Goal: Task Accomplishment & Management: Complete application form

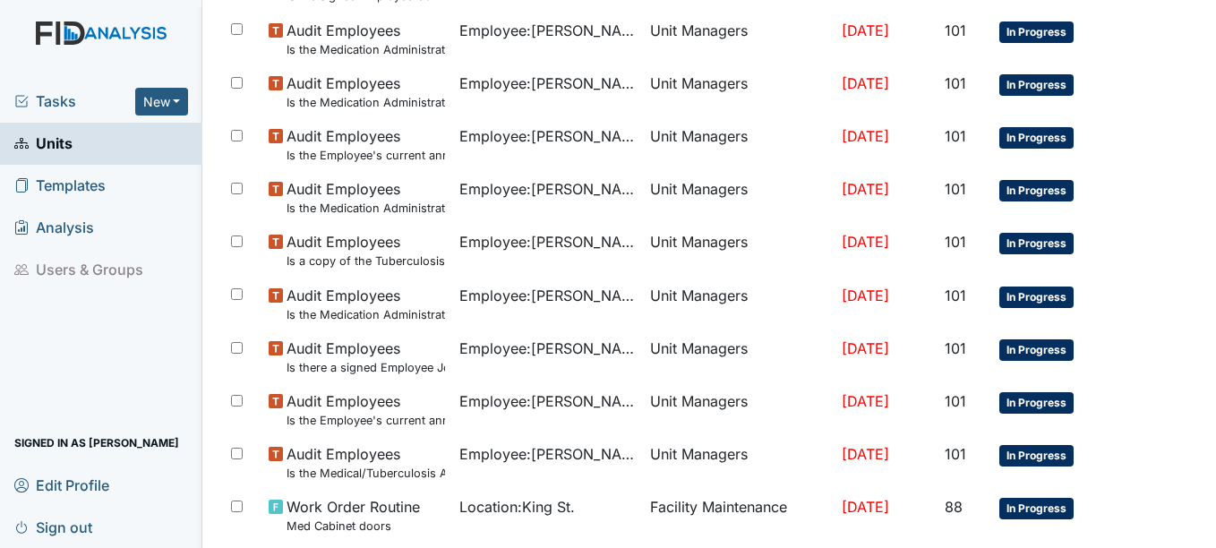
scroll to position [1309, 0]
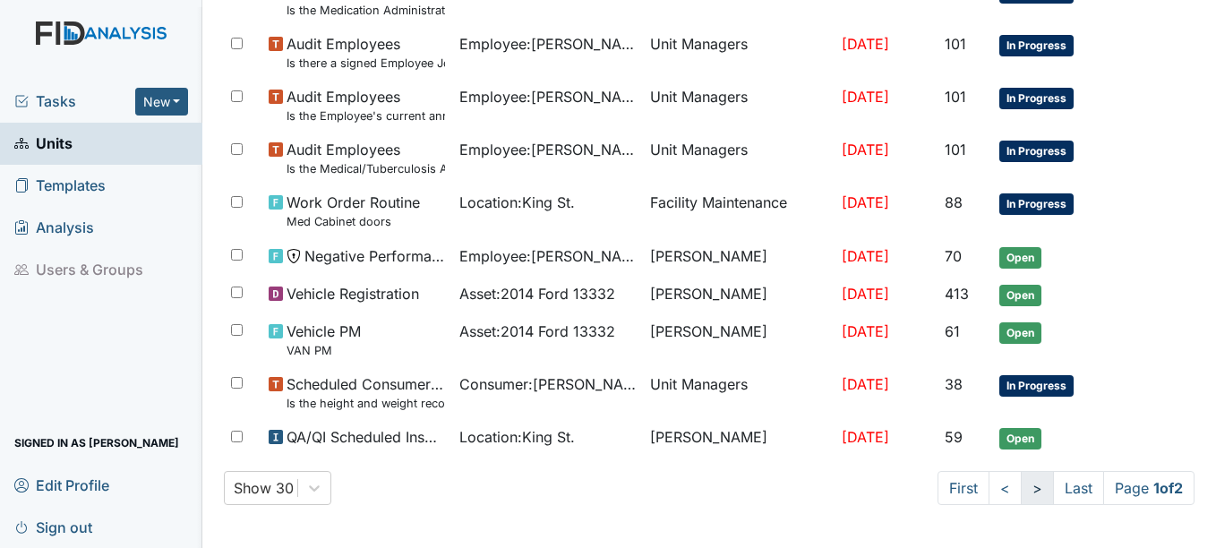
click at [1021, 486] on link ">" at bounding box center [1037, 488] width 33 height 34
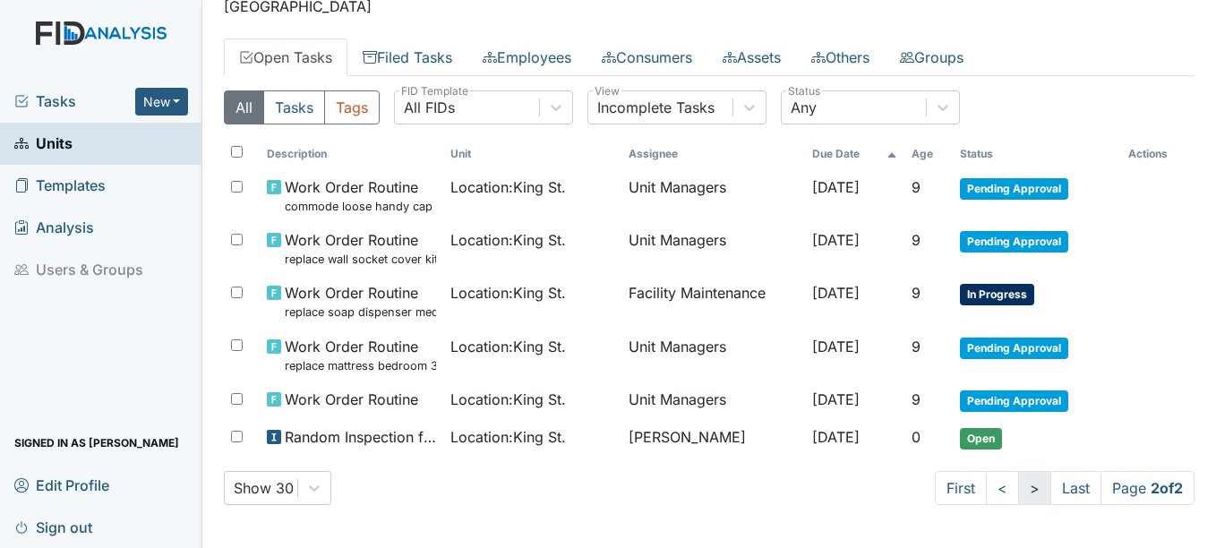
scroll to position [67, 0]
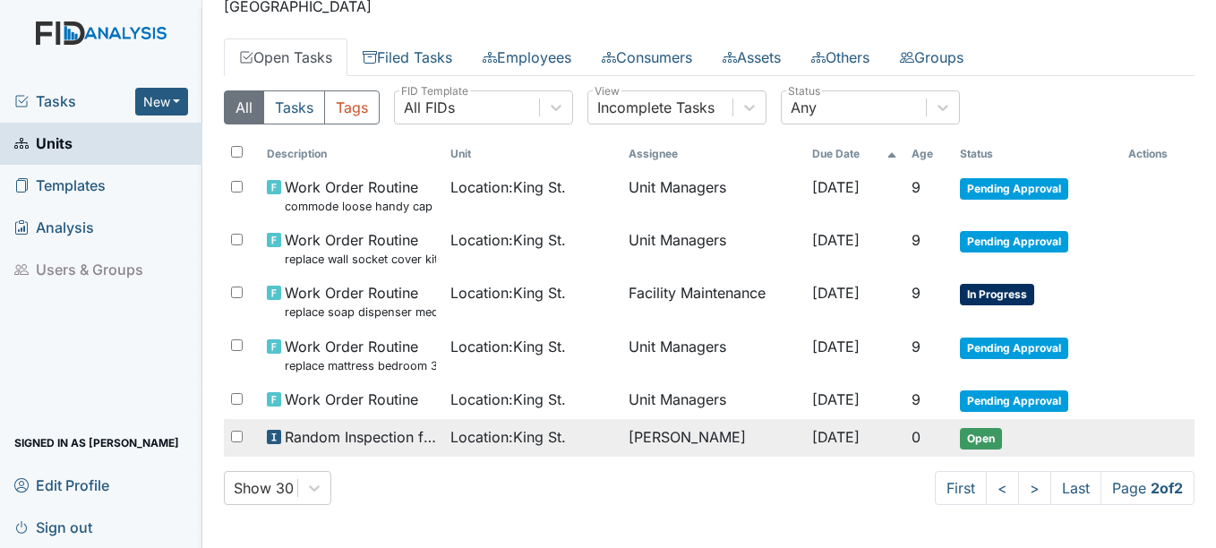
click at [847, 433] on span "[DATE]" at bounding box center [835, 437] width 47 height 18
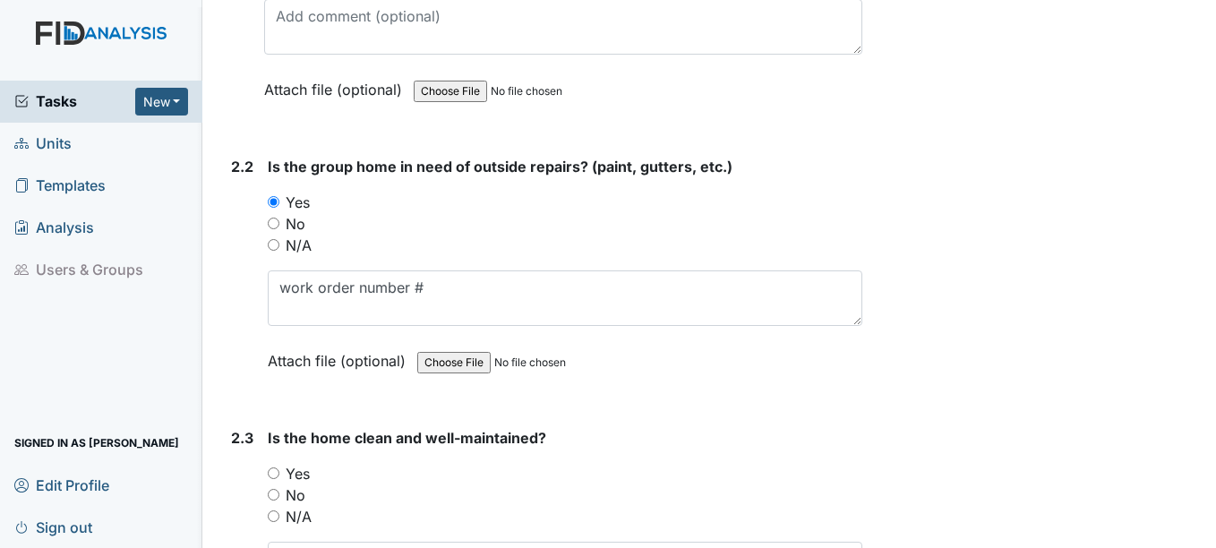
scroll to position [2060, 0]
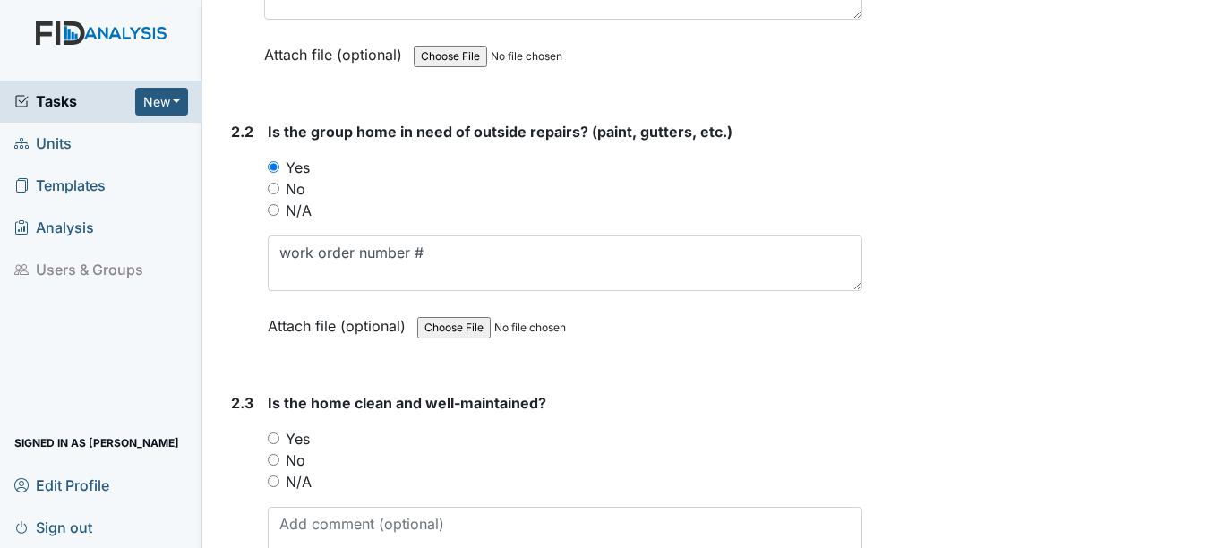
click at [277, 459] on input "No" at bounding box center [274, 460] width 12 height 12
radio input "true"
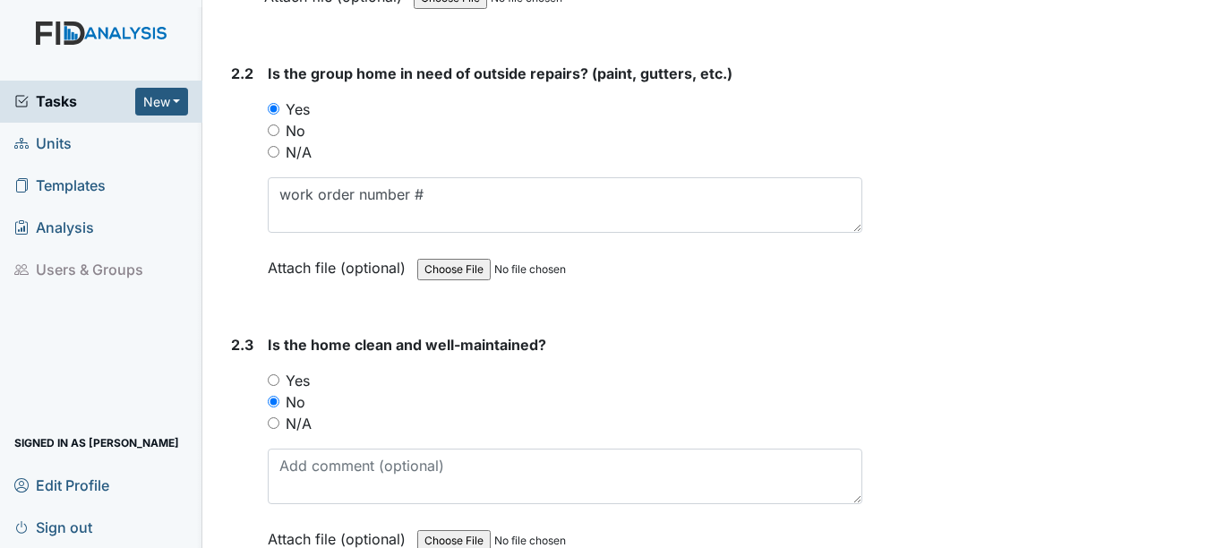
scroll to position [2150, 0]
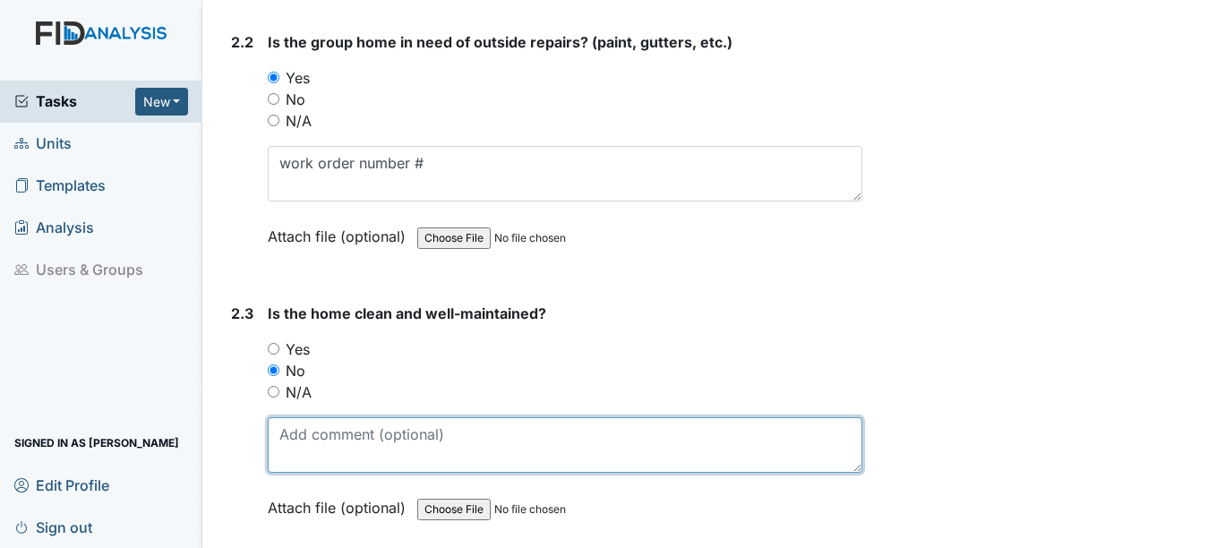
click at [313, 444] on textarea at bounding box center [565, 445] width 594 height 56
click at [428, 438] on textarea "toilet seat loose handycap bathroom" at bounding box center [565, 445] width 594 height 56
click at [478, 434] on textarea "toilet seat loose handicap comode loose bathroom" at bounding box center [565, 445] width 594 height 56
click at [642, 432] on textarea "toilet seat loose handicap commode loose bathroom" at bounding box center [565, 445] width 594 height 56
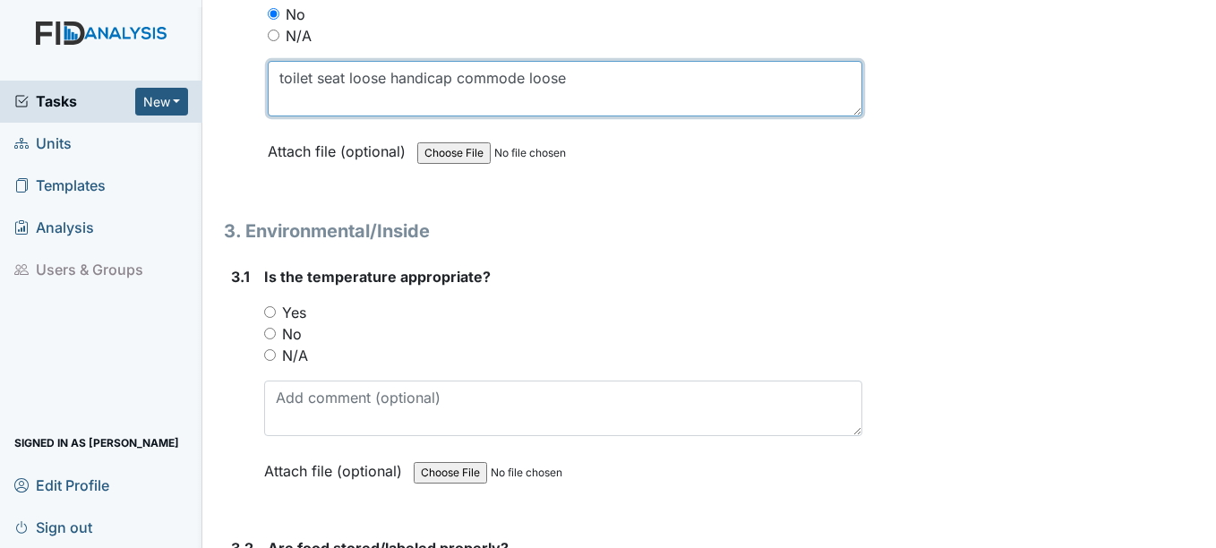
scroll to position [2508, 0]
type textarea "toilet seat loose handicap commode loose"
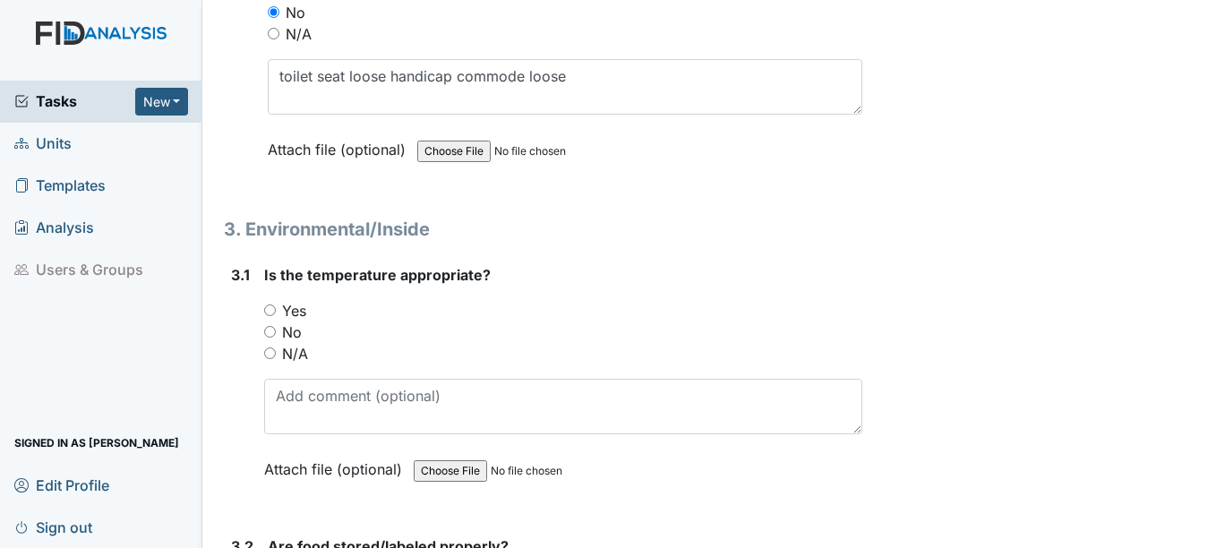
click at [272, 309] on input "Yes" at bounding box center [270, 311] width 12 height 12
radio input "true"
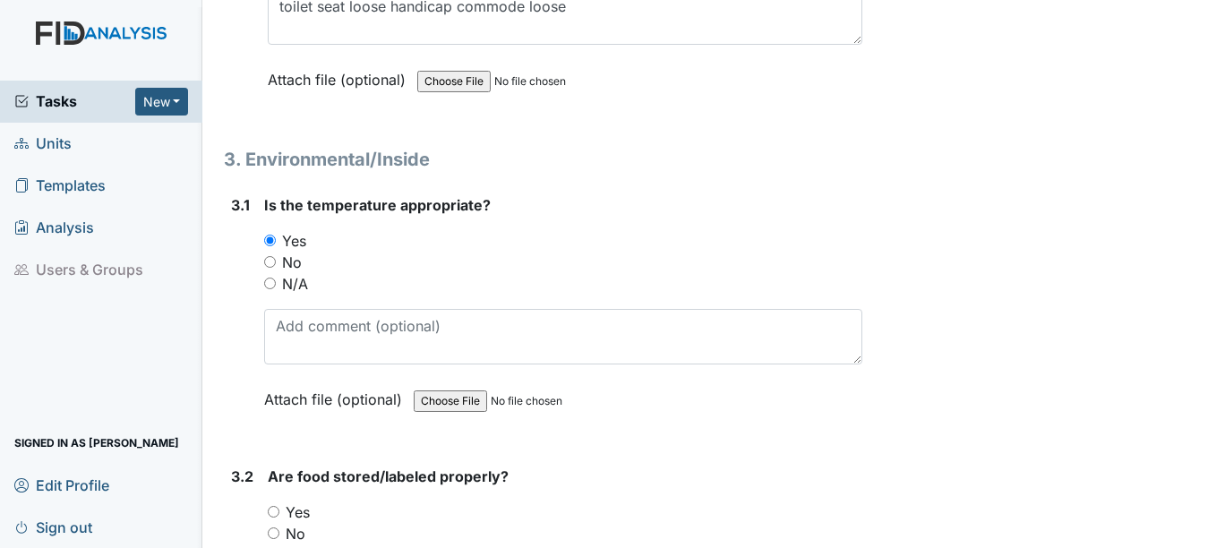
scroll to position [2777, 0]
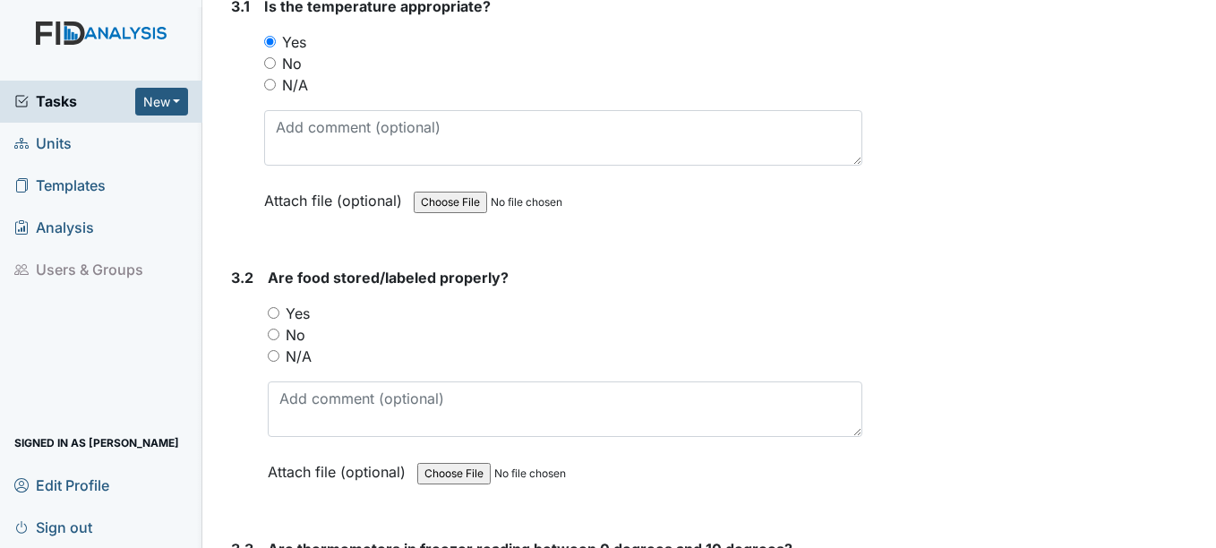
click at [274, 308] on input "Yes" at bounding box center [274, 313] width 12 height 12
radio input "true"
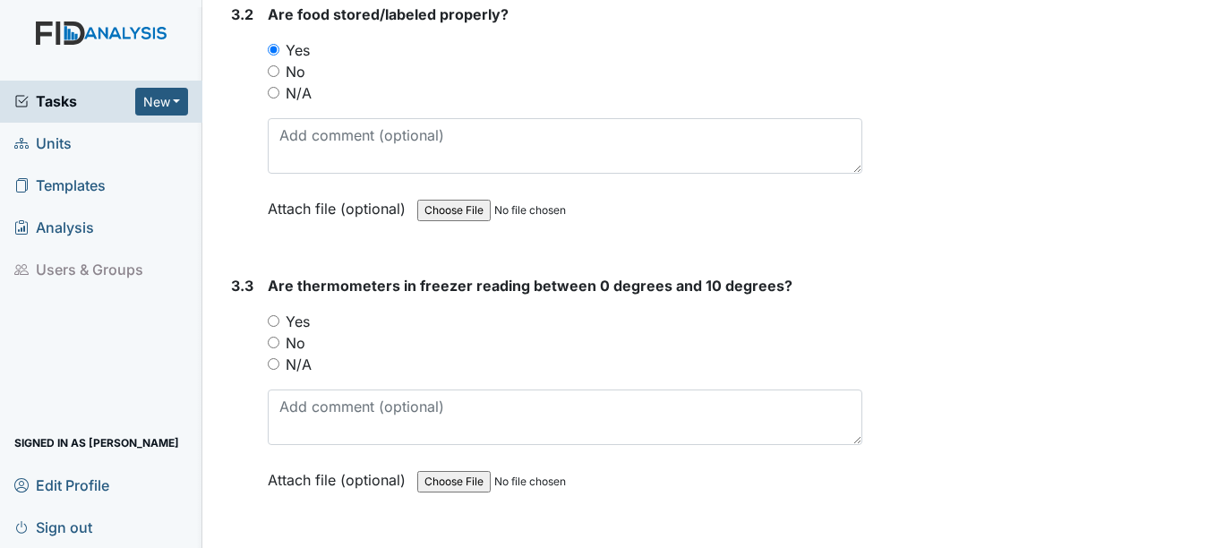
scroll to position [3045, 0]
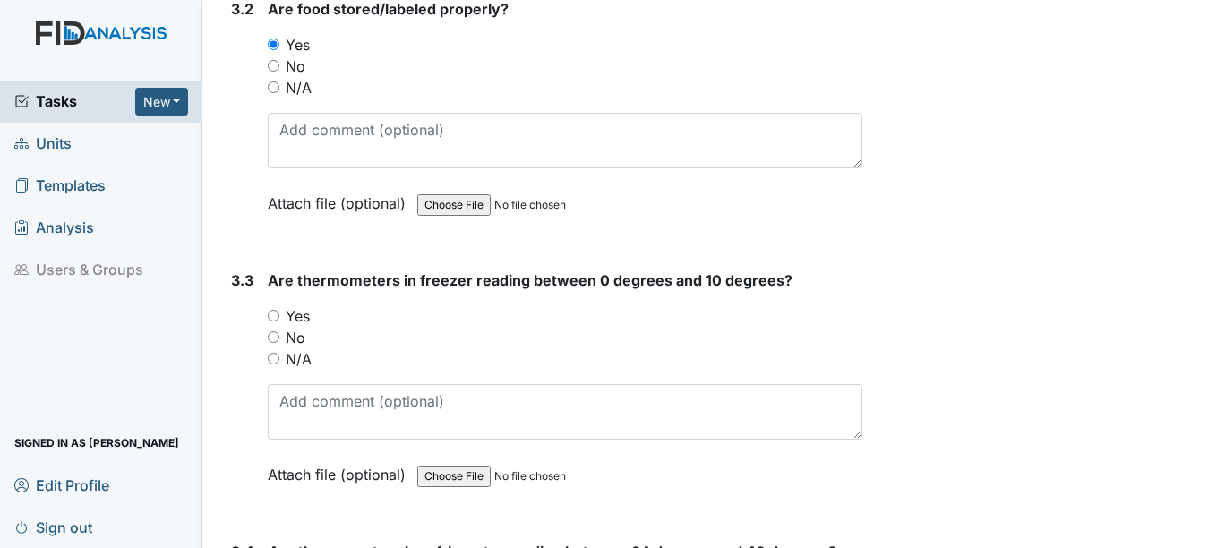
click at [277, 317] on input "Yes" at bounding box center [274, 316] width 12 height 12
radio input "true"
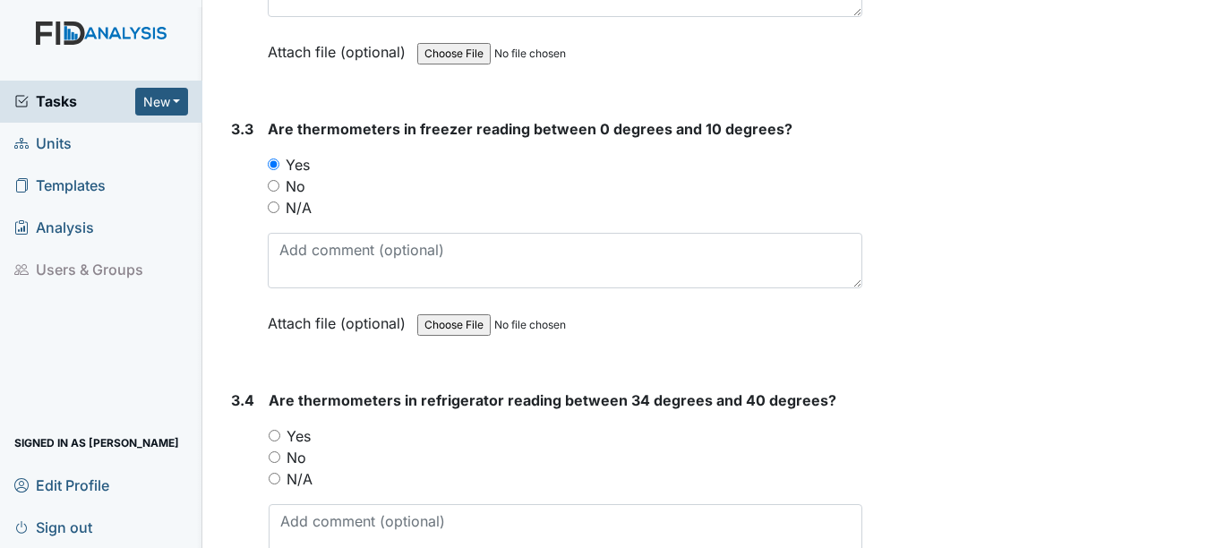
scroll to position [3225, 0]
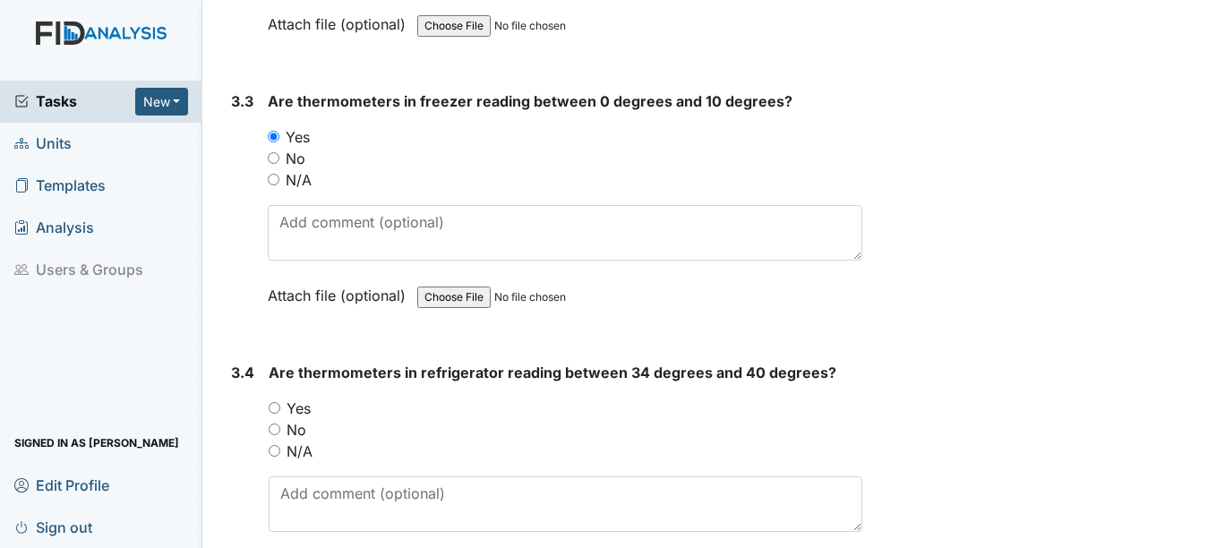
click at [277, 407] on input "Yes" at bounding box center [275, 408] width 12 height 12
radio input "true"
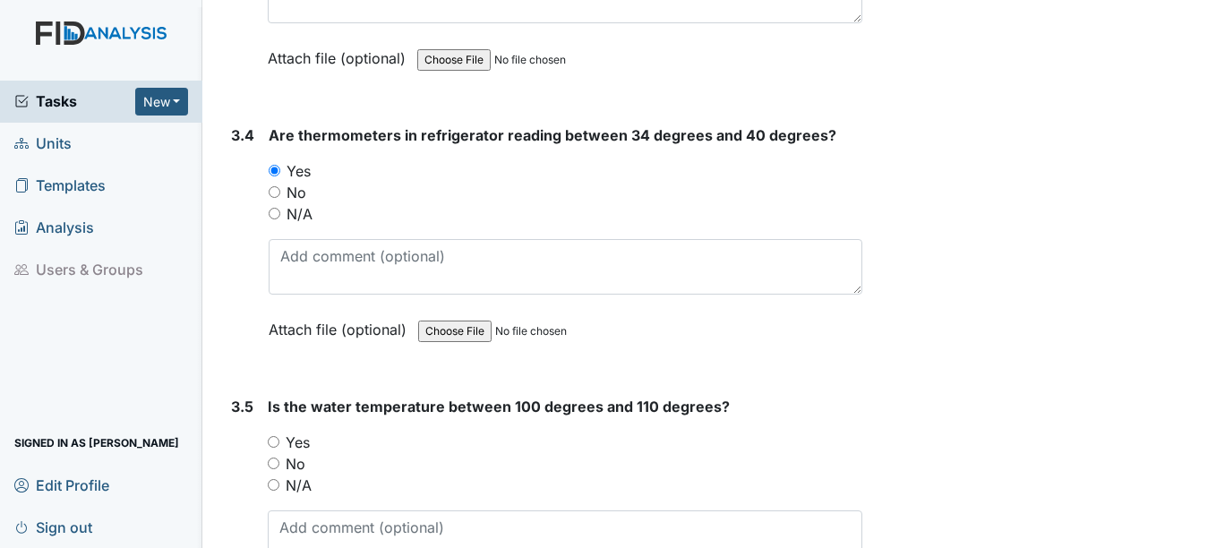
scroll to position [3493, 0]
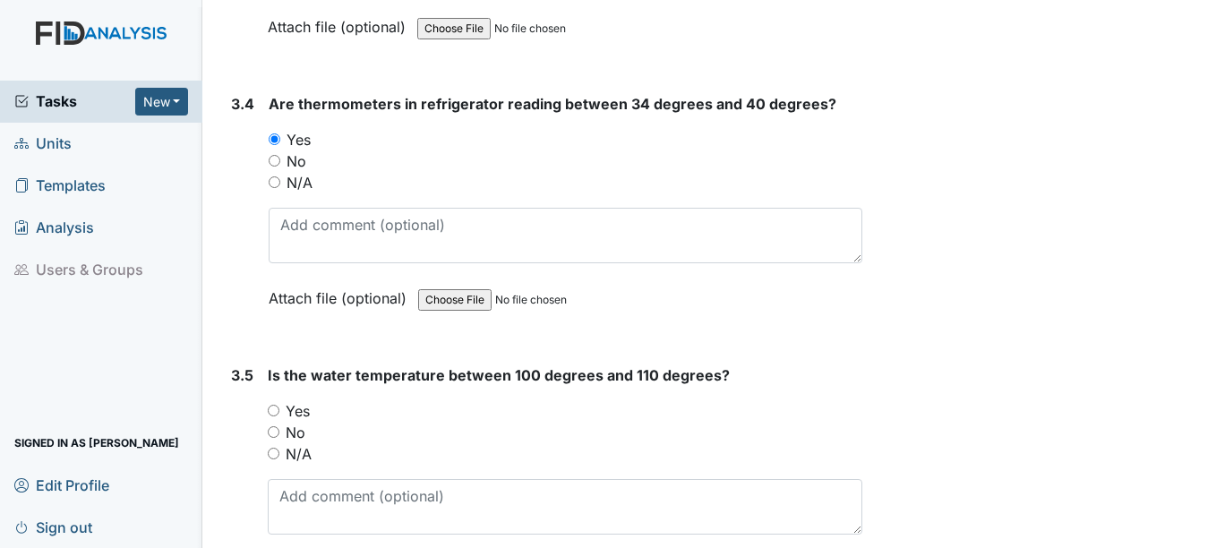
click at [276, 407] on input "Yes" at bounding box center [274, 411] width 12 height 12
radio input "true"
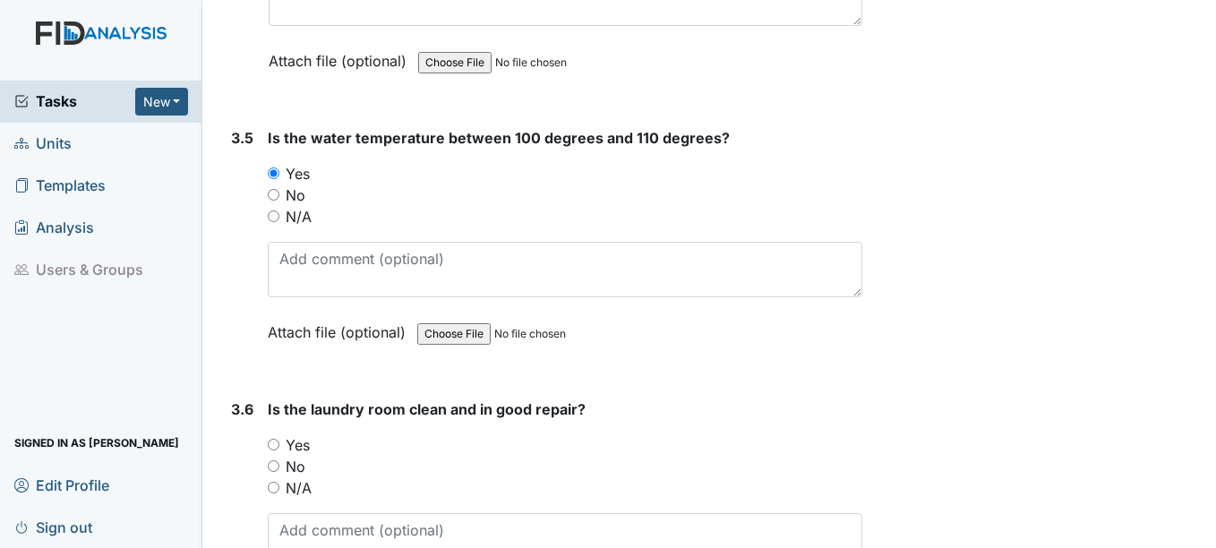
scroll to position [3762, 0]
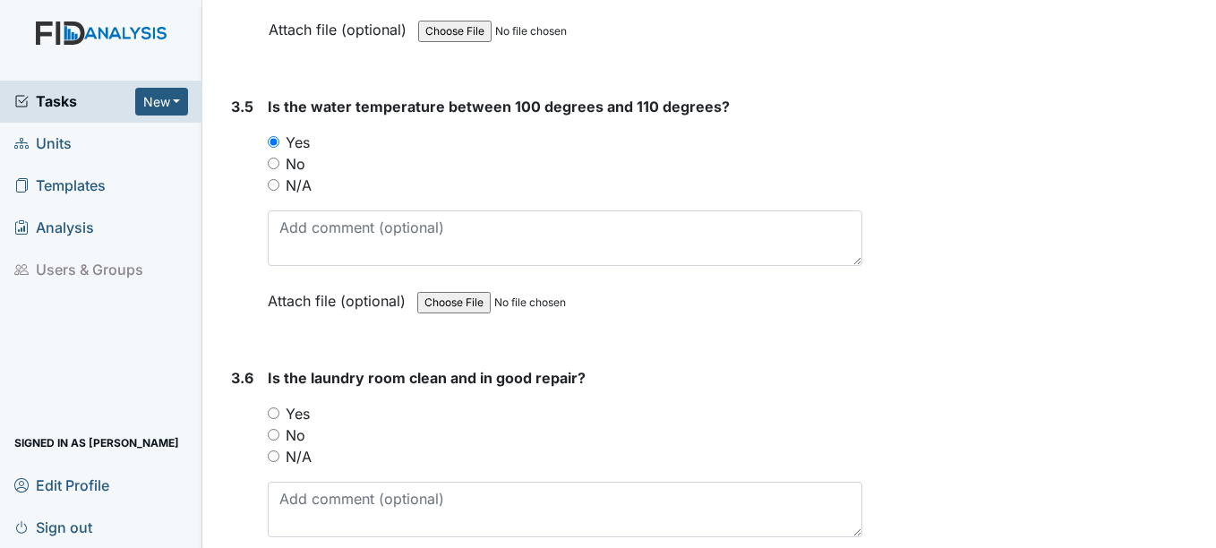
click at [275, 415] on input "Yes" at bounding box center [274, 414] width 12 height 12
radio input "true"
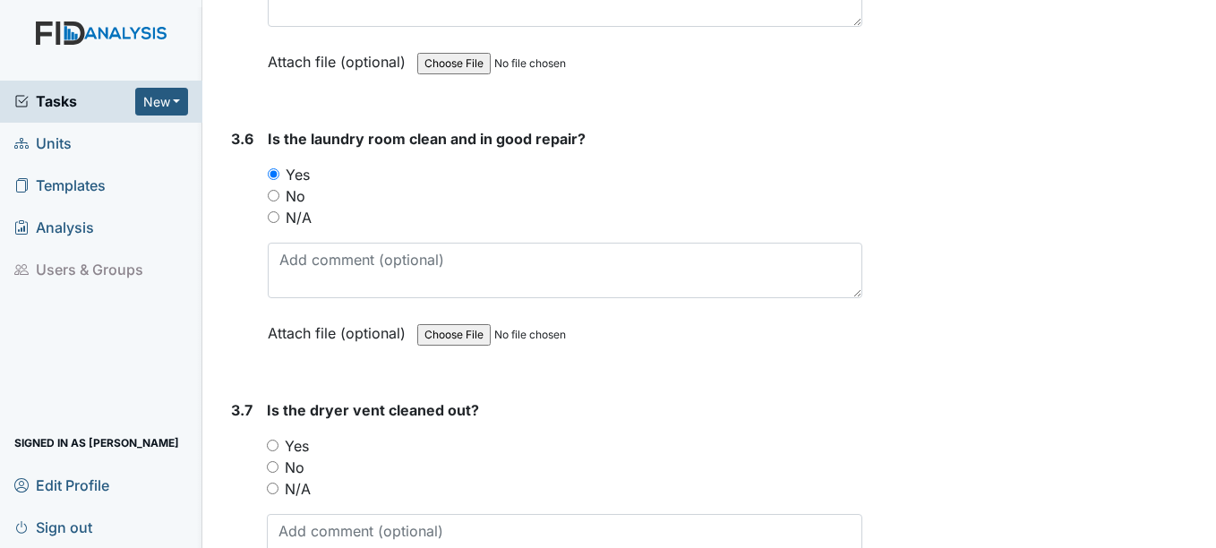
scroll to position [4031, 0]
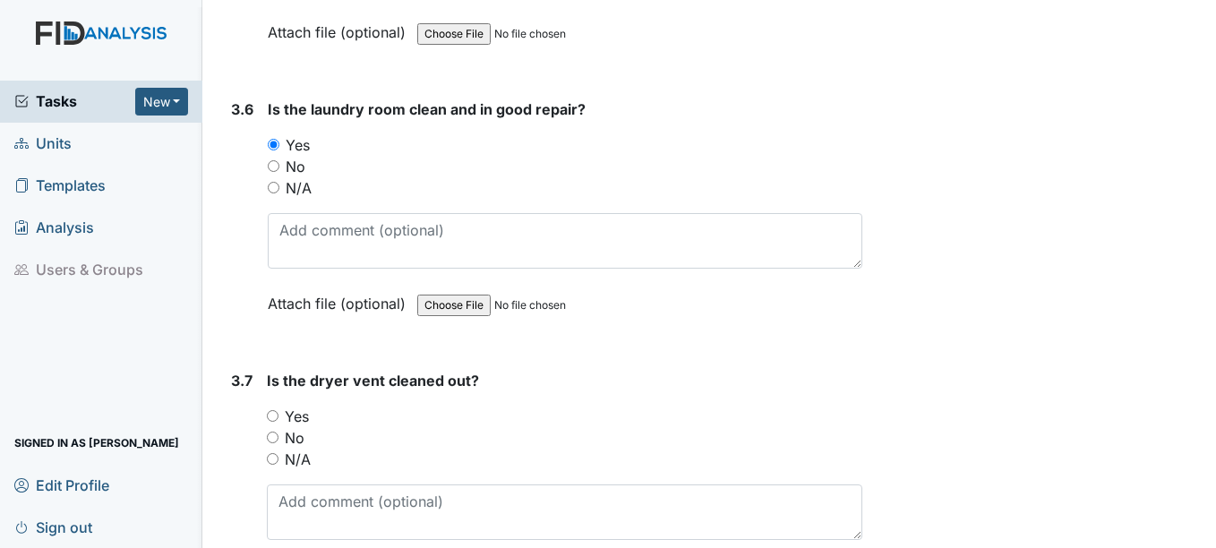
click at [276, 414] on input "Yes" at bounding box center [273, 416] width 12 height 12
radio input "true"
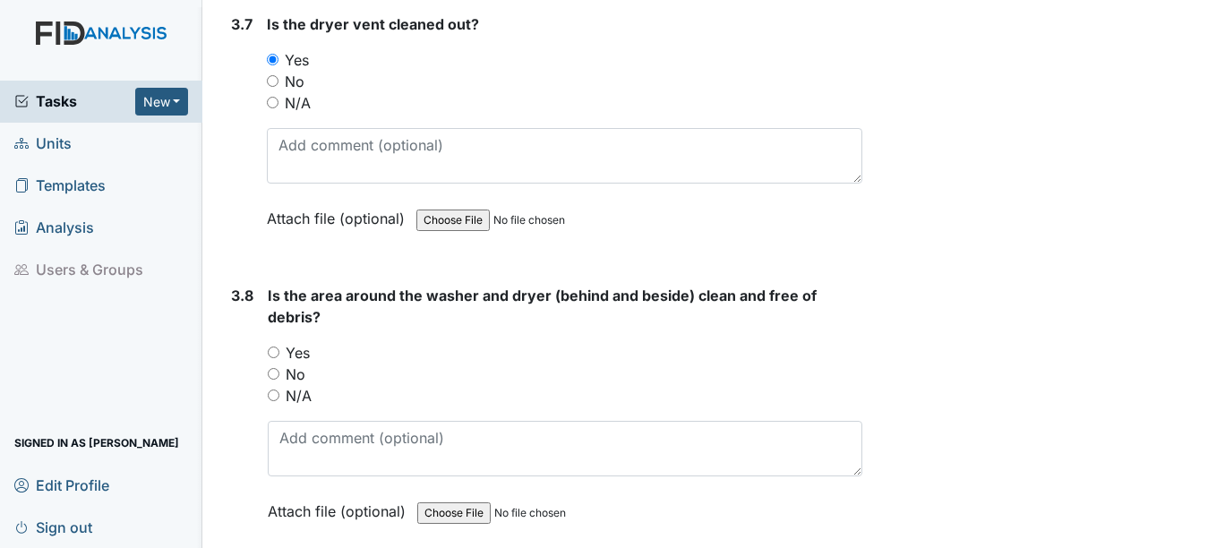
scroll to position [4389, 0]
click at [274, 351] on input "Yes" at bounding box center [274, 351] width 12 height 12
radio input "true"
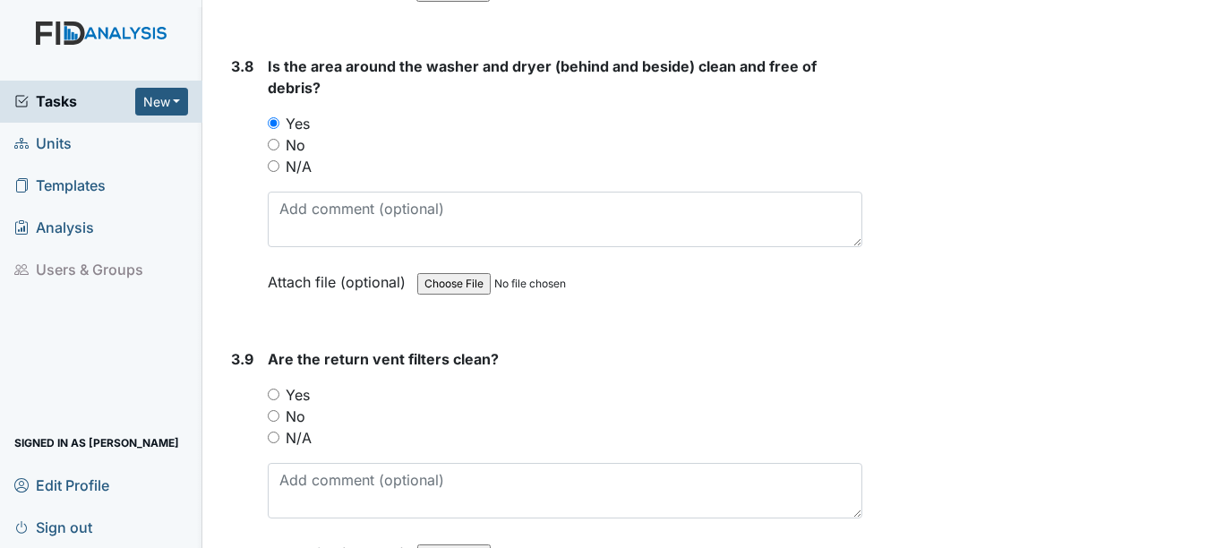
scroll to position [4658, 0]
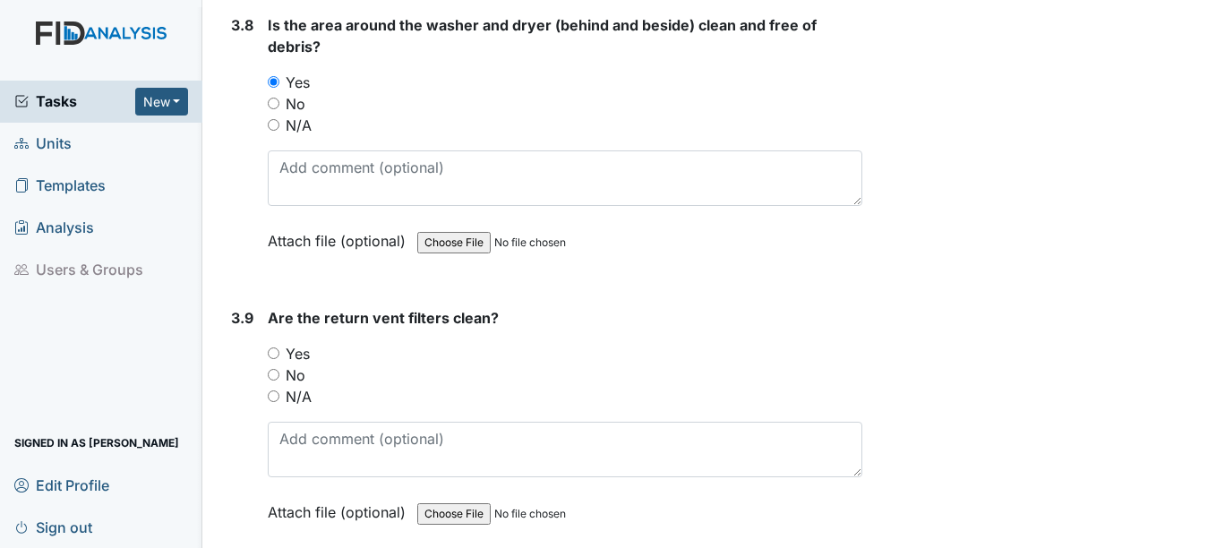
click at [278, 352] on input "Yes" at bounding box center [274, 354] width 12 height 12
radio input "true"
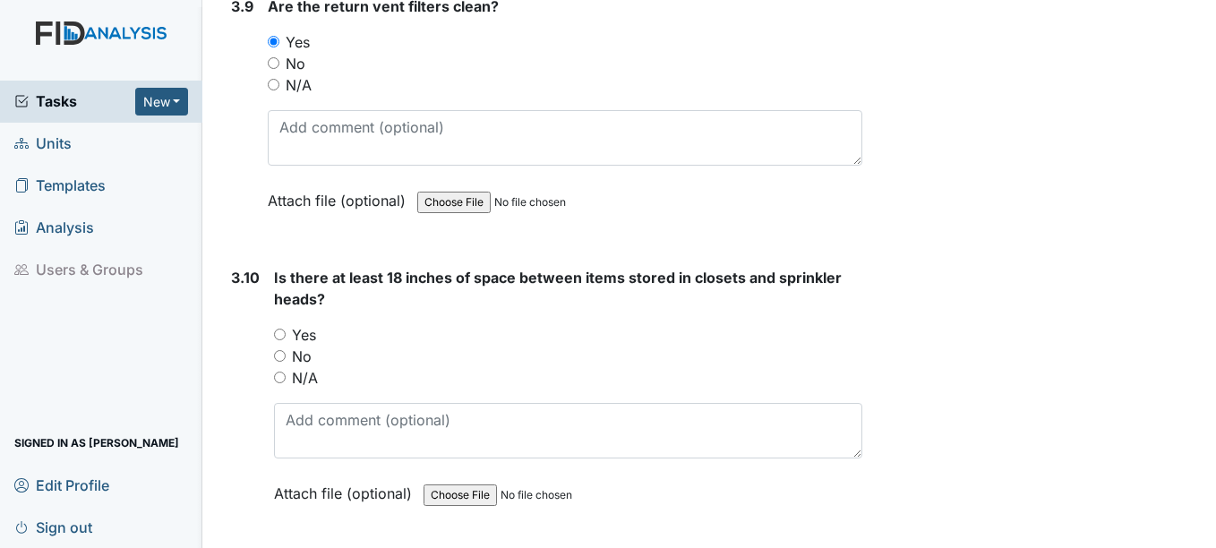
scroll to position [5016, 0]
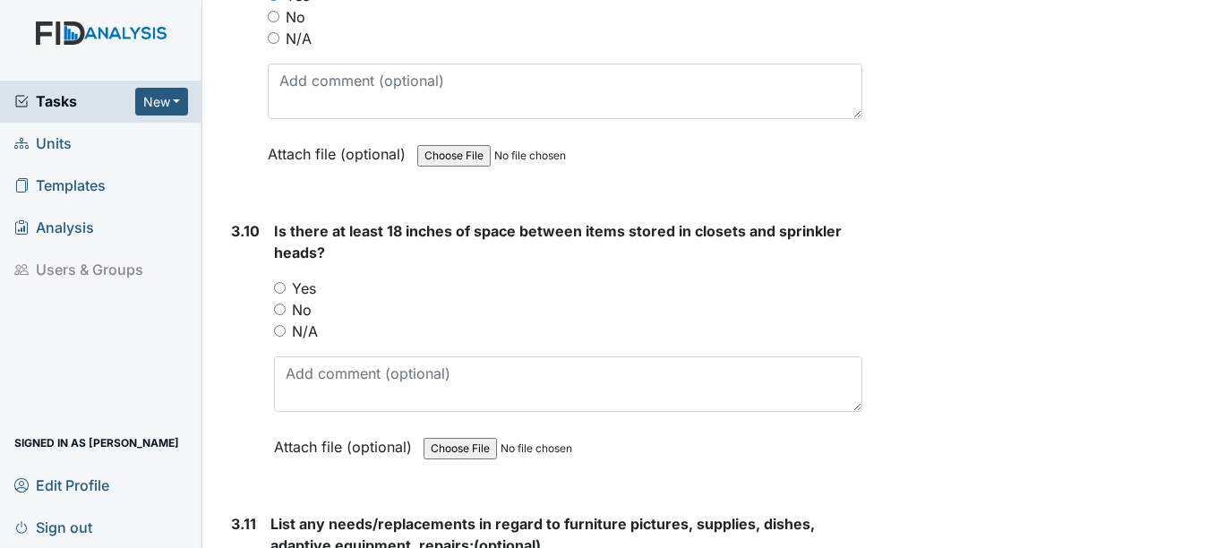
click at [282, 330] on input "N/A" at bounding box center [280, 331] width 12 height 12
radio input "true"
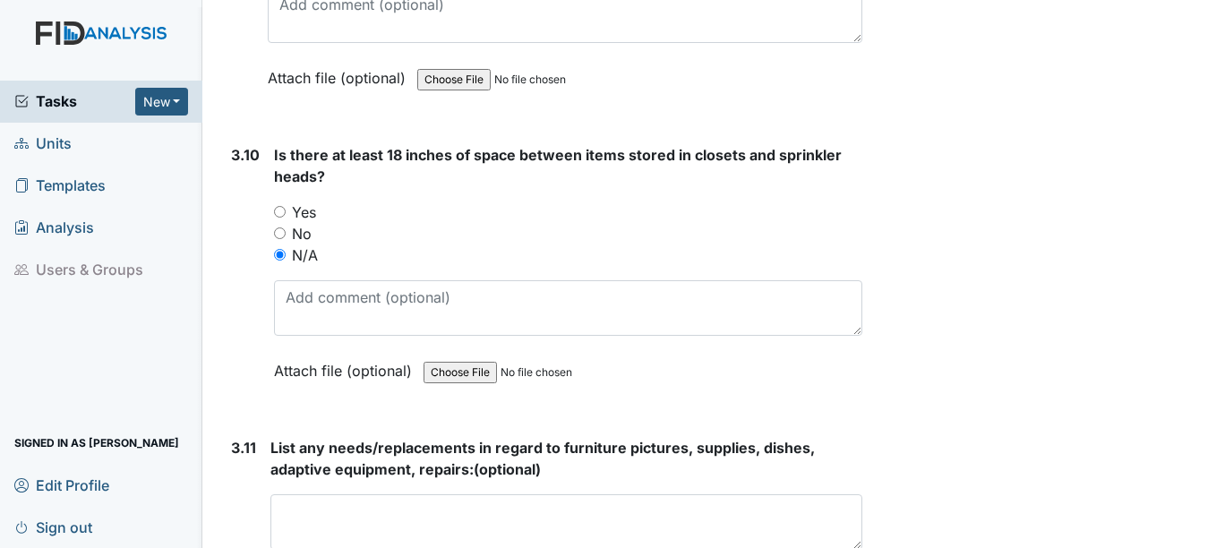
scroll to position [5195, 0]
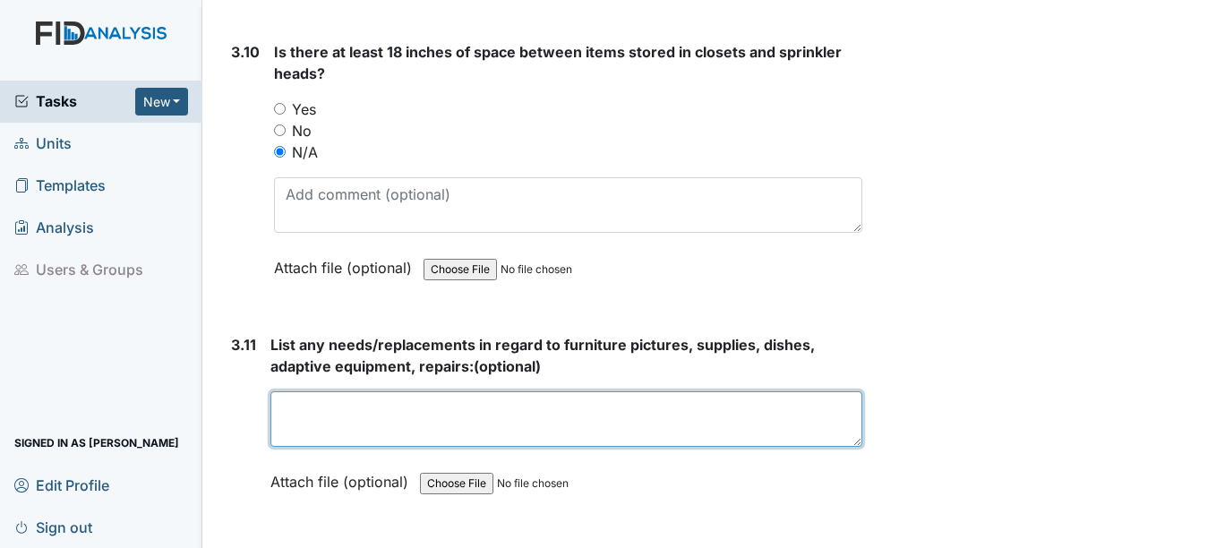
click at [347, 420] on textarea at bounding box center [566, 419] width 591 height 56
click at [336, 408] on textarea "pictures oversized toilet seat," at bounding box center [566, 419] width 591 height 56
click at [277, 407] on textarea "pictures, oversized toilet seat," at bounding box center [566, 419] width 591 height 56
click at [528, 407] on textarea "wall pictures, oversized toilet seat," at bounding box center [566, 419] width 591 height 56
click at [680, 410] on textarea "wall pictures, oversized toilet seat handicap bathroom," at bounding box center [566, 419] width 591 height 56
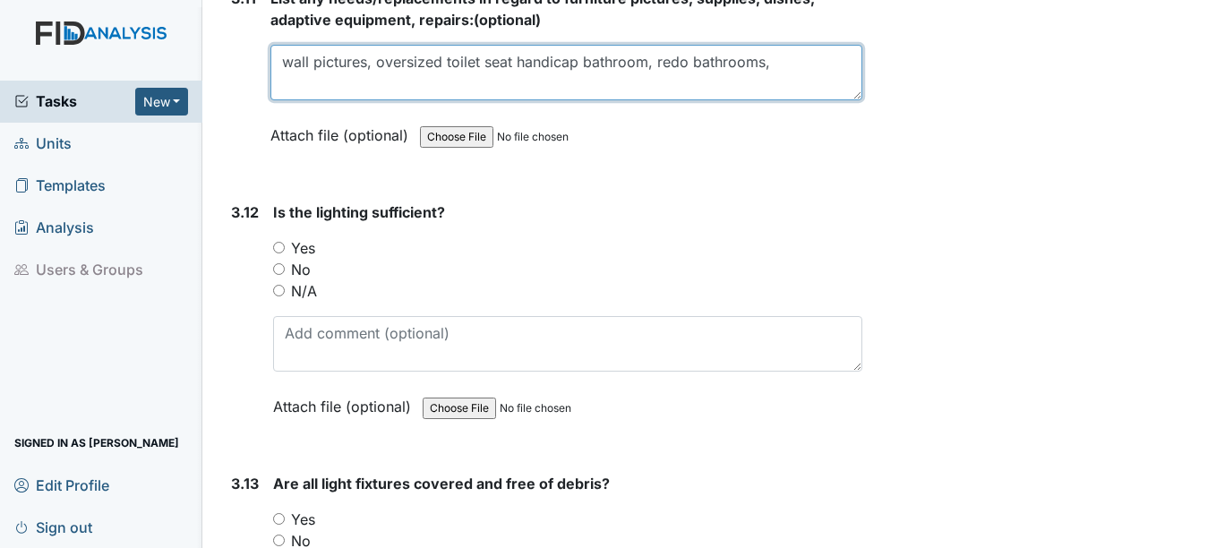
scroll to position [5553, 0]
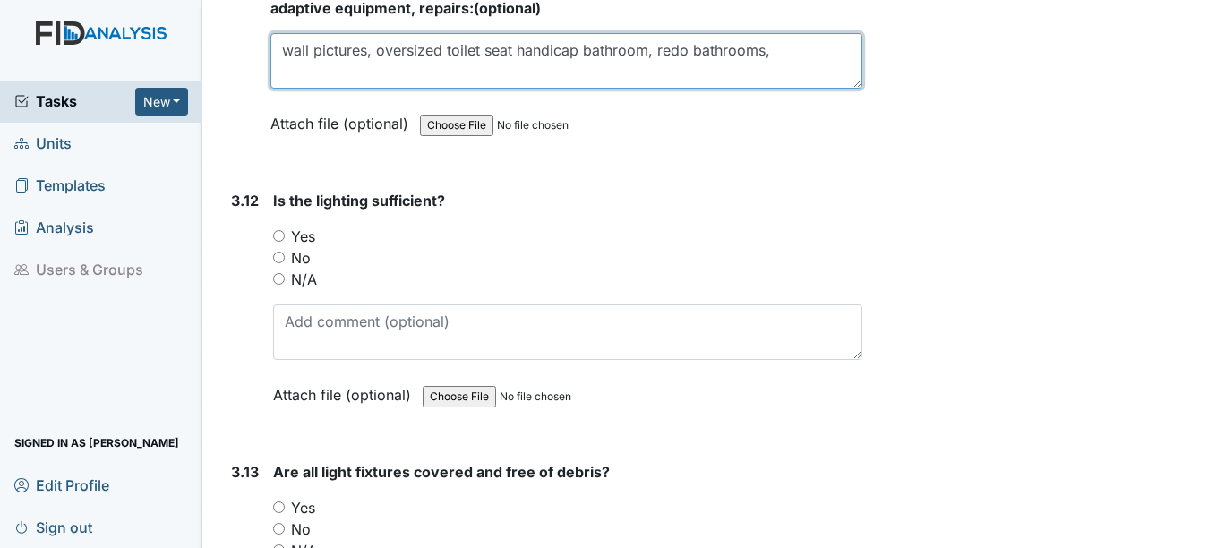
type textarea "wall pictures, oversized toilet seat handicap bathroom, redo bathrooms,"
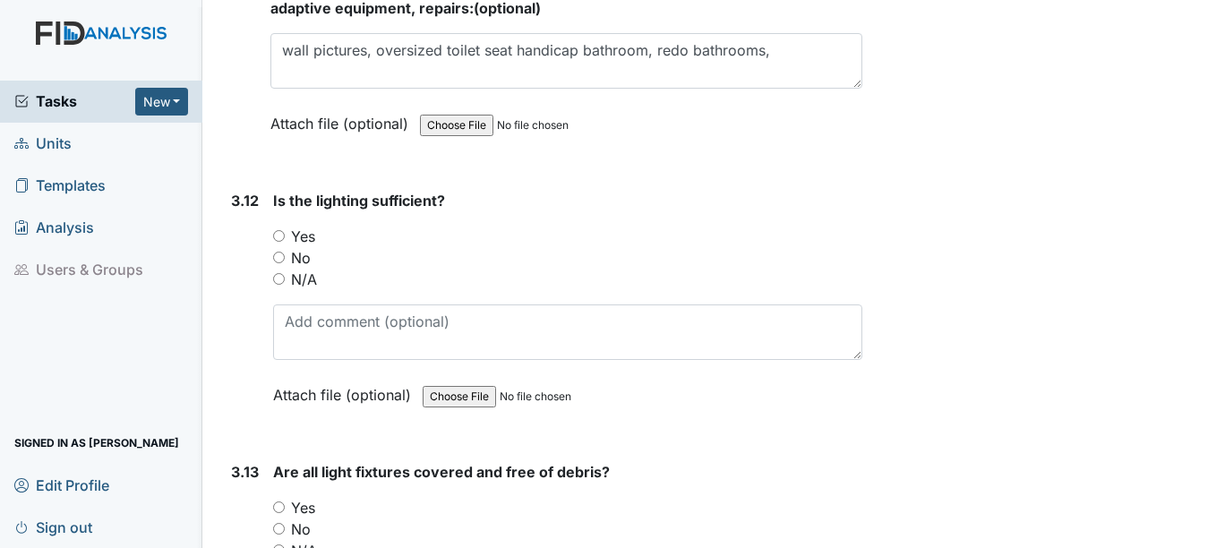
click at [281, 235] on input "Yes" at bounding box center [279, 236] width 12 height 12
radio input "true"
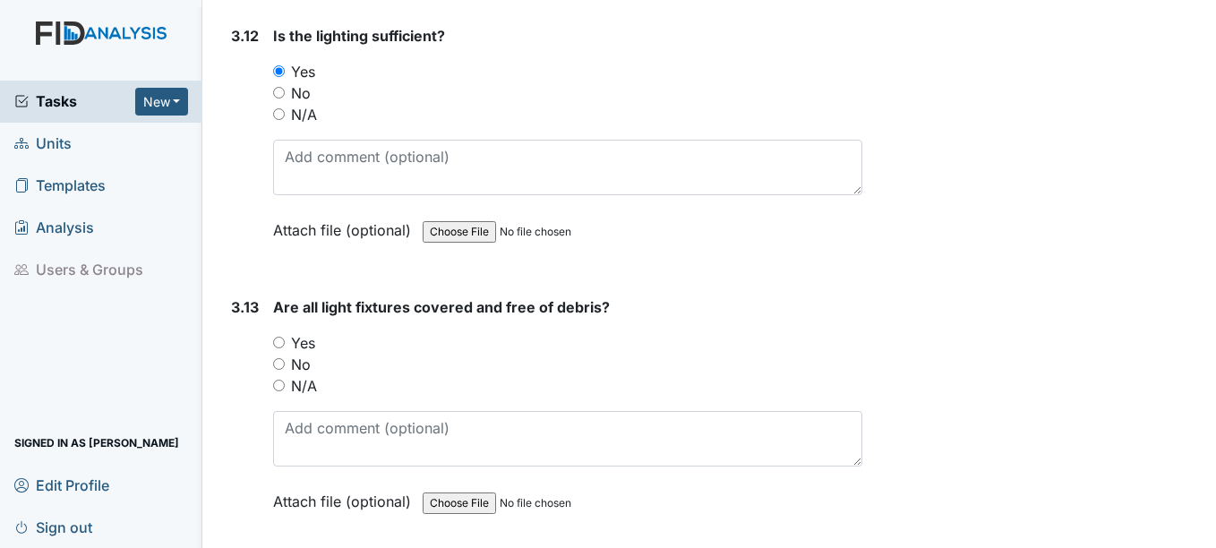
scroll to position [5733, 0]
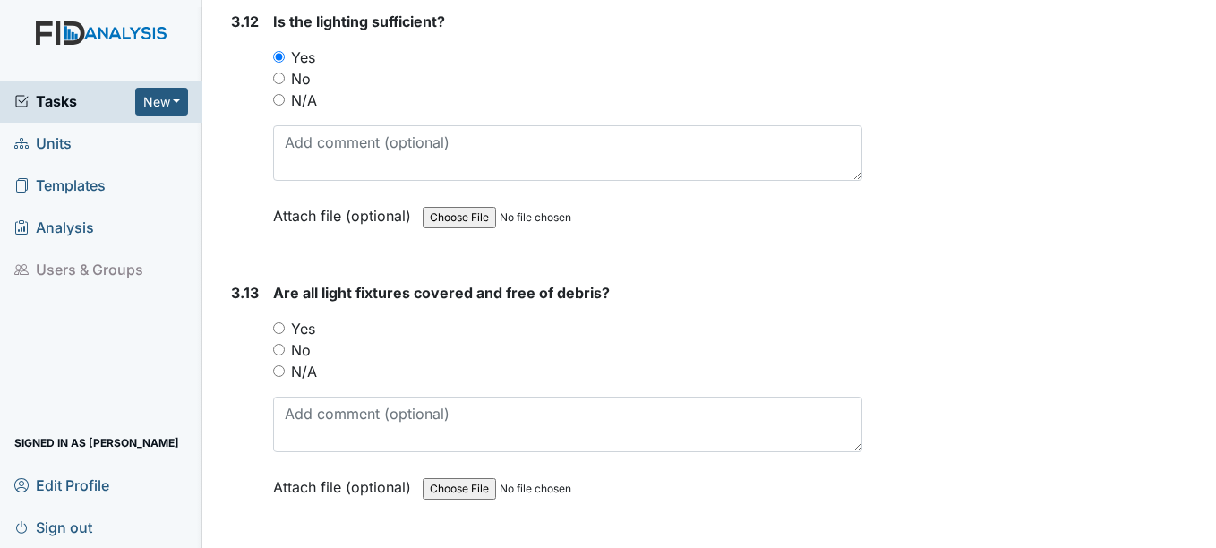
click at [281, 329] on input "Yes" at bounding box center [279, 328] width 12 height 12
radio input "true"
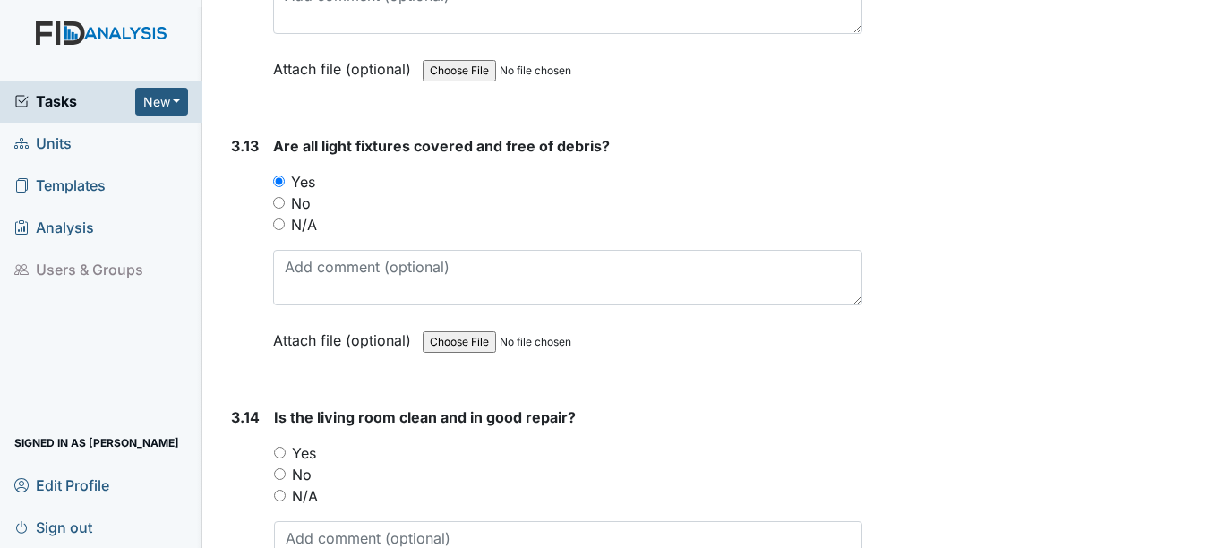
scroll to position [5912, 0]
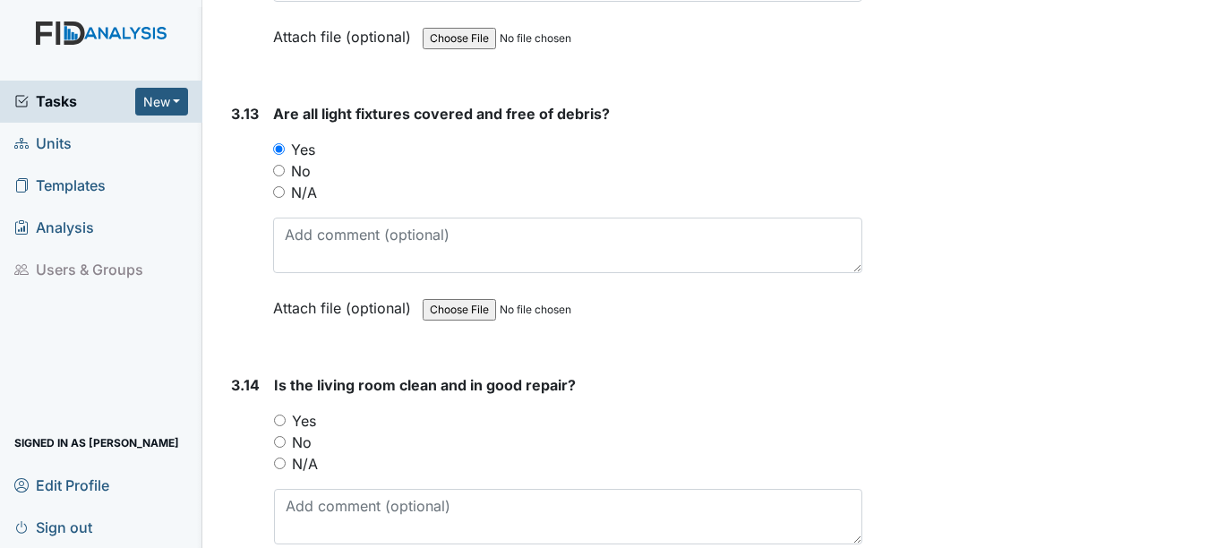
click at [282, 418] on input "Yes" at bounding box center [280, 421] width 12 height 12
radio input "true"
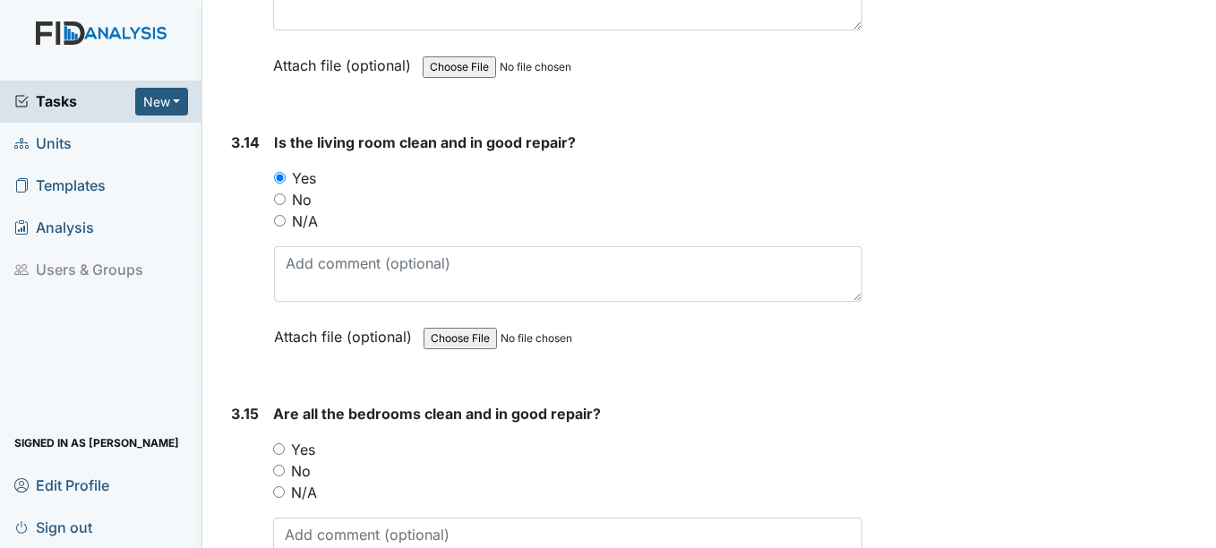
scroll to position [6270, 0]
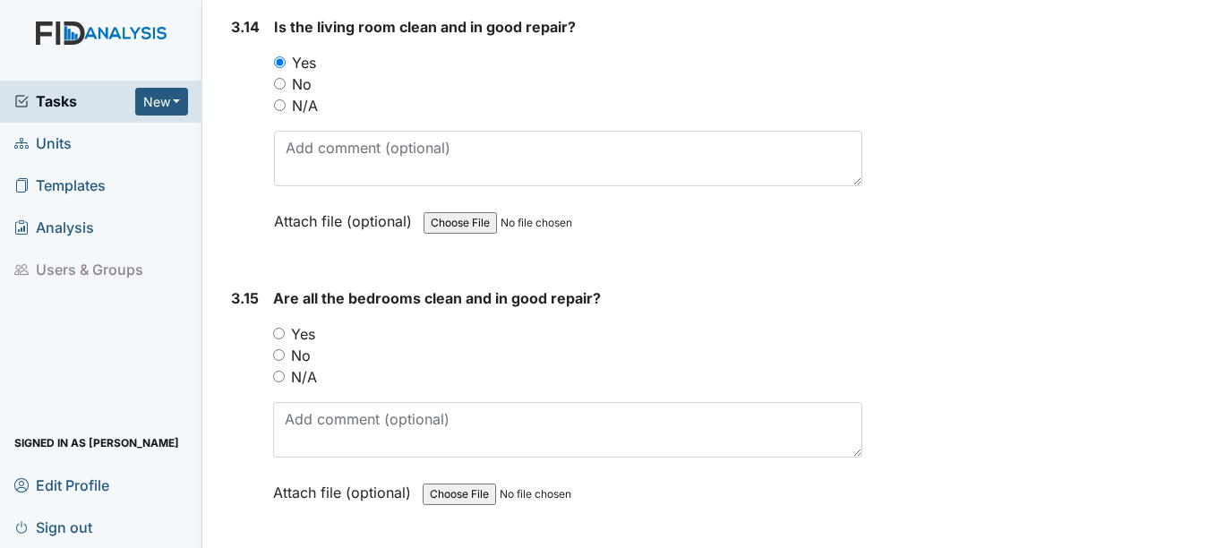
click at [278, 354] on input "No" at bounding box center [279, 355] width 12 height 12
radio input "true"
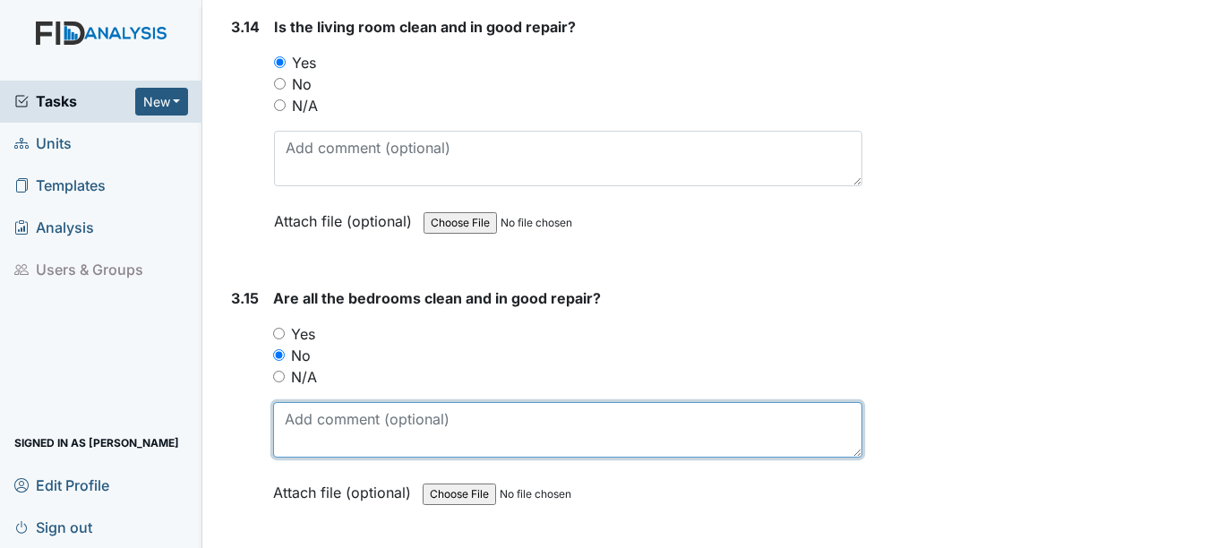
click at [290, 417] on textarea at bounding box center [567, 430] width 588 height 56
click at [316, 426] on textarea at bounding box center [567, 430] width 588 height 56
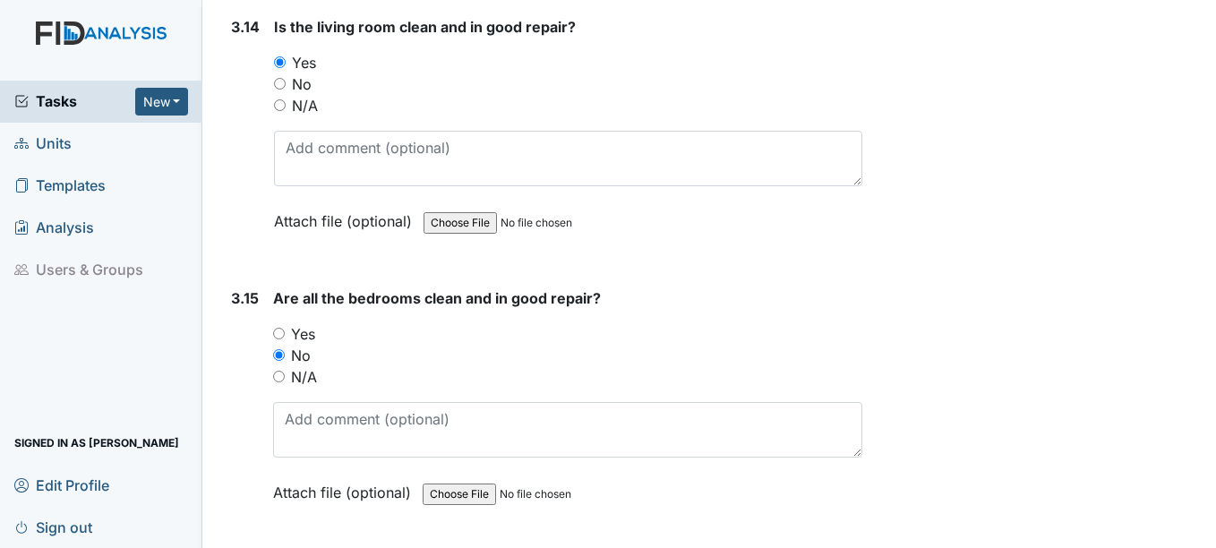
click at [286, 83] on div "No" at bounding box center [568, 83] width 588 height 21
click at [278, 82] on input "No" at bounding box center [280, 84] width 12 height 12
radio input "true"
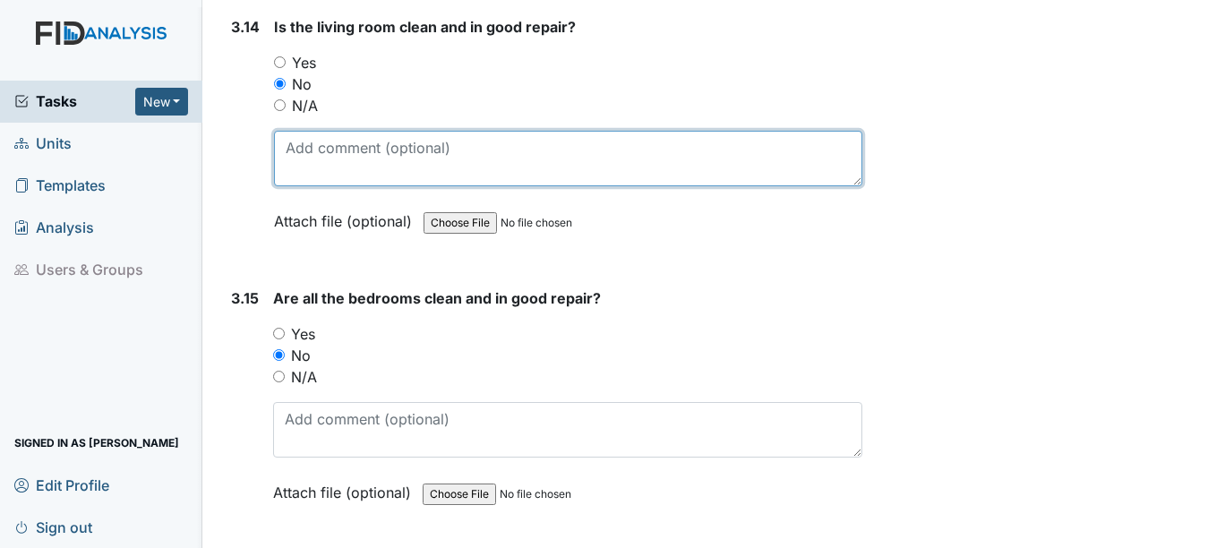
click at [313, 152] on textarea at bounding box center [568, 159] width 588 height 56
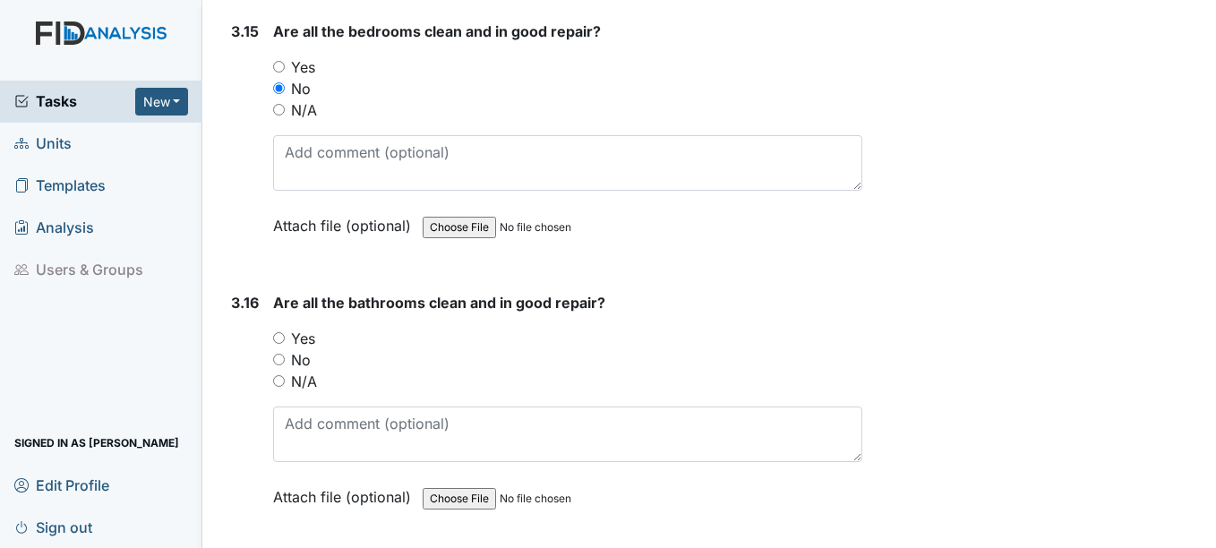
scroll to position [6539, 0]
type textarea "holes in walls"
click at [281, 63] on input "Yes" at bounding box center [279, 65] width 12 height 12
radio input "true"
click at [282, 359] on input "No" at bounding box center [279, 358] width 12 height 12
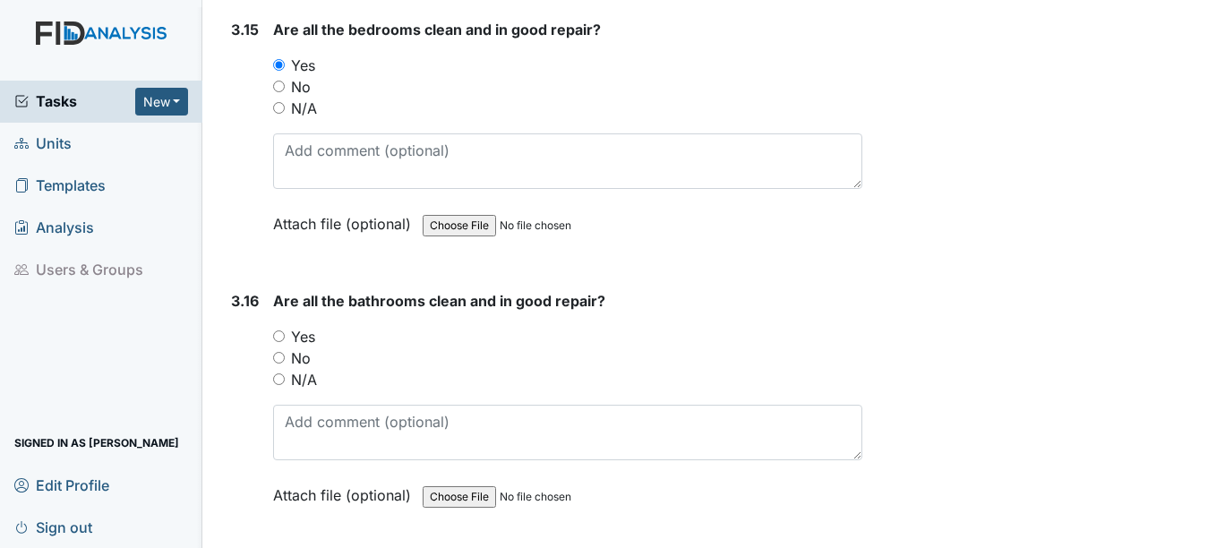
radio input "true"
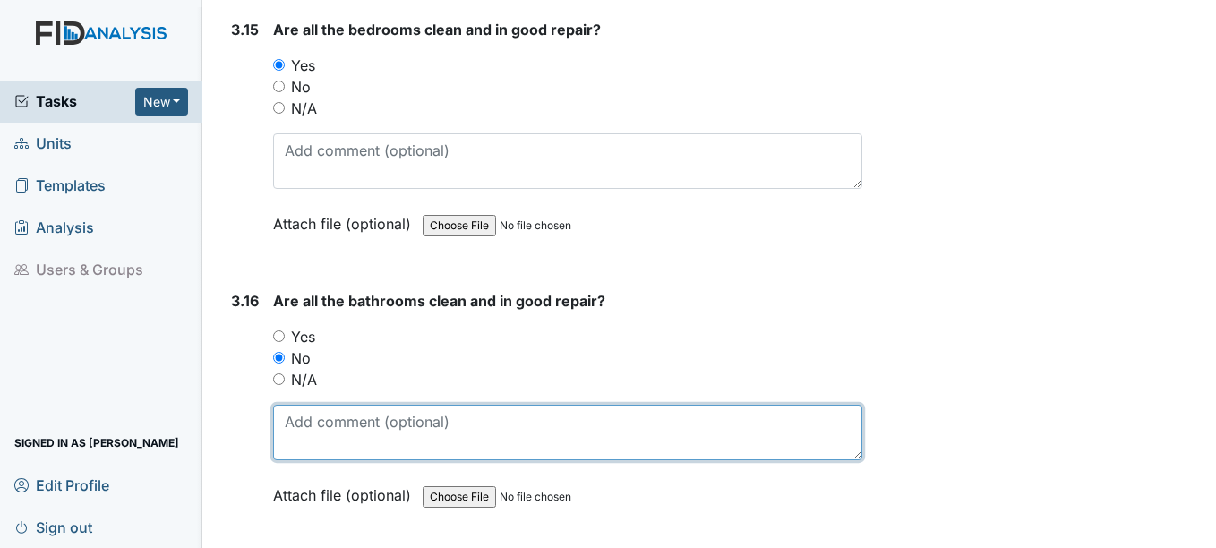
click at [318, 429] on textarea at bounding box center [567, 433] width 588 height 56
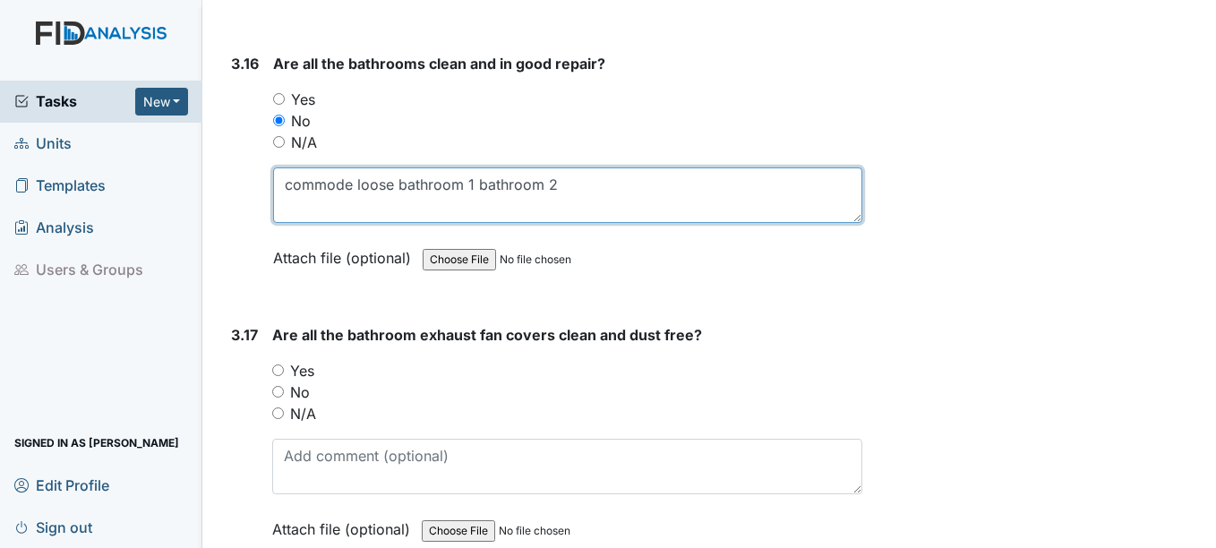
scroll to position [6807, 0]
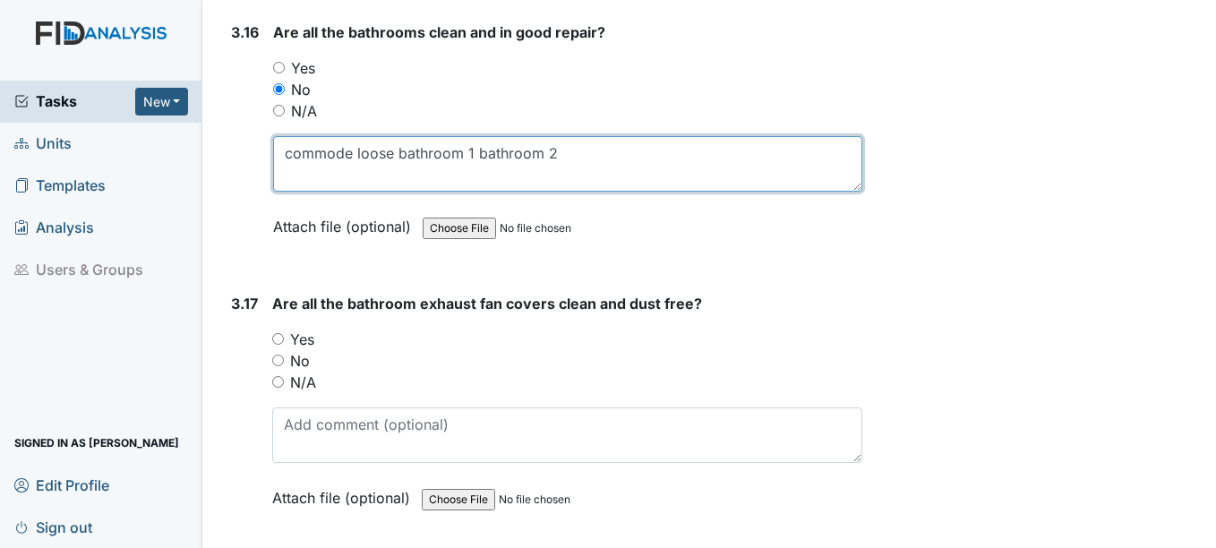
type textarea "commode loose bathroom 1 bathroom 2"
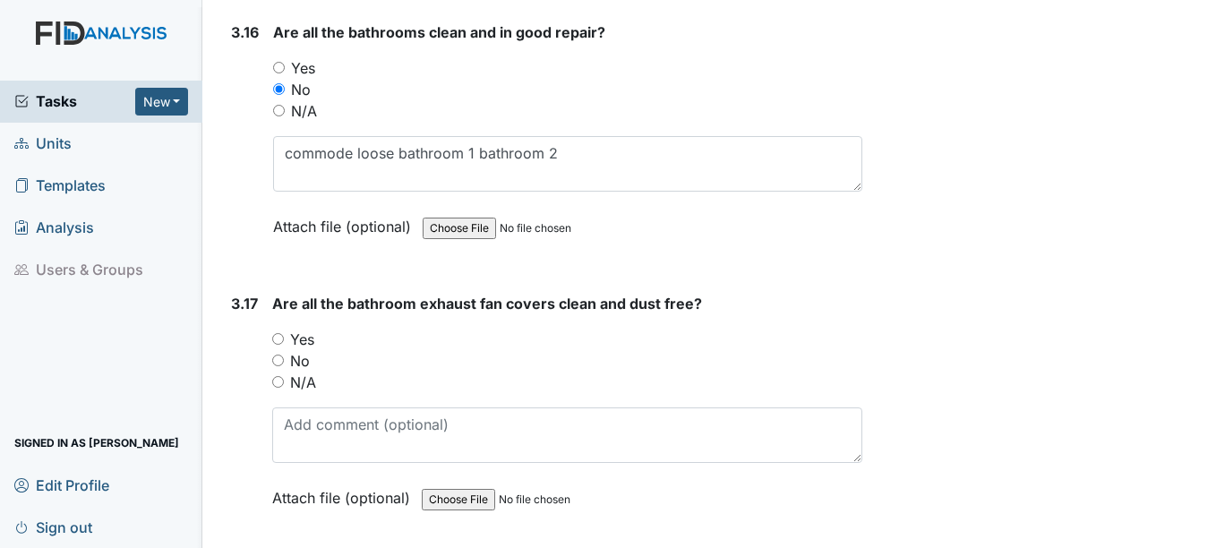
click at [281, 339] on input "Yes" at bounding box center [278, 339] width 12 height 12
radio input "true"
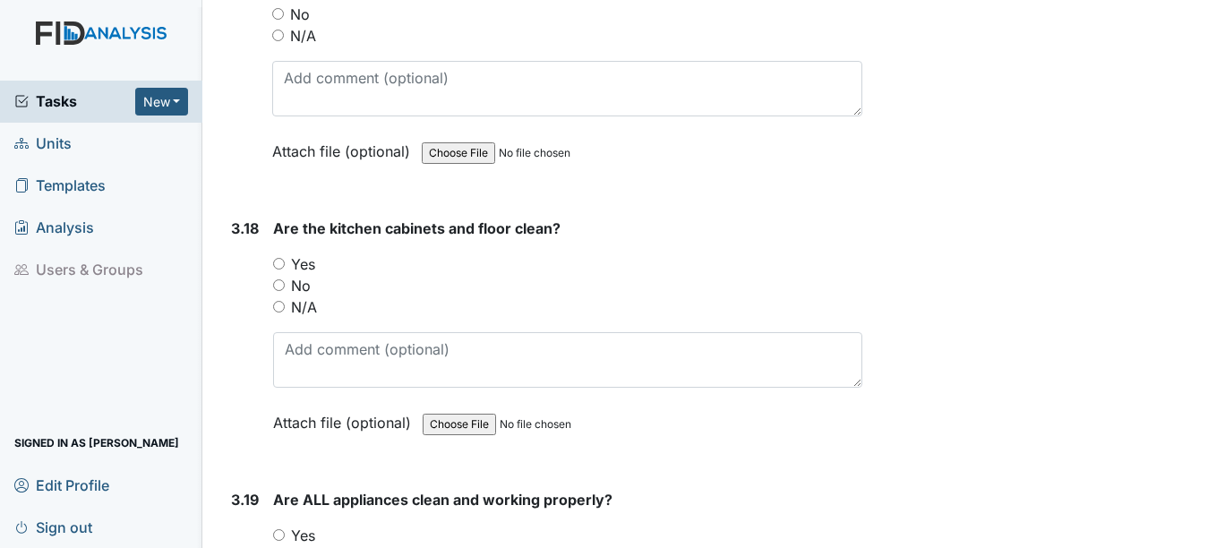
scroll to position [7166, 0]
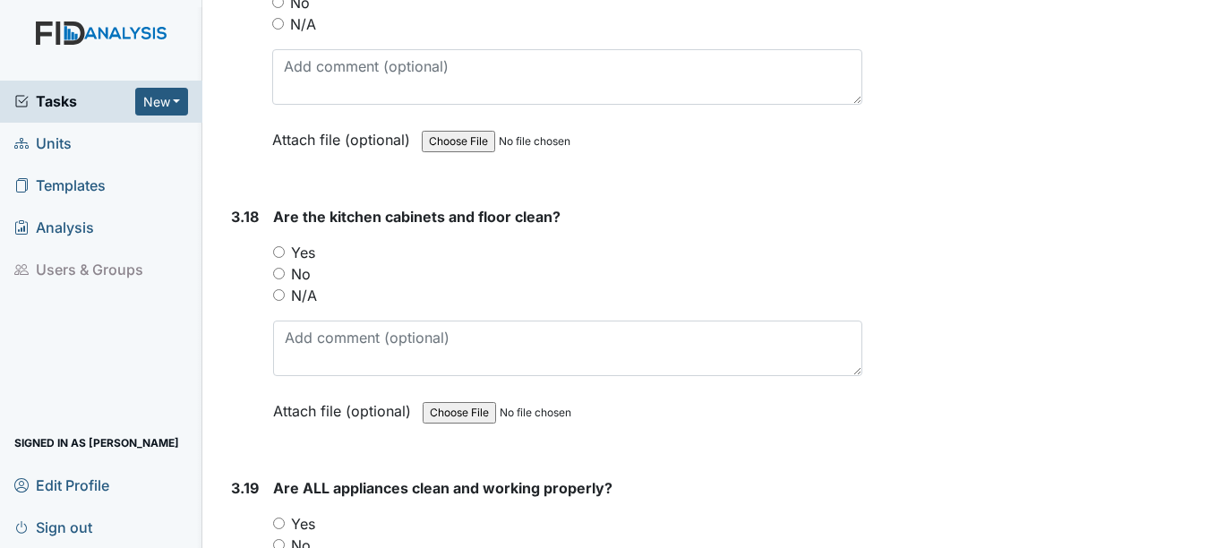
click at [281, 252] on input "Yes" at bounding box center [279, 252] width 12 height 12
radio input "true"
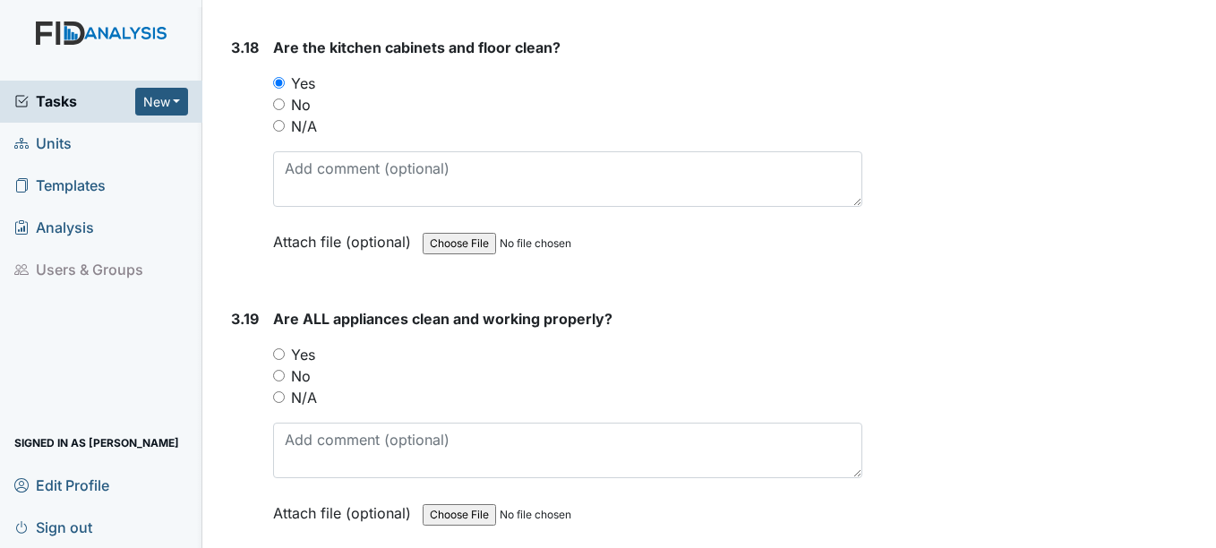
scroll to position [7345, 0]
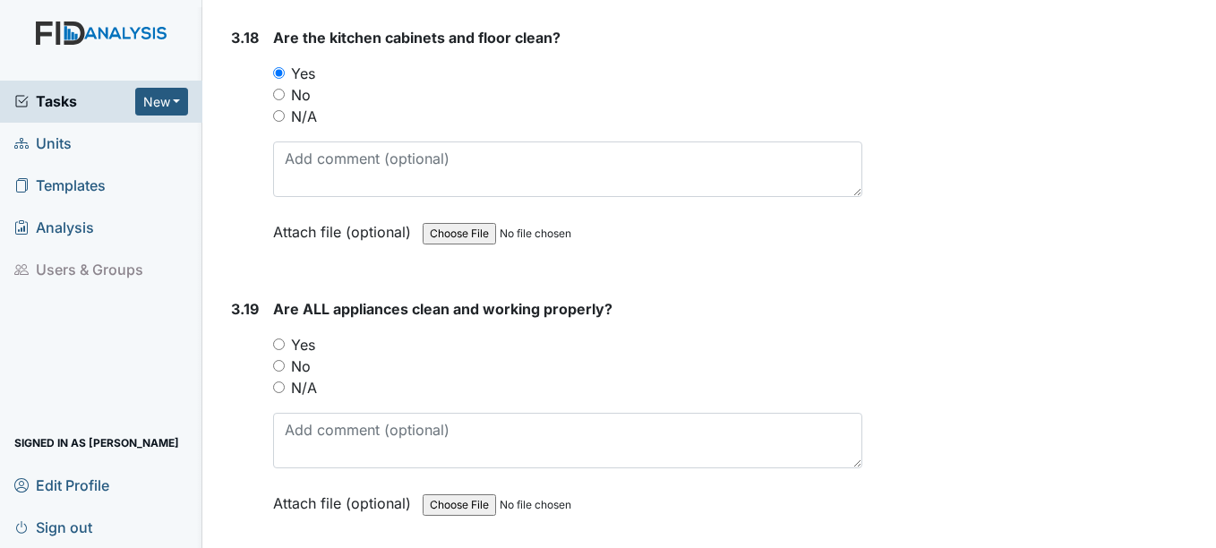
click at [279, 342] on input "Yes" at bounding box center [279, 345] width 12 height 12
radio input "true"
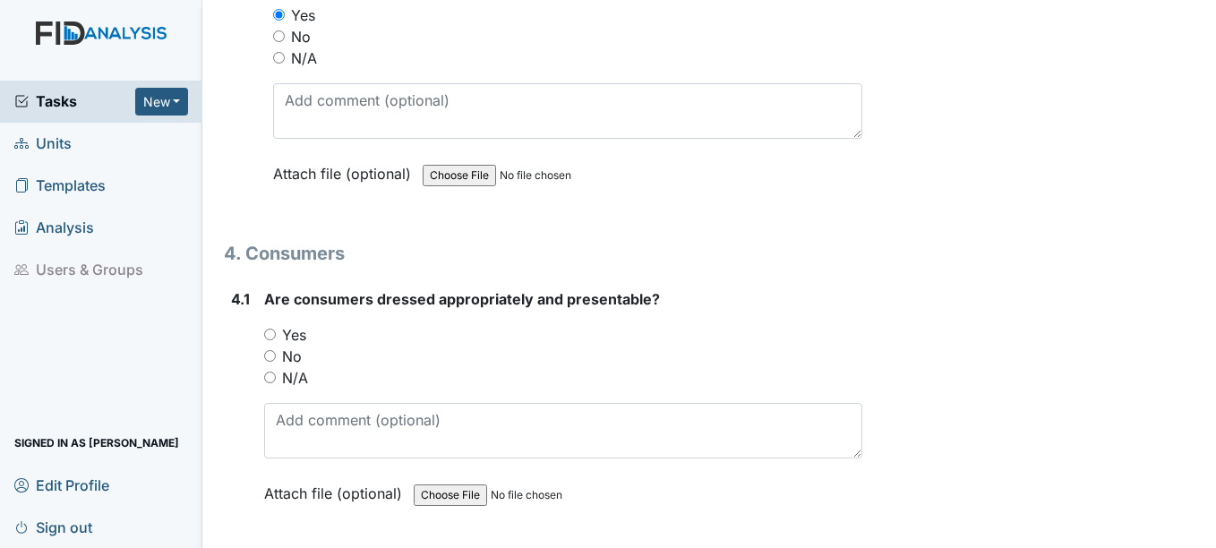
scroll to position [7703, 0]
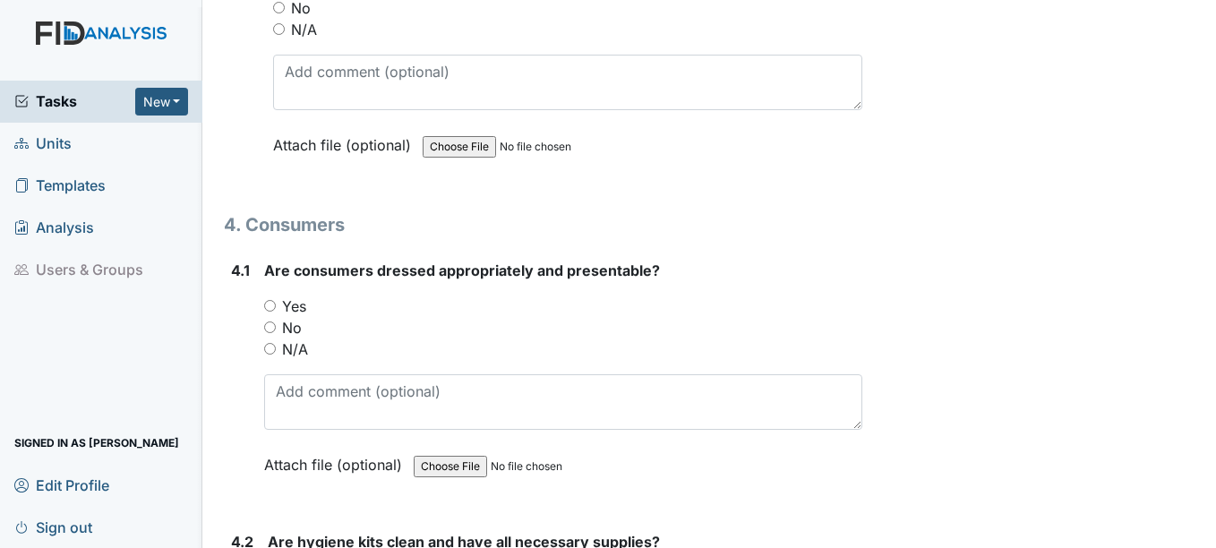
click at [271, 307] on input "Yes" at bounding box center [270, 306] width 12 height 12
radio input "true"
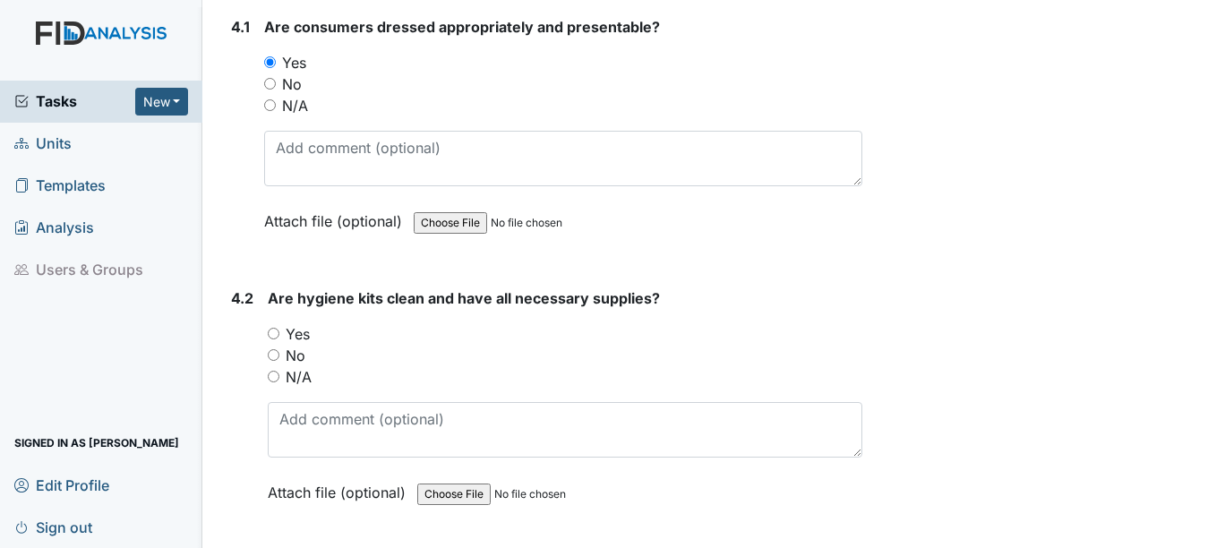
scroll to position [7972, 0]
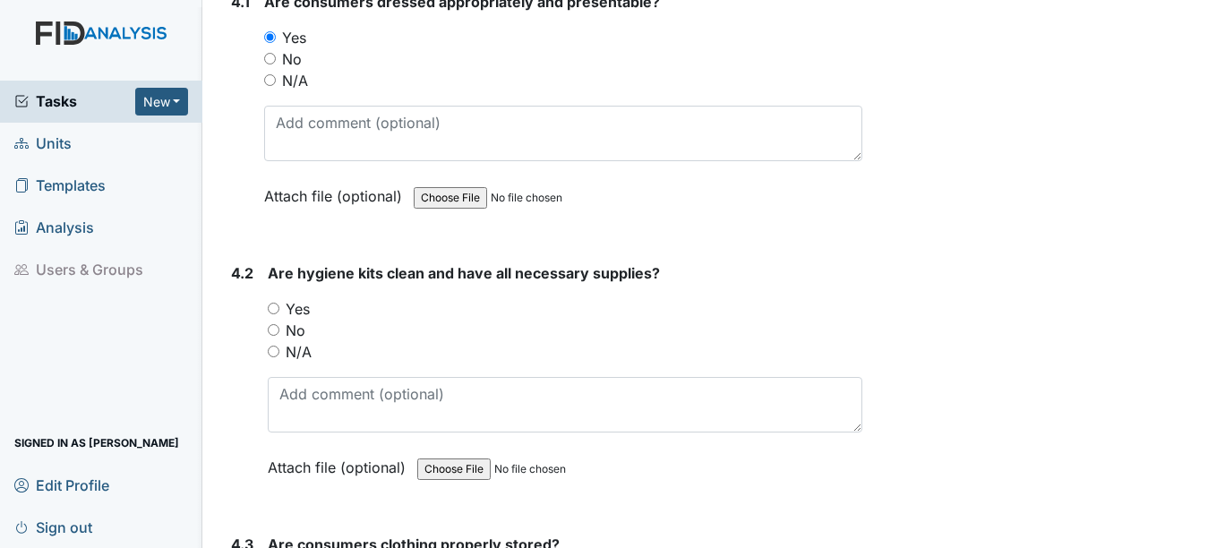
click at [273, 310] on input "Yes" at bounding box center [274, 309] width 12 height 12
radio input "true"
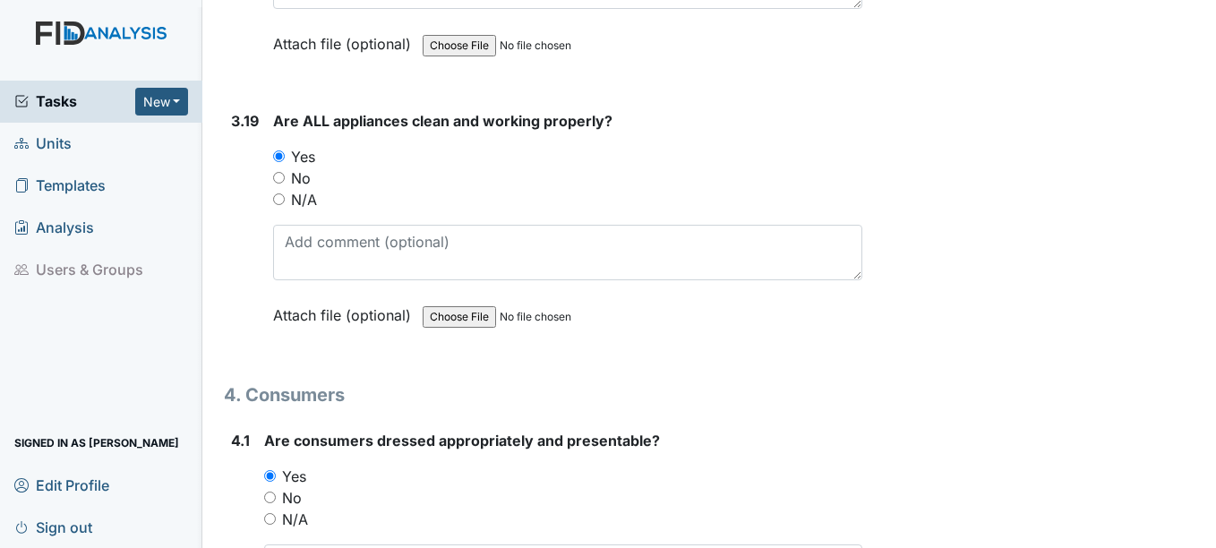
scroll to position [7524, 0]
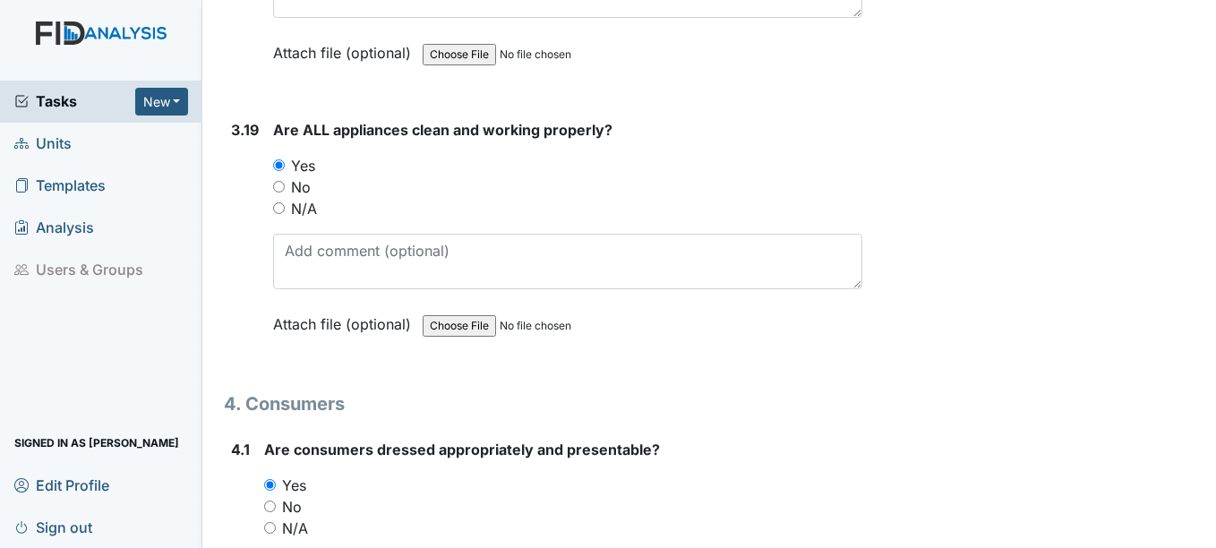
click at [279, 185] on input "No" at bounding box center [279, 187] width 12 height 12
radio input "true"
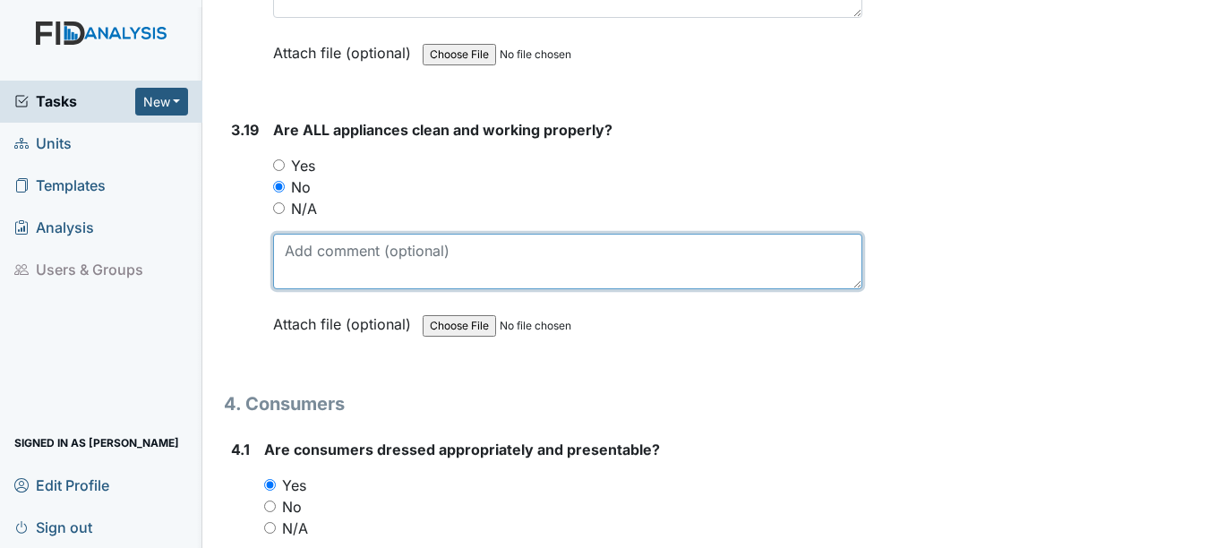
click at [310, 260] on textarea at bounding box center [567, 262] width 588 height 56
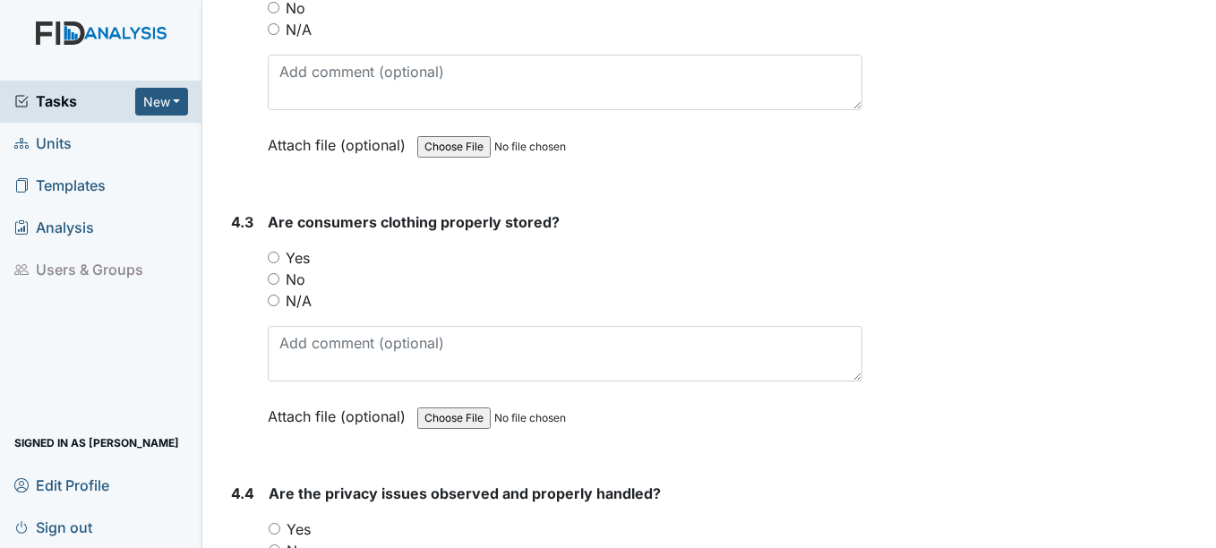
scroll to position [8330, 0]
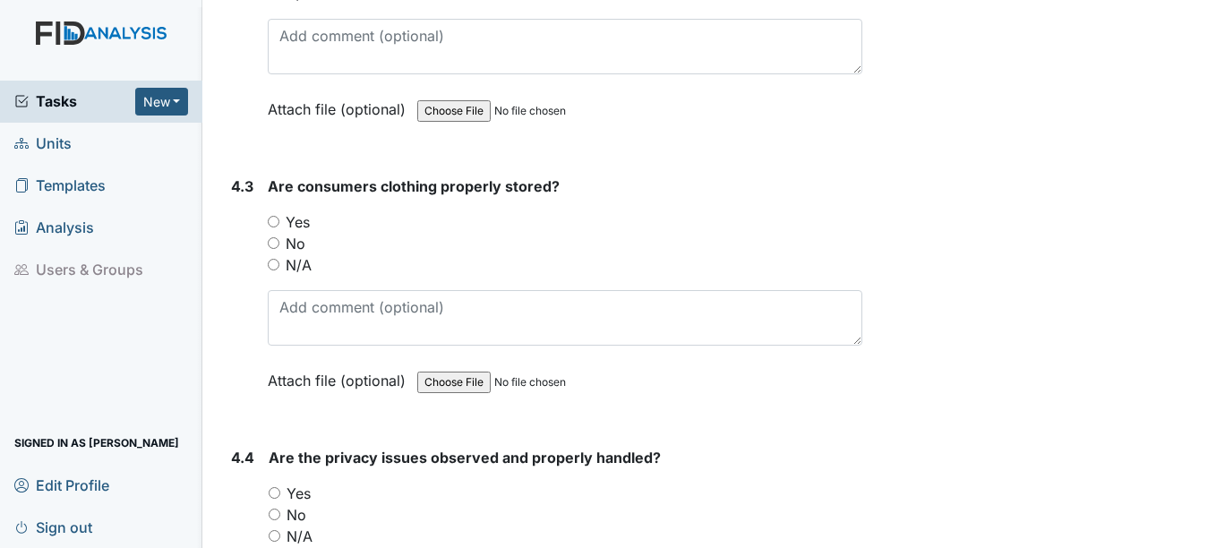
type textarea "vent over stove not working"
click at [273, 220] on input "Yes" at bounding box center [274, 222] width 12 height 12
radio input "true"
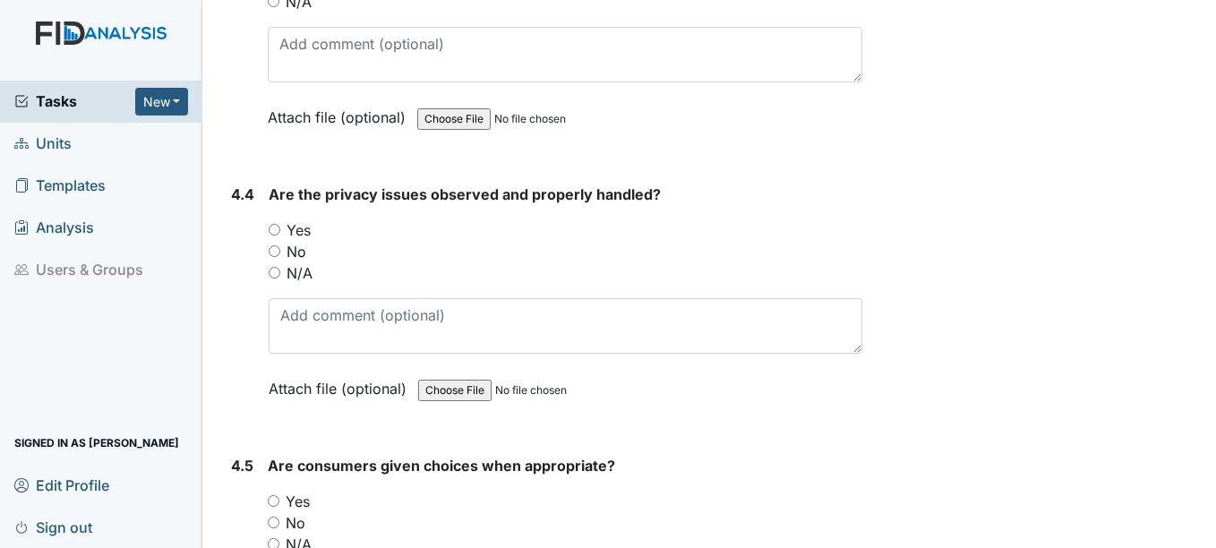
scroll to position [8599, 0]
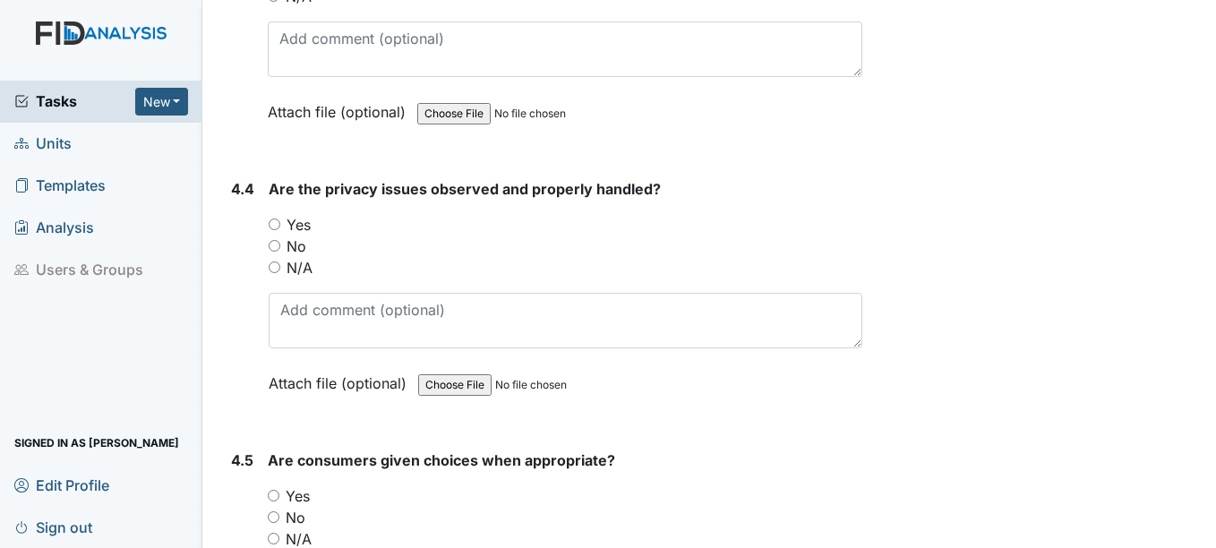
click at [276, 245] on input "No" at bounding box center [275, 246] width 12 height 12
radio input "true"
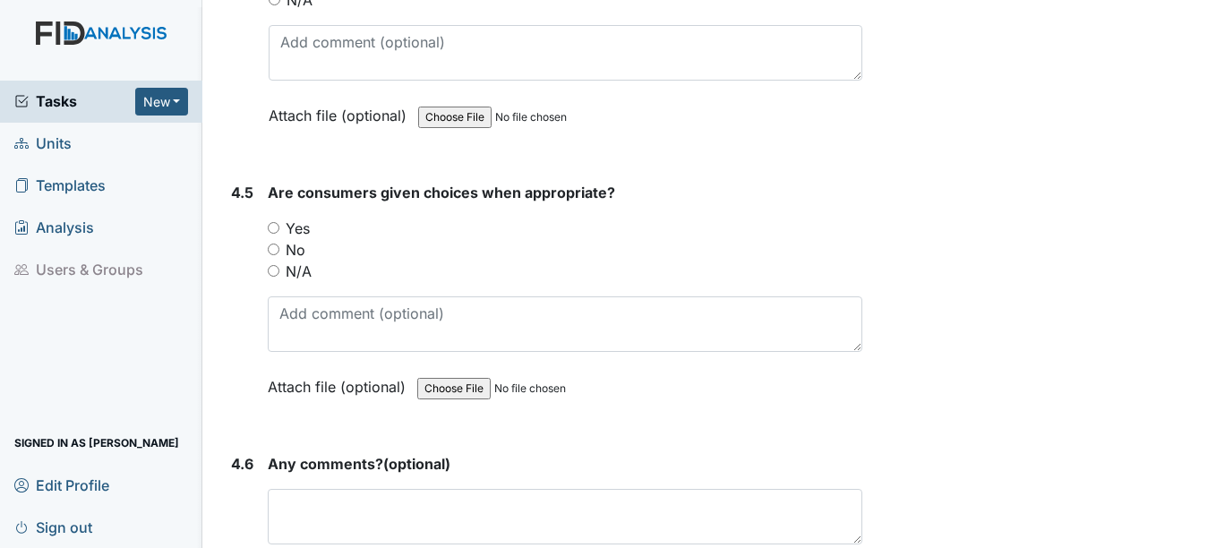
scroll to position [8868, 0]
click at [277, 227] on input "Yes" at bounding box center [274, 227] width 12 height 12
radio input "true"
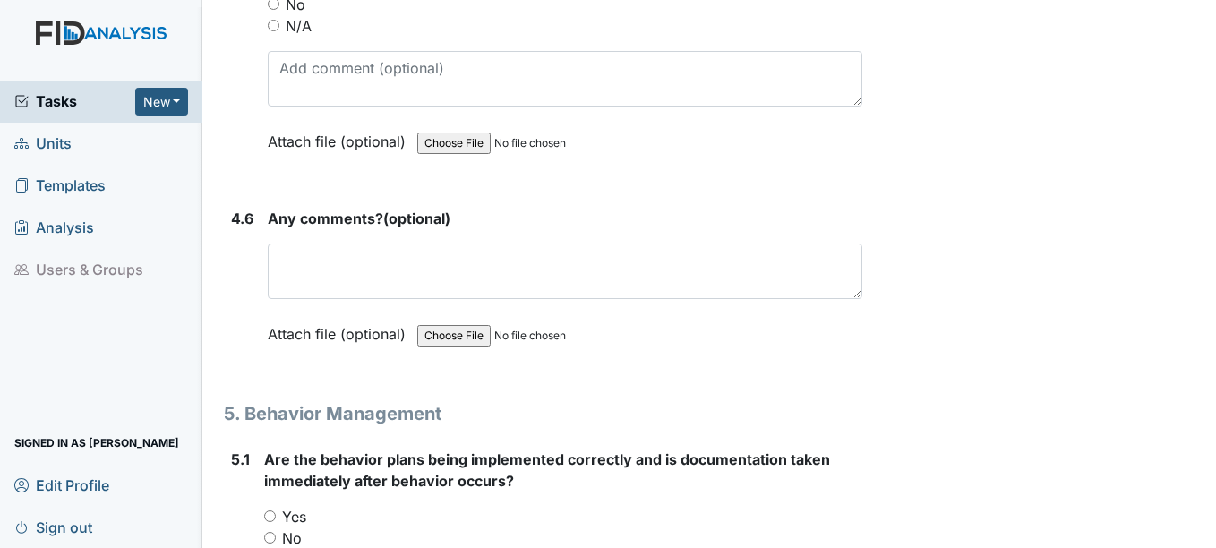
scroll to position [9136, 0]
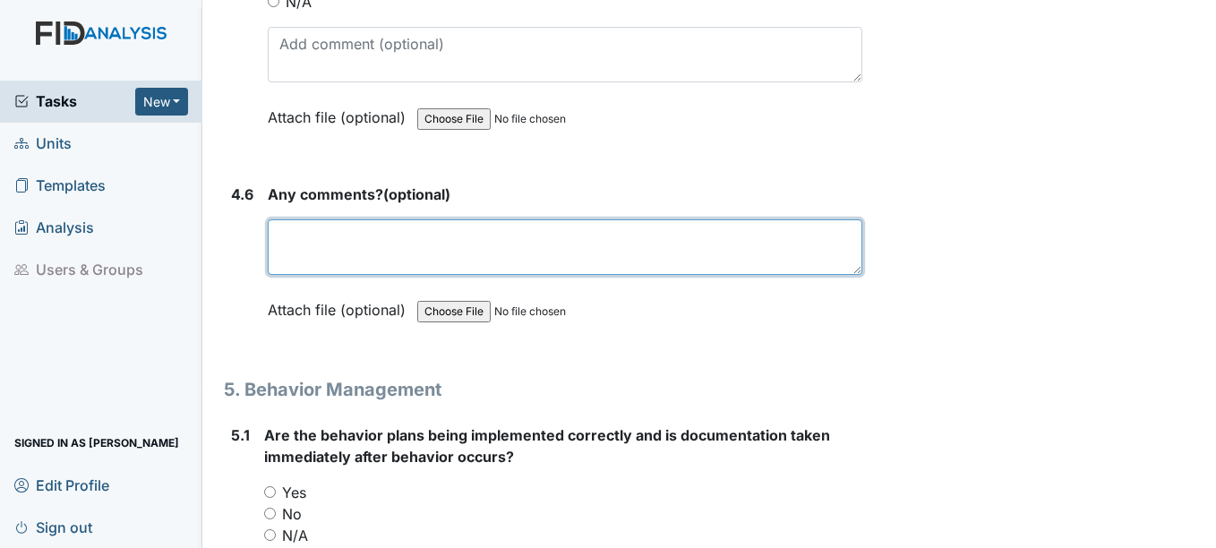
click at [325, 244] on textarea at bounding box center [565, 247] width 594 height 56
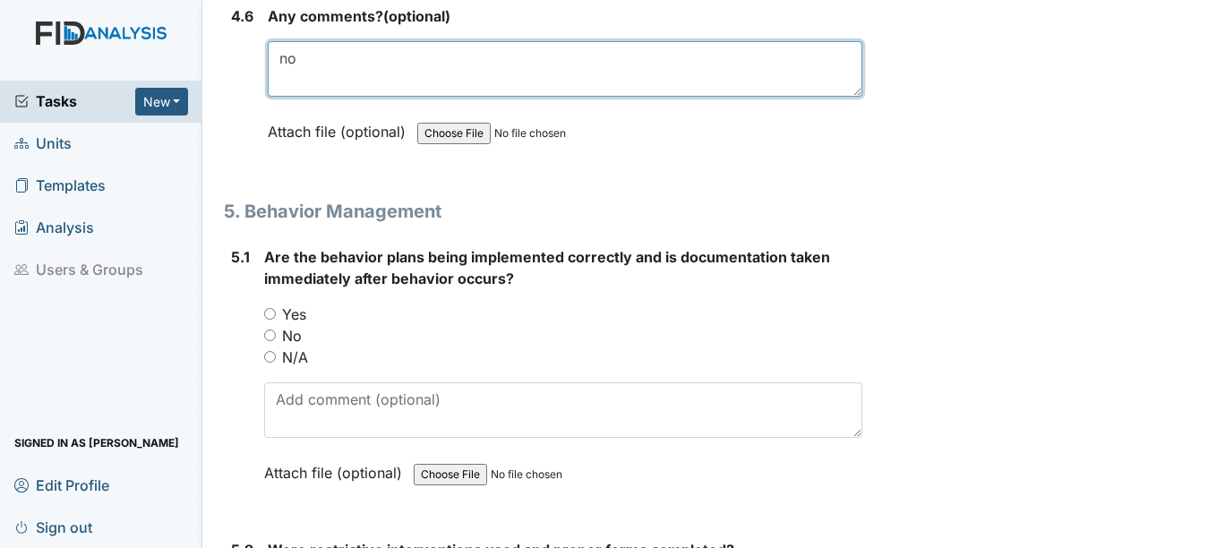
scroll to position [9315, 0]
type textarea "no"
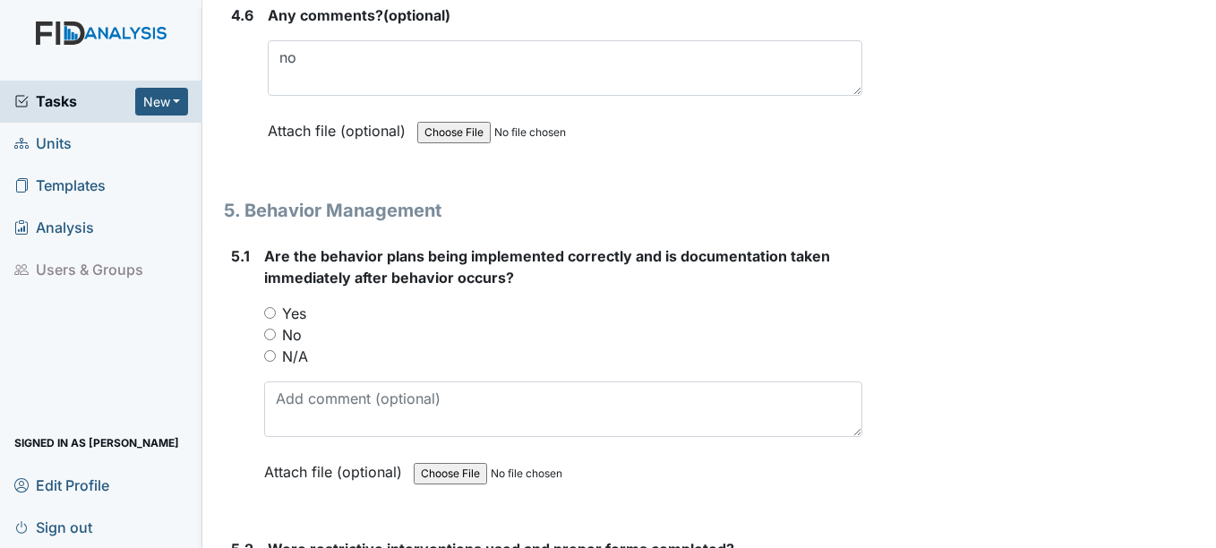
click at [277, 355] on div "N/A" at bounding box center [562, 356] width 597 height 21
click at [269, 356] on input "N/A" at bounding box center [270, 356] width 12 height 12
radio input "true"
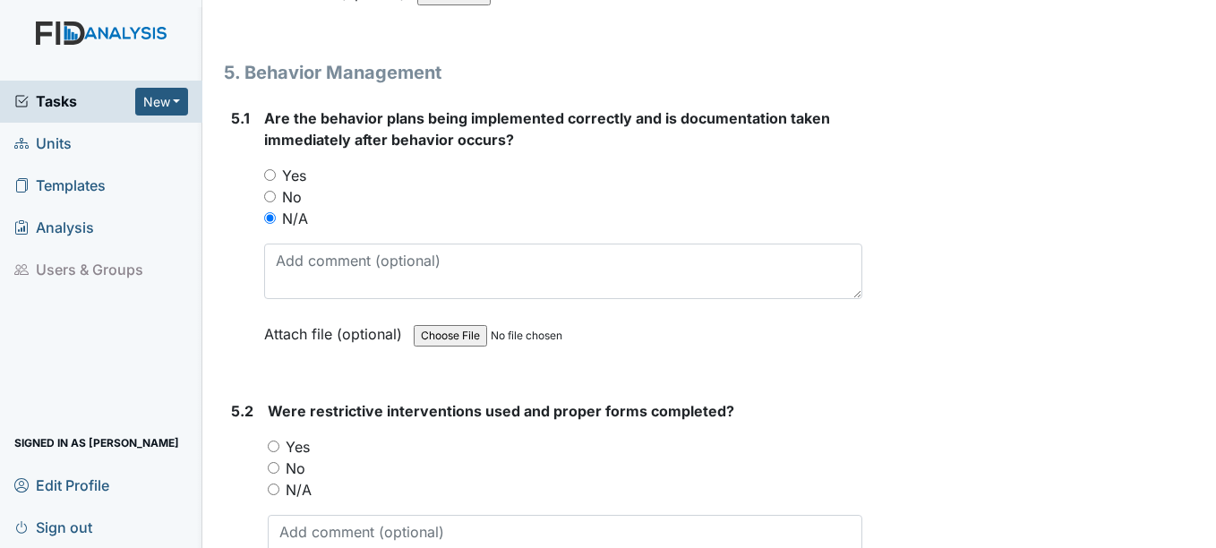
scroll to position [9495, 0]
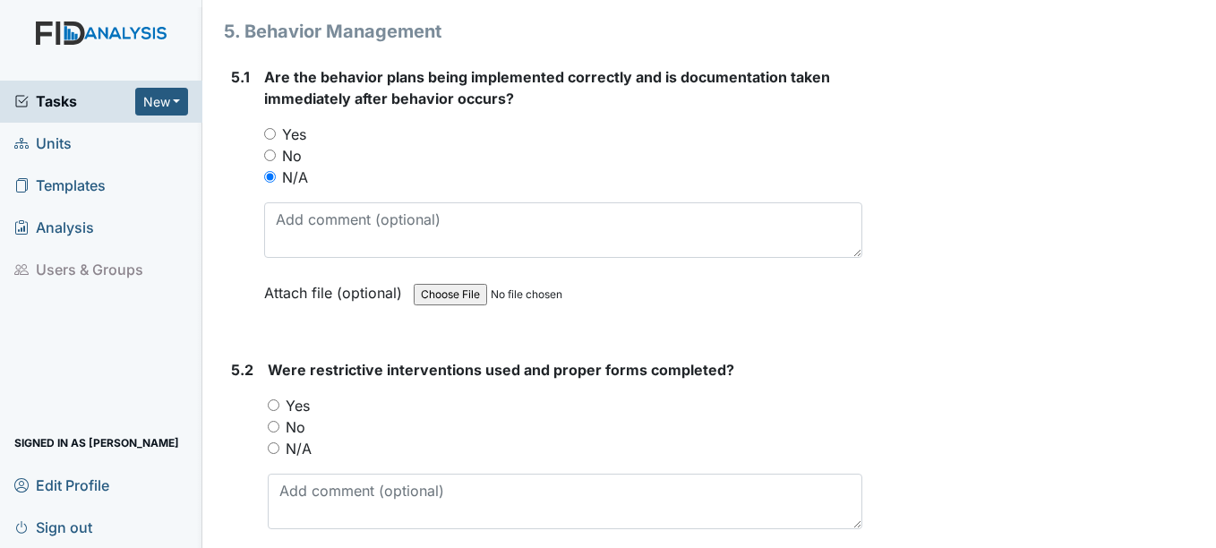
click at [271, 130] on input "Yes" at bounding box center [270, 134] width 12 height 12
radio input "true"
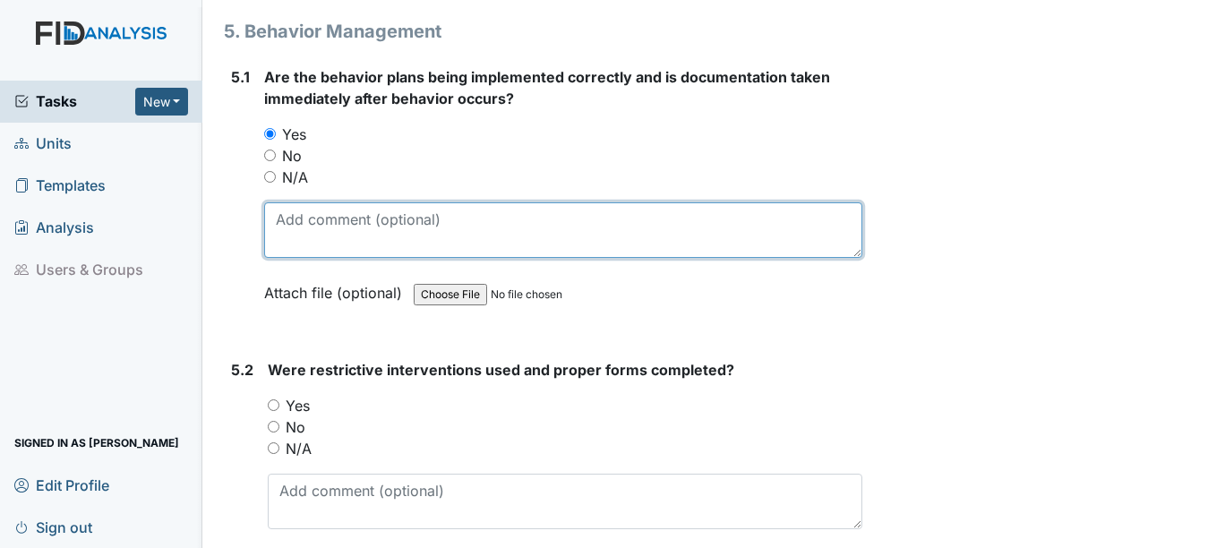
click at [280, 226] on textarea at bounding box center [562, 230] width 597 height 56
type textarea "N"
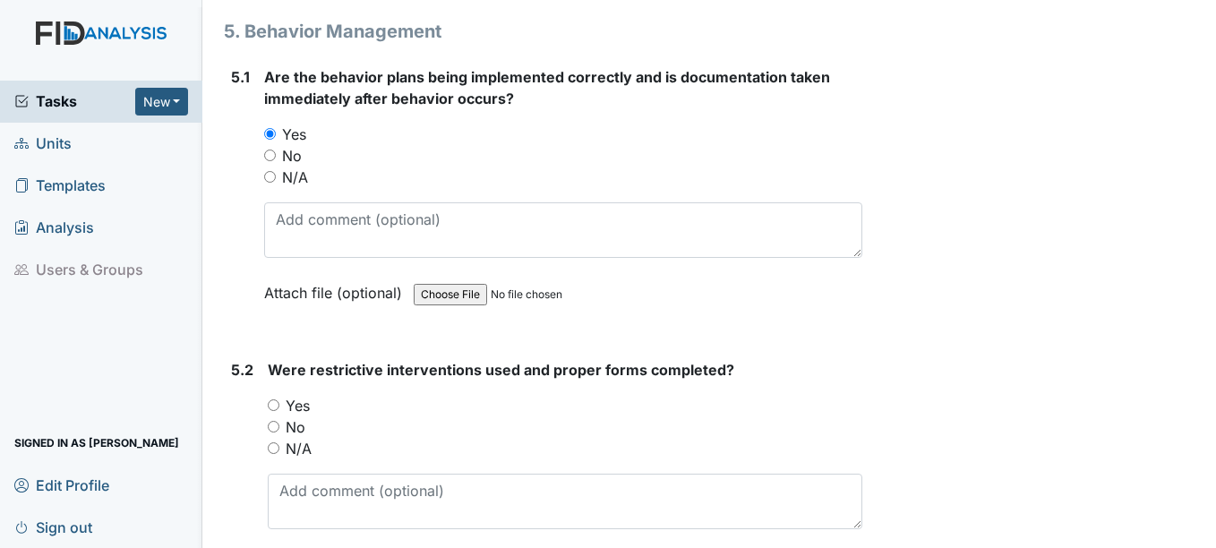
click at [276, 428] on input "No" at bounding box center [274, 427] width 12 height 12
radio input "true"
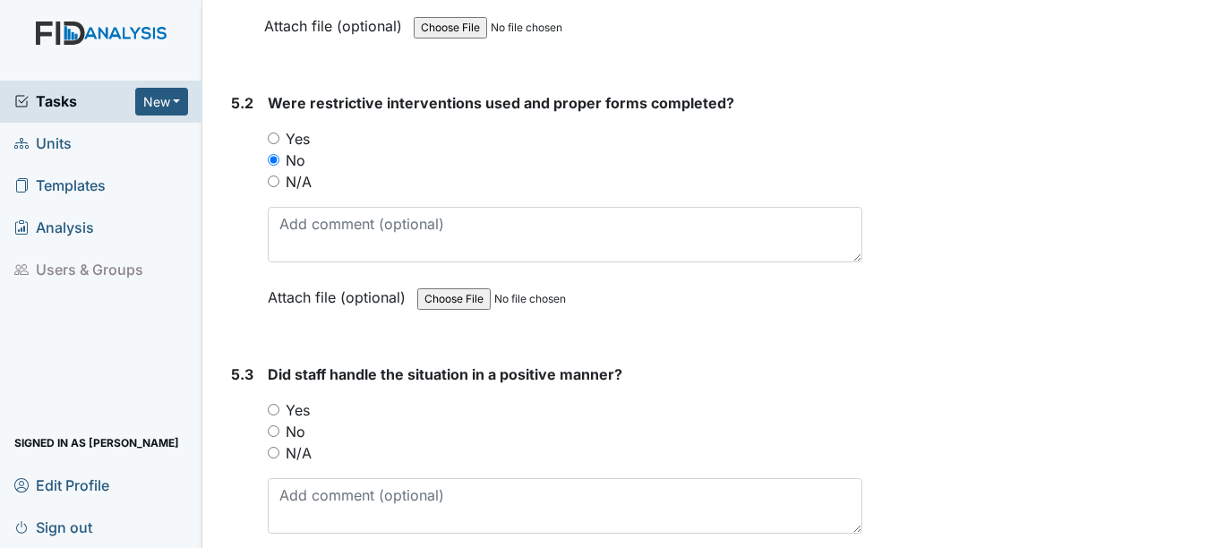
scroll to position [9763, 0]
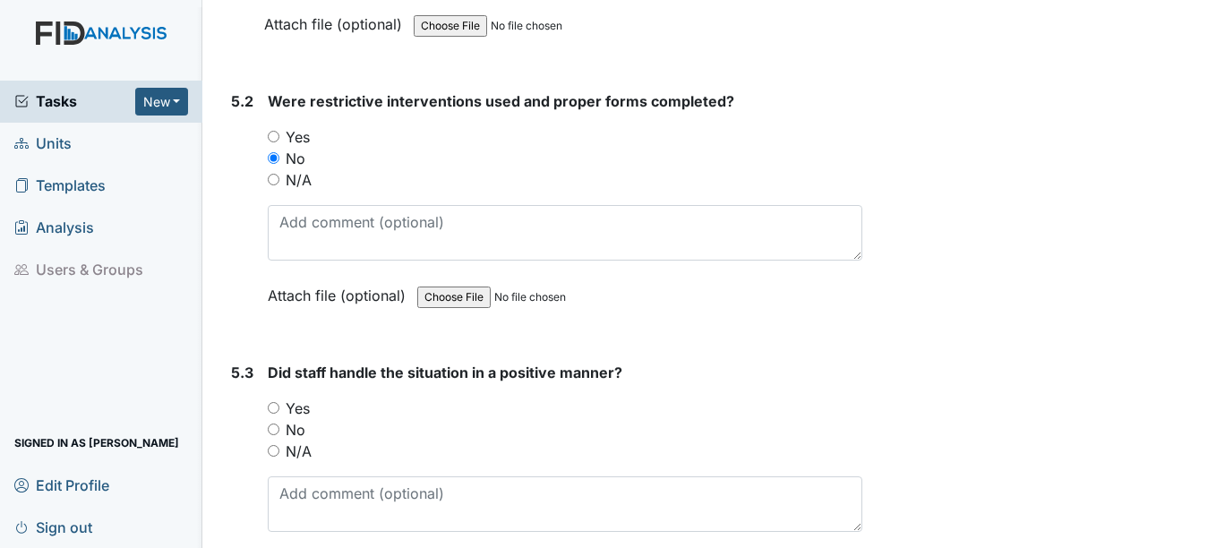
click at [271, 406] on input "Yes" at bounding box center [274, 408] width 12 height 12
radio input "true"
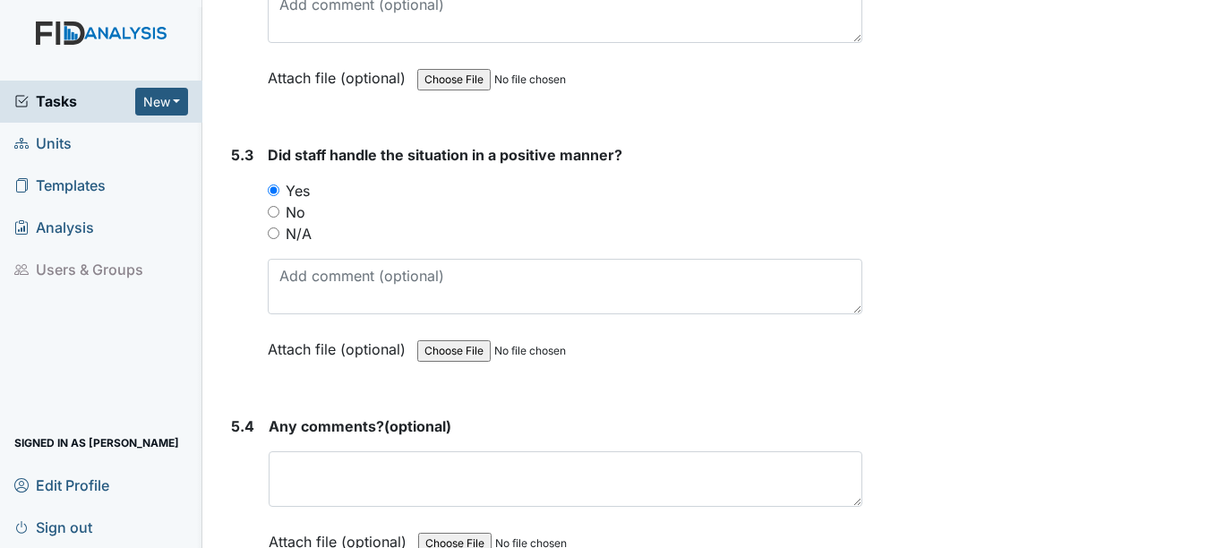
scroll to position [10032, 0]
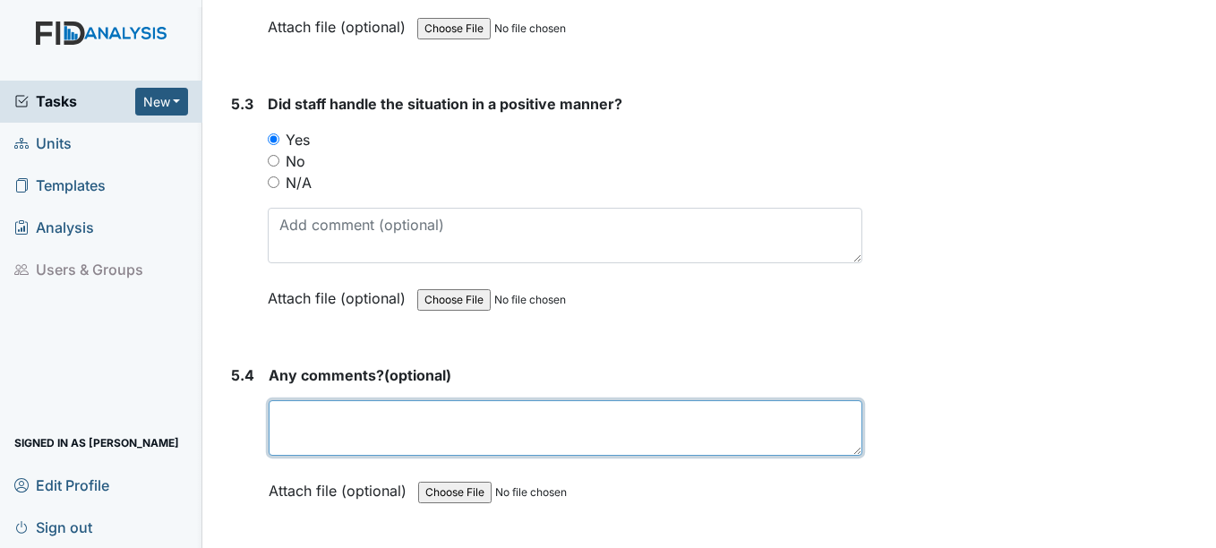
click at [330, 425] on textarea at bounding box center [565, 428] width 593 height 56
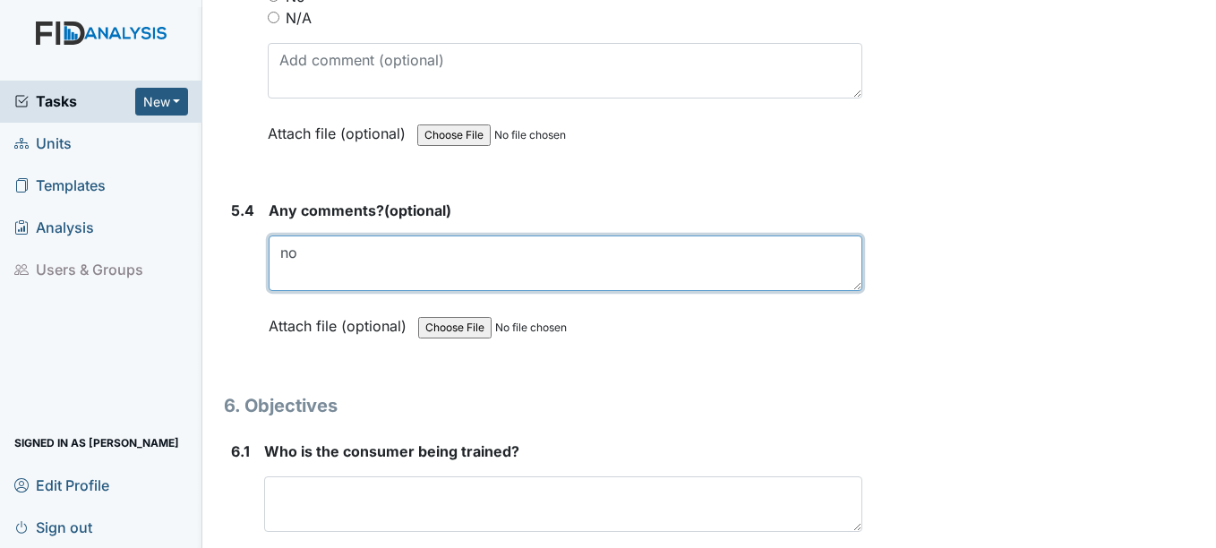
scroll to position [10211, 0]
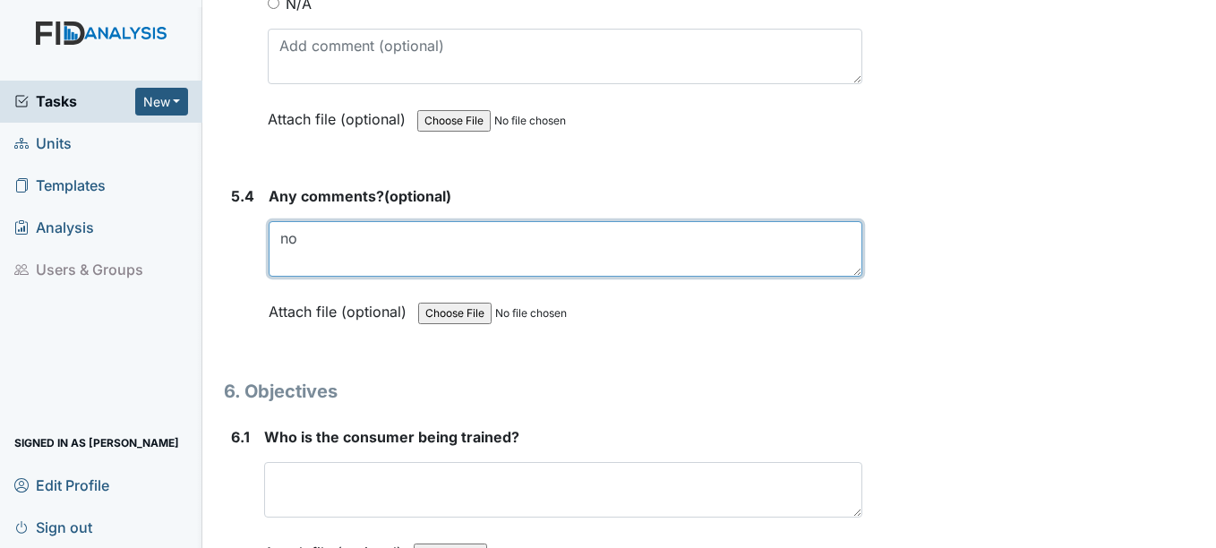
type textarea "no"
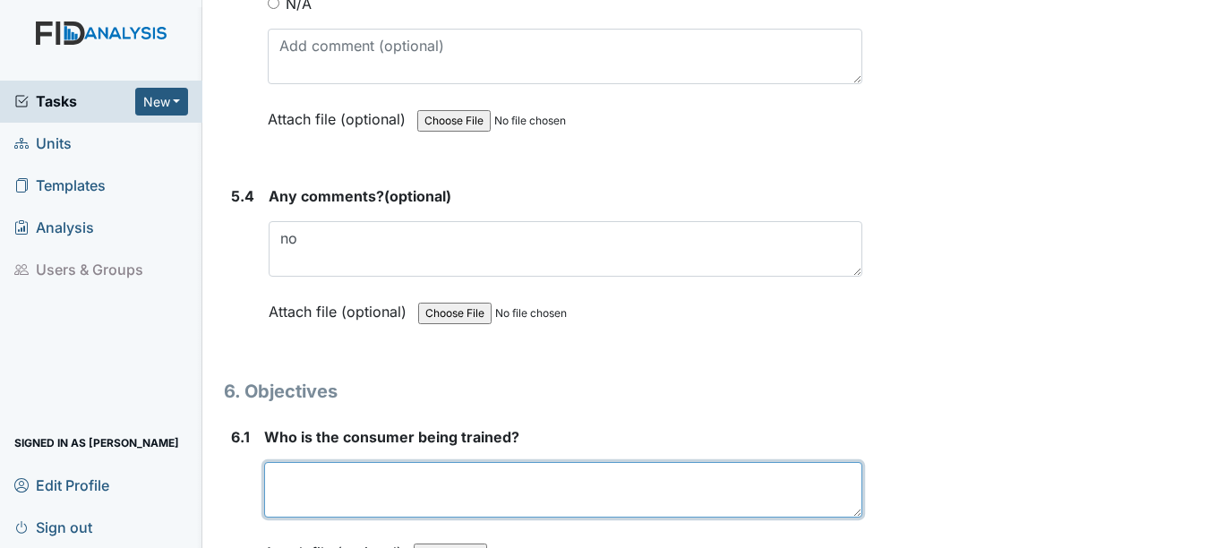
click at [331, 477] on textarea at bounding box center [562, 490] width 597 height 56
click at [347, 477] on textarea at bounding box center [562, 490] width 597 height 56
type textarea "S"
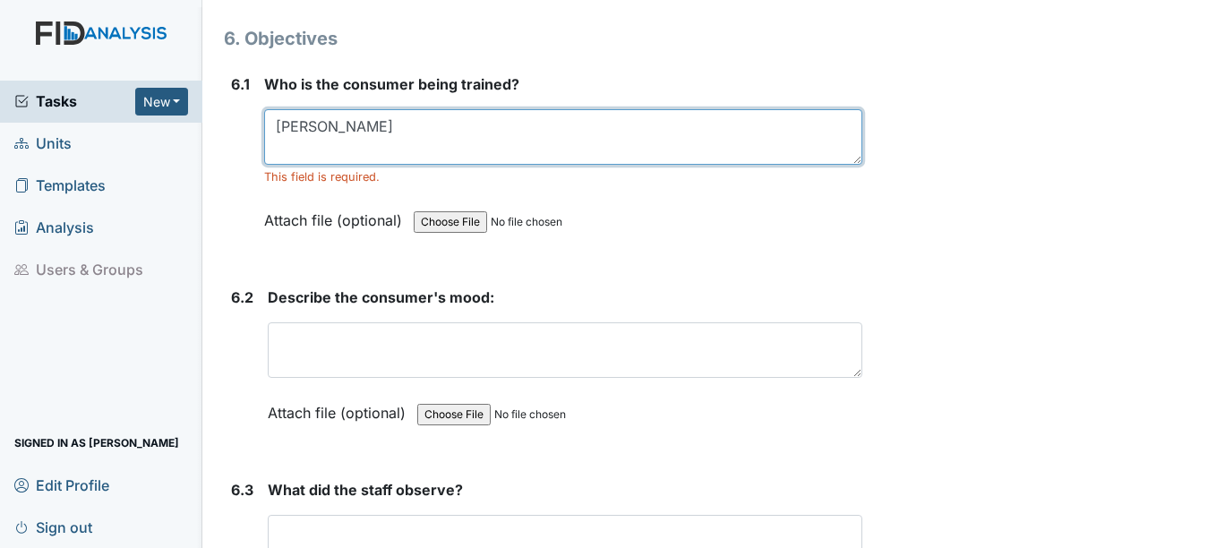
scroll to position [10569, 0]
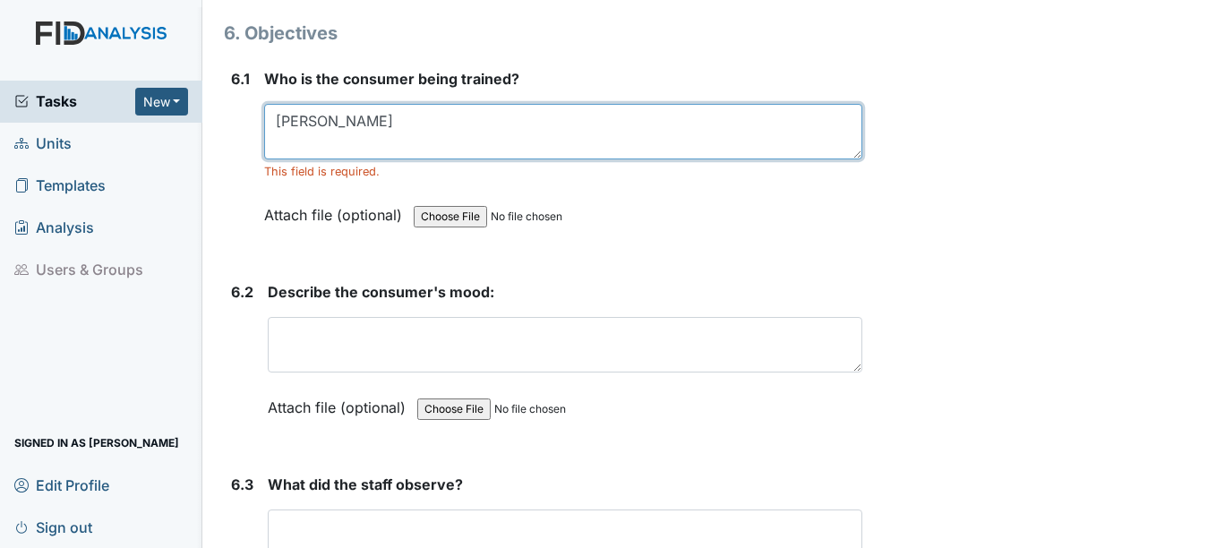
type textarea "Nina Clark"
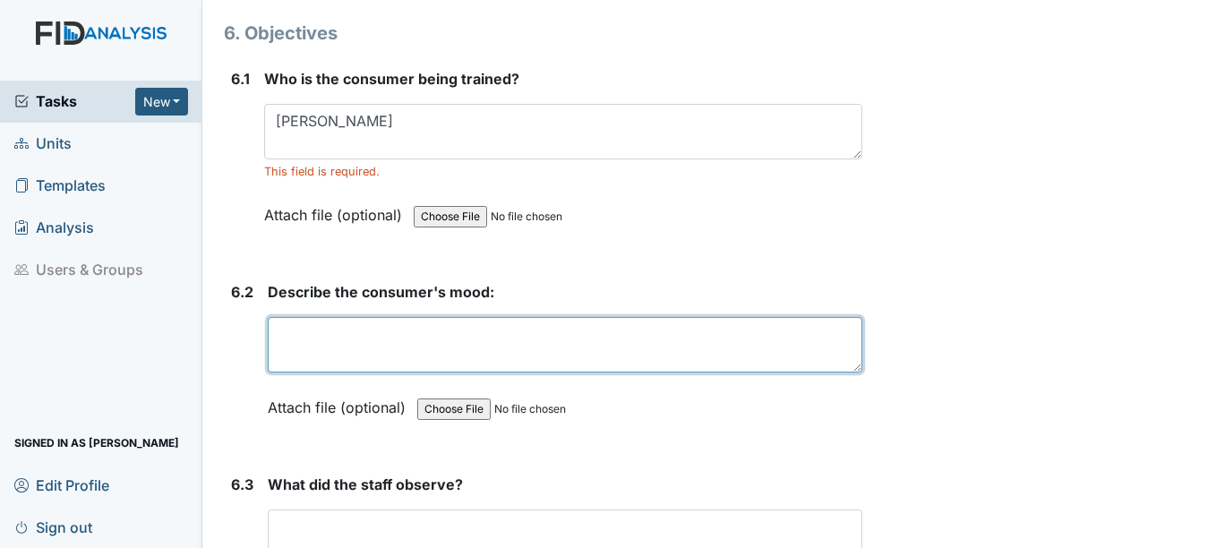
click at [321, 343] on textarea at bounding box center [565, 345] width 594 height 56
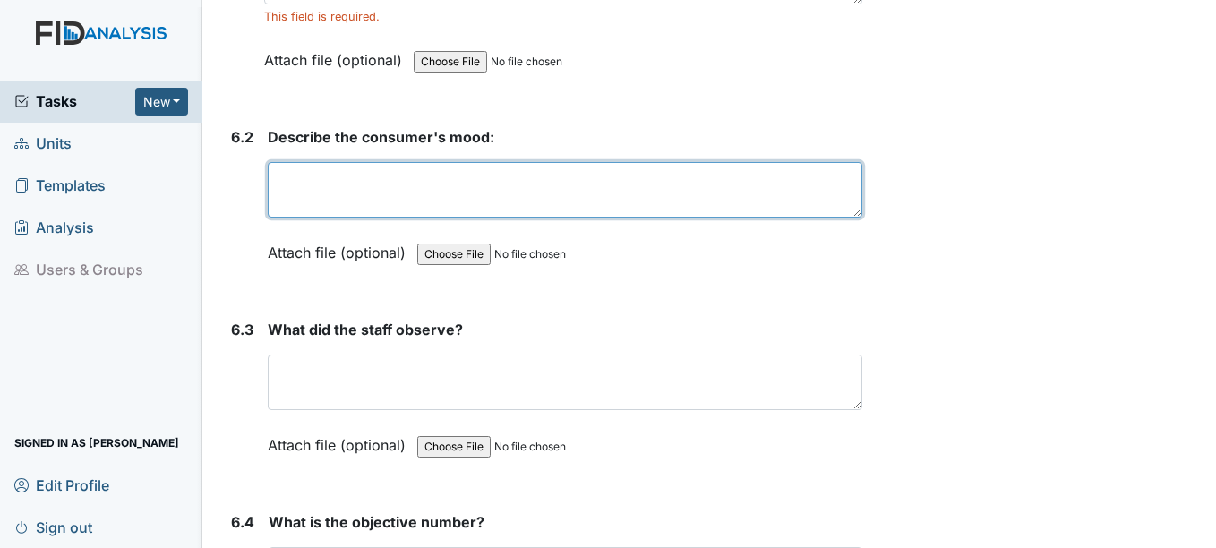
scroll to position [10749, 0]
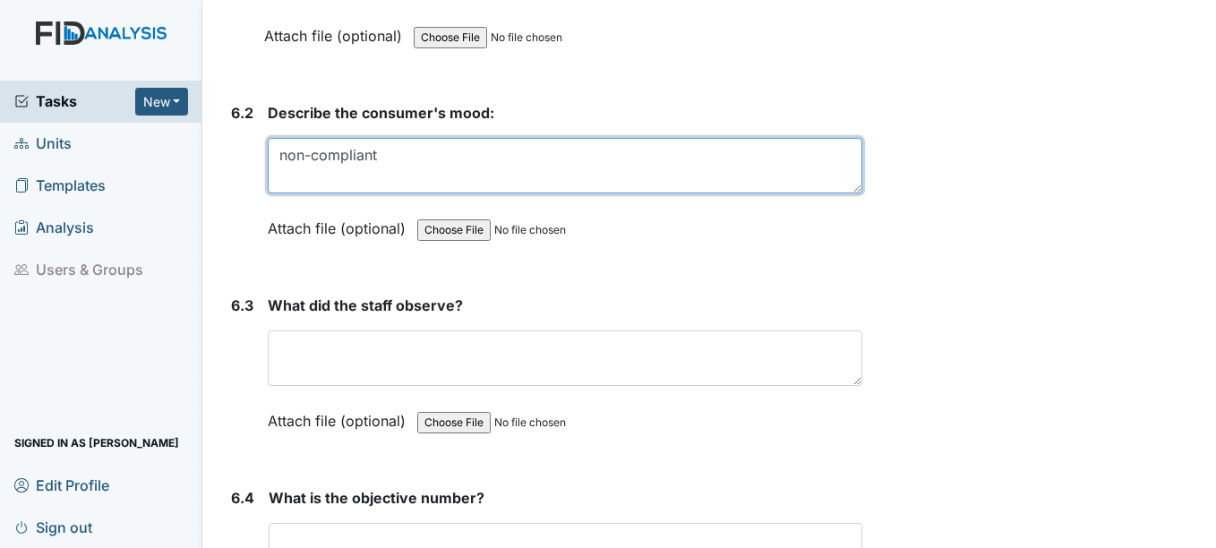
type textarea "non-compliant"
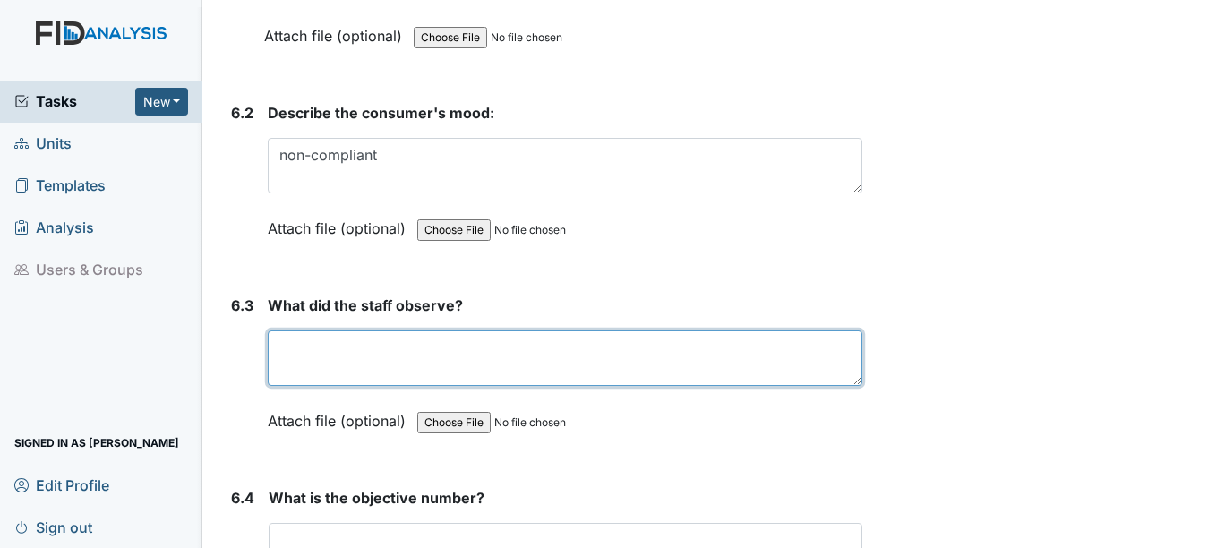
click at [308, 345] on textarea at bounding box center [565, 359] width 594 height 56
click at [308, 346] on textarea at bounding box center [565, 359] width 594 height 56
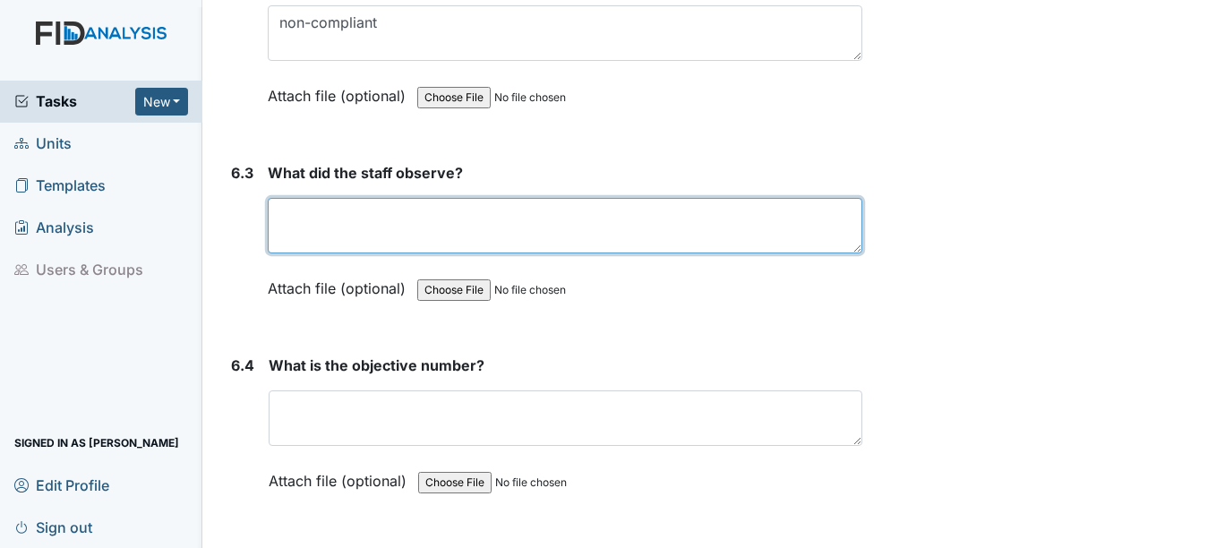
scroll to position [10928, 0]
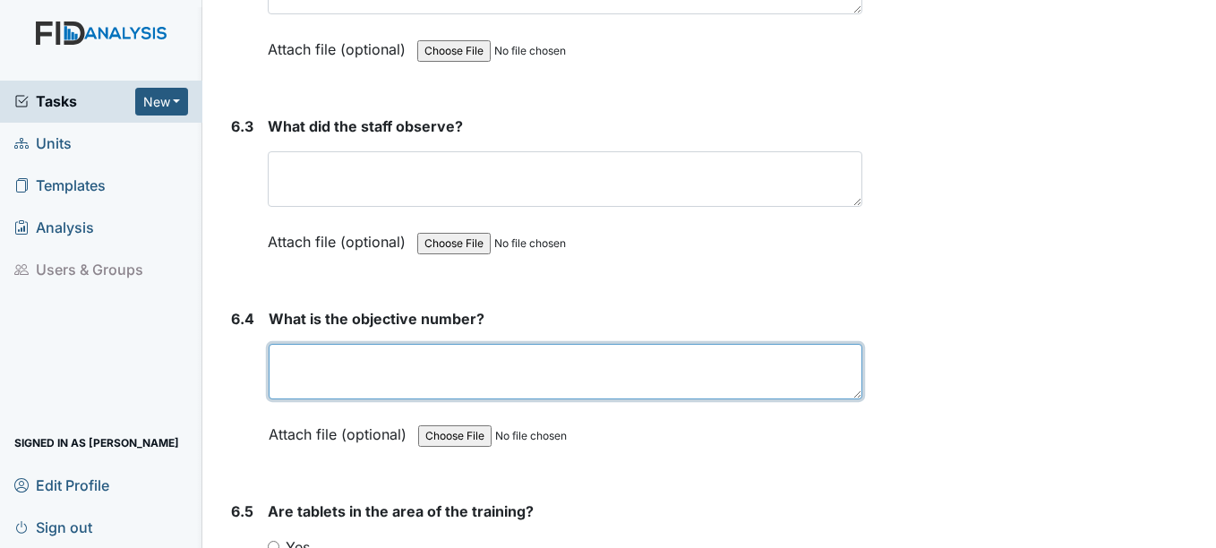
click at [317, 369] on textarea at bounding box center [565, 372] width 593 height 56
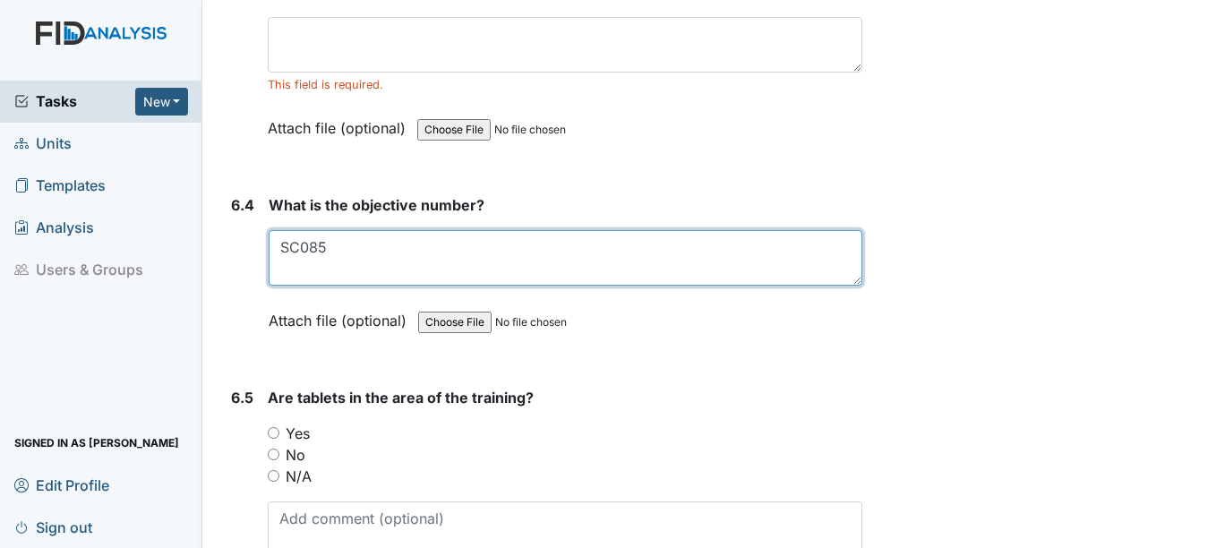
scroll to position [11107, 0]
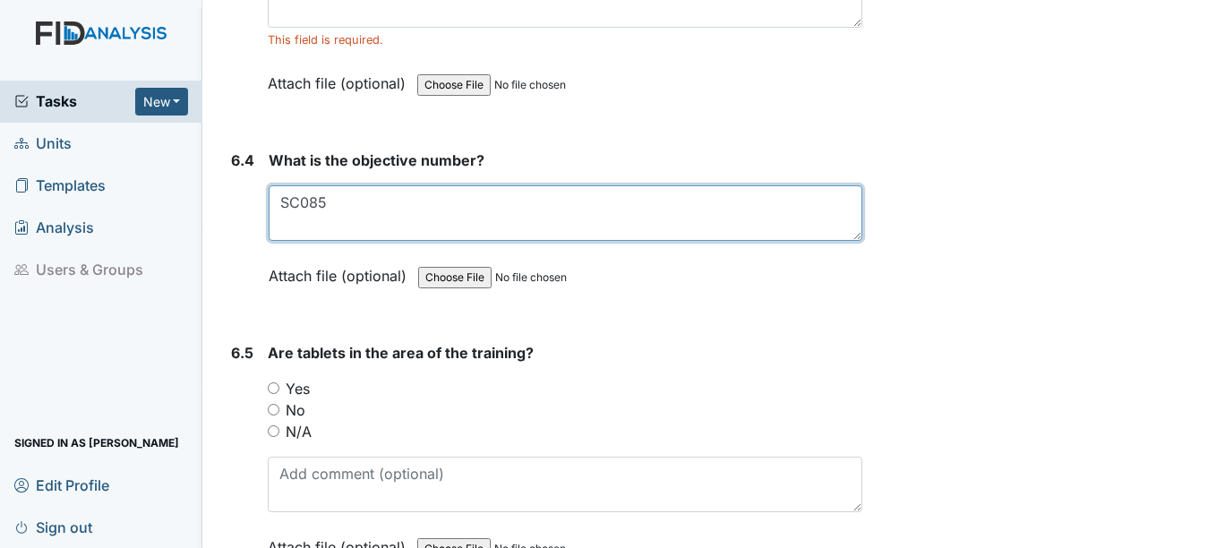
type textarea "SC085"
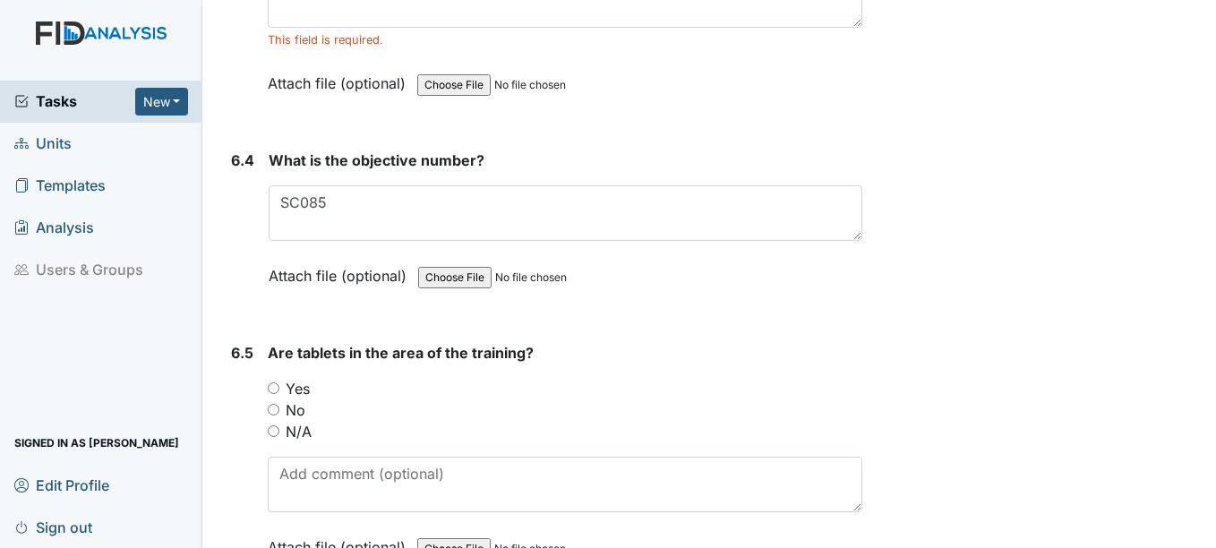
click at [272, 410] on input "No" at bounding box center [274, 410] width 12 height 12
radio input "true"
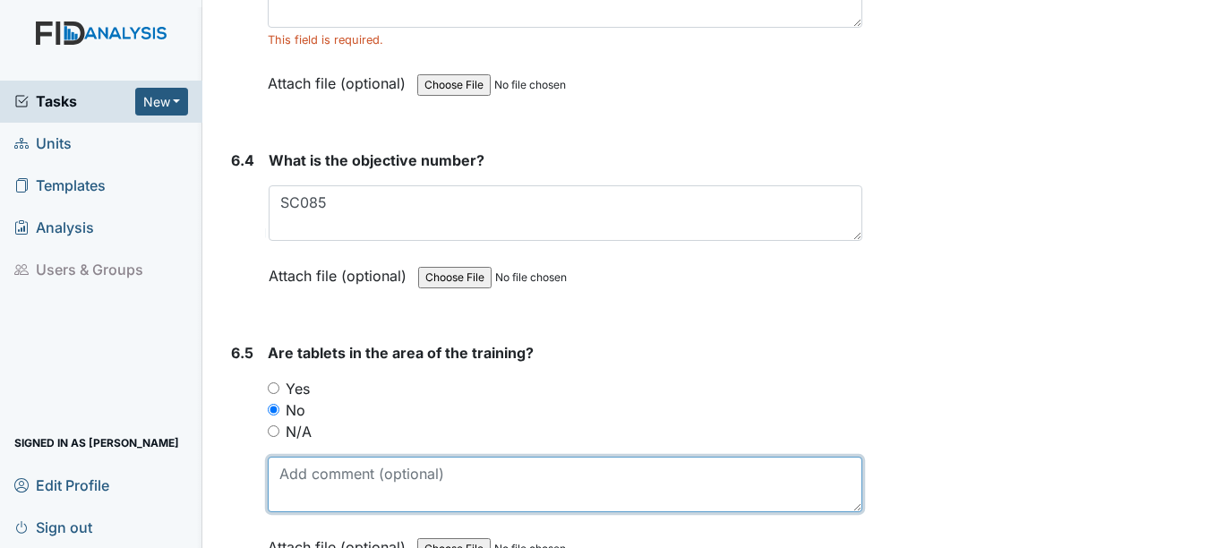
click at [290, 494] on textarea at bounding box center [565, 485] width 594 height 56
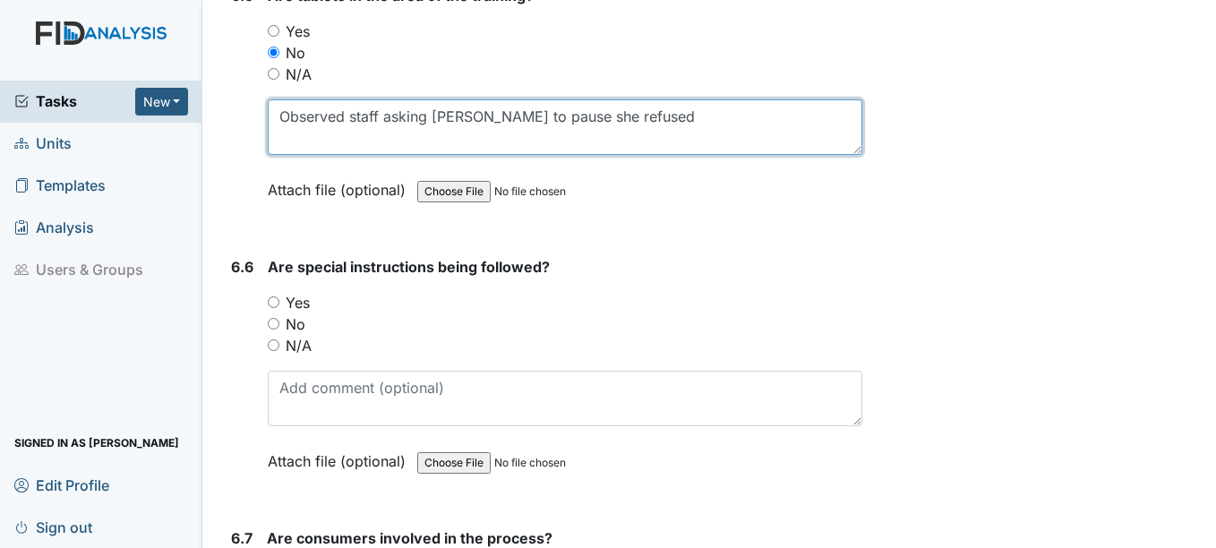
scroll to position [11465, 0]
type textarea "Observed staff asking Nina to pause she refused"
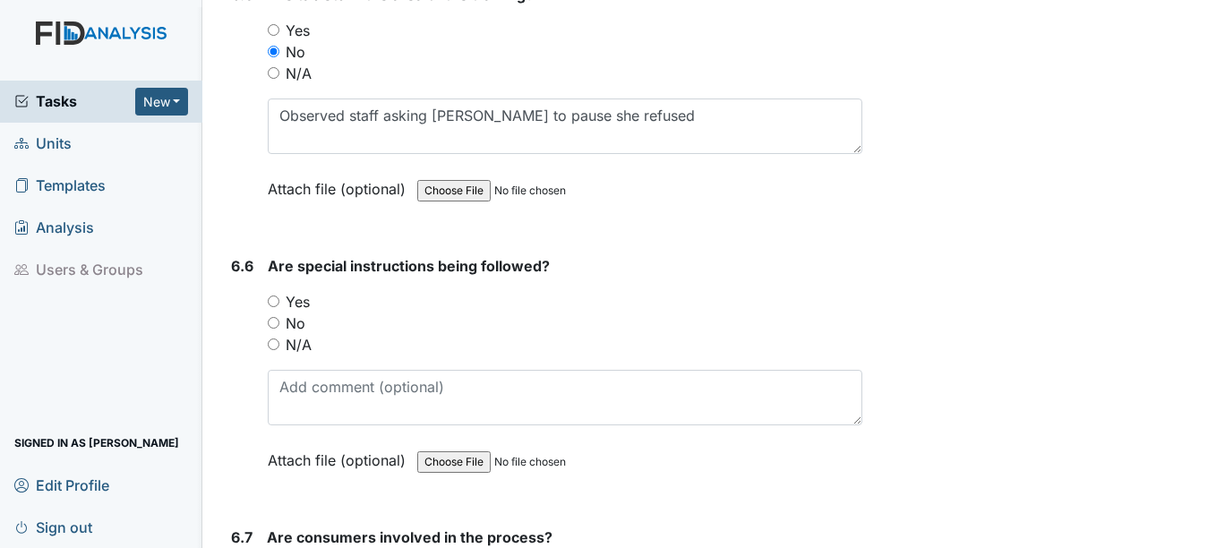
click at [272, 298] on input "Yes" at bounding box center [274, 302] width 12 height 12
radio input "true"
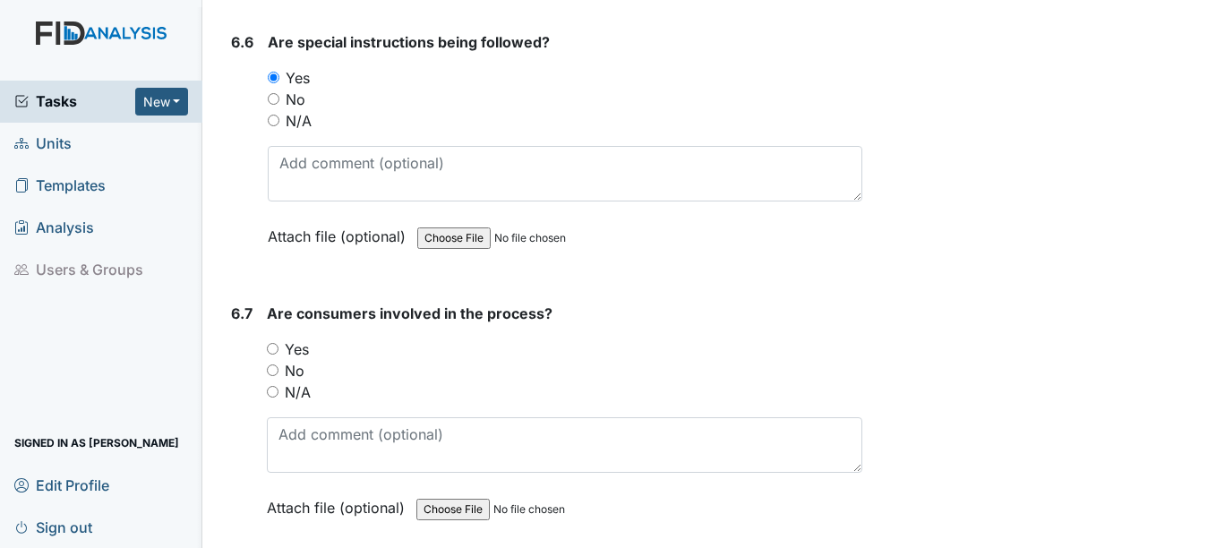
scroll to position [11734, 0]
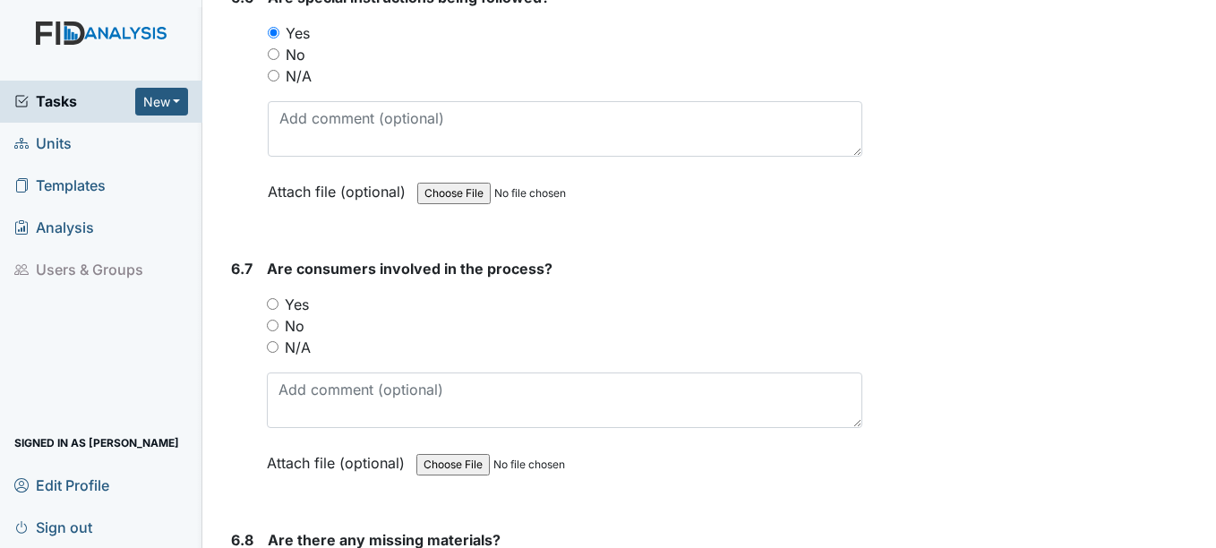
click at [277, 325] on input "No" at bounding box center [273, 326] width 12 height 12
radio input "true"
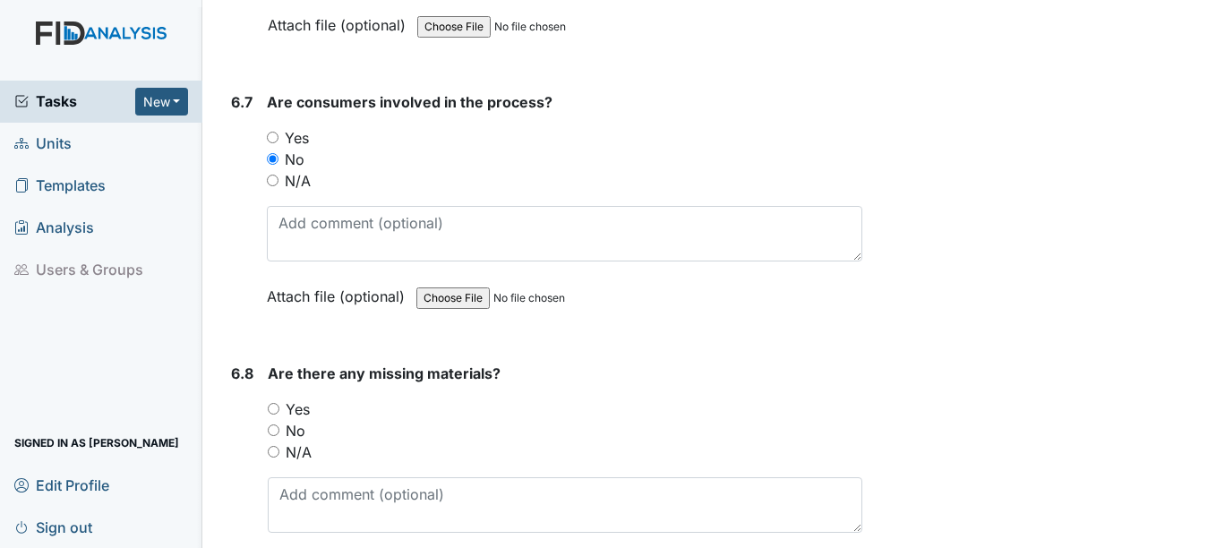
scroll to position [11913, 0]
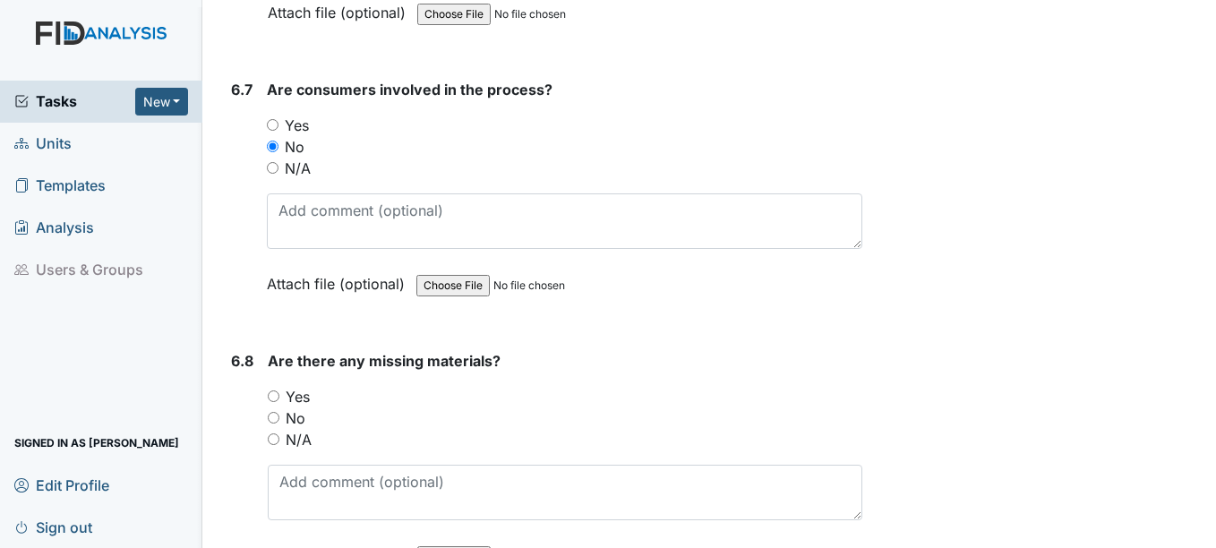
click at [274, 418] on input "No" at bounding box center [274, 418] width 12 height 12
radio input "true"
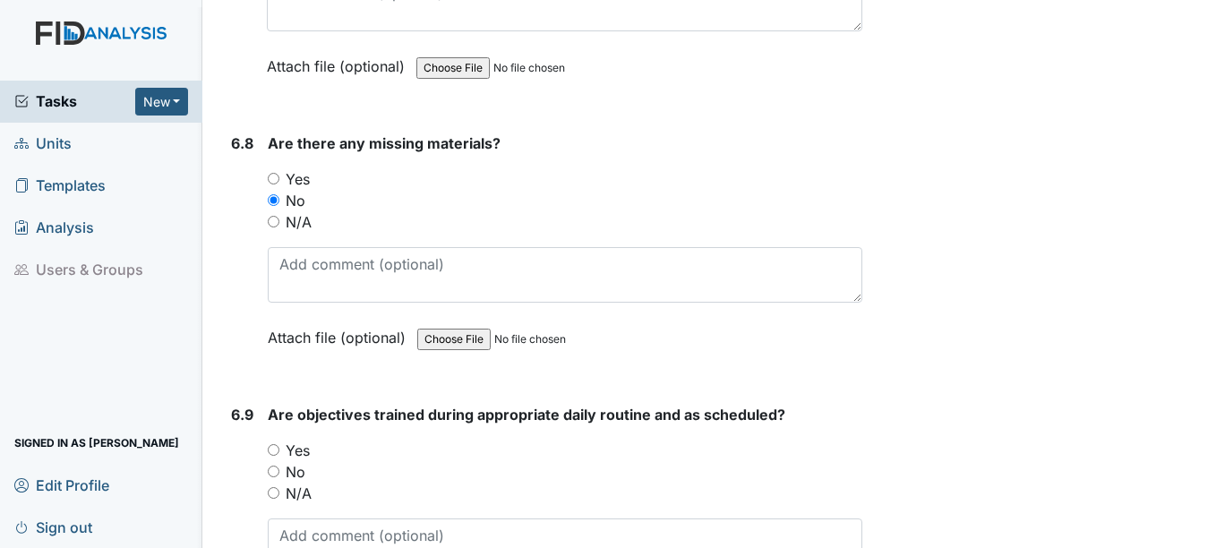
scroll to position [12182, 0]
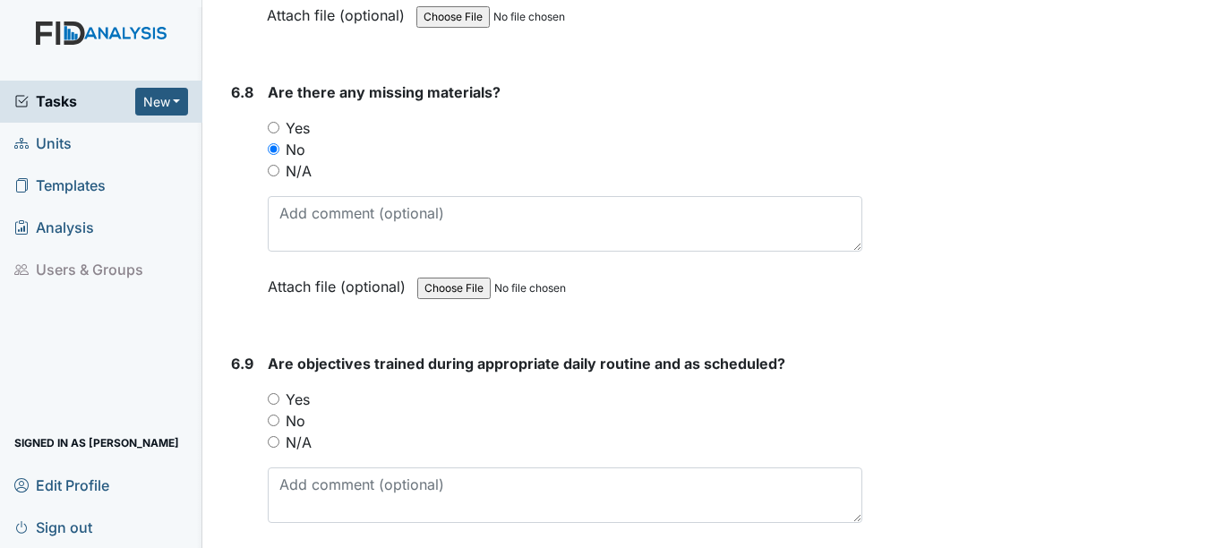
click at [277, 399] on input "Yes" at bounding box center [274, 399] width 12 height 12
radio input "true"
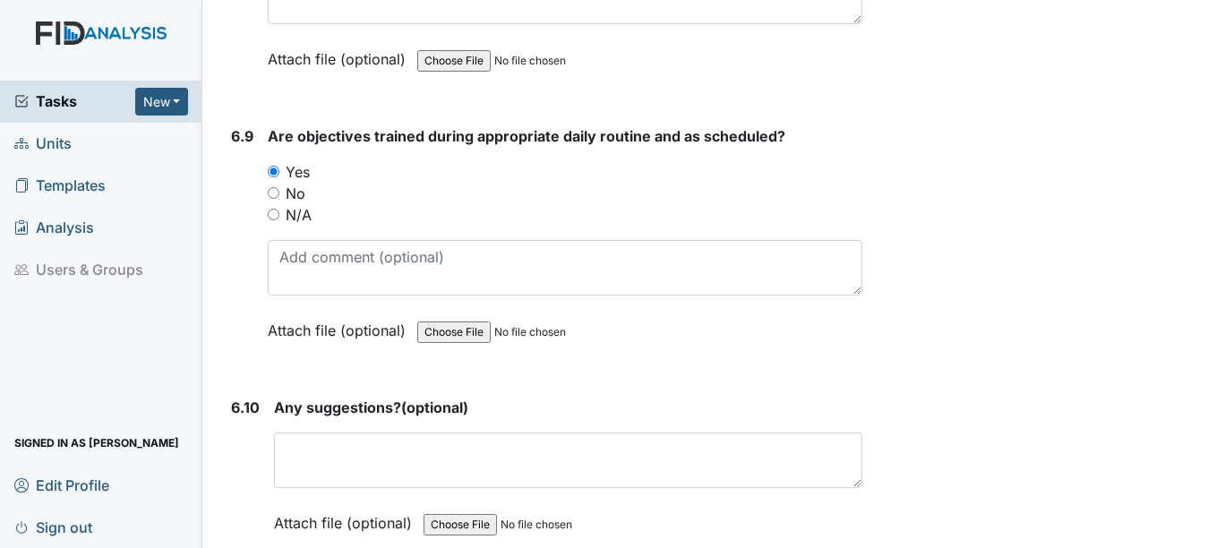
scroll to position [12450, 0]
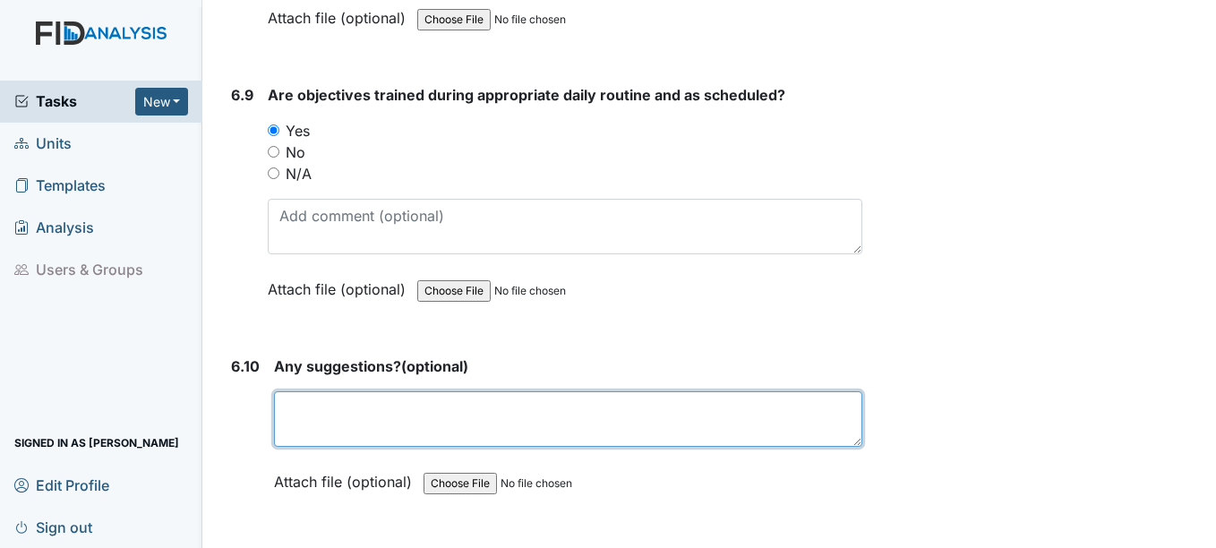
click at [298, 418] on textarea at bounding box center [568, 419] width 588 height 56
click at [460, 407] on textarea "ALL staff will be in-serviced on using the tablets" at bounding box center [568, 419] width 588 height 56
click at [622, 408] on textarea "ALL staff will be in-serviced on using the tablets" at bounding box center [568, 419] width 588 height 56
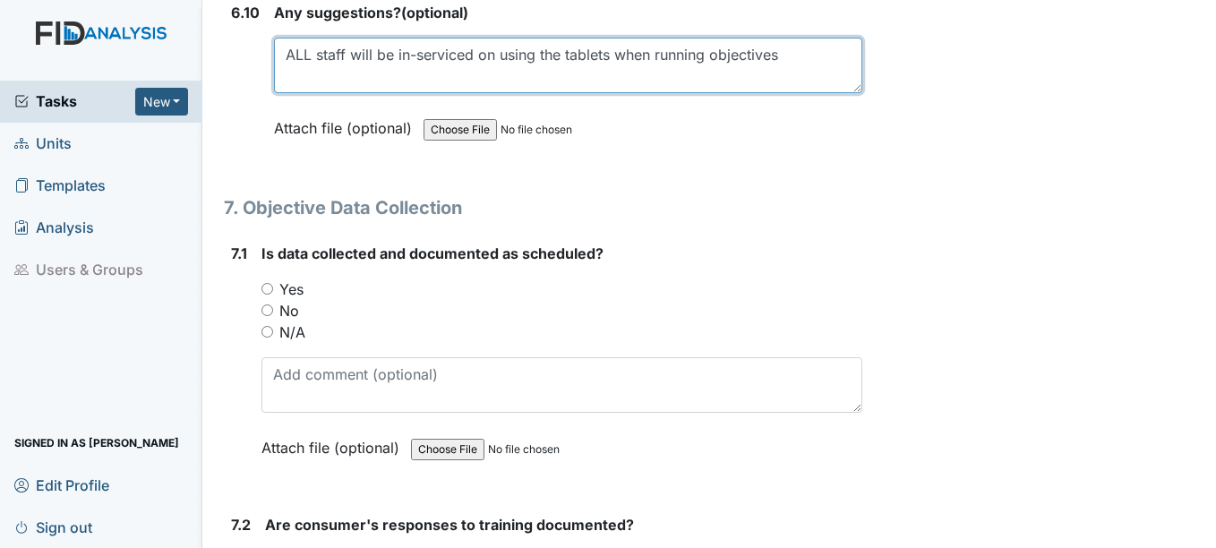
scroll to position [12809, 0]
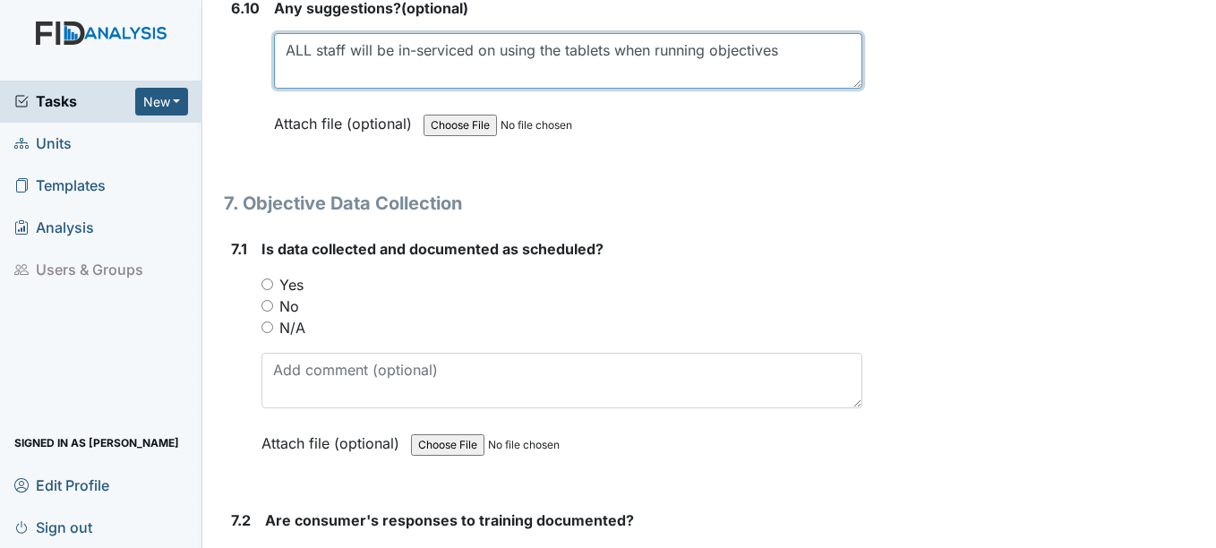
type textarea "ALL staff will be in-serviced on using the tablets when running objectives"
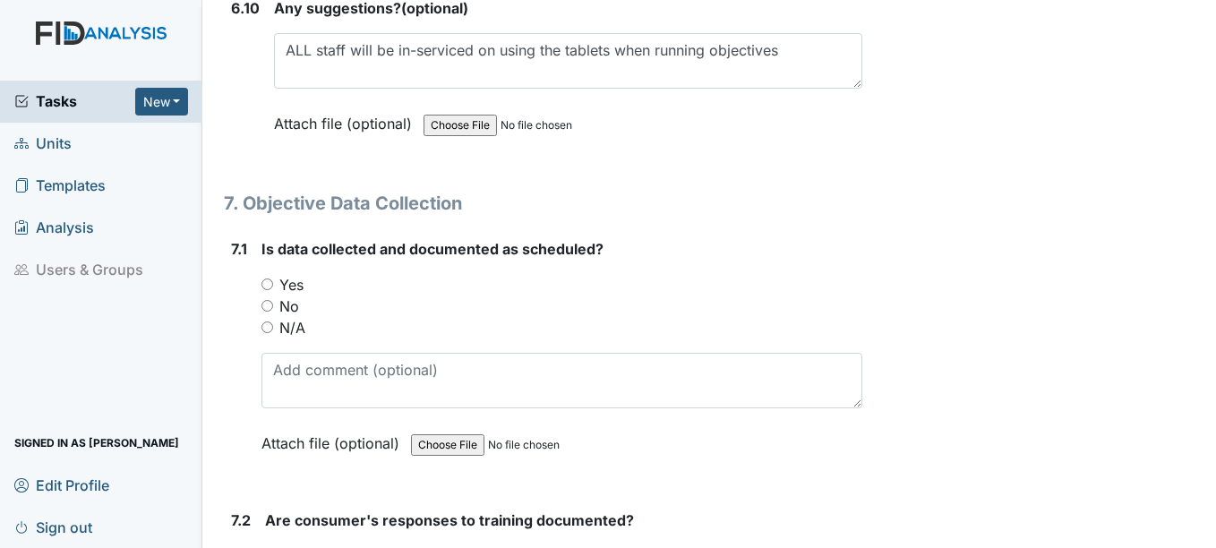
click at [269, 282] on input "Yes" at bounding box center [268, 285] width 12 height 12
radio input "true"
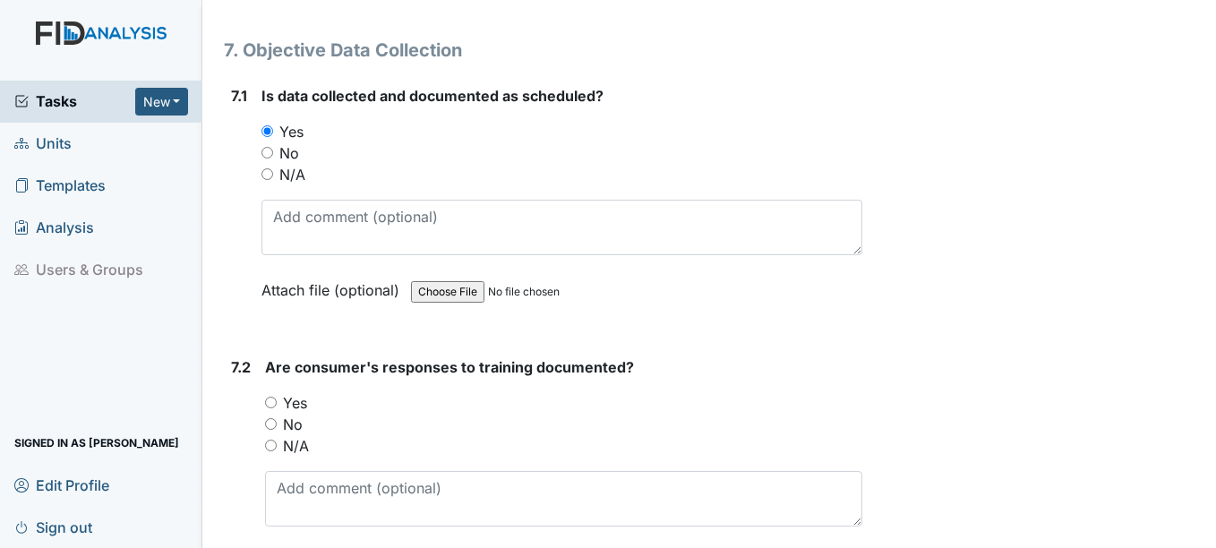
scroll to position [12988, 0]
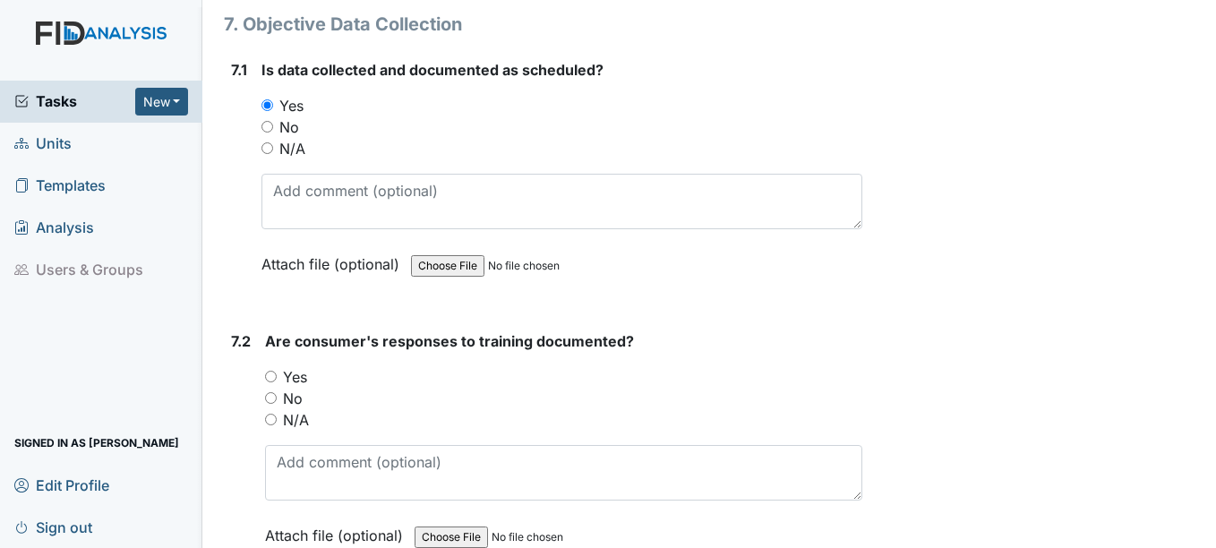
click at [271, 417] on input "N/A" at bounding box center [271, 420] width 12 height 12
radio input "true"
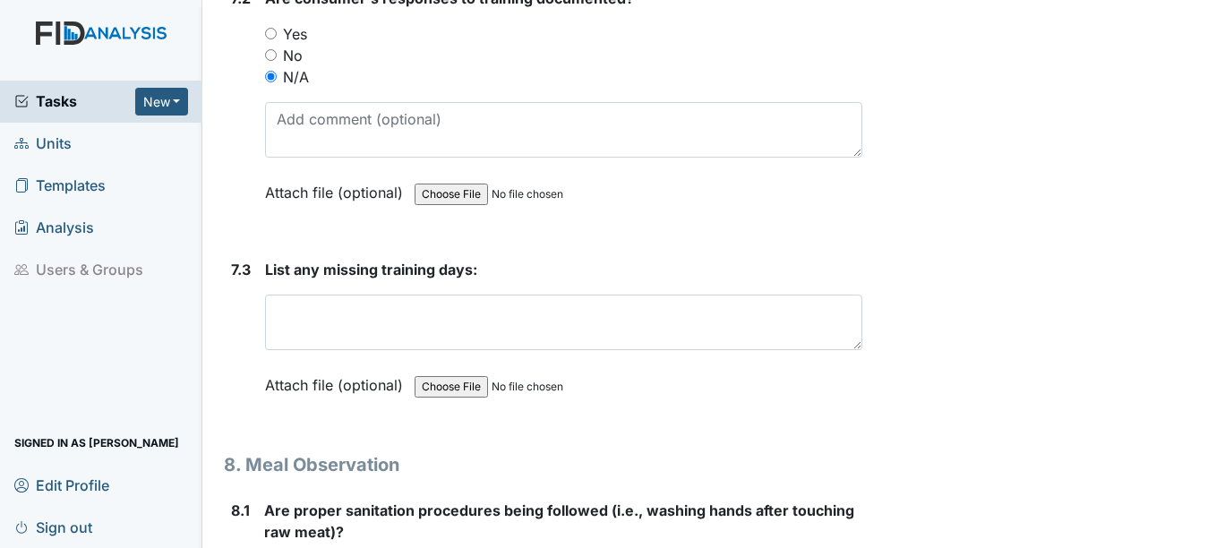
scroll to position [13346, 0]
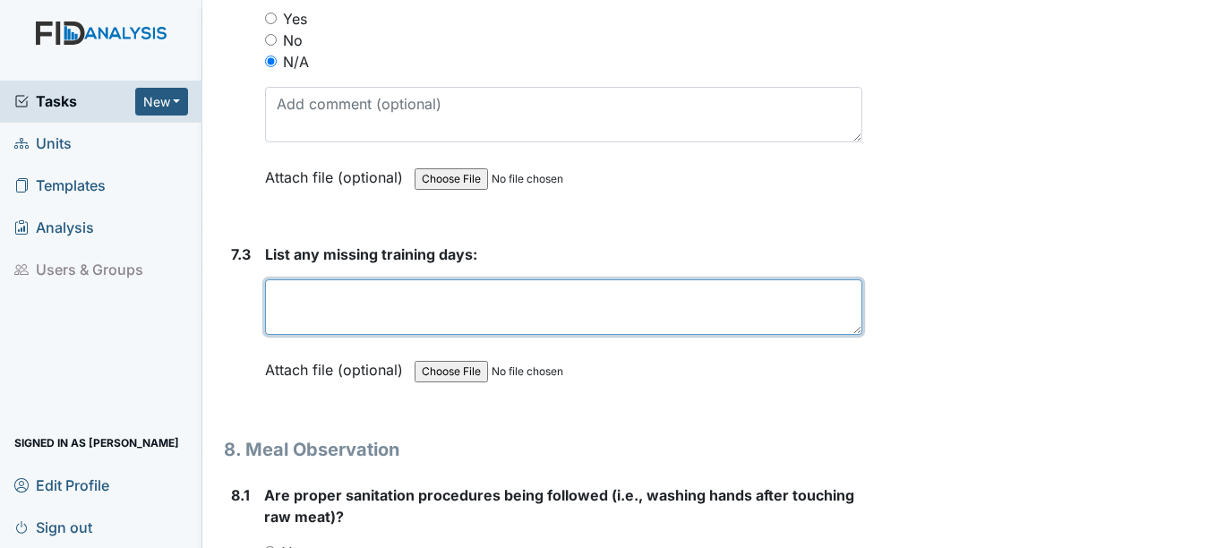
click at [305, 302] on textarea at bounding box center [563, 307] width 597 height 56
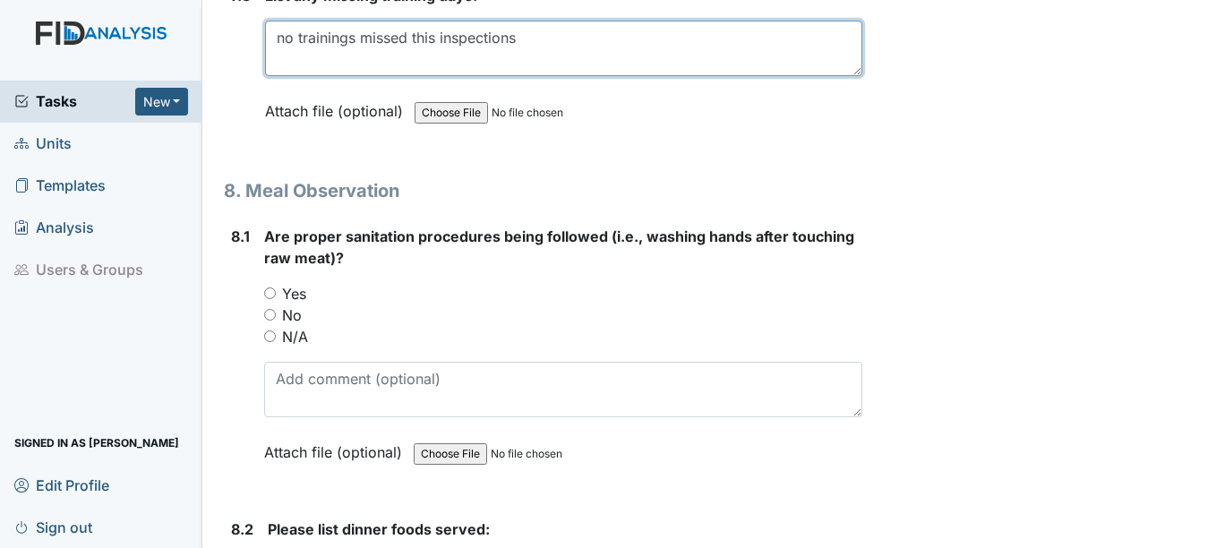
scroll to position [13615, 0]
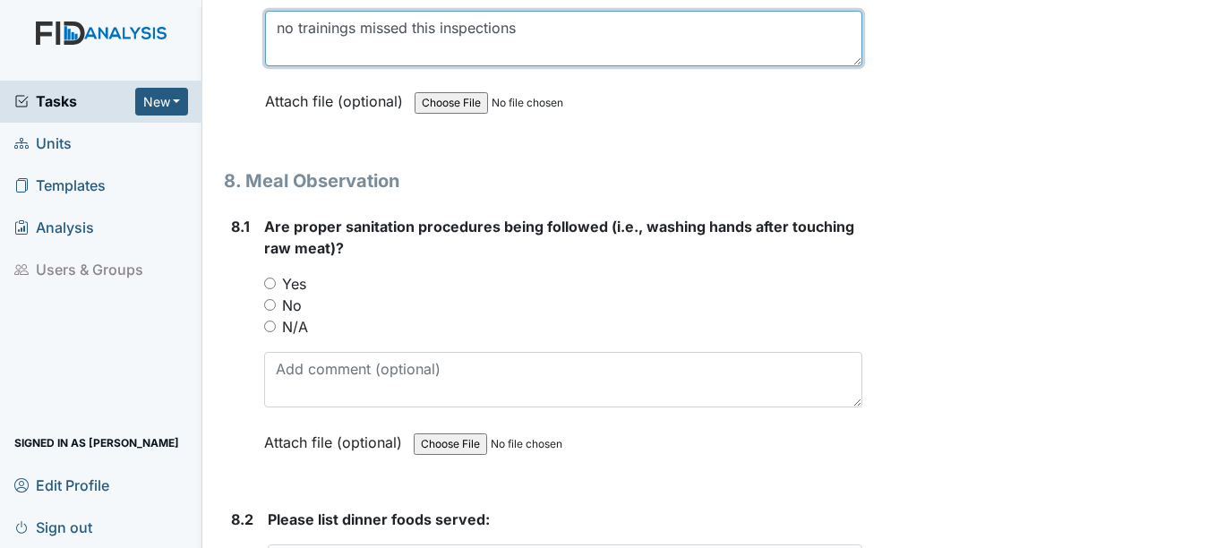
type textarea "no trainings missed this inspections"
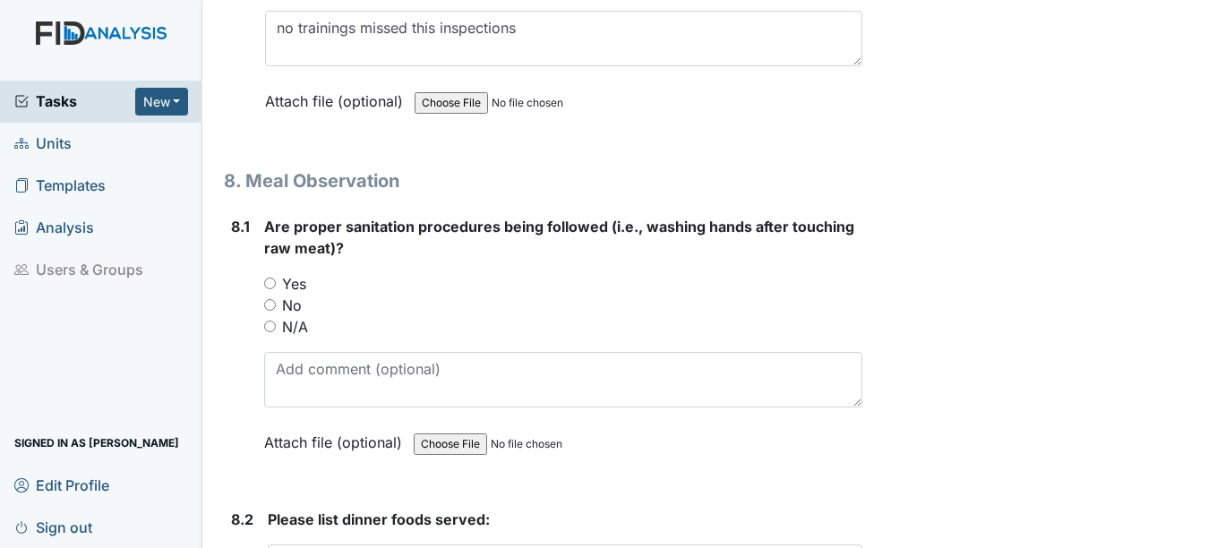
click at [271, 282] on input "Yes" at bounding box center [270, 284] width 12 height 12
radio input "true"
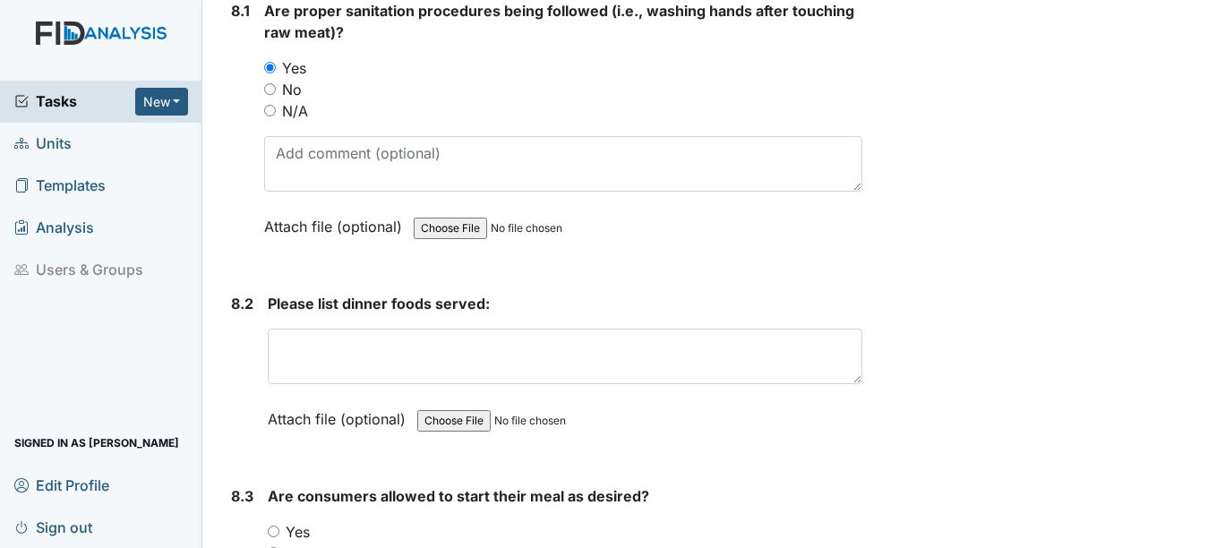
scroll to position [13884, 0]
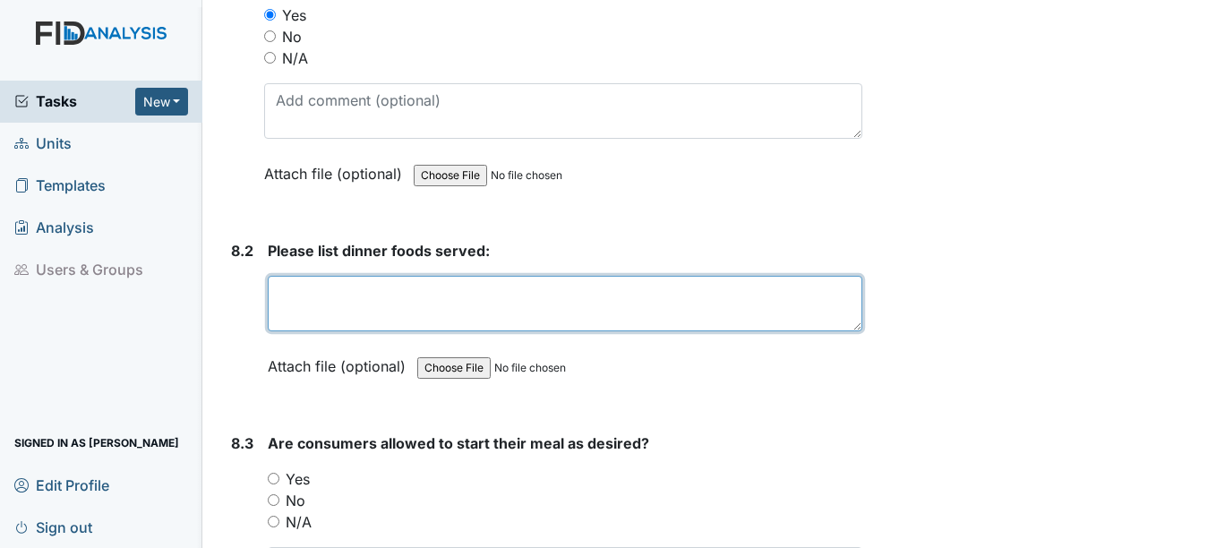
click at [307, 295] on textarea at bounding box center [565, 304] width 594 height 56
click at [441, 293] on textarea "ham, eggs, biscuits, water melon," at bounding box center [565, 304] width 594 height 56
click at [517, 290] on textarea "ham, eggs, biscuits, watermelon," at bounding box center [565, 304] width 594 height 56
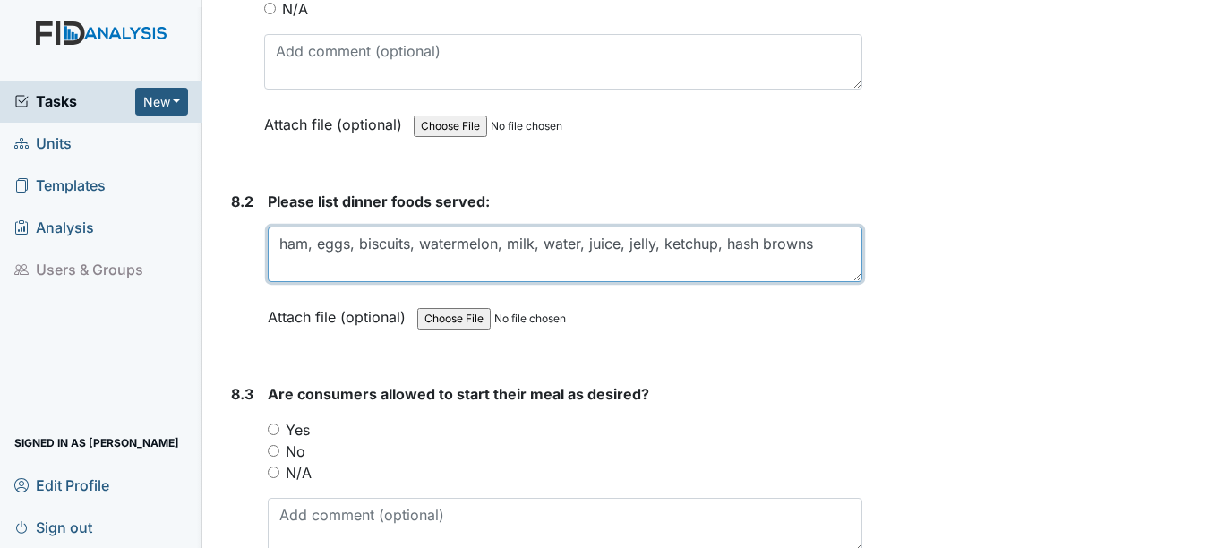
scroll to position [14063, 0]
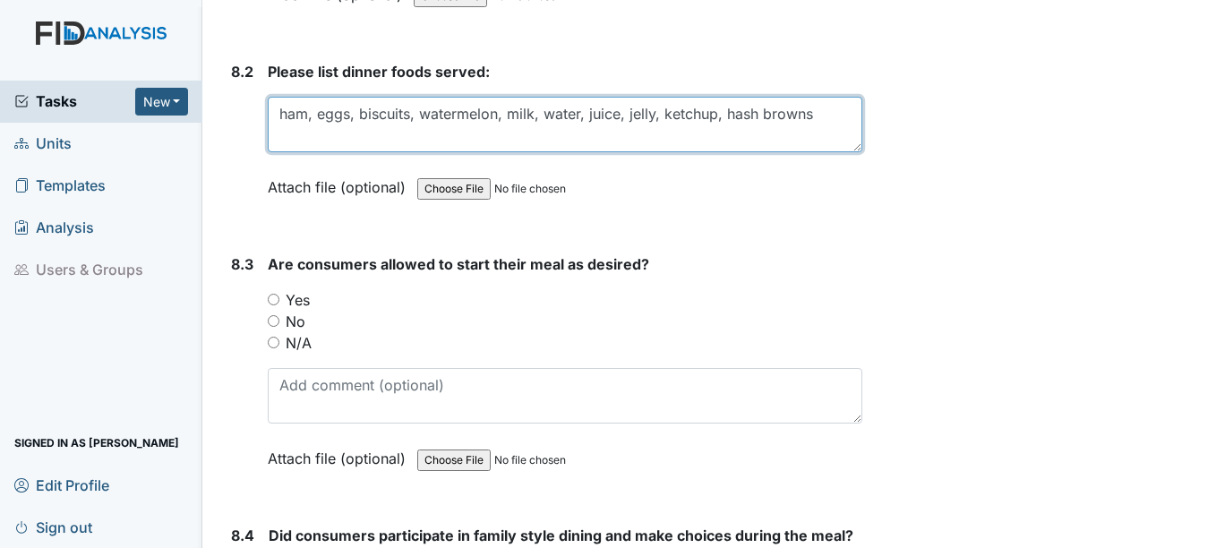
type textarea "ham, eggs, biscuits, watermelon, milk, water, juice, jelly, ketchup, hash browns"
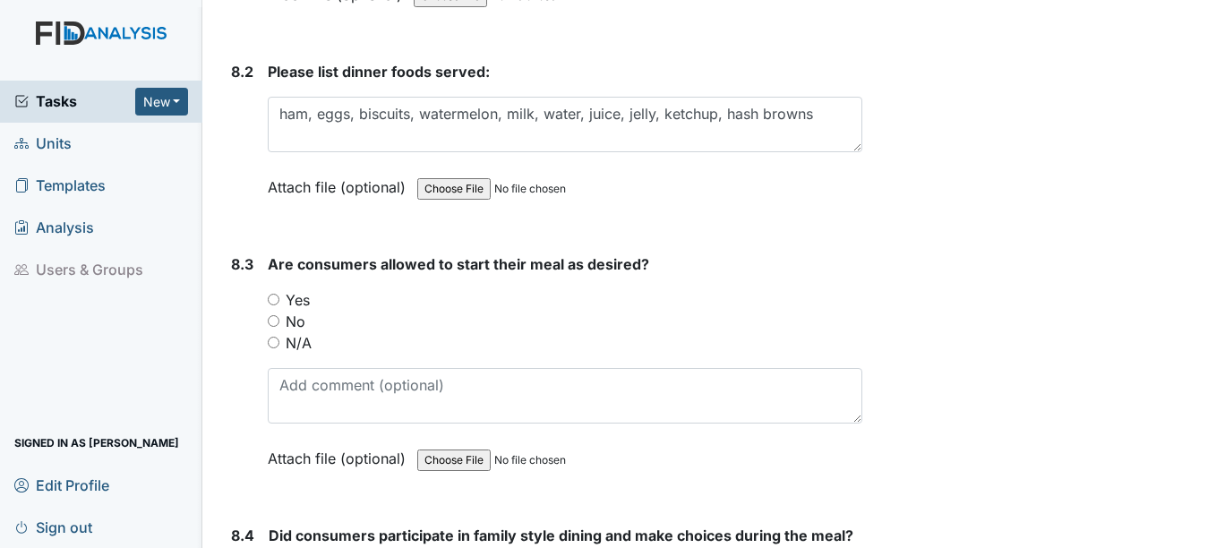
click at [275, 295] on input "Yes" at bounding box center [274, 300] width 12 height 12
radio input "true"
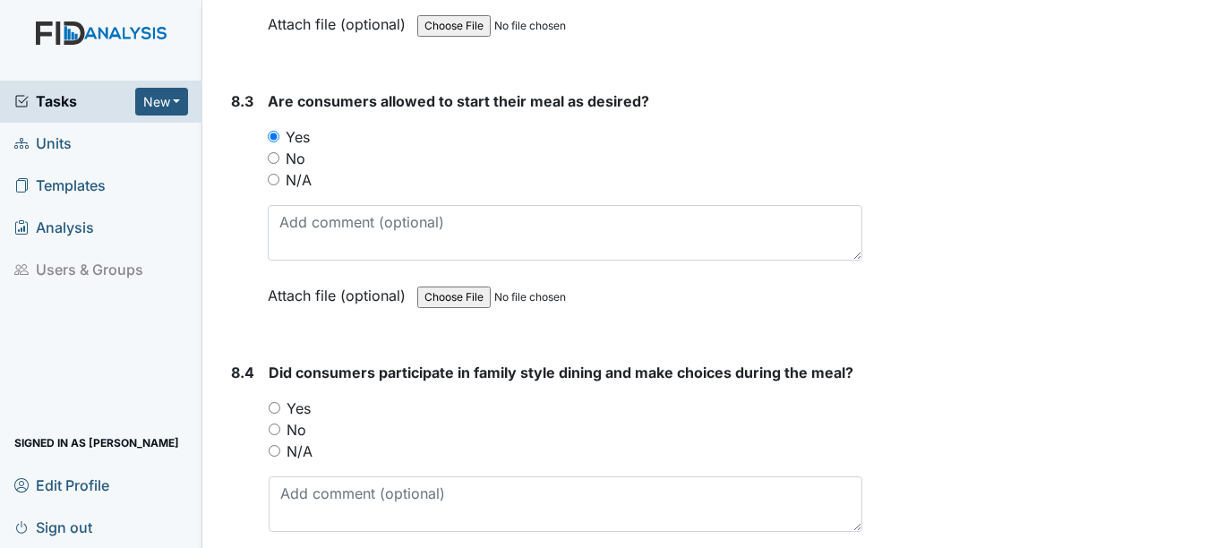
scroll to position [14242, 0]
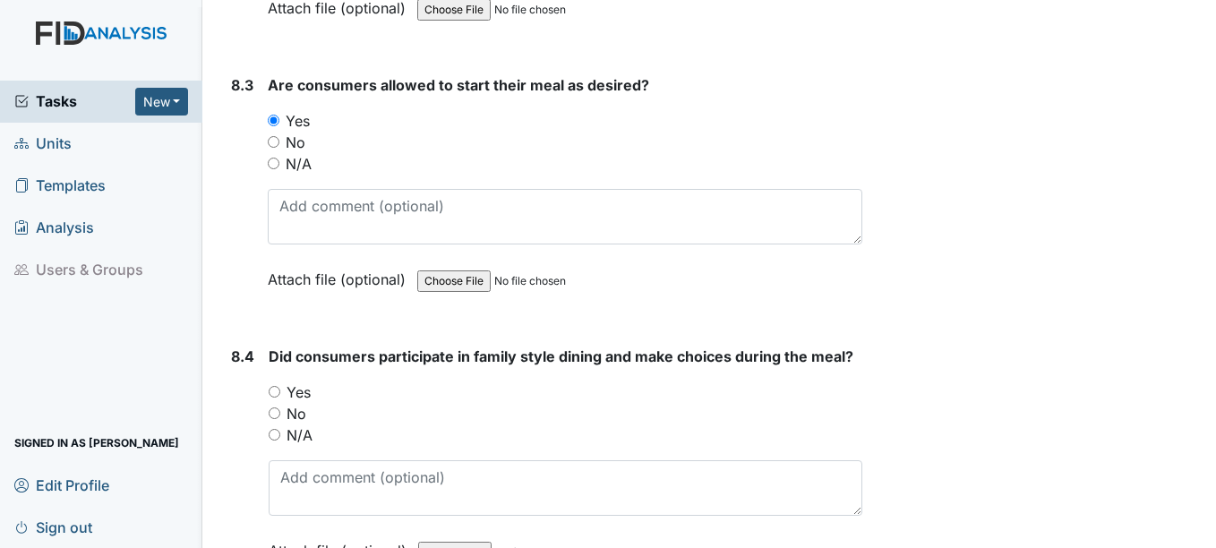
click at [272, 391] on input "Yes" at bounding box center [275, 392] width 12 height 12
radio input "true"
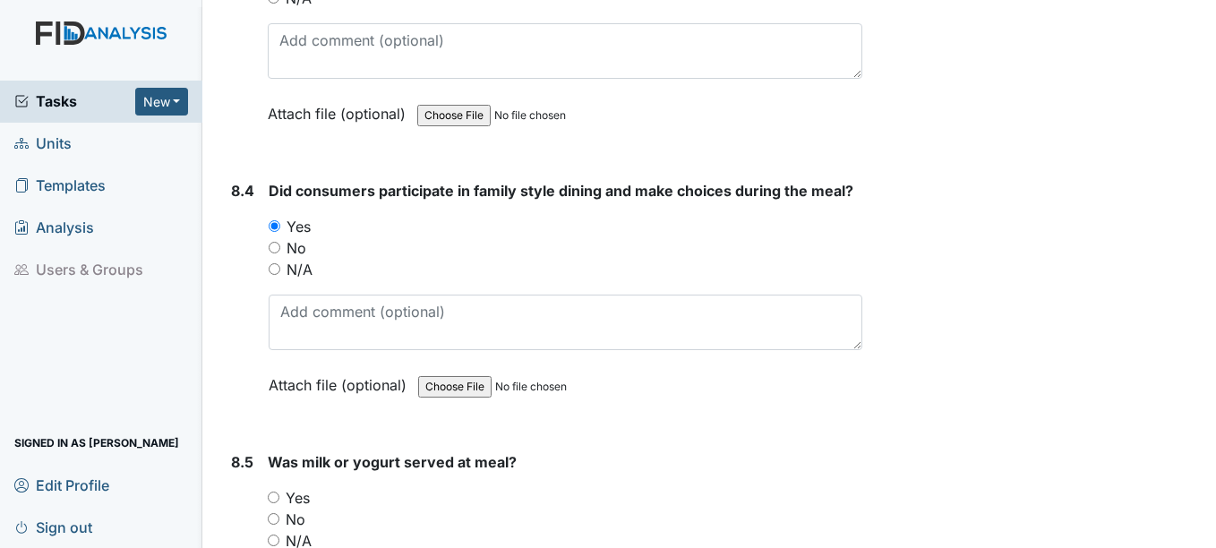
scroll to position [14600, 0]
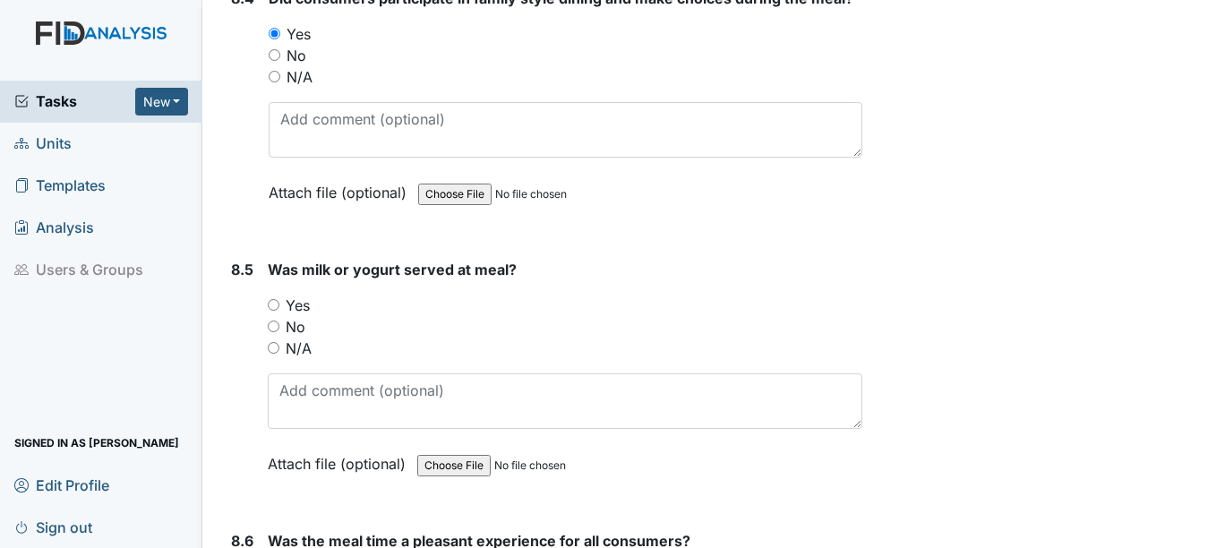
click at [275, 299] on input "Yes" at bounding box center [274, 305] width 12 height 12
radio input "true"
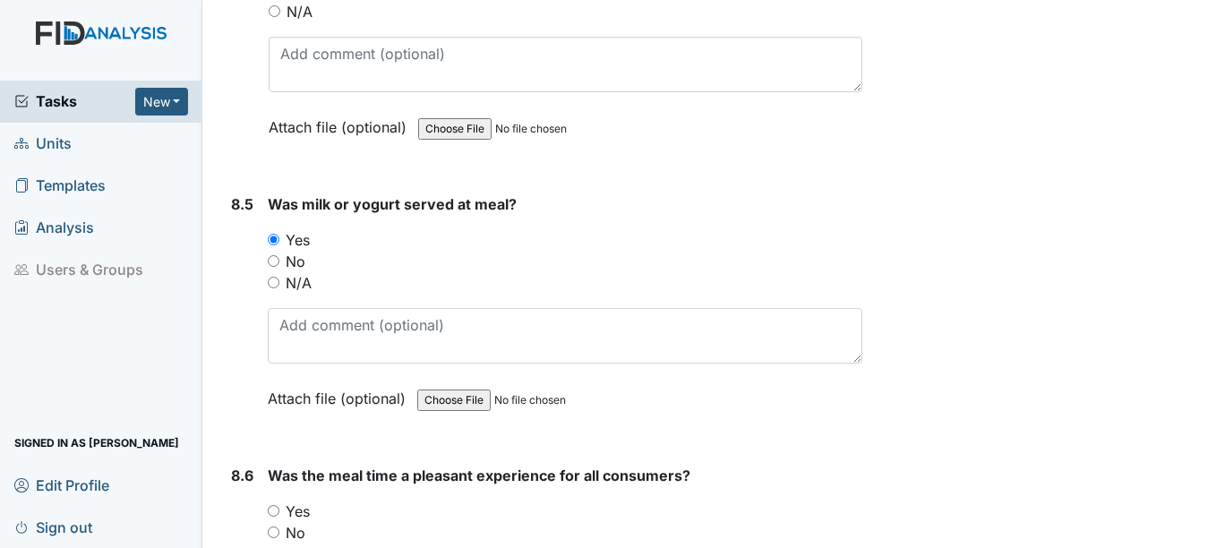
scroll to position [14869, 0]
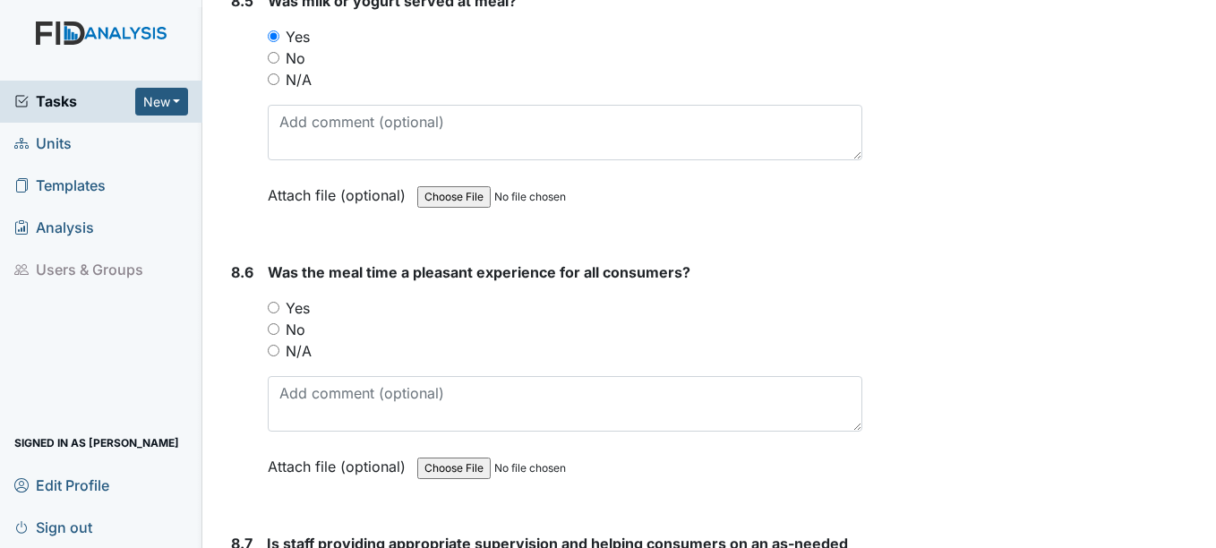
click at [274, 324] on input "No" at bounding box center [274, 329] width 12 height 12
radio input "true"
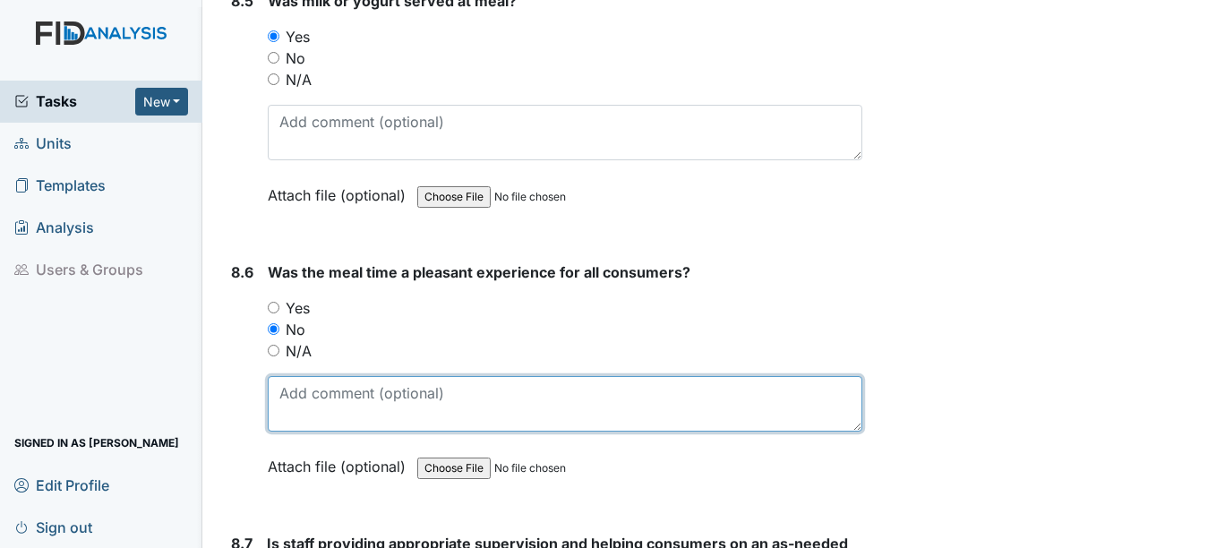
click at [295, 399] on textarea at bounding box center [565, 404] width 594 height 56
click at [295, 401] on textarea at bounding box center [565, 404] width 594 height 56
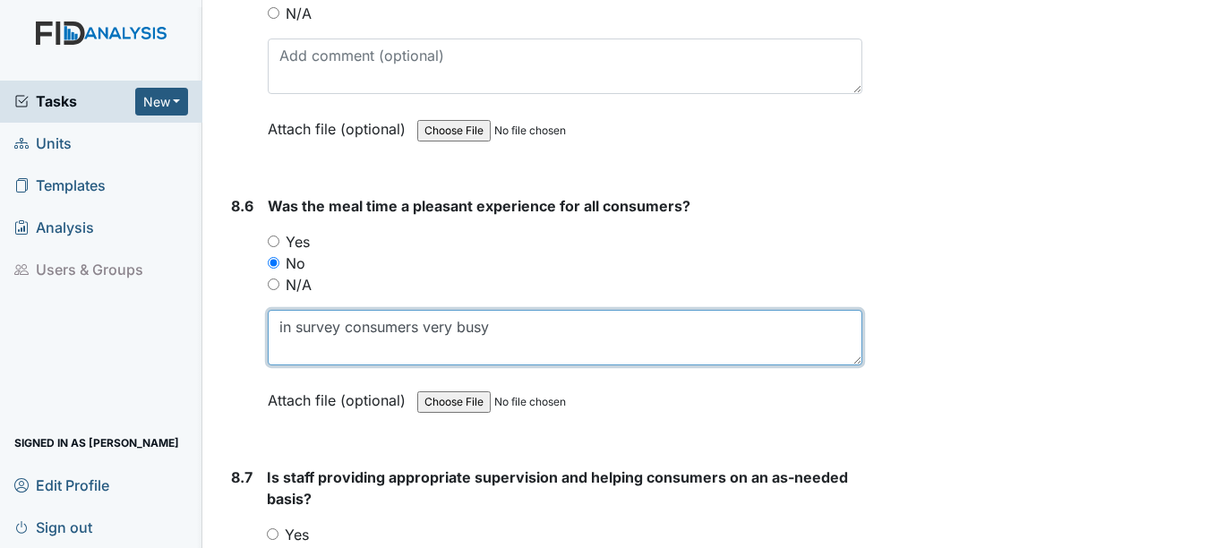
scroll to position [15048, 0]
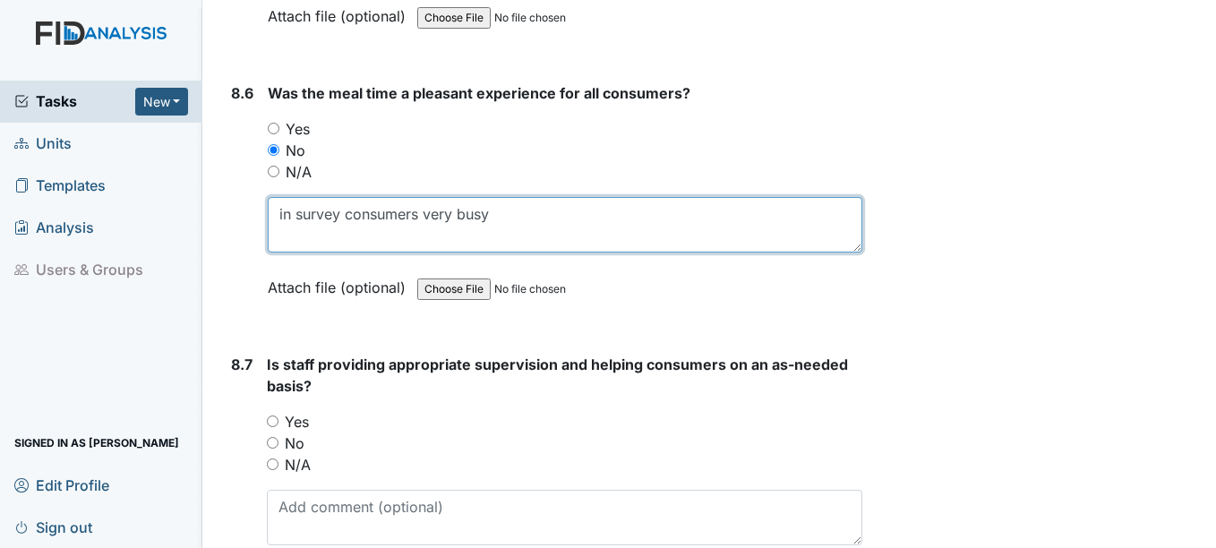
type textarea "in survey consumers very busy"
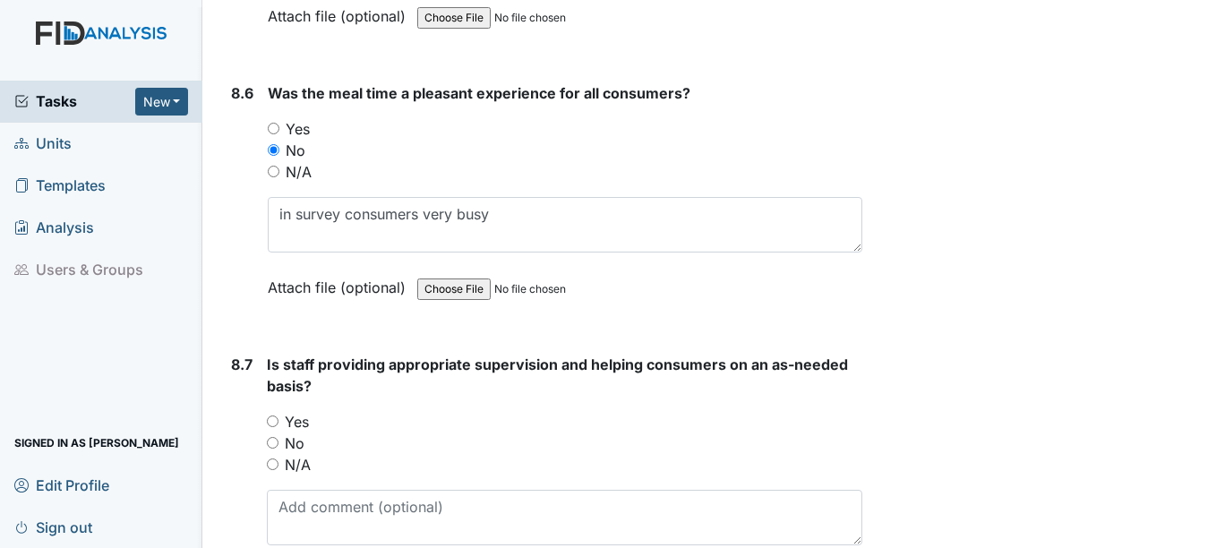
click at [274, 422] on input "Yes" at bounding box center [273, 422] width 12 height 12
radio input "true"
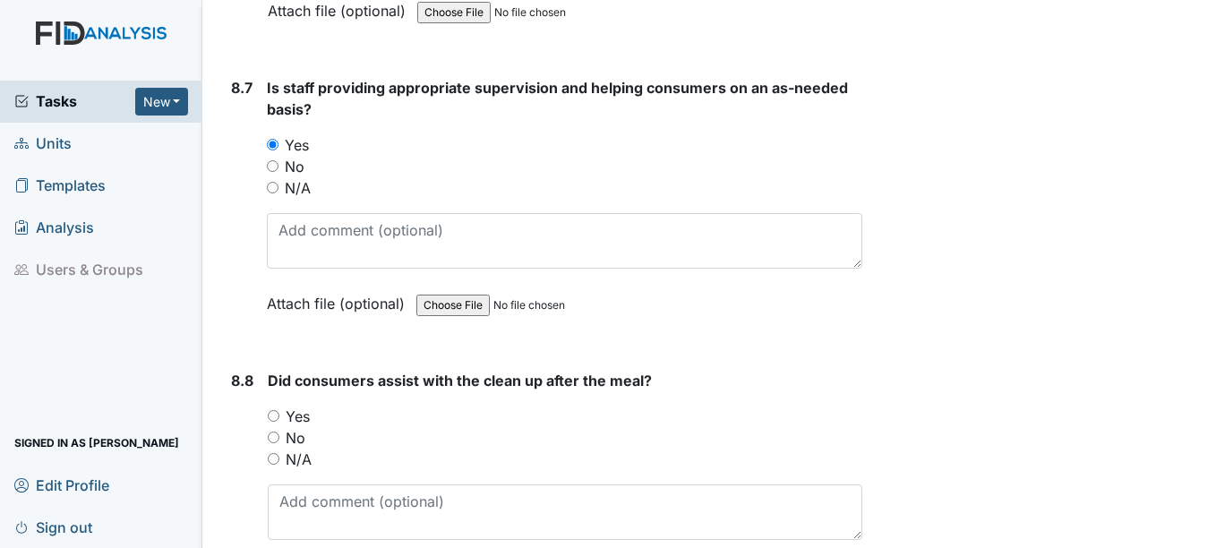
scroll to position [15406, 0]
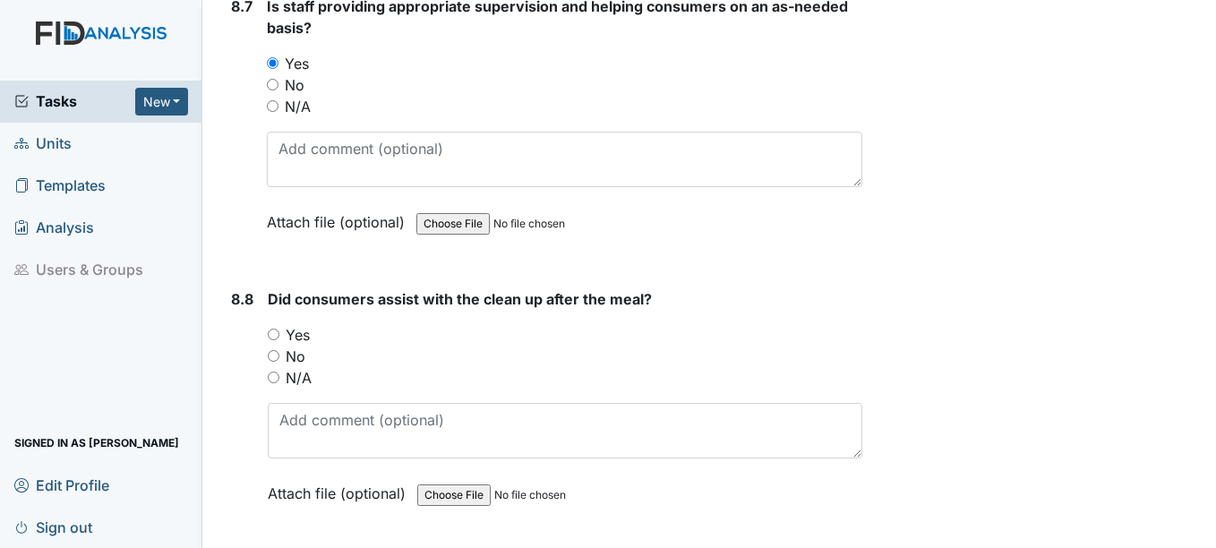
click at [276, 334] on input "Yes" at bounding box center [274, 335] width 12 height 12
radio input "true"
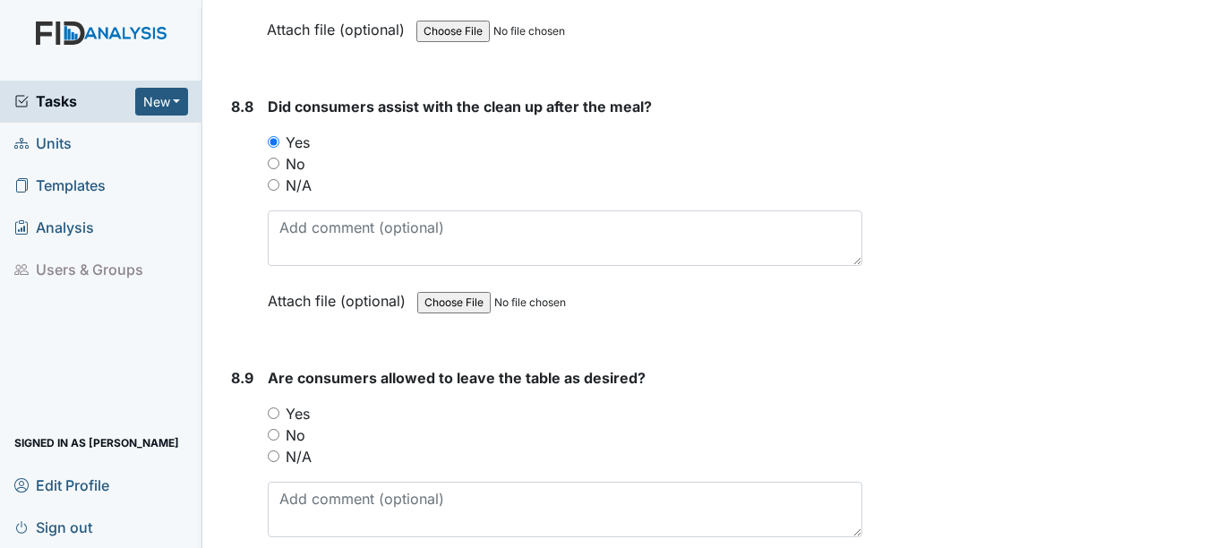
scroll to position [15675, 0]
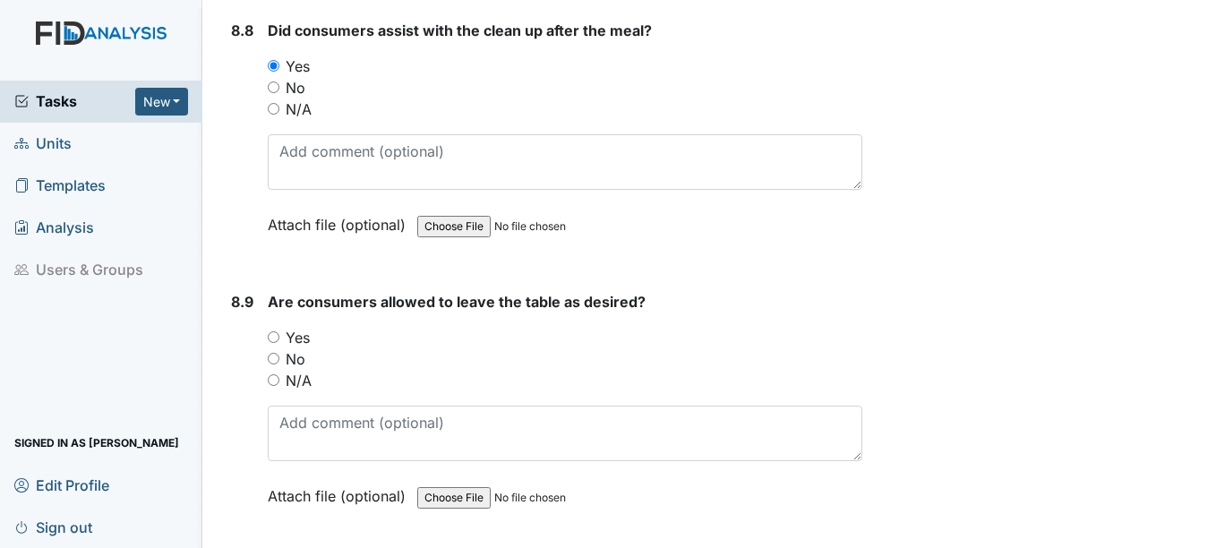
click at [274, 335] on input "Yes" at bounding box center [274, 337] width 12 height 12
radio input "true"
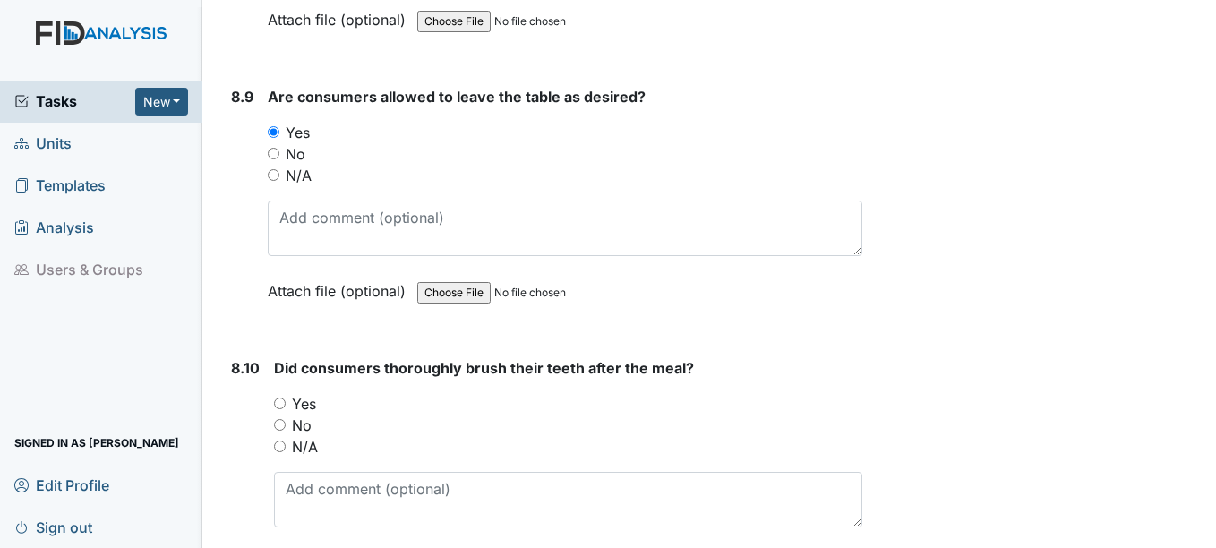
scroll to position [15944, 0]
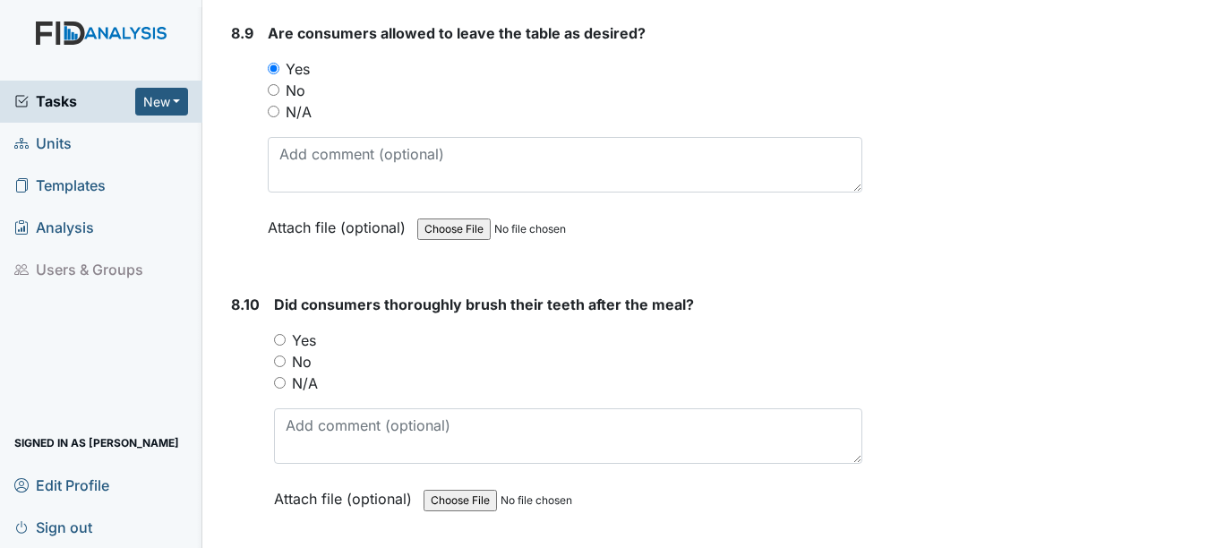
click at [279, 337] on input "Yes" at bounding box center [280, 340] width 12 height 12
radio input "true"
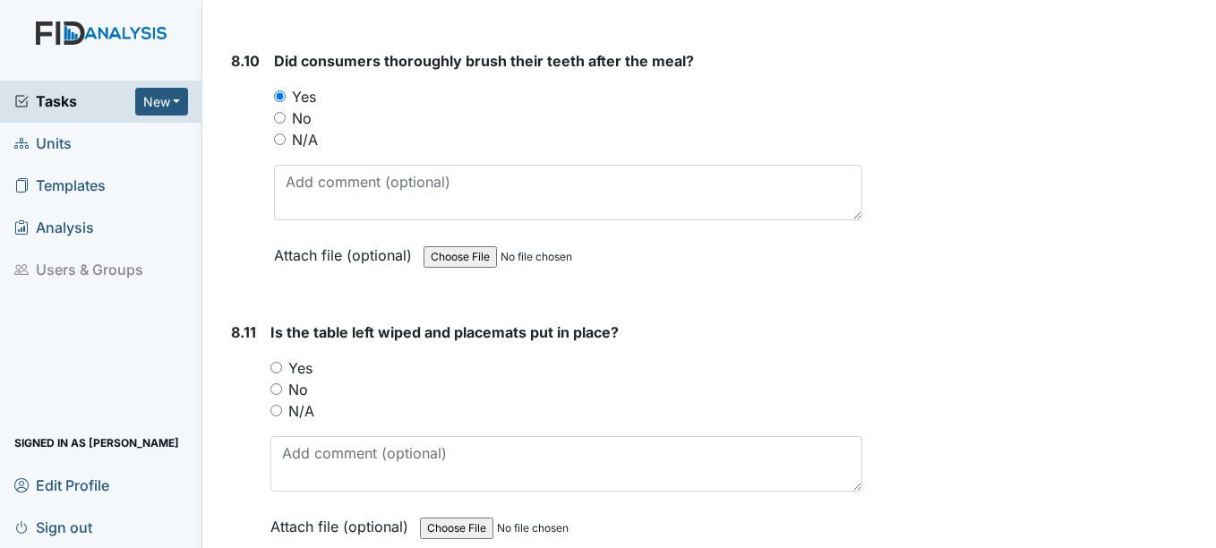
scroll to position [16212, 0]
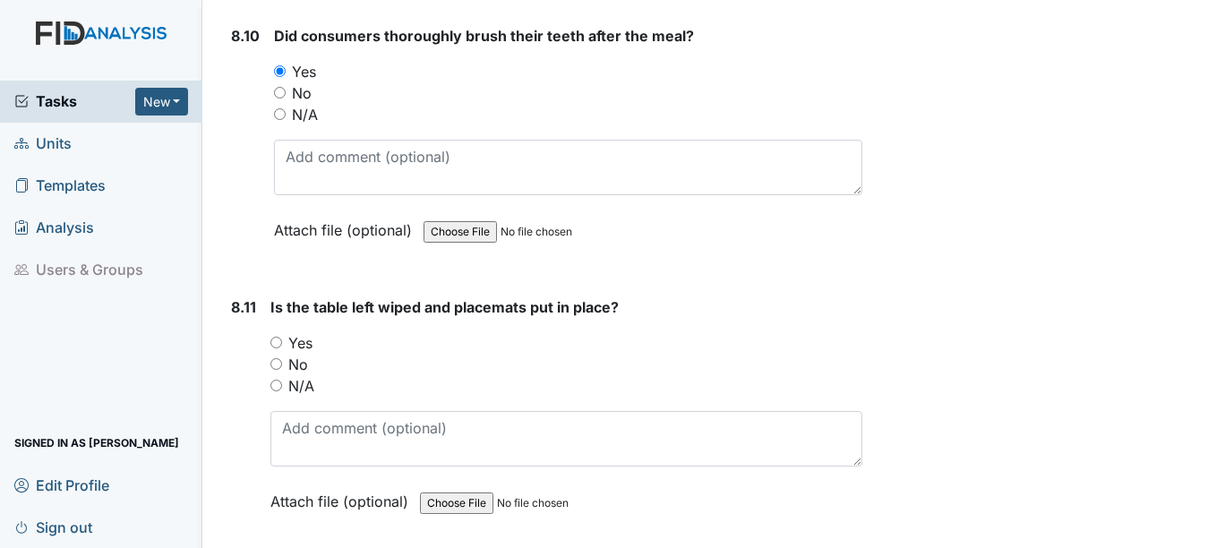
click at [276, 341] on input "Yes" at bounding box center [277, 343] width 12 height 12
radio input "true"
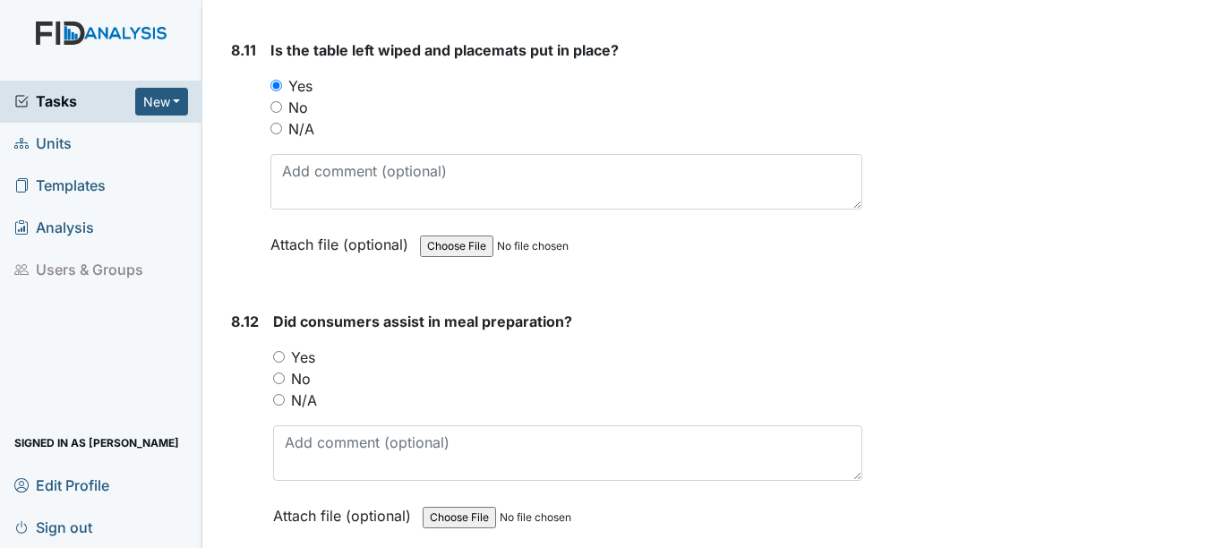
scroll to position [16481, 0]
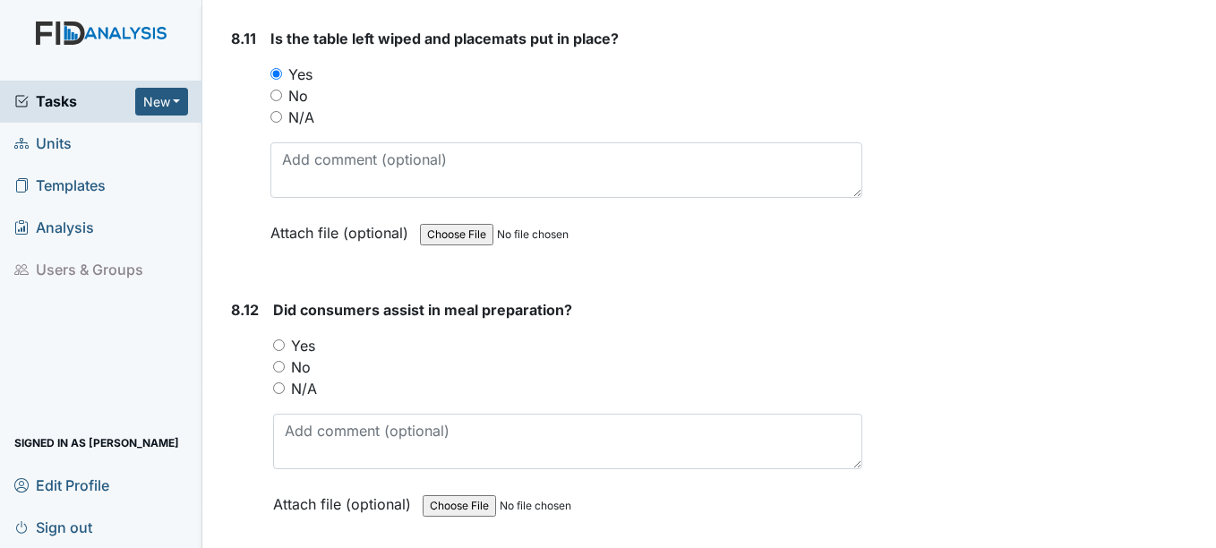
click at [279, 344] on input "Yes" at bounding box center [279, 345] width 12 height 12
radio input "true"
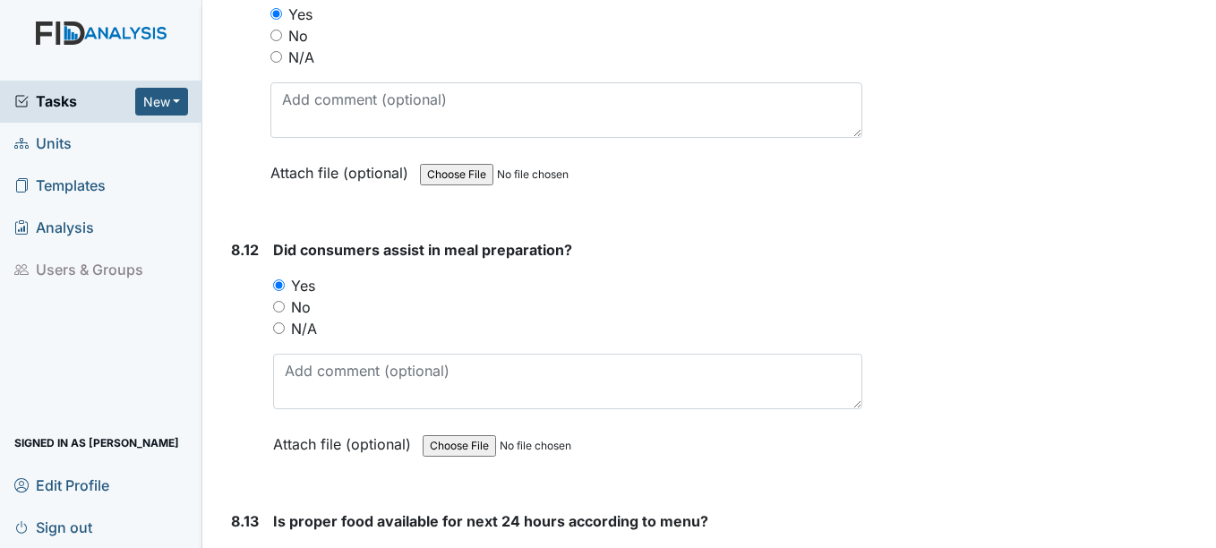
scroll to position [16750, 0]
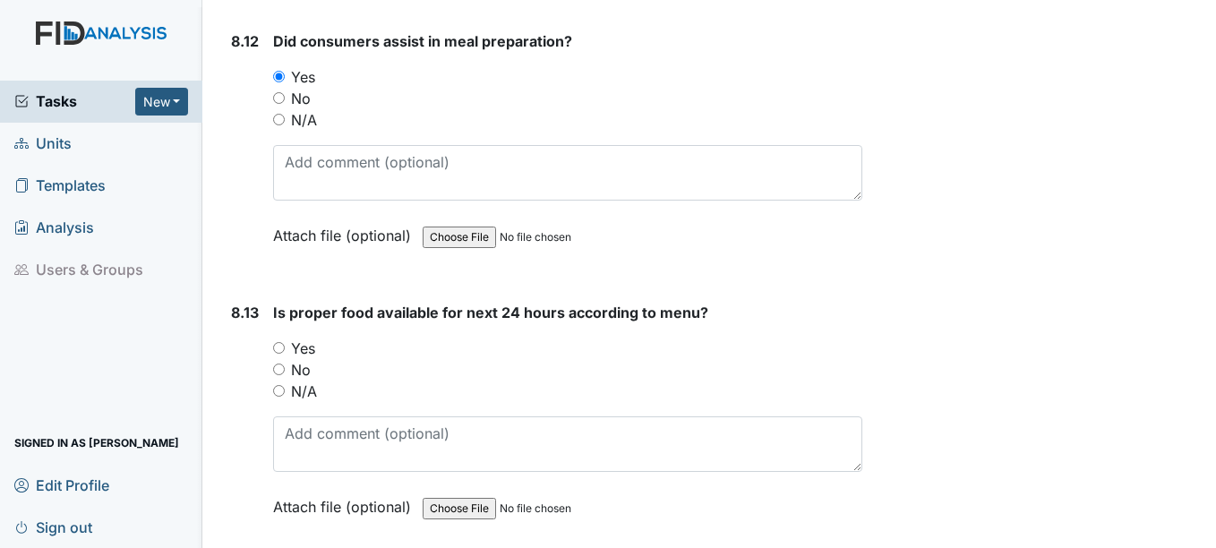
click at [279, 367] on input "No" at bounding box center [279, 370] width 12 height 12
radio input "true"
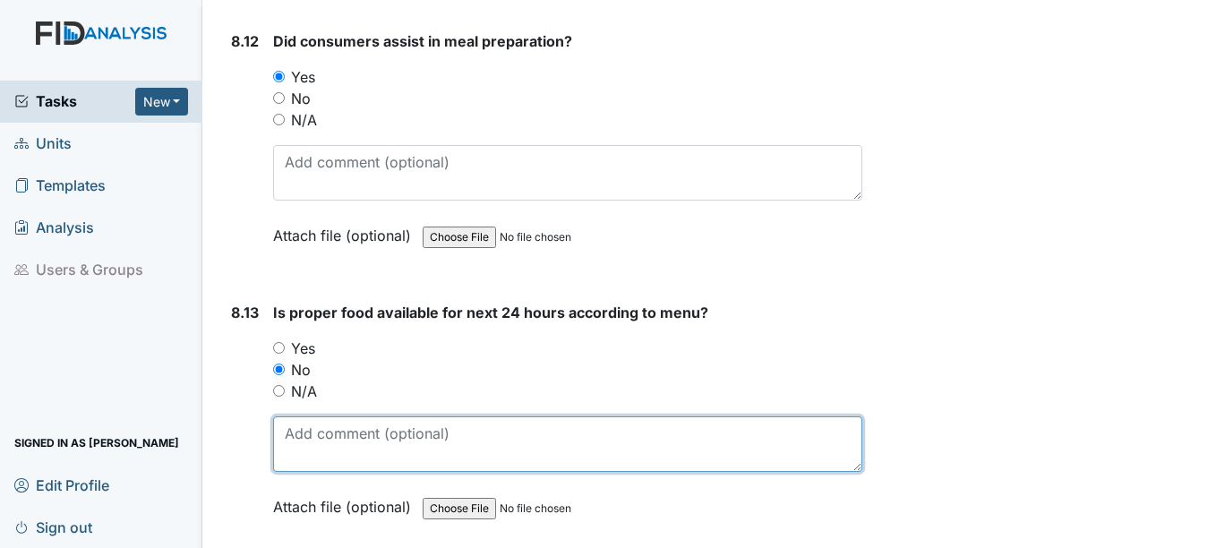
click at [302, 442] on textarea at bounding box center [567, 445] width 588 height 56
click at [526, 429] on textarea "staff will purchase needed food" at bounding box center [567, 445] width 588 height 56
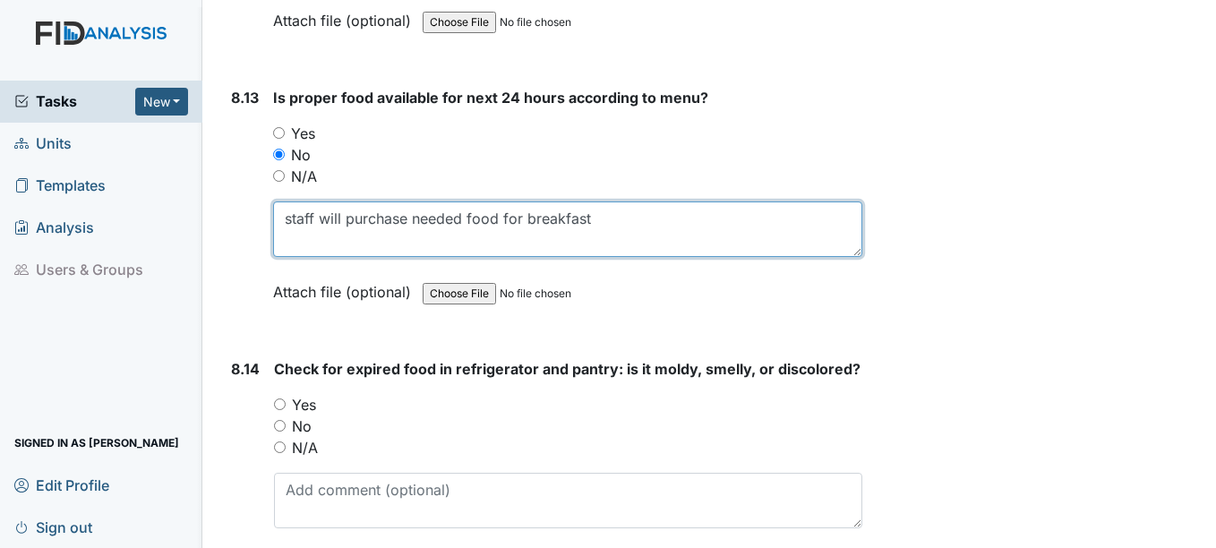
scroll to position [17018, 0]
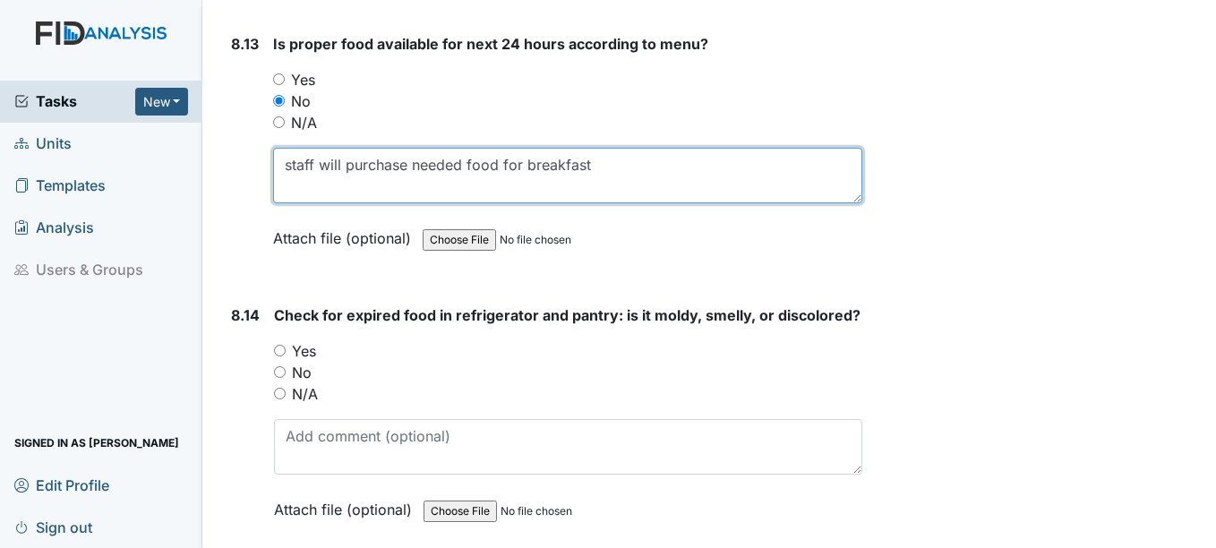
type textarea "staff will purchase needed food for breakfast"
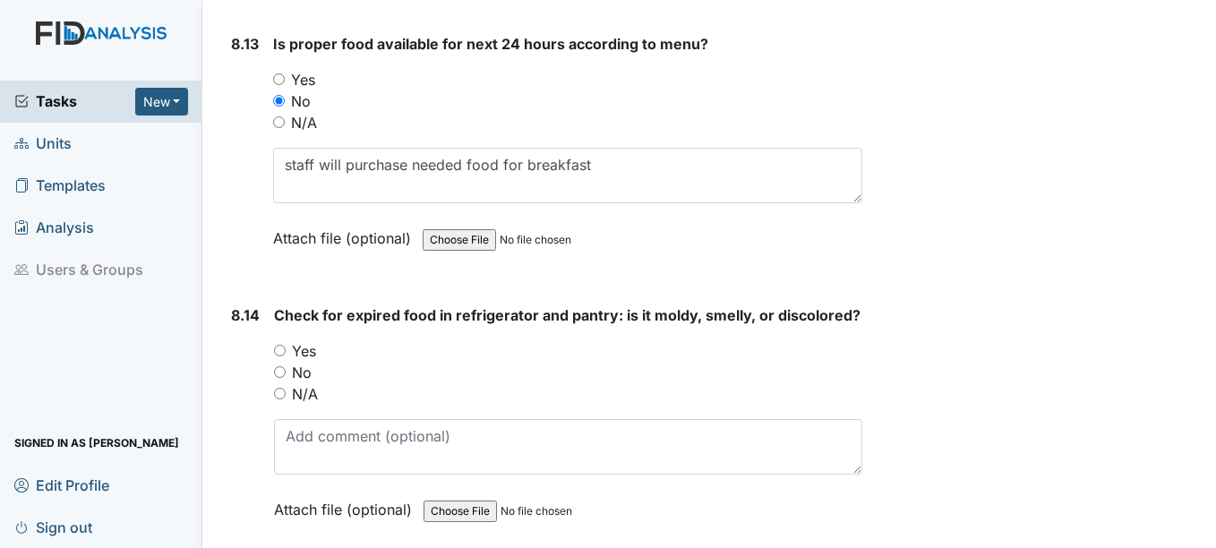
click at [280, 356] on input "Yes" at bounding box center [280, 351] width 12 height 12
radio input "true"
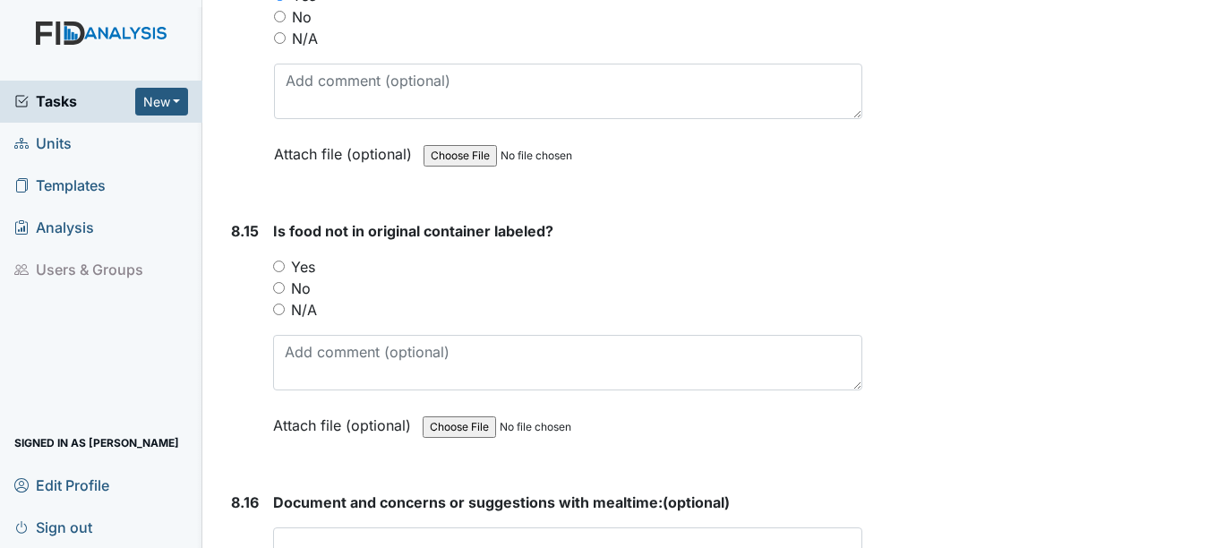
scroll to position [17377, 0]
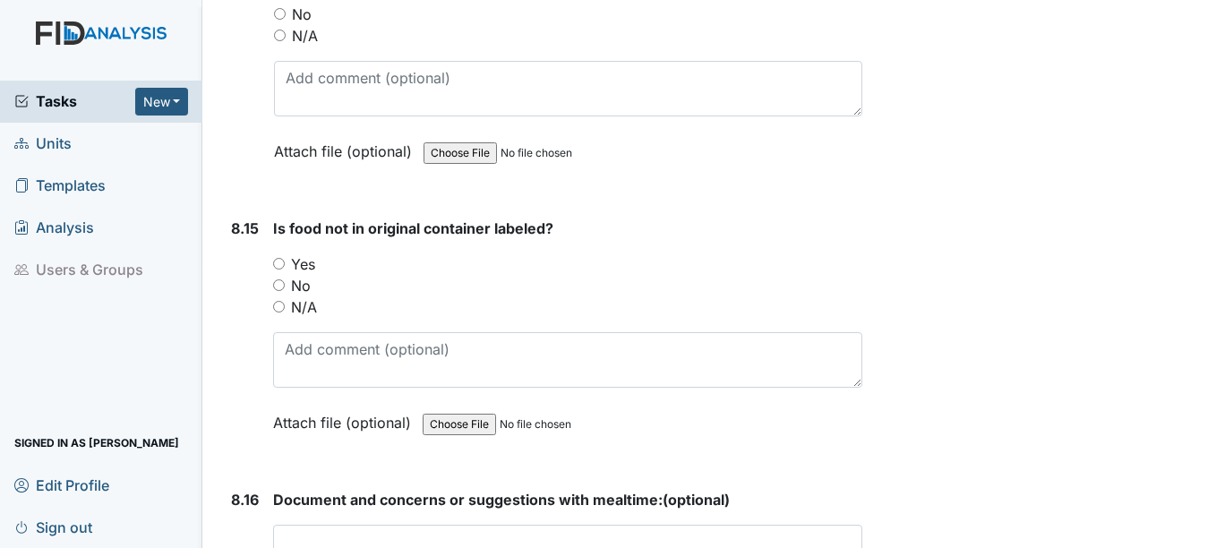
click at [277, 270] on input "Yes" at bounding box center [279, 264] width 12 height 12
radio input "true"
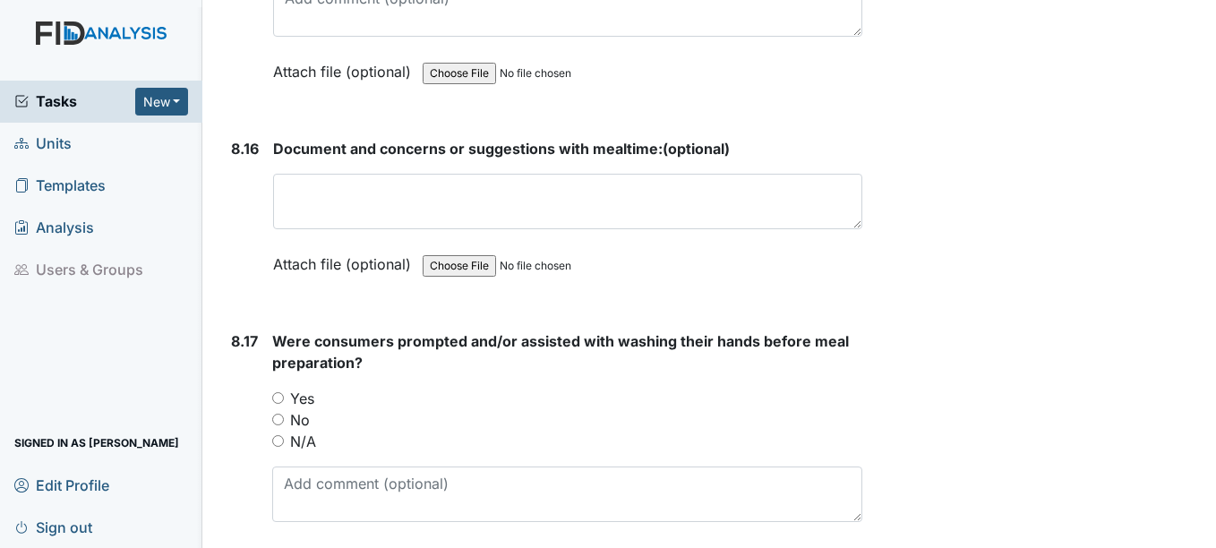
scroll to position [17735, 0]
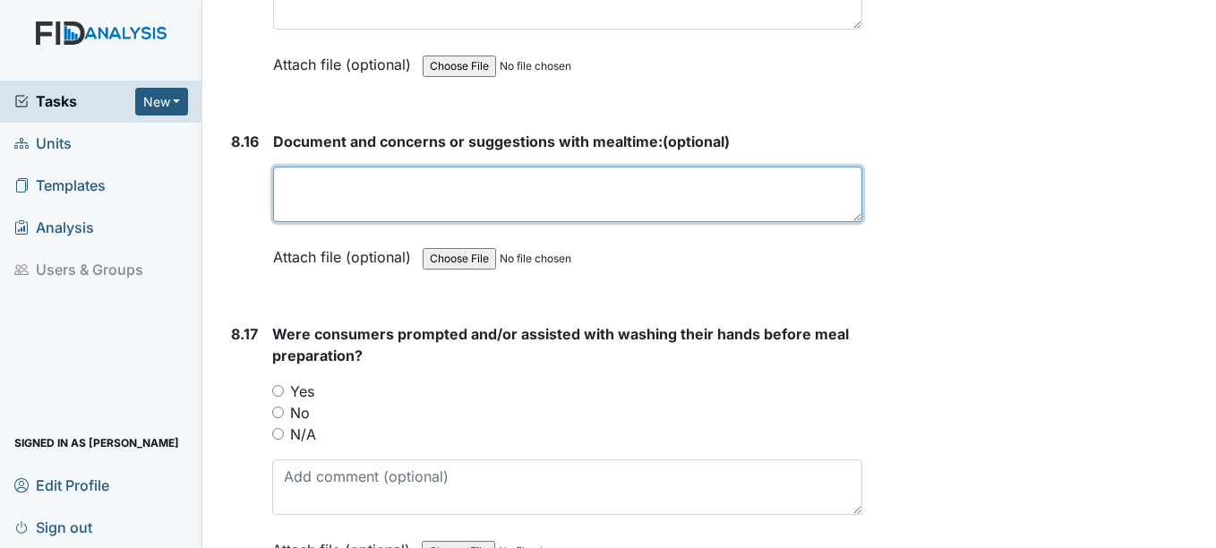
click at [355, 216] on textarea at bounding box center [567, 195] width 588 height 56
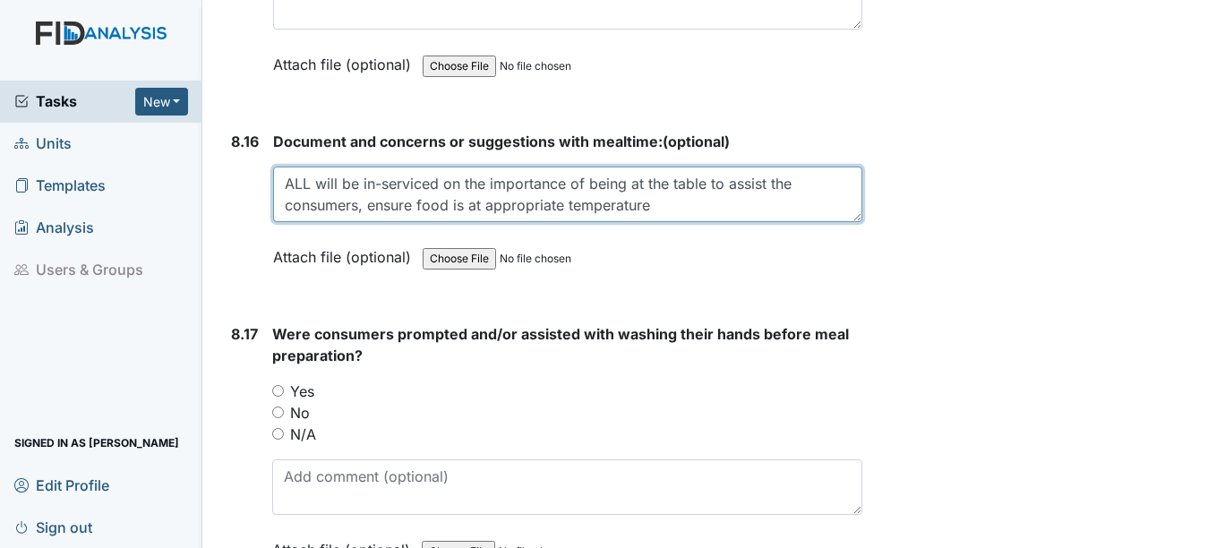
click at [715, 219] on textarea "ALL will be in-serviced on the importance of being at the table to assist the c…" at bounding box center [567, 195] width 588 height 56
type textarea "ALL will be in-serviced on the importance of being at the table to assist the c…"
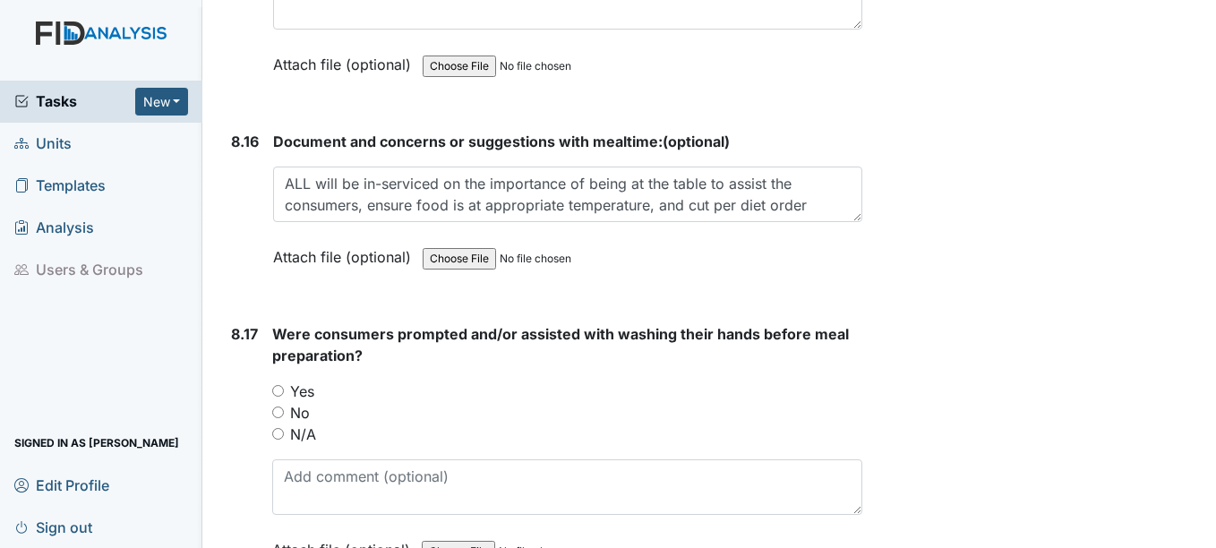
click at [281, 397] on input "Yes" at bounding box center [278, 391] width 12 height 12
radio input "true"
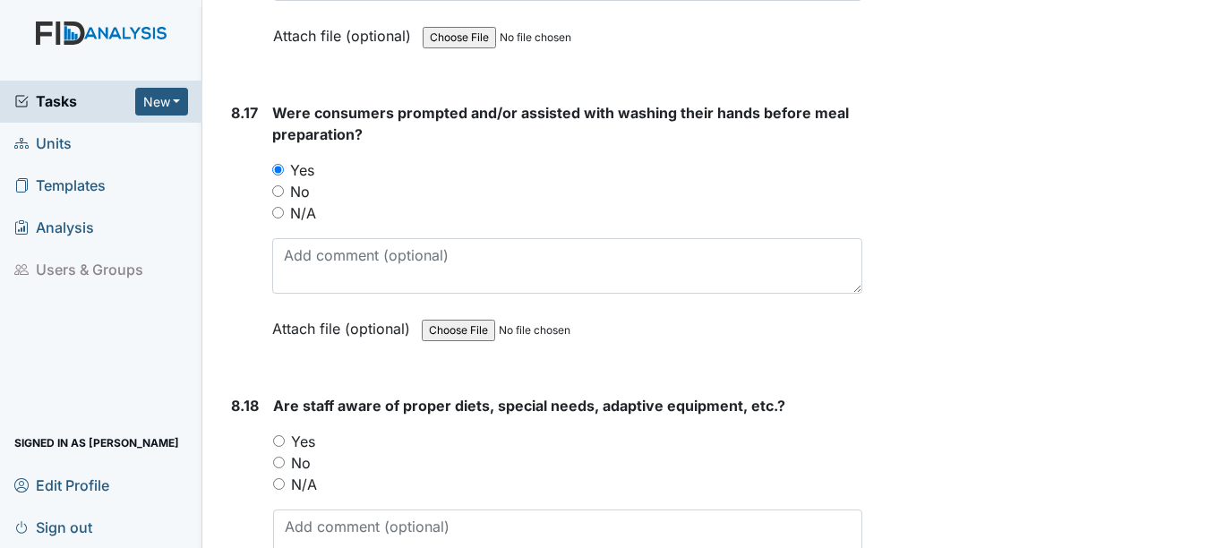
scroll to position [18093, 0]
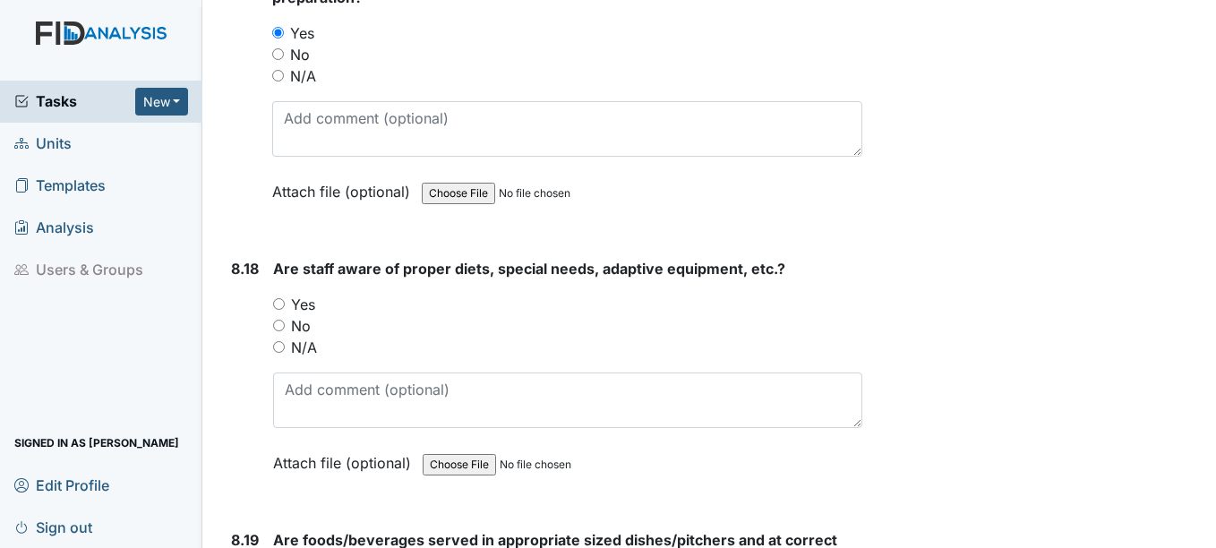
click at [277, 310] on input "Yes" at bounding box center [279, 304] width 12 height 12
radio input "true"
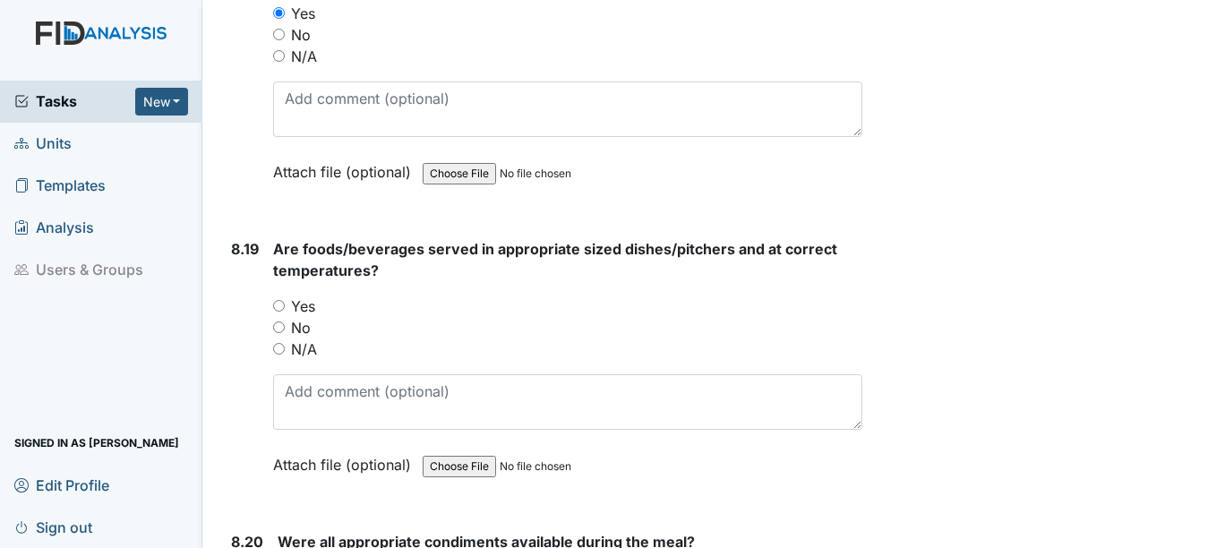
scroll to position [18452, 0]
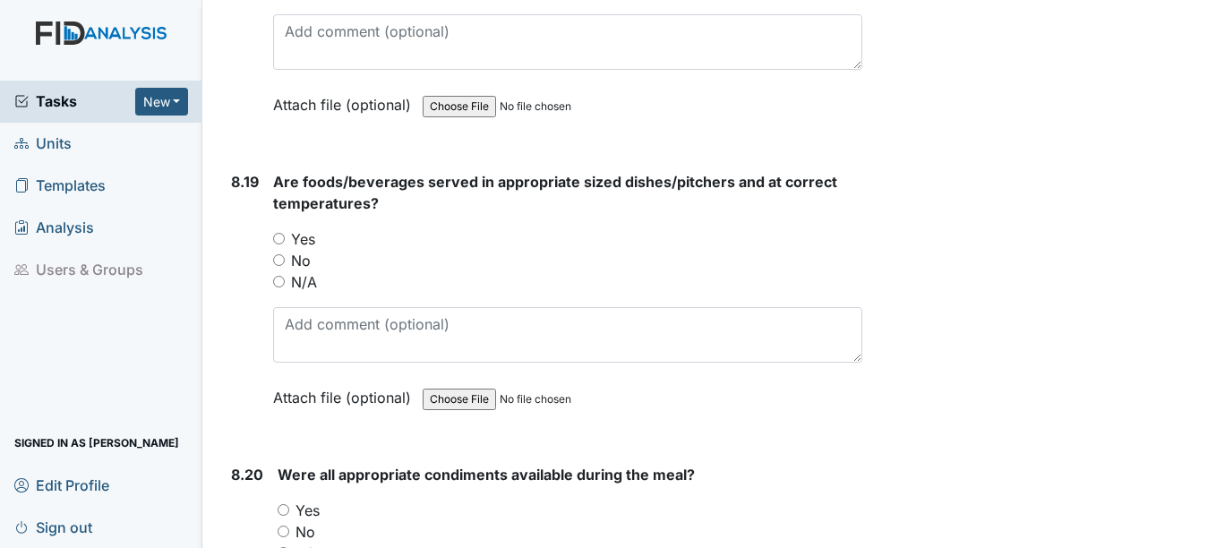
click at [279, 250] on div "Yes" at bounding box center [567, 238] width 588 height 21
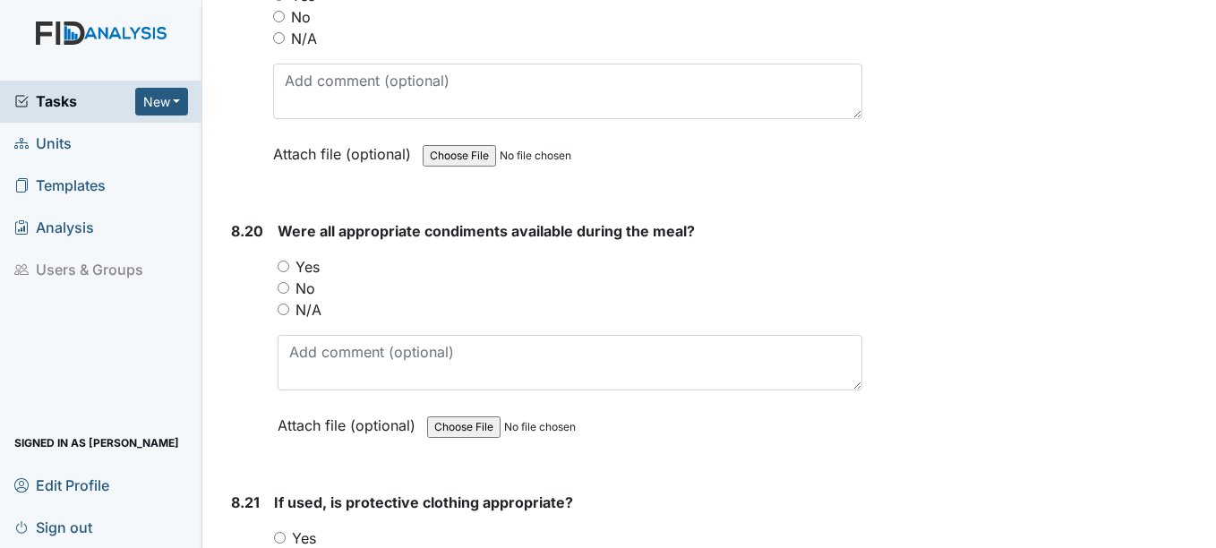
scroll to position [18720, 0]
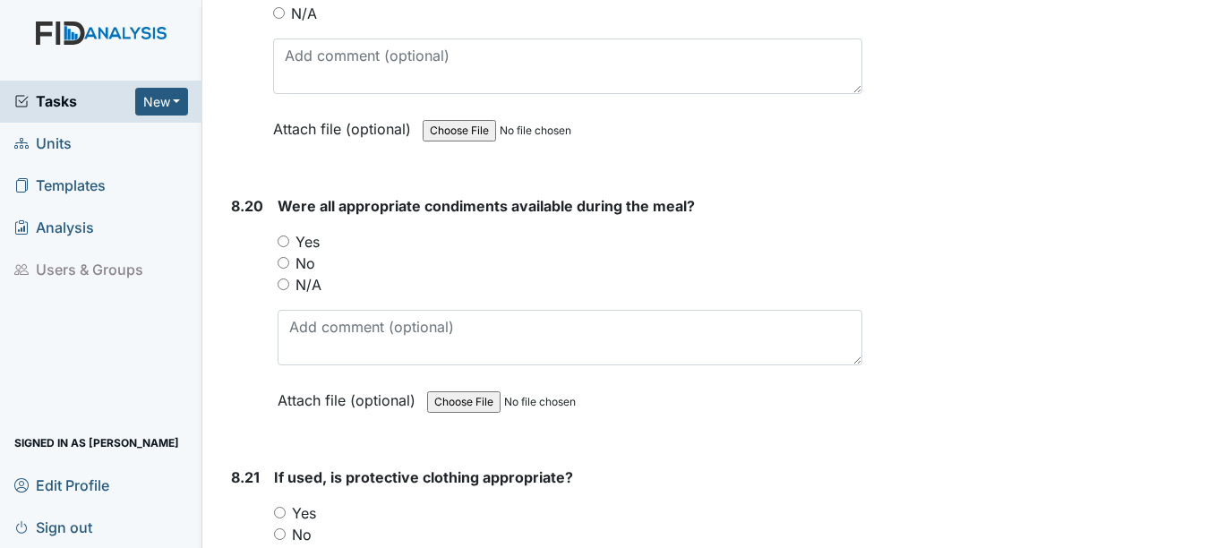
click at [286, 247] on input "Yes" at bounding box center [284, 242] width 12 height 12
radio input "true"
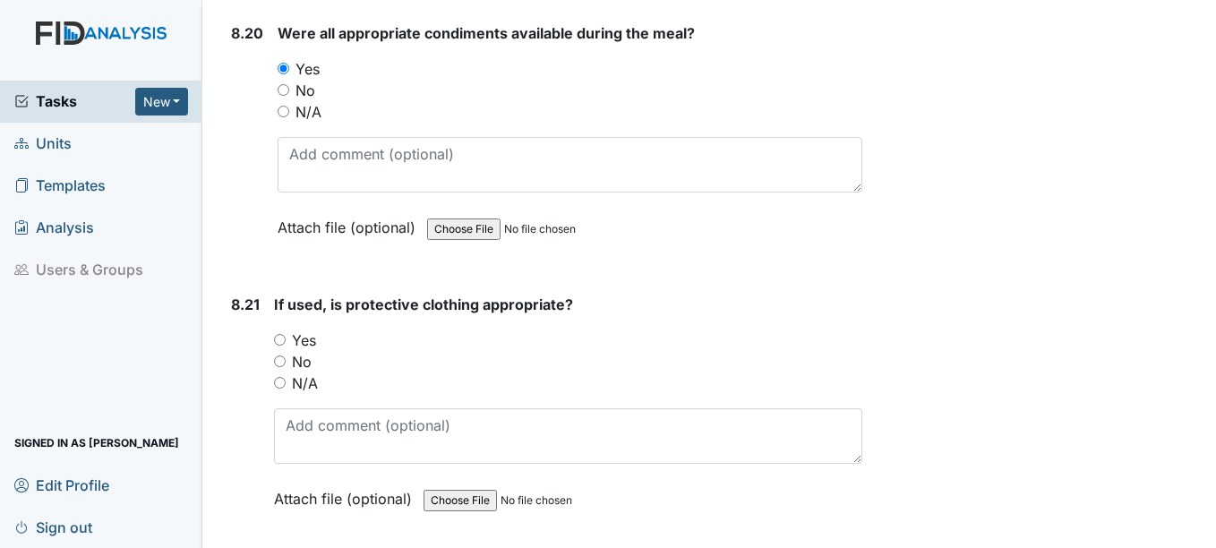
scroll to position [18899, 0]
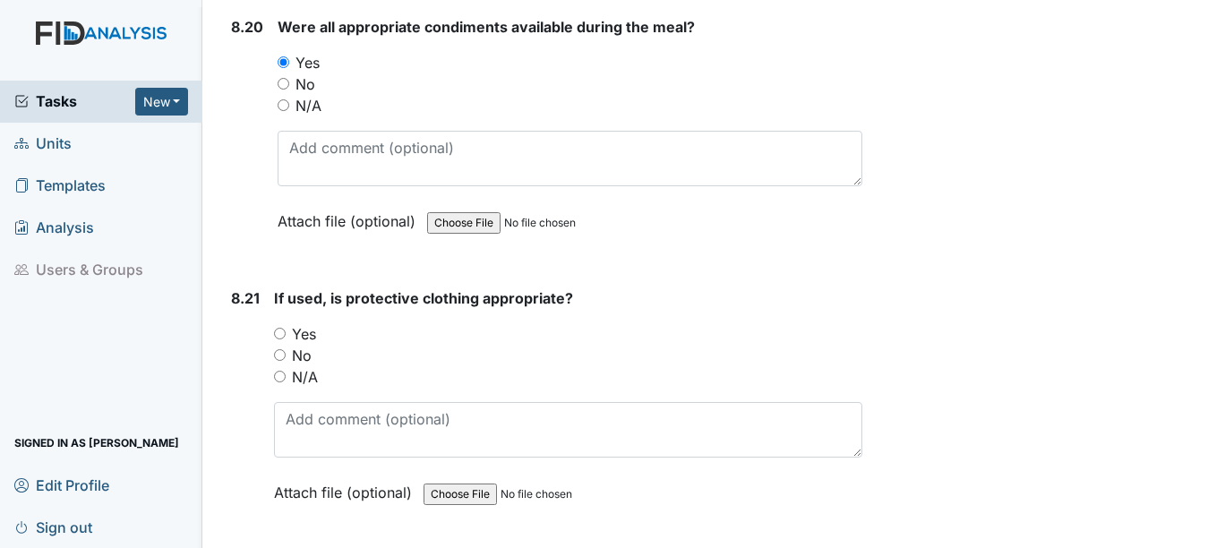
click at [279, 339] on input "Yes" at bounding box center [280, 334] width 12 height 12
radio input "true"
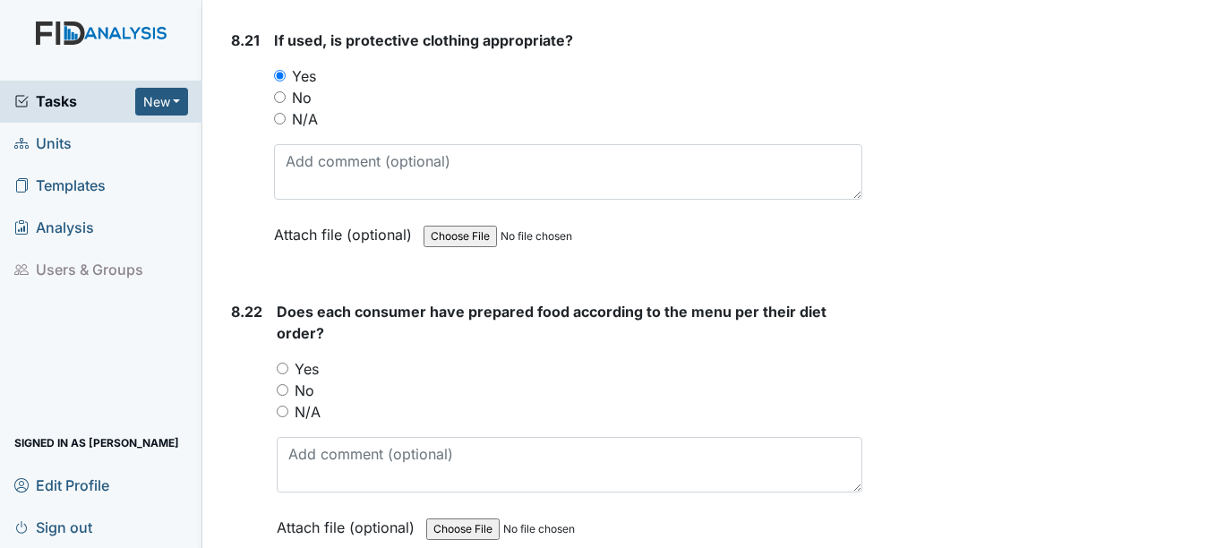
scroll to position [19168, 0]
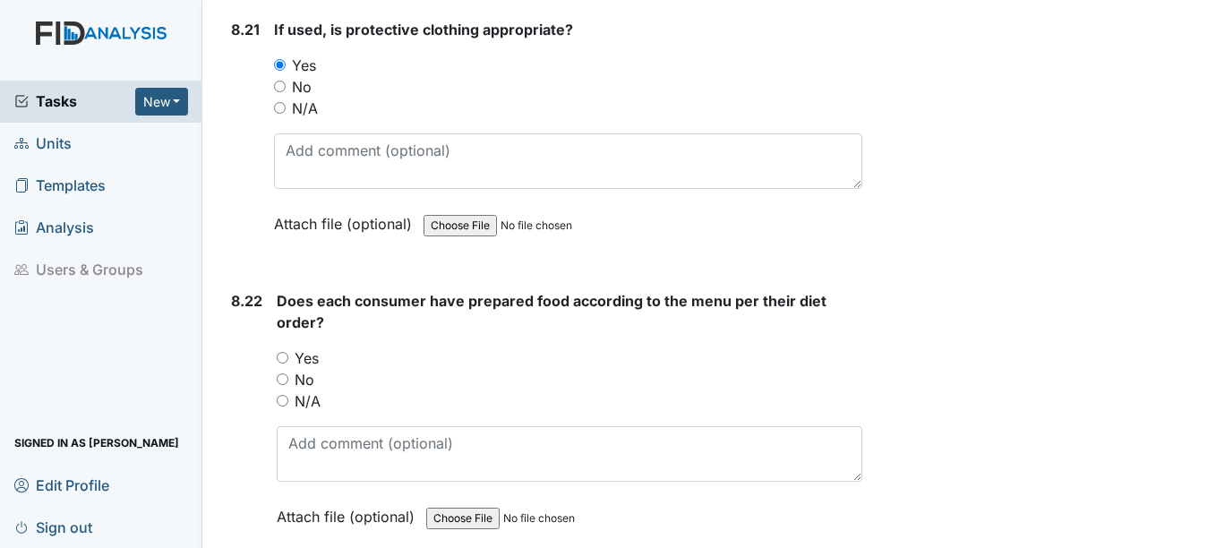
click at [283, 364] on input "Yes" at bounding box center [283, 358] width 12 height 12
radio input "true"
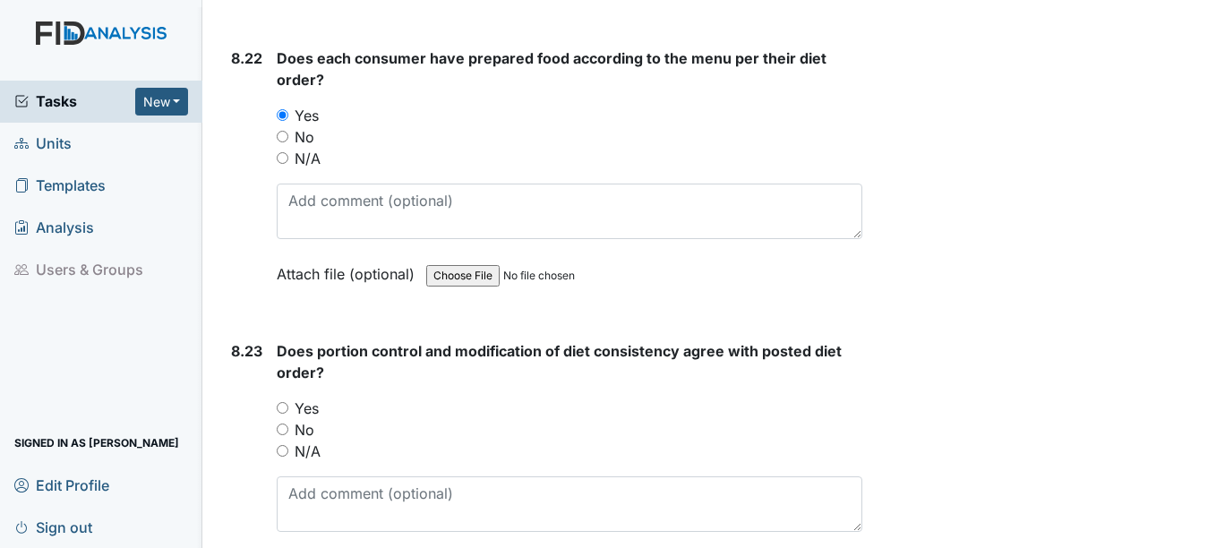
scroll to position [19437, 0]
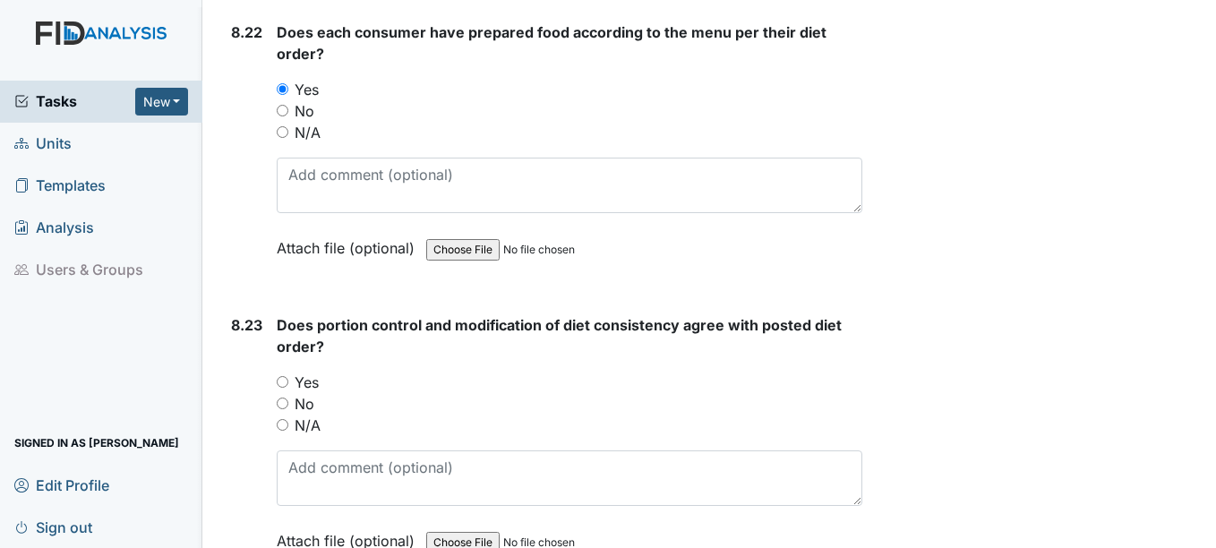
click at [283, 388] on input "Yes" at bounding box center [283, 382] width 12 height 12
radio input "true"
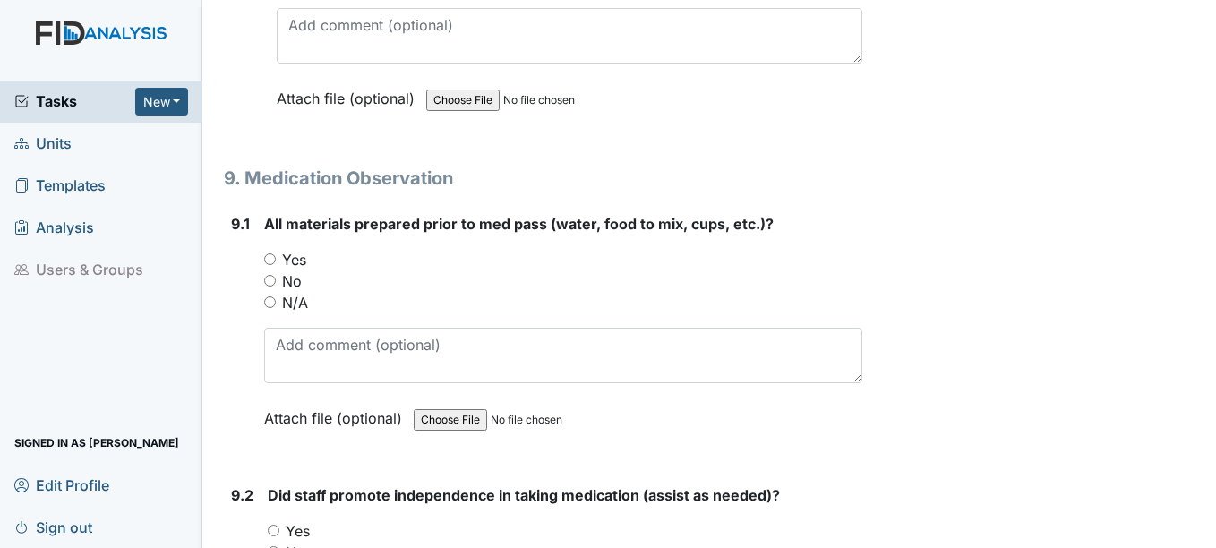
scroll to position [19885, 0]
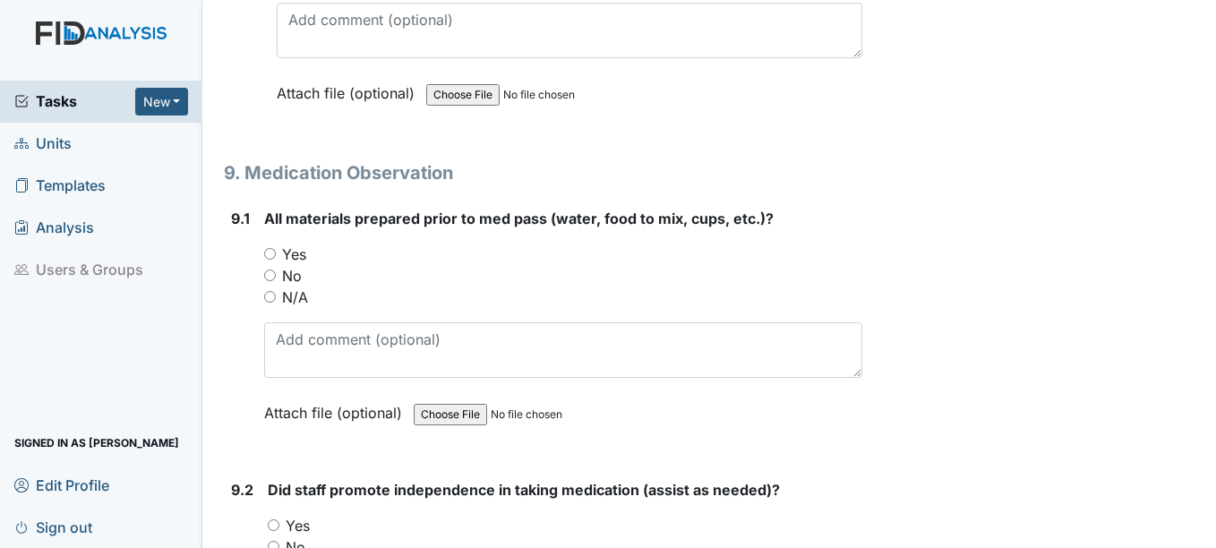
drag, startPoint x: 270, startPoint y: 274, endPoint x: 279, endPoint y: 295, distance: 22.8
click at [270, 260] on input "Yes" at bounding box center [270, 254] width 12 height 12
radio input "true"
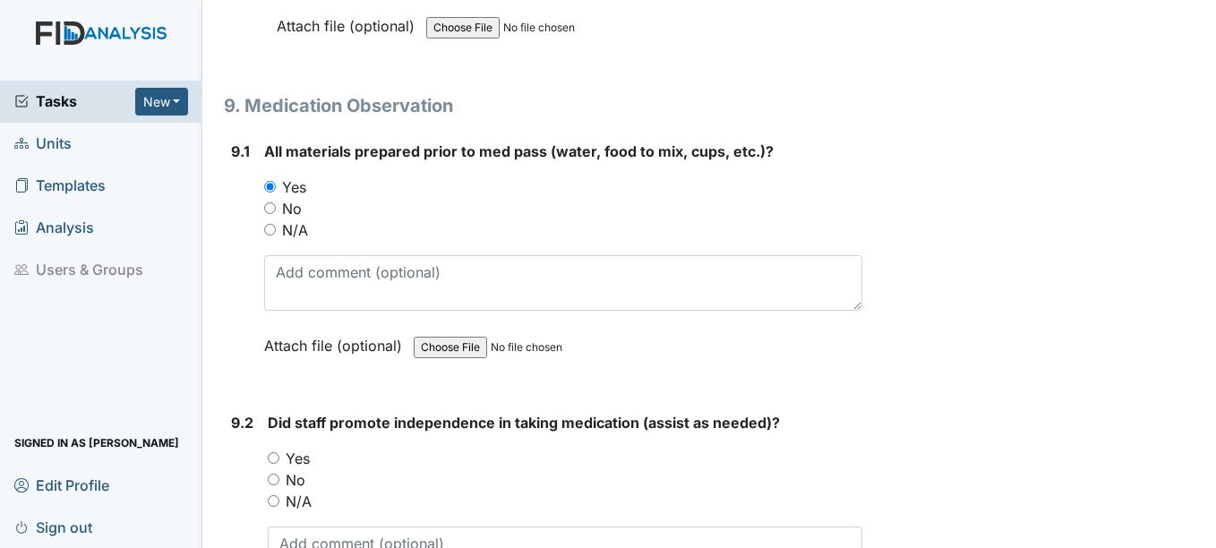
scroll to position [20153, 0]
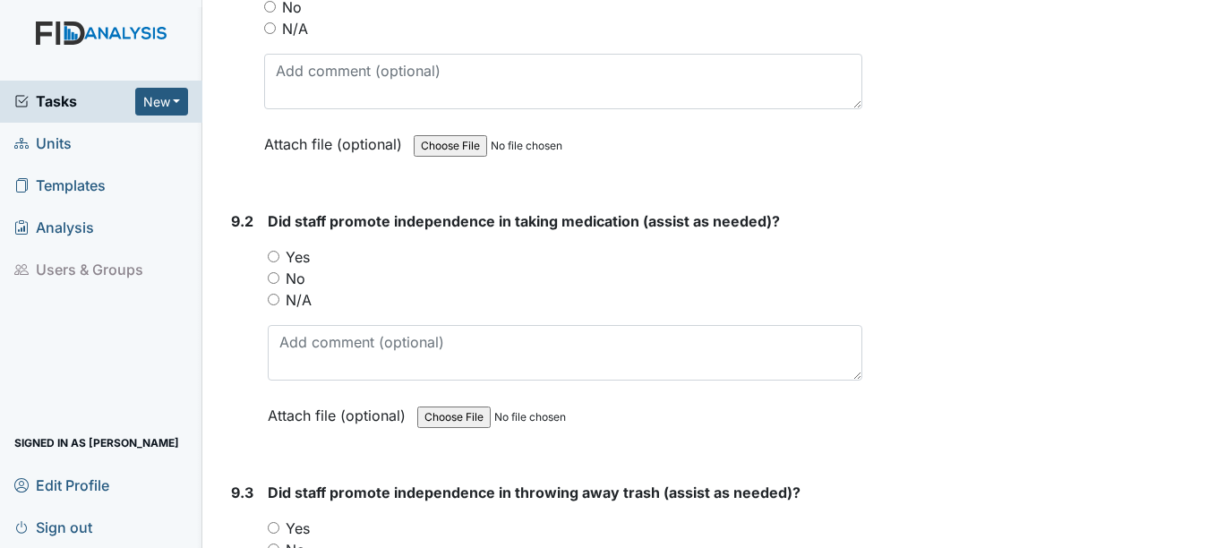
click at [276, 262] on input "Yes" at bounding box center [274, 257] width 12 height 12
radio input "true"
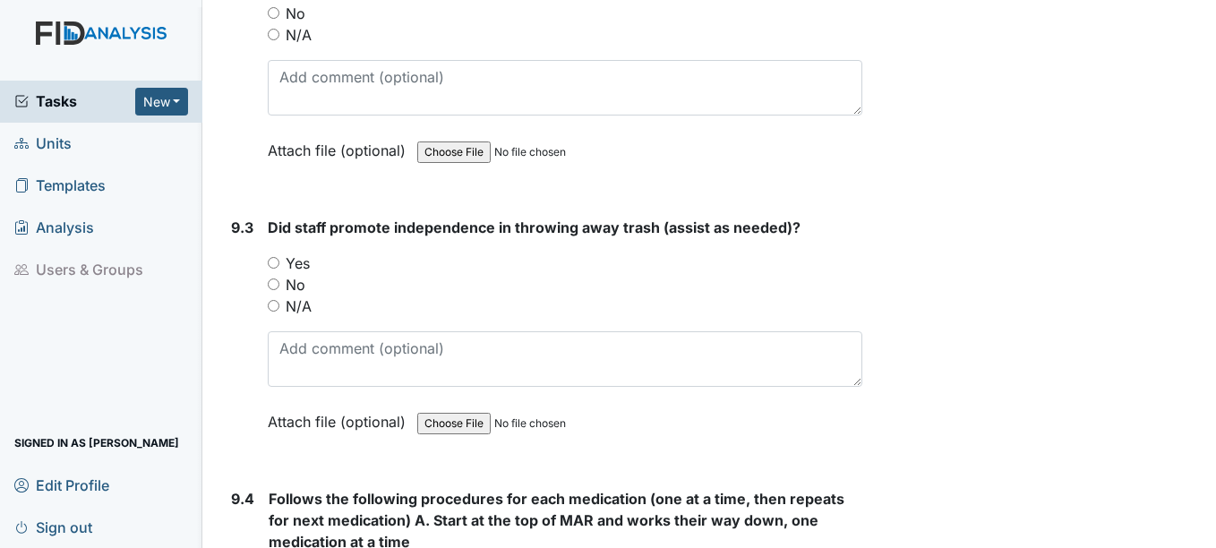
scroll to position [20422, 0]
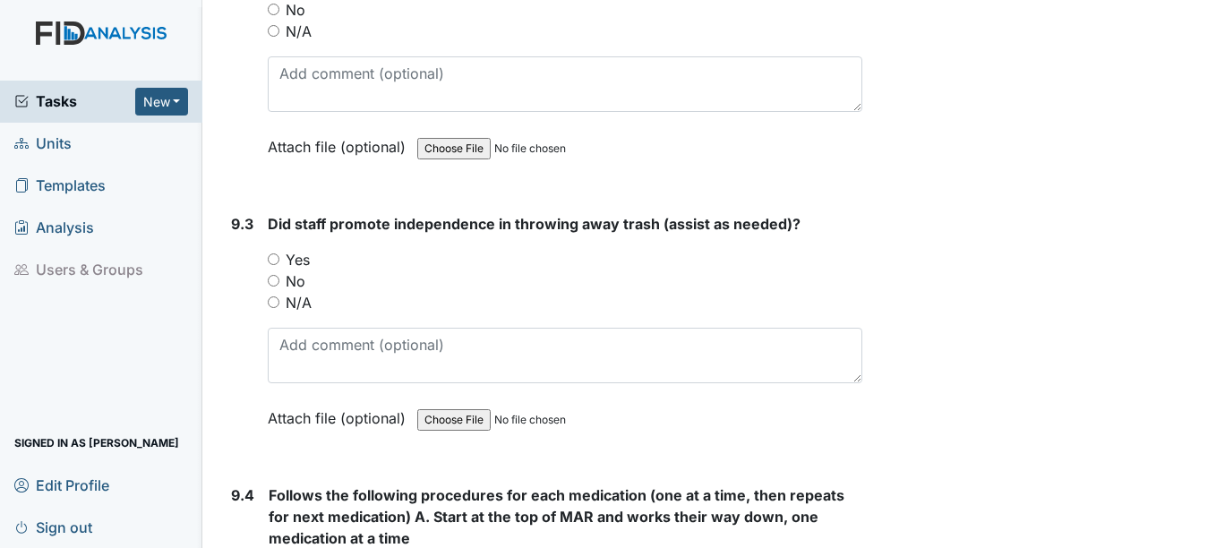
click at [278, 265] on input "Yes" at bounding box center [274, 259] width 12 height 12
radio input "true"
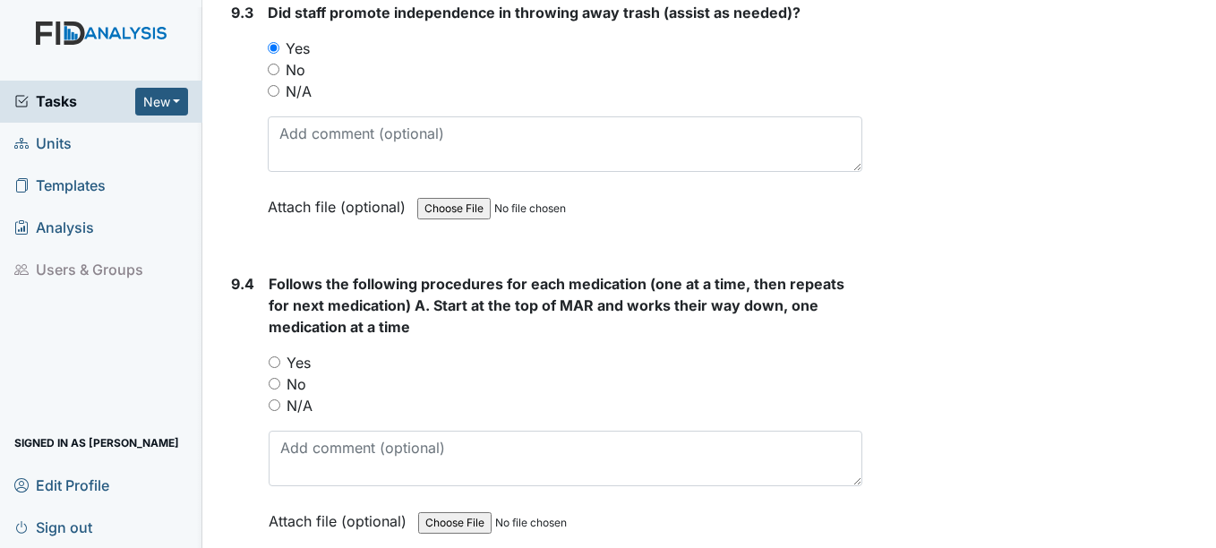
scroll to position [20691, 0]
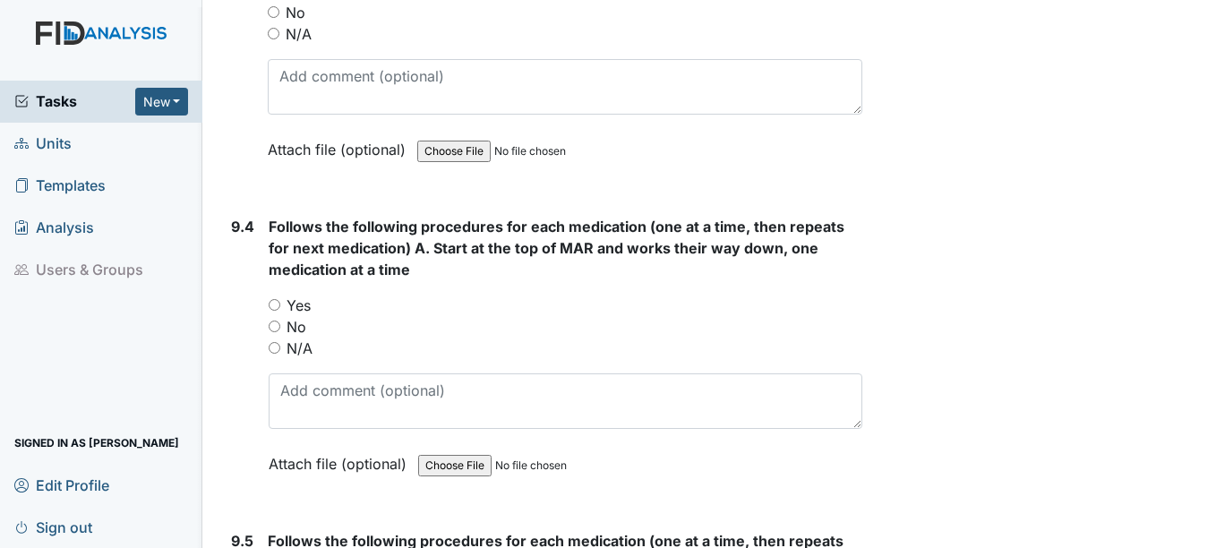
drag, startPoint x: 275, startPoint y: 322, endPoint x: 266, endPoint y: 313, distance: 13.3
click at [275, 311] on input "Yes" at bounding box center [275, 305] width 12 height 12
radio input "true"
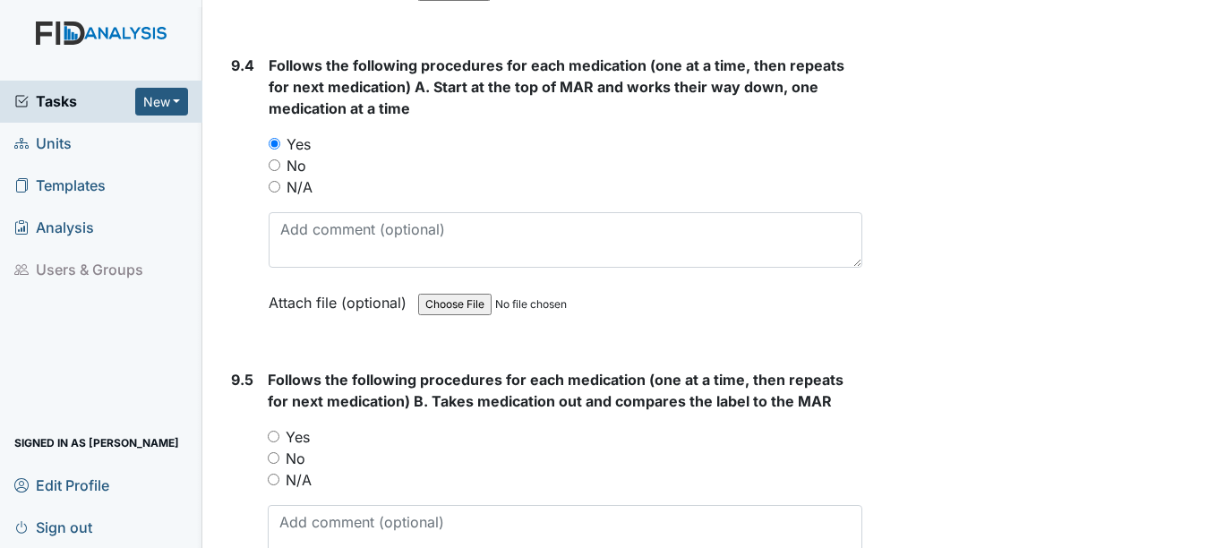
scroll to position [20870, 0]
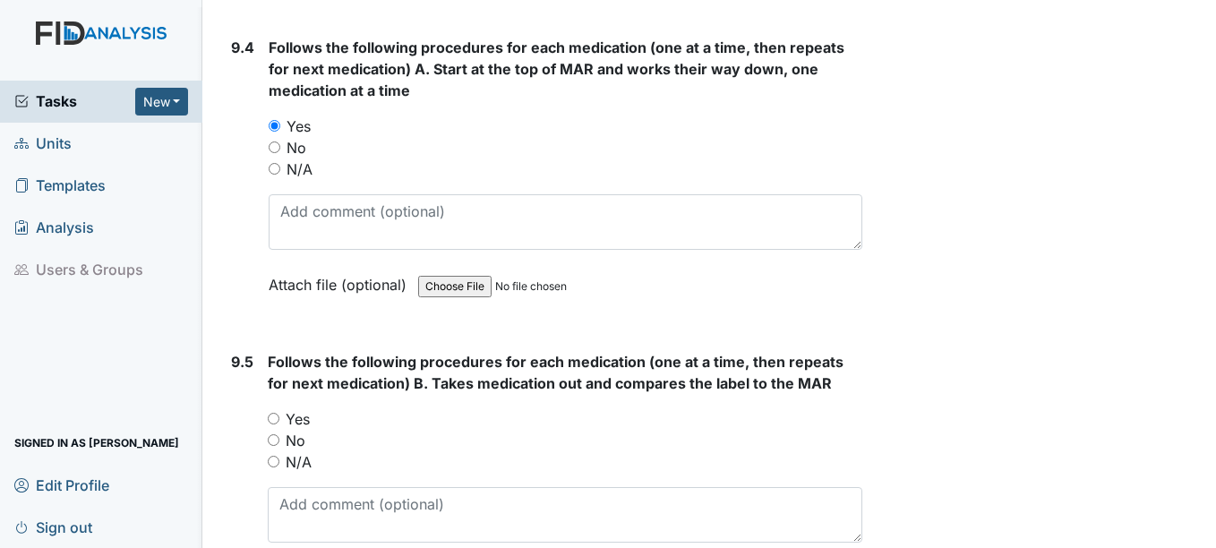
click at [277, 425] on input "Yes" at bounding box center [274, 419] width 12 height 12
radio input "true"
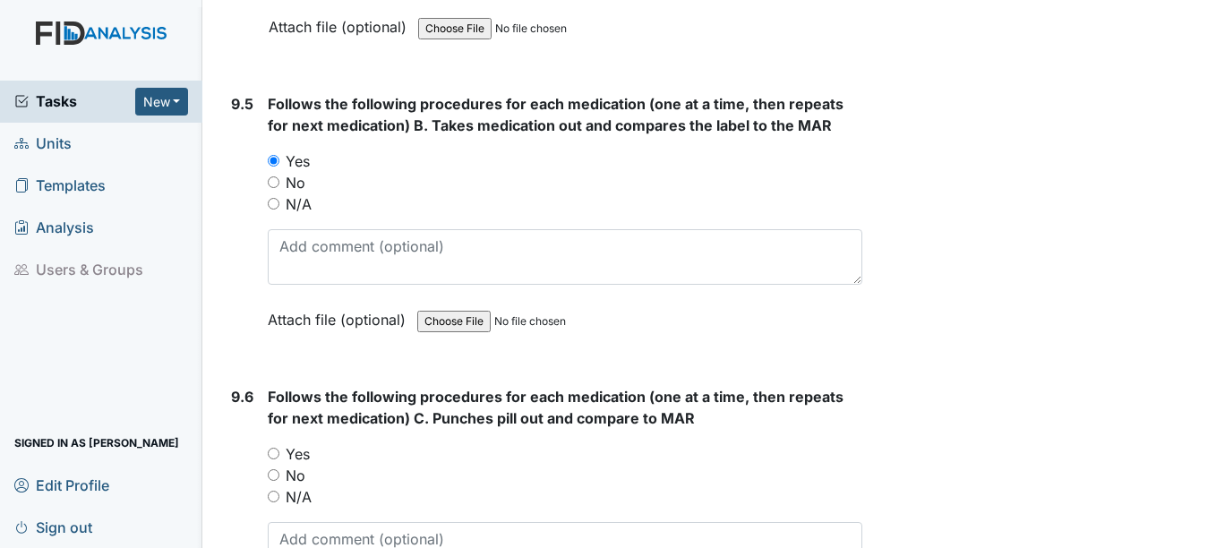
scroll to position [21139, 0]
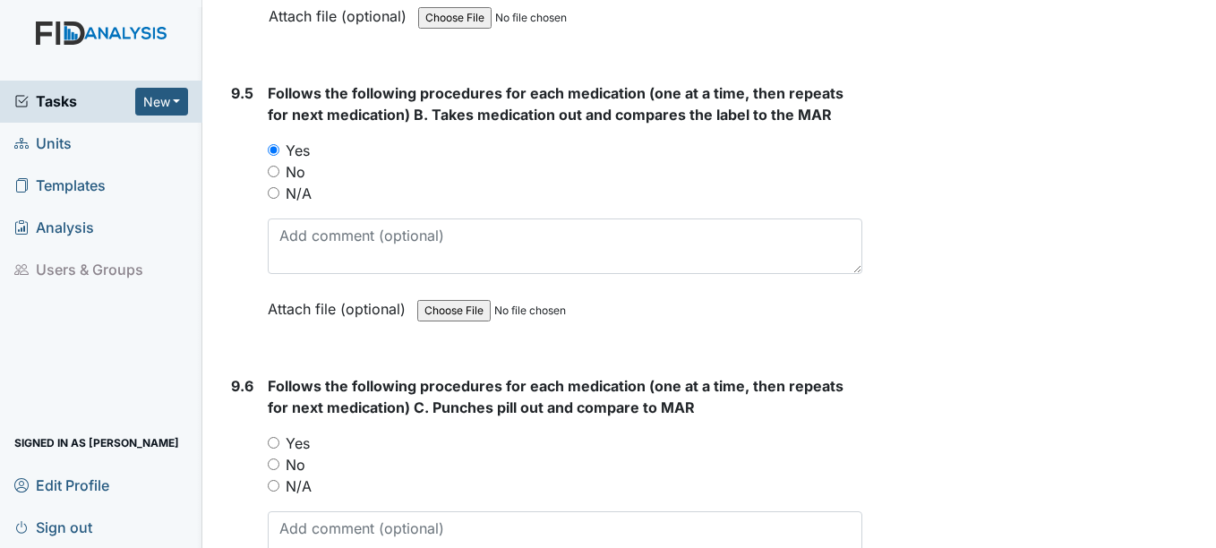
click at [276, 449] on input "Yes" at bounding box center [274, 443] width 12 height 12
radio input "true"
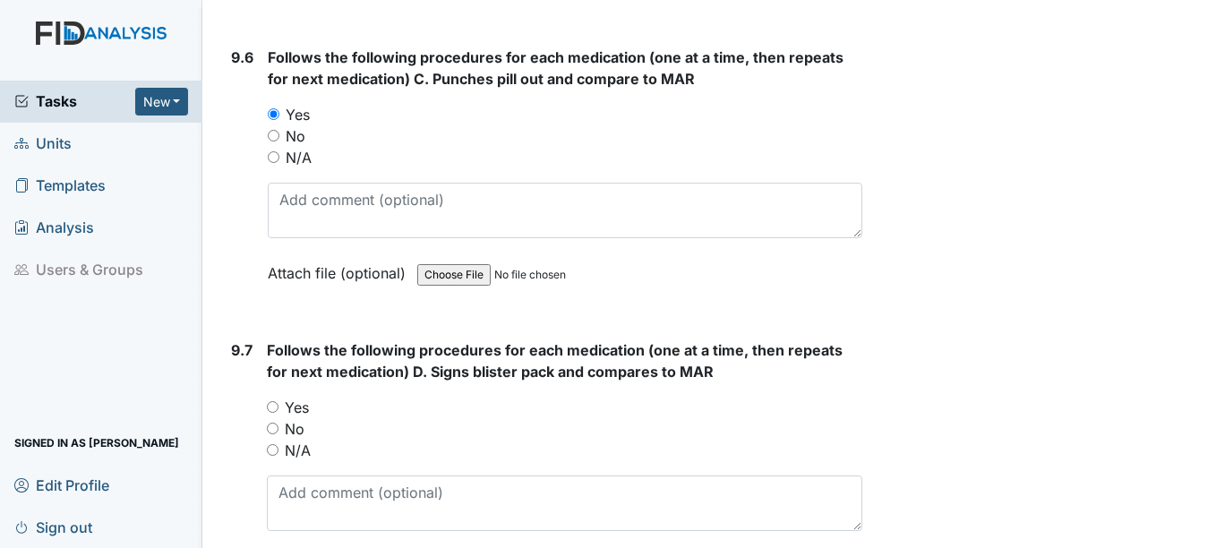
scroll to position [21587, 0]
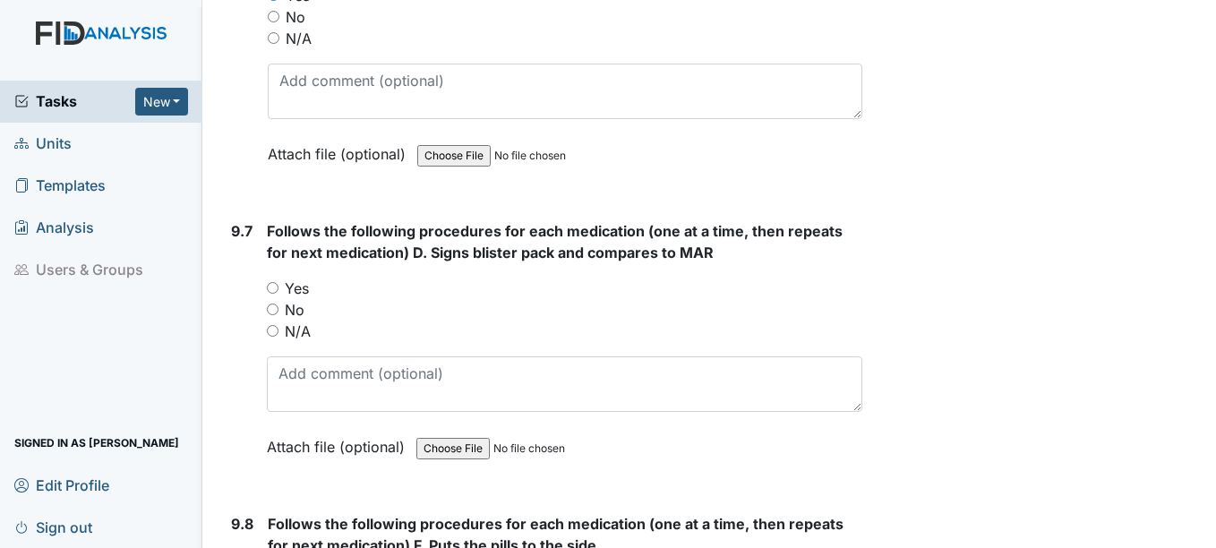
click at [274, 294] on input "Yes" at bounding box center [273, 288] width 12 height 12
radio input "true"
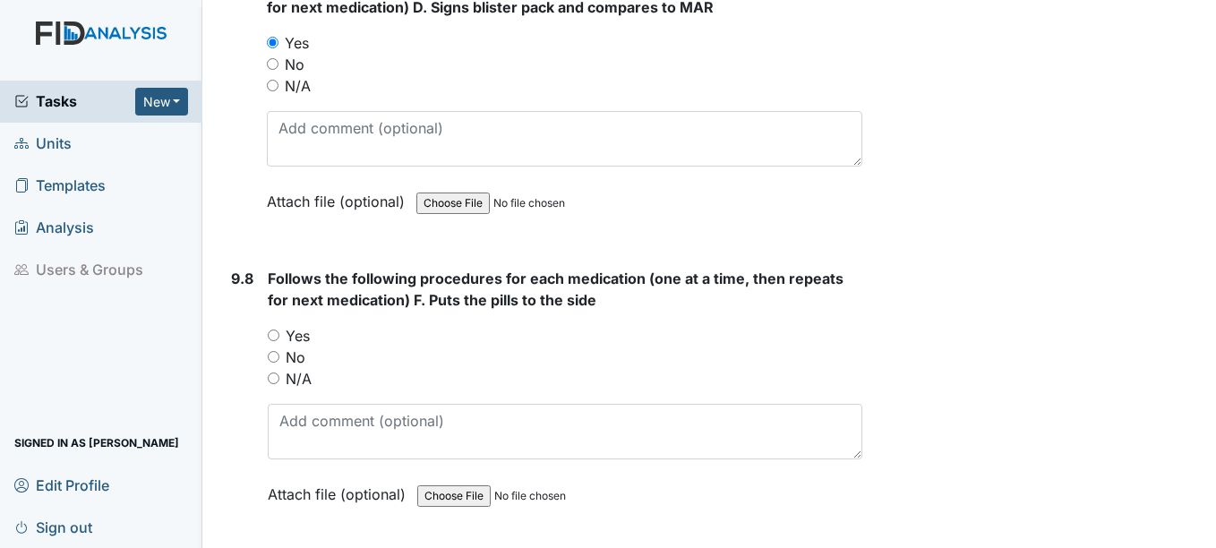
scroll to position [21855, 0]
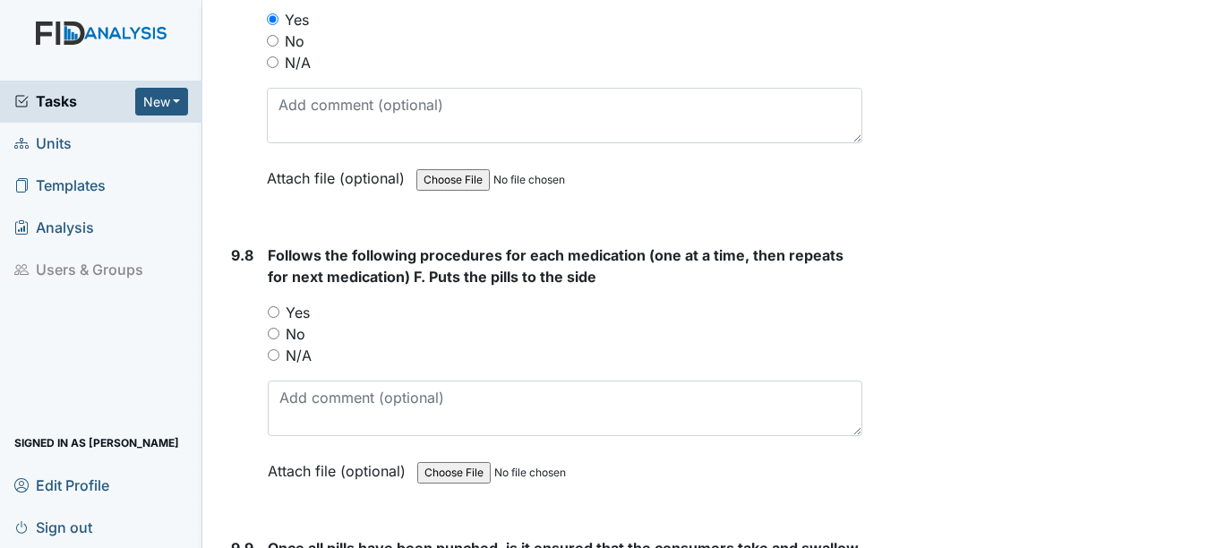
click at [274, 318] on input "Yes" at bounding box center [274, 312] width 12 height 12
radio input "true"
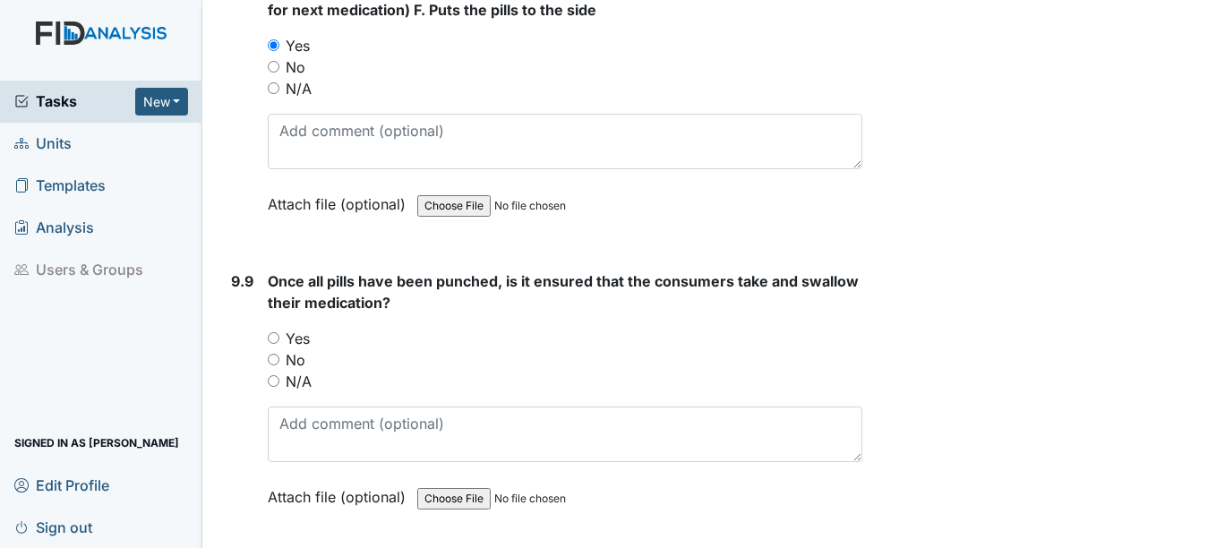
scroll to position [22124, 0]
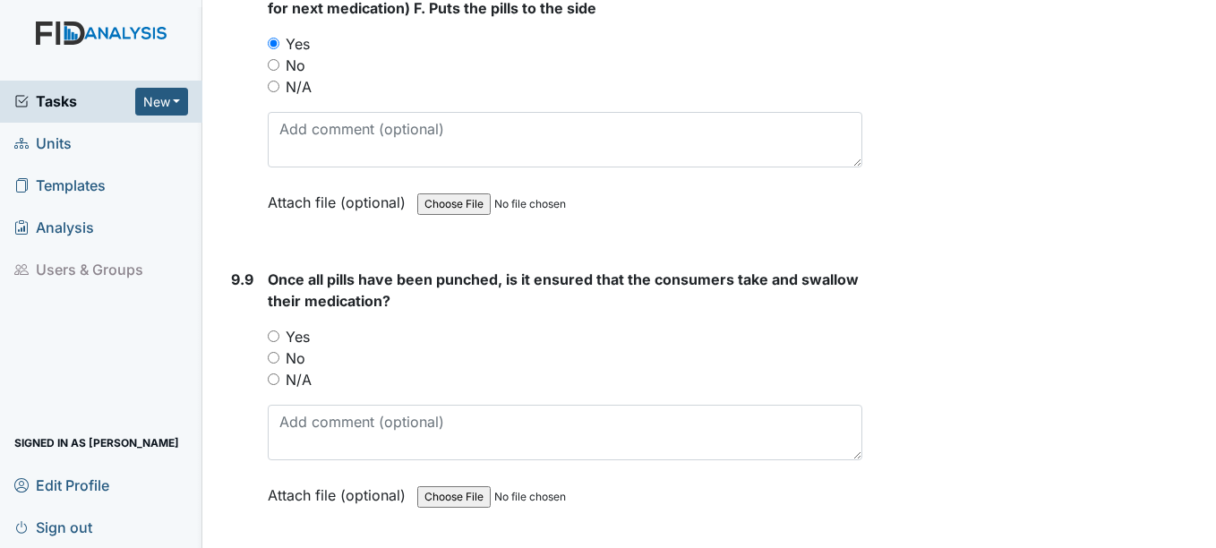
click at [273, 342] on input "Yes" at bounding box center [274, 337] width 12 height 12
radio input "true"
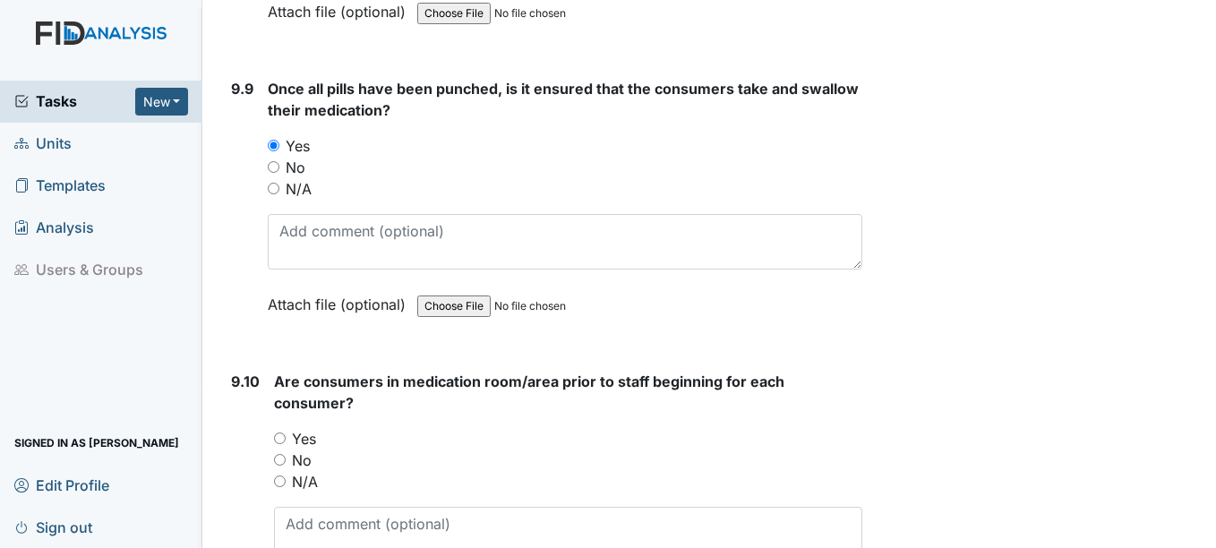
scroll to position [22393, 0]
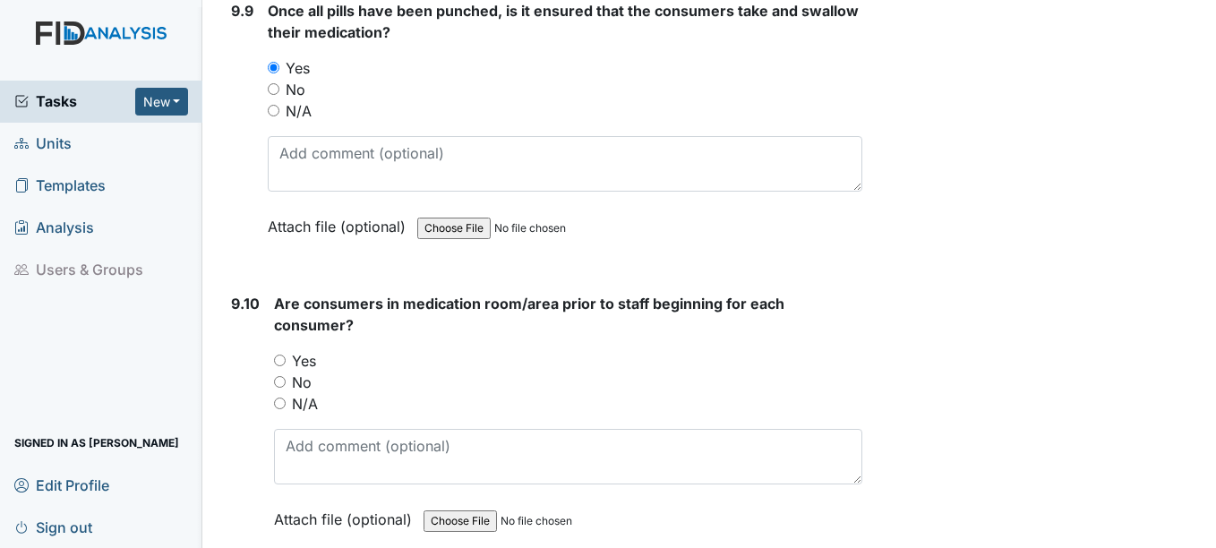
click at [281, 366] on input "Yes" at bounding box center [280, 361] width 12 height 12
radio input "true"
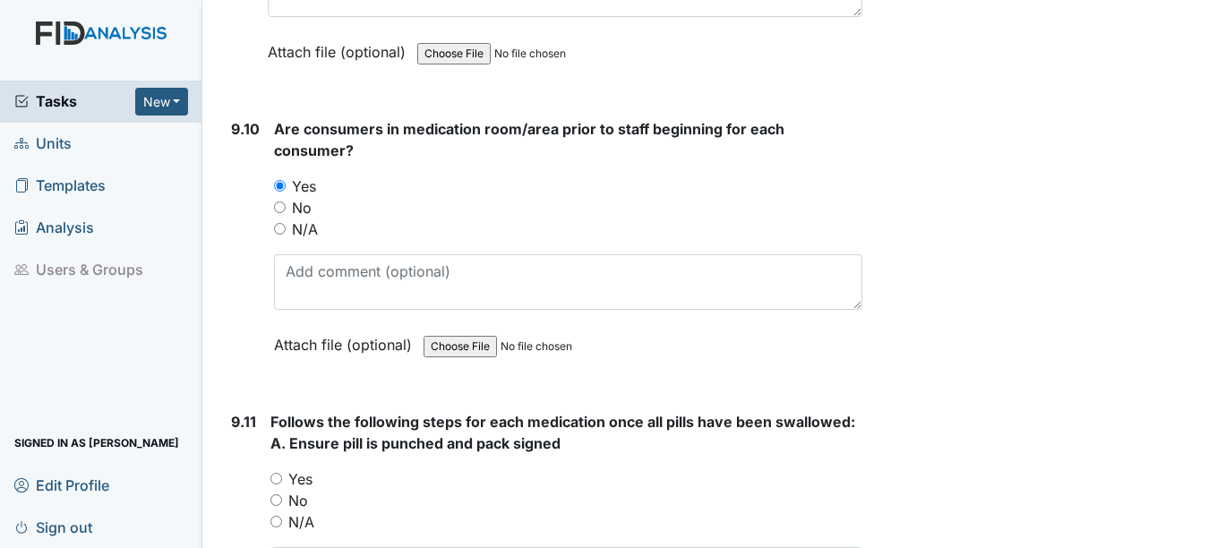
scroll to position [22661, 0]
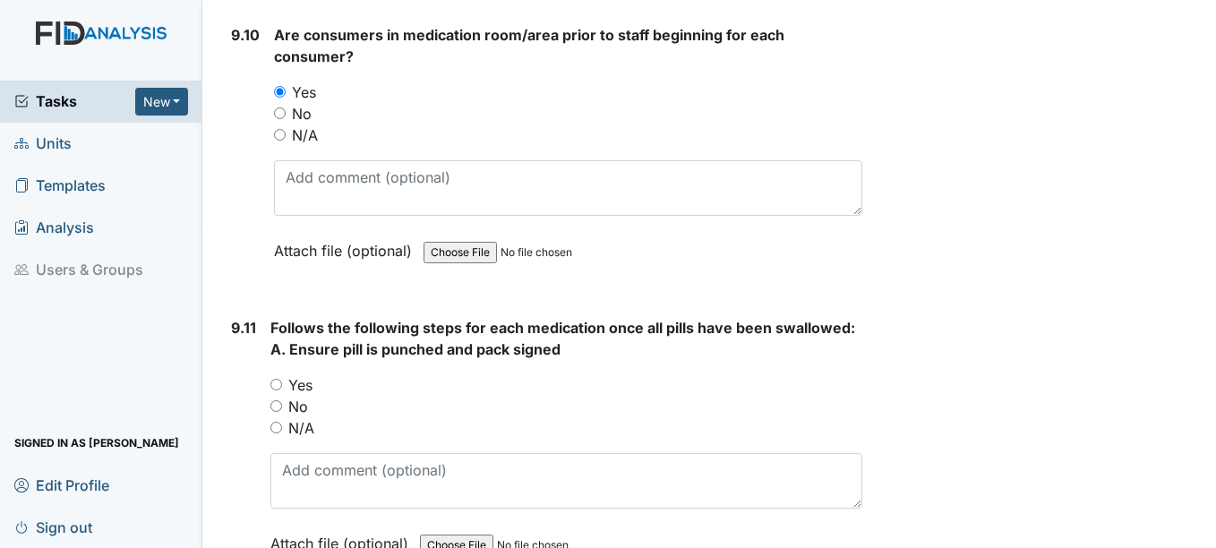
click at [279, 391] on input "Yes" at bounding box center [277, 385] width 12 height 12
radio input "true"
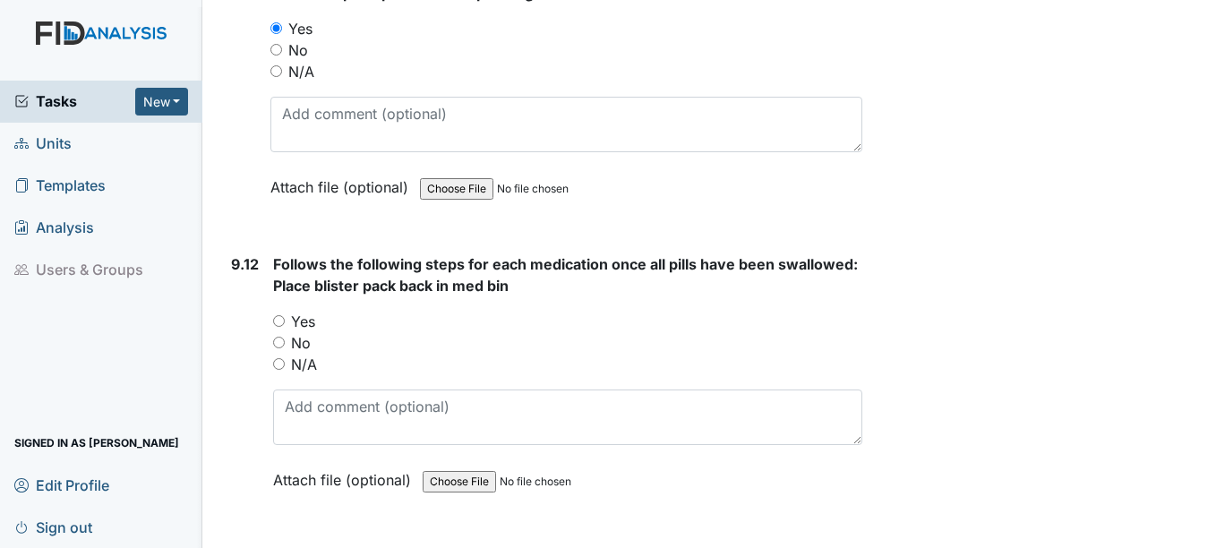
scroll to position [23020, 0]
click at [278, 325] on input "Yes" at bounding box center [279, 319] width 12 height 12
radio input "true"
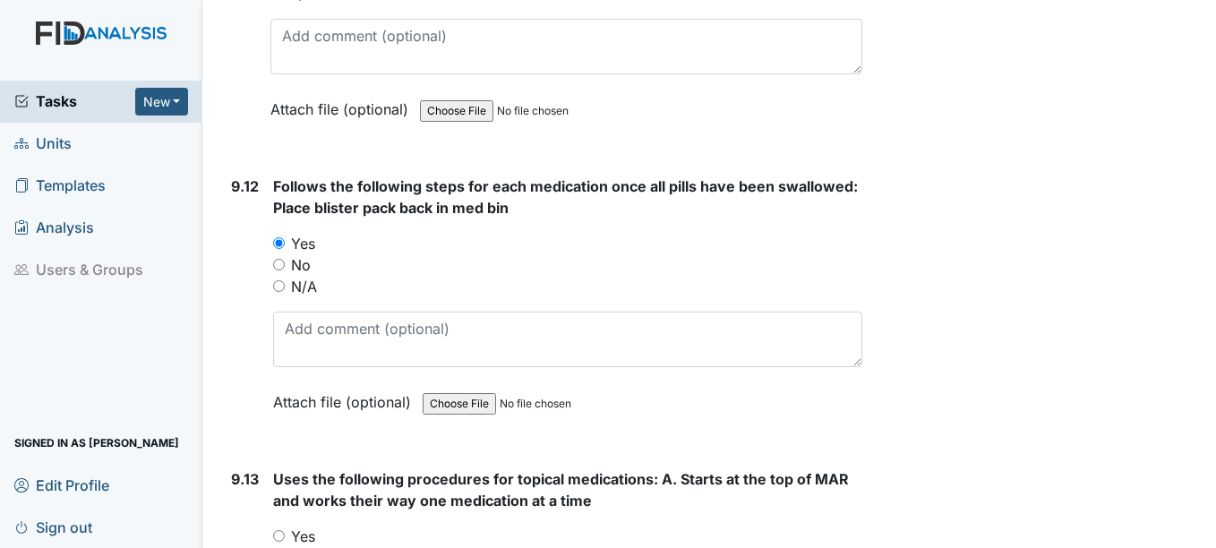
scroll to position [23288, 0]
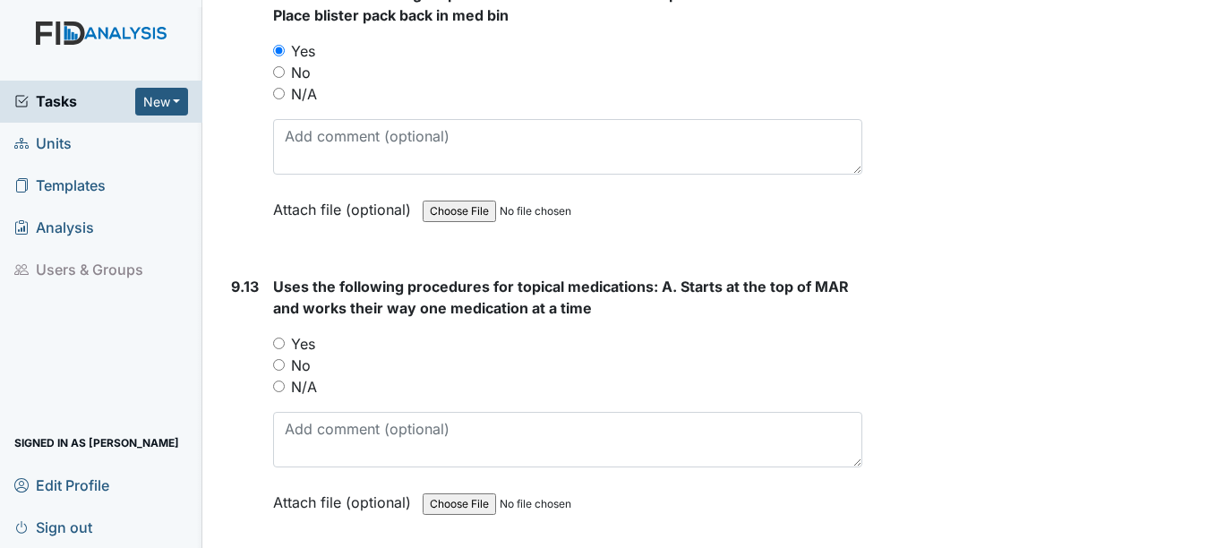
click at [279, 392] on input "N/A" at bounding box center [279, 387] width 12 height 12
radio input "true"
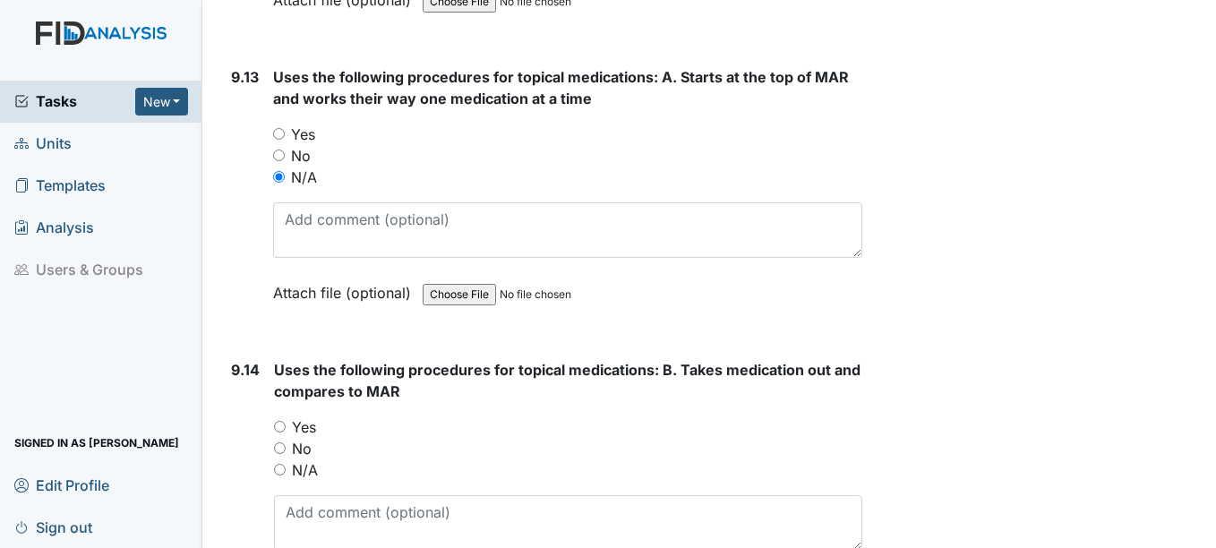
scroll to position [23557, 0]
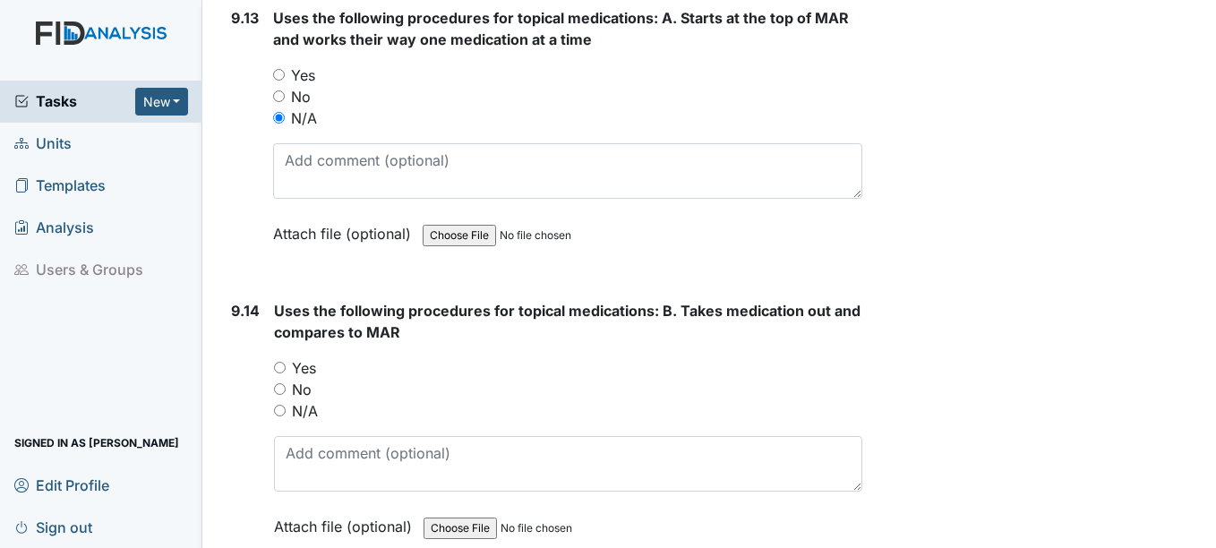
click at [280, 417] on input "N/A" at bounding box center [280, 411] width 12 height 12
radio input "true"
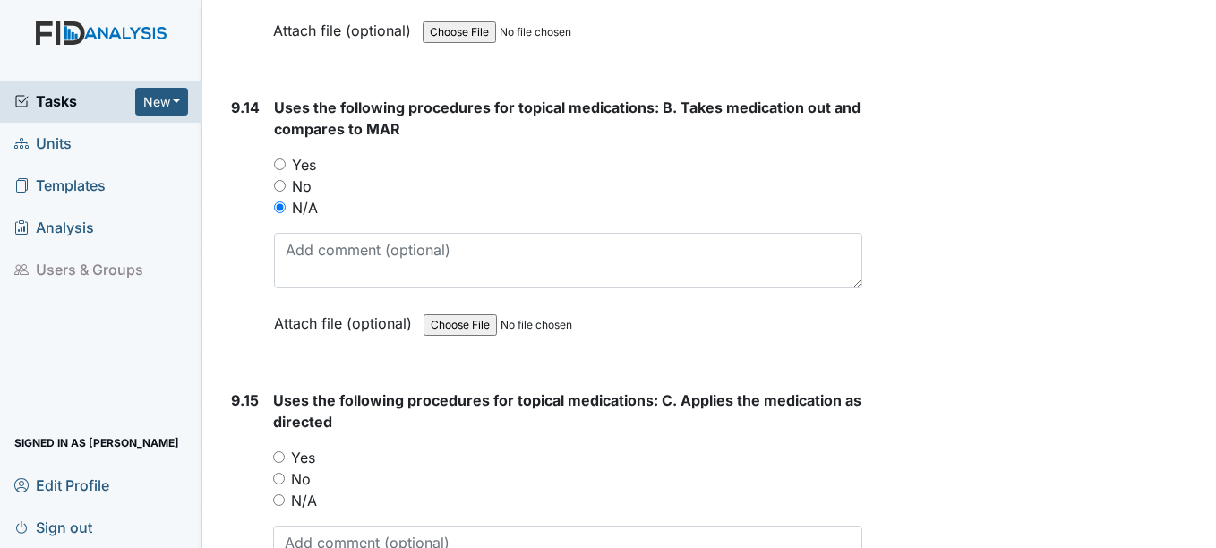
scroll to position [23826, 0]
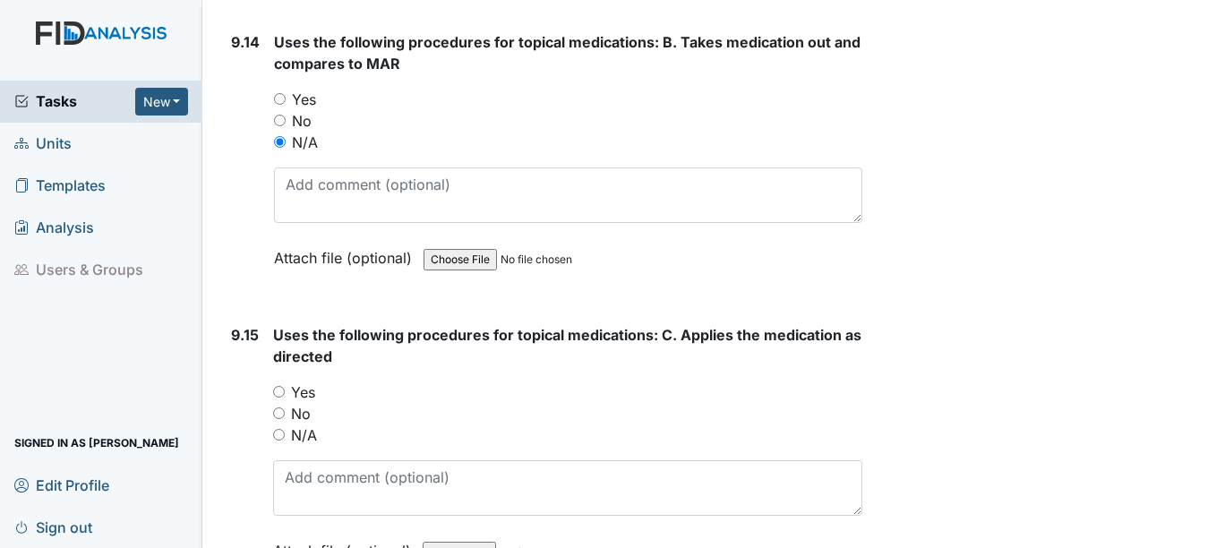
click at [280, 441] on input "N/A" at bounding box center [279, 435] width 12 height 12
radio input "true"
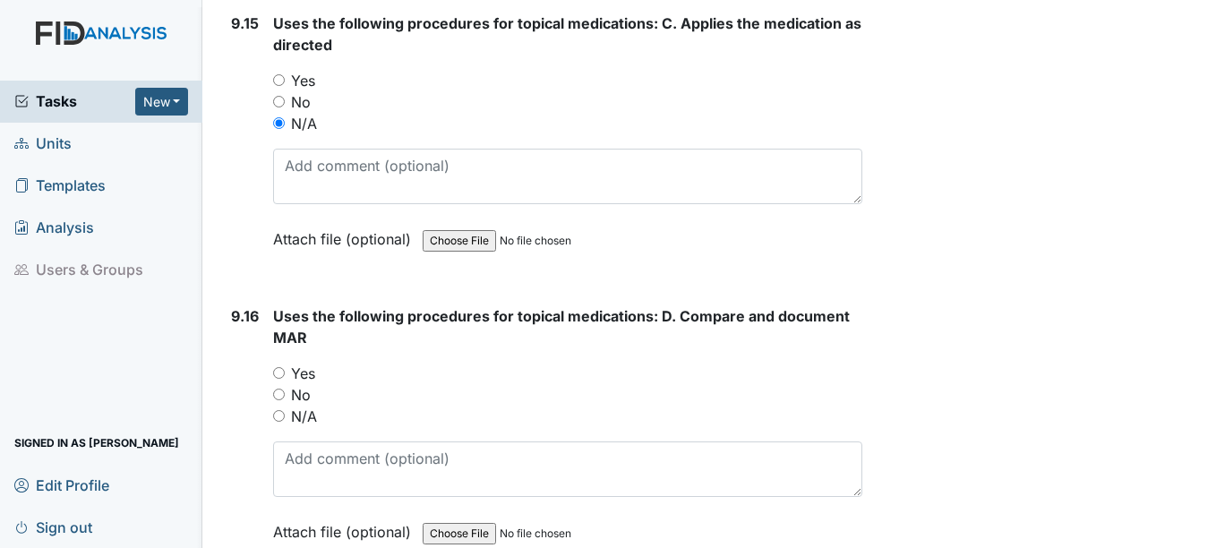
scroll to position [24184, 0]
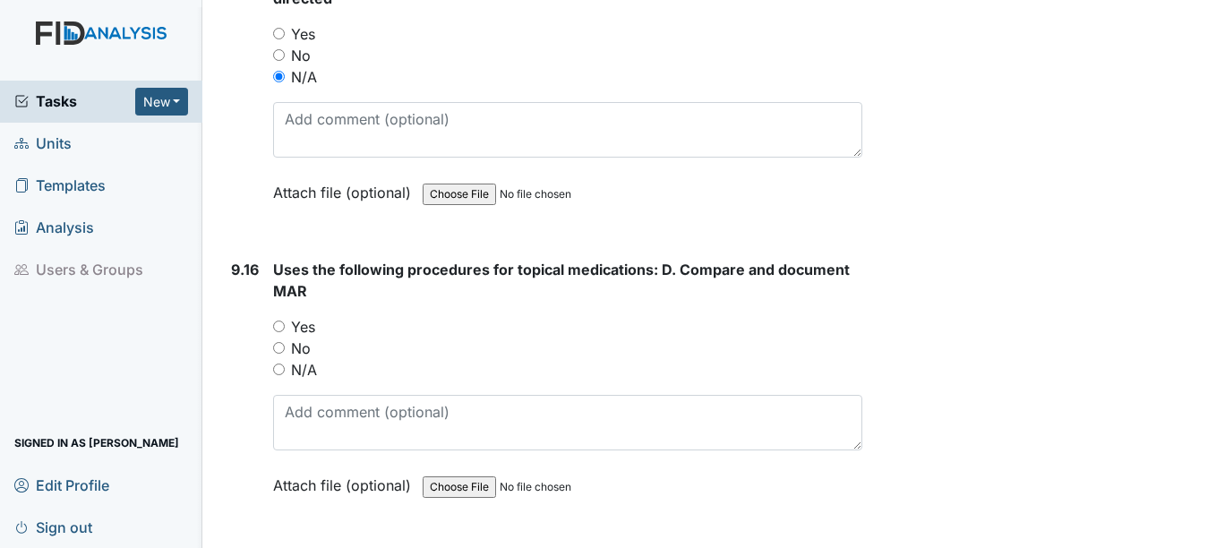
click at [280, 375] on input "N/A" at bounding box center [279, 370] width 12 height 12
radio input "true"
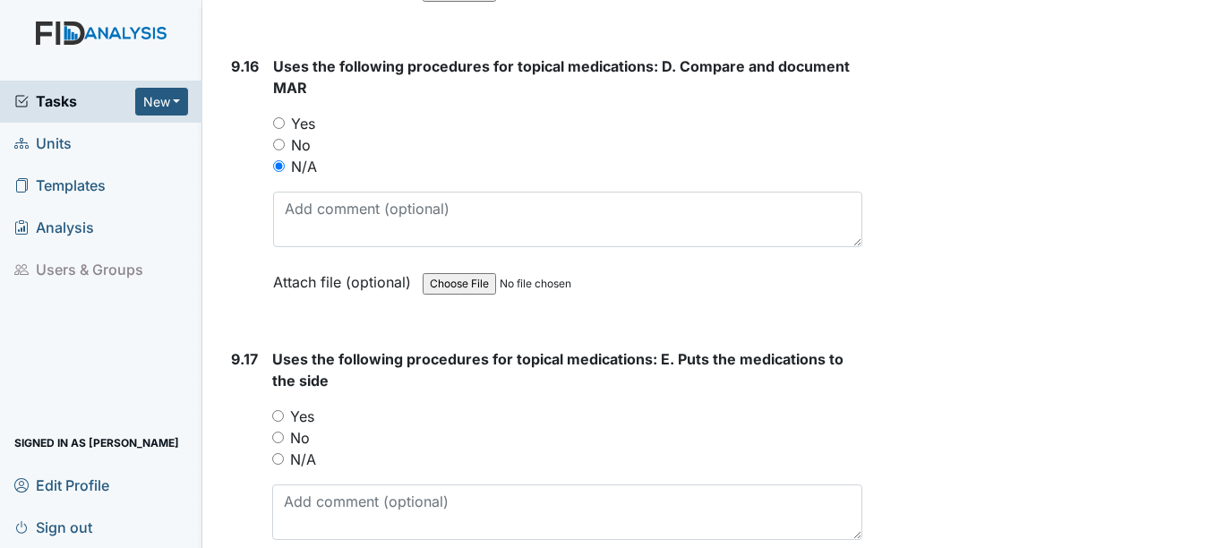
scroll to position [24453, 0]
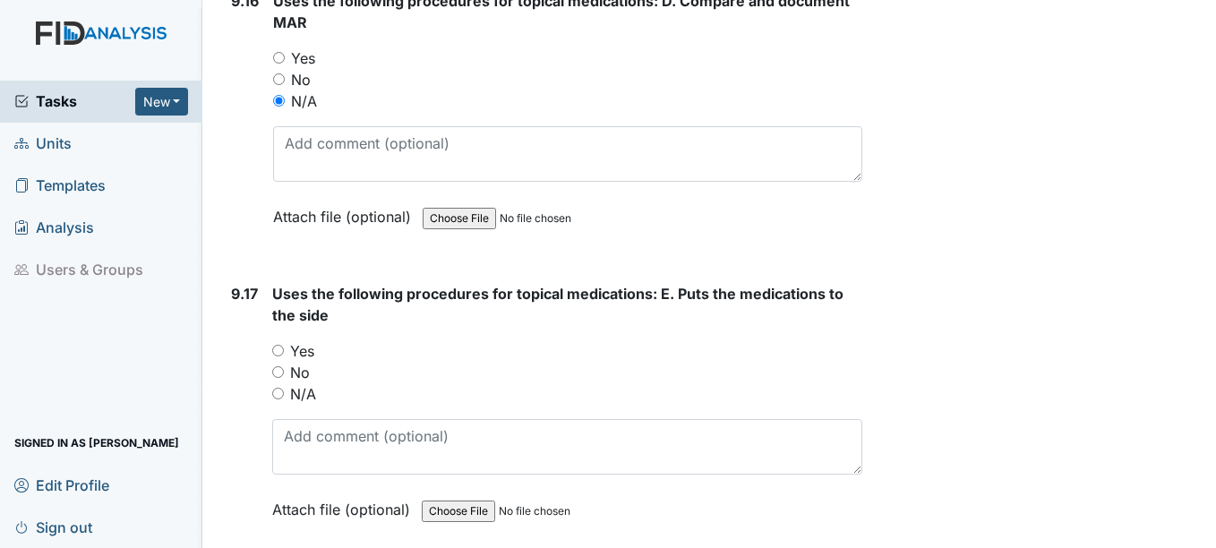
click at [279, 399] on input "N/A" at bounding box center [278, 394] width 12 height 12
radio input "true"
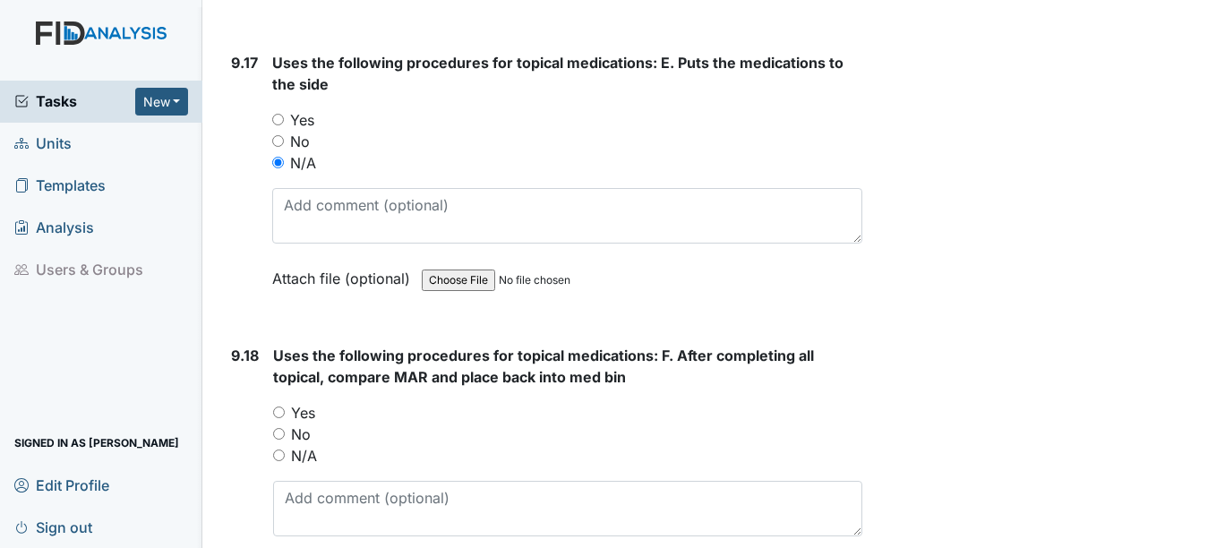
scroll to position [24722, 0]
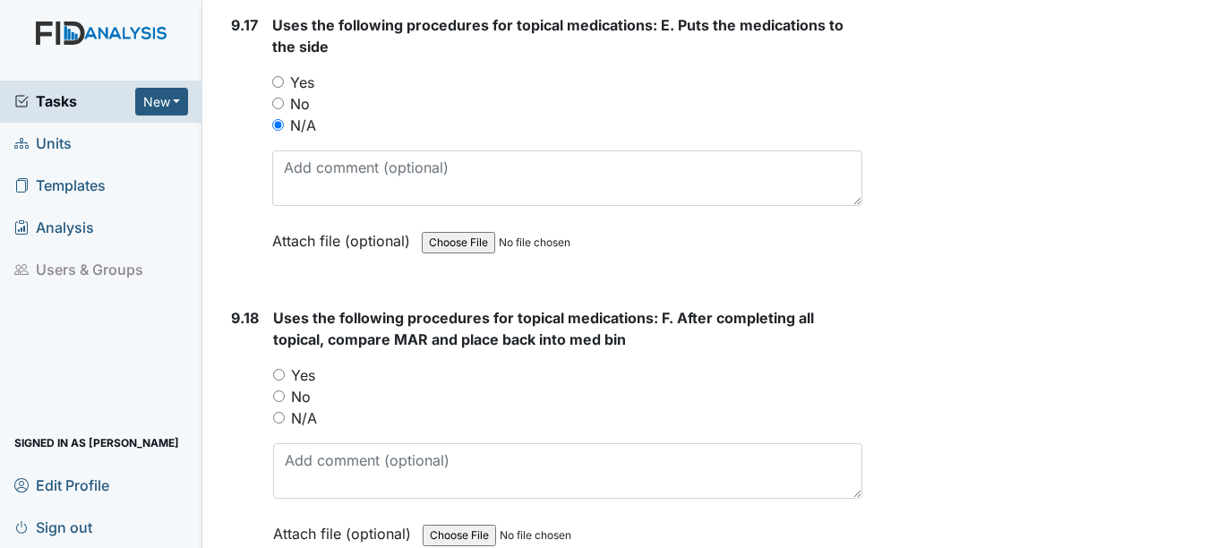
click at [279, 424] on input "N/A" at bounding box center [279, 418] width 12 height 12
radio input "true"
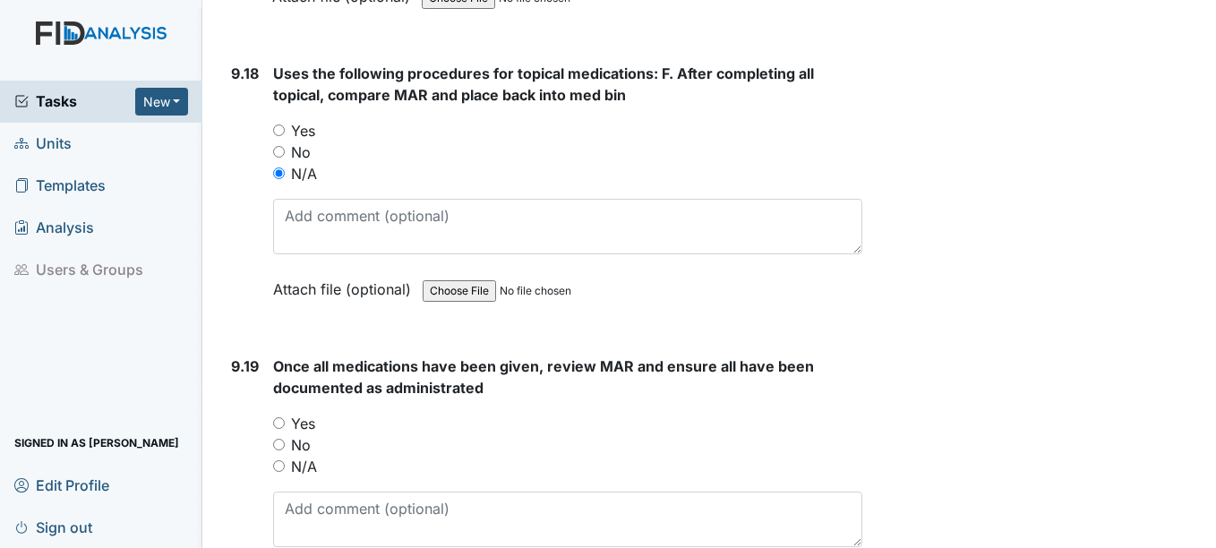
scroll to position [24990, 0]
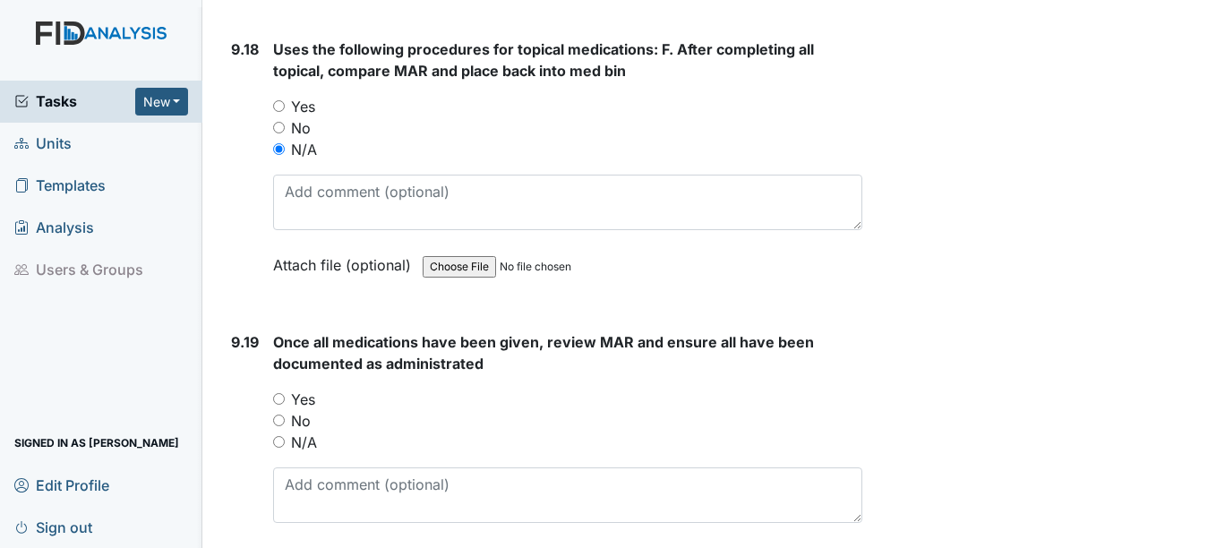
click at [281, 405] on input "Yes" at bounding box center [279, 399] width 12 height 12
radio input "true"
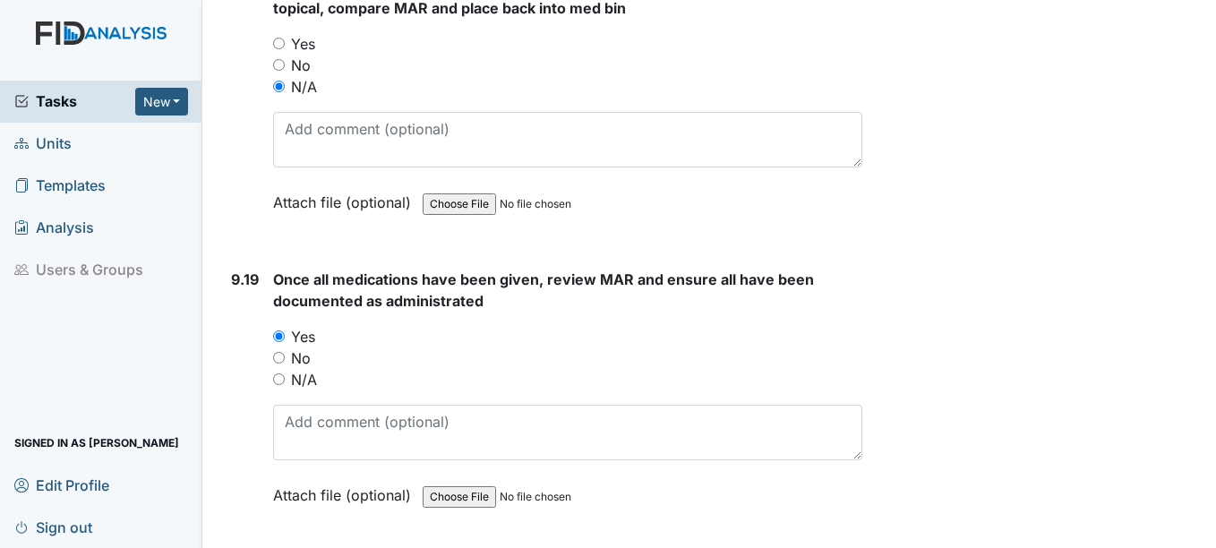
scroll to position [25259, 0]
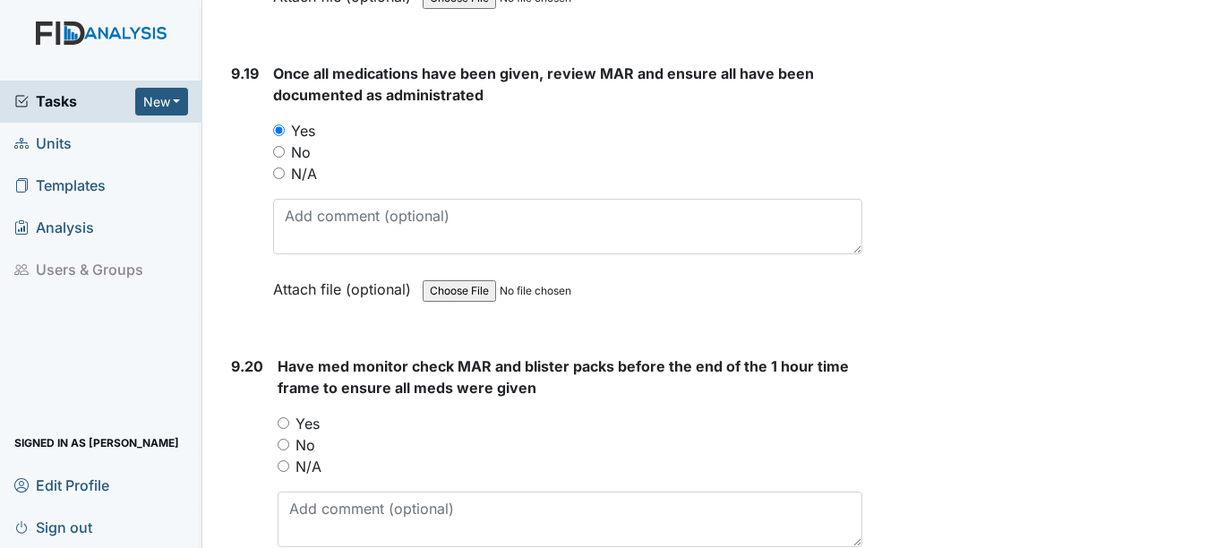
click at [282, 429] on input "Yes" at bounding box center [284, 423] width 12 height 12
radio input "true"
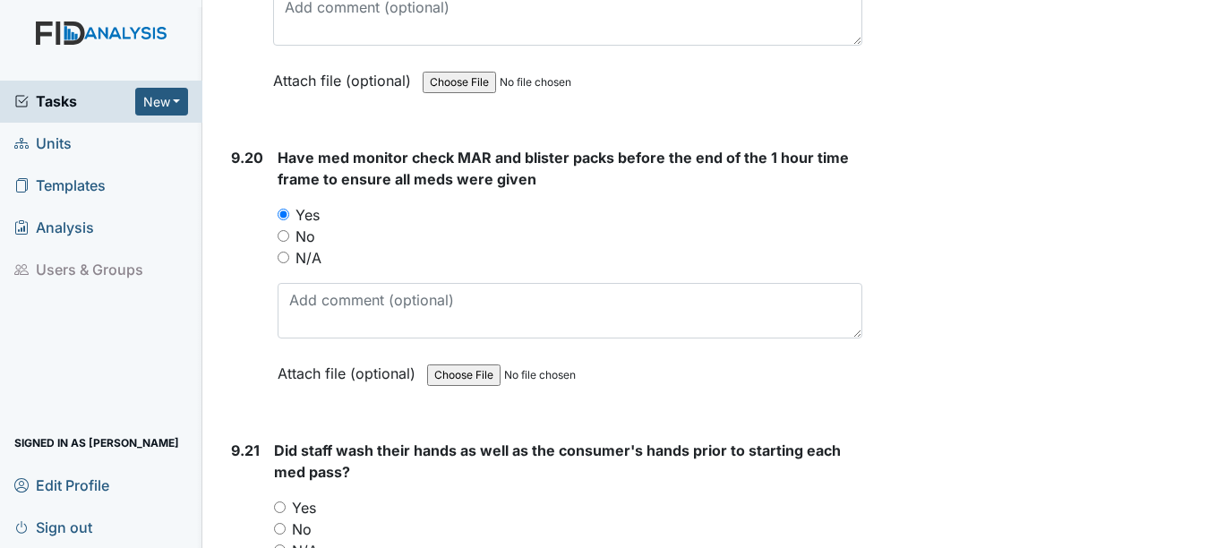
scroll to position [25528, 0]
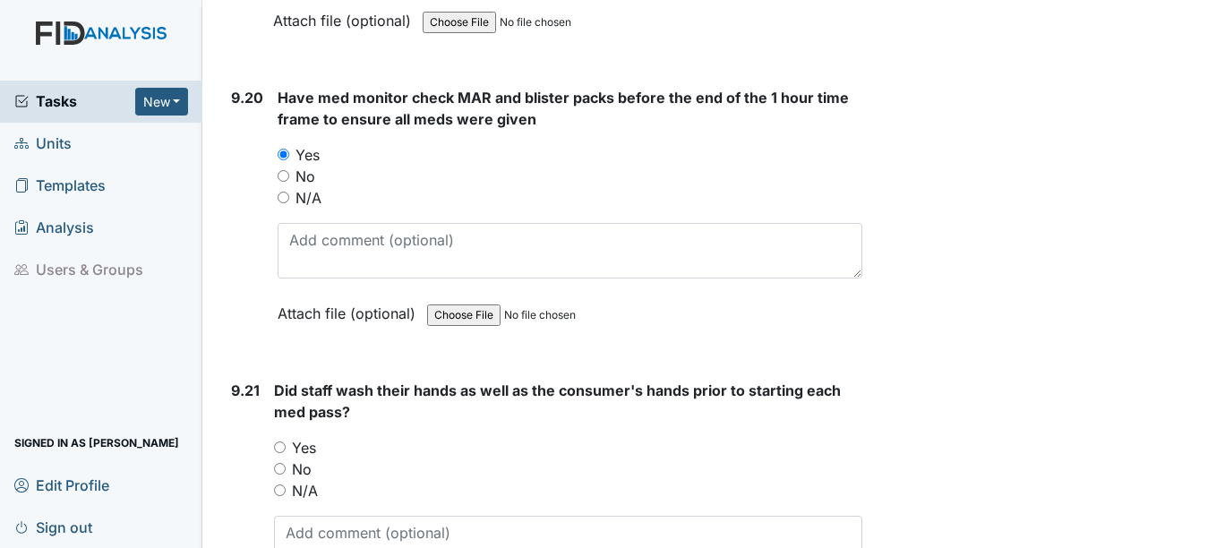
click at [279, 453] on input "Yes" at bounding box center [280, 448] width 12 height 12
radio input "true"
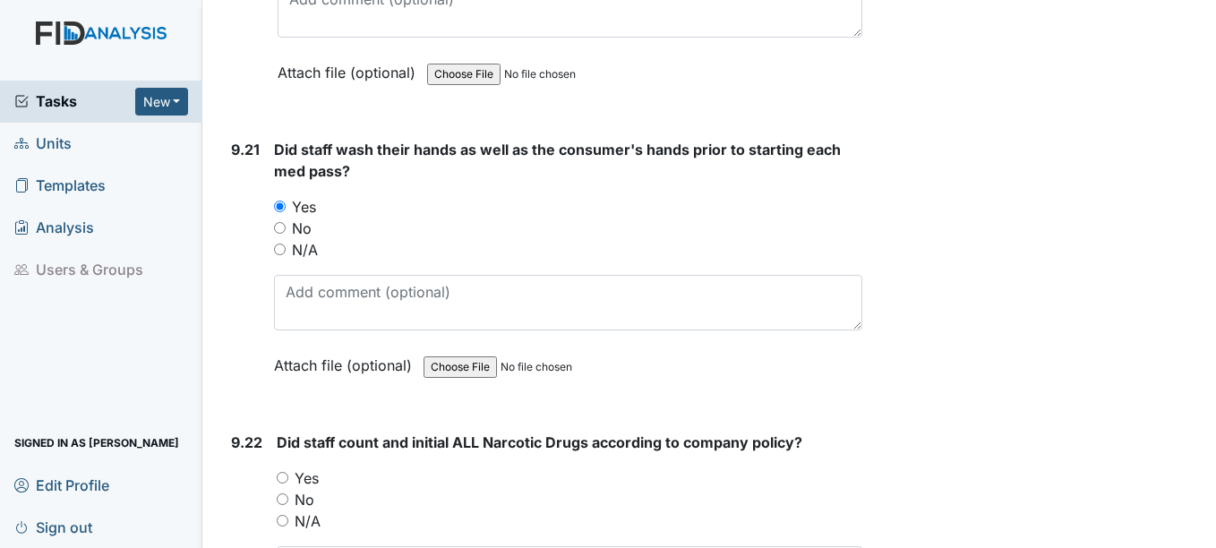
scroll to position [25796, 0]
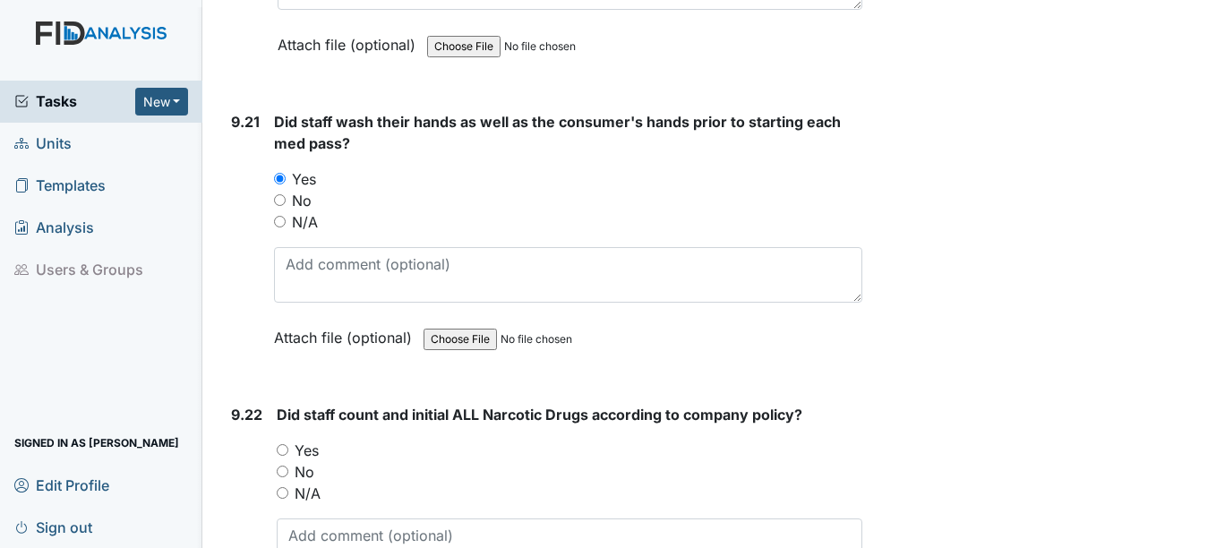
click at [283, 456] on input "Yes" at bounding box center [283, 450] width 12 height 12
radio input "true"
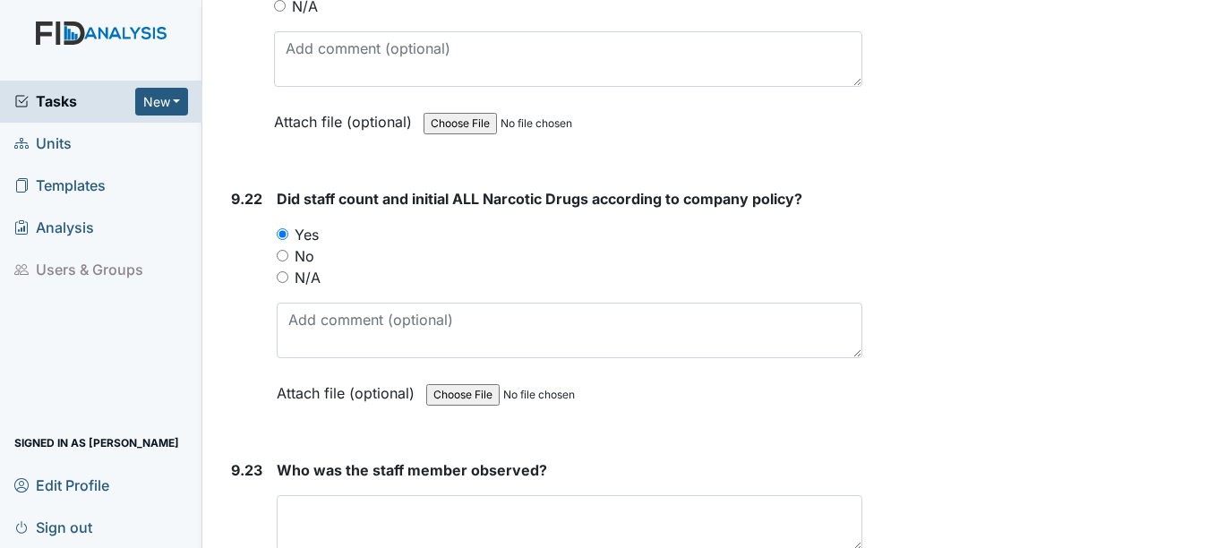
scroll to position [26065, 0]
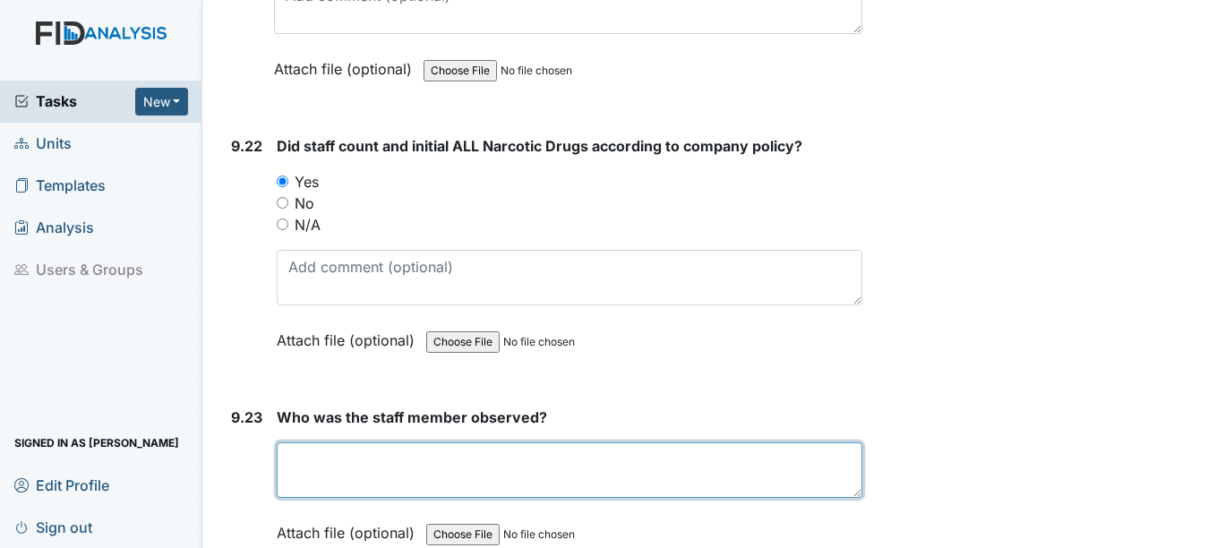
click at [307, 482] on textarea at bounding box center [569, 470] width 585 height 56
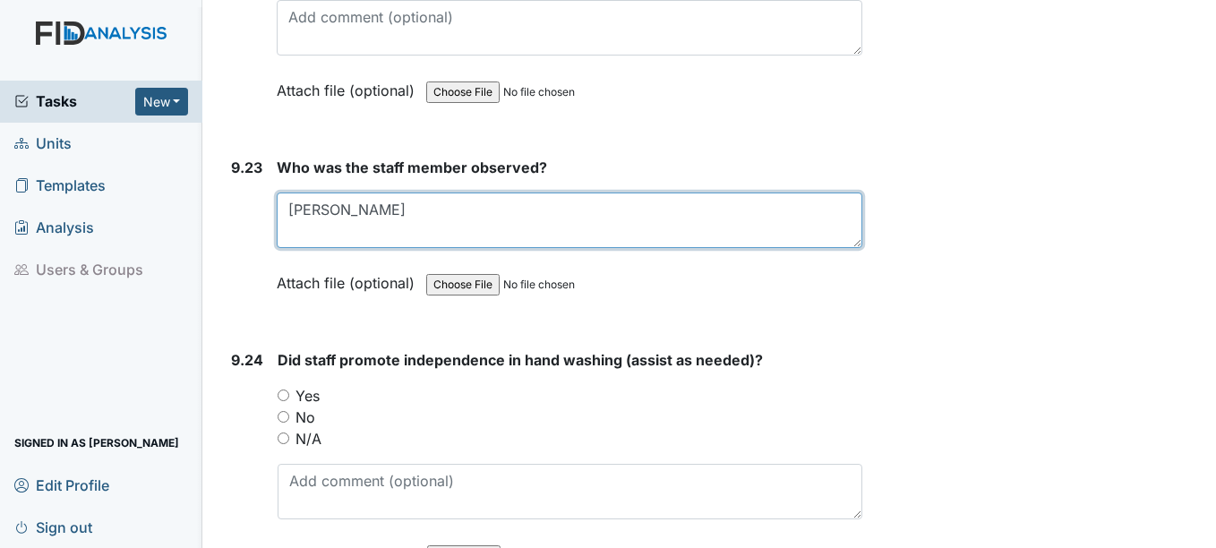
scroll to position [26334, 0]
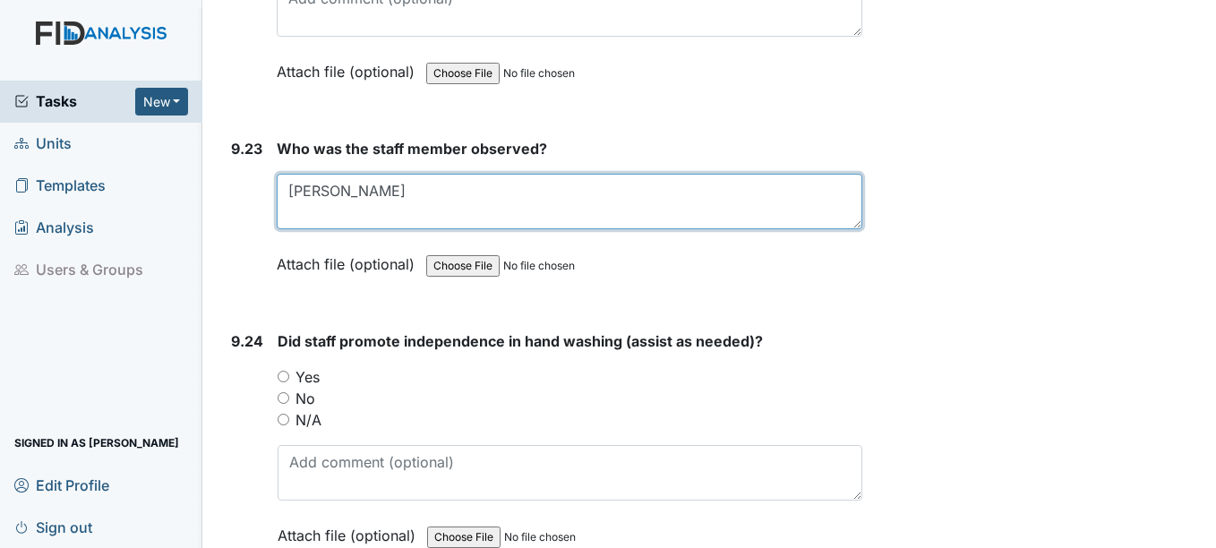
type textarea "Shelly Lee"
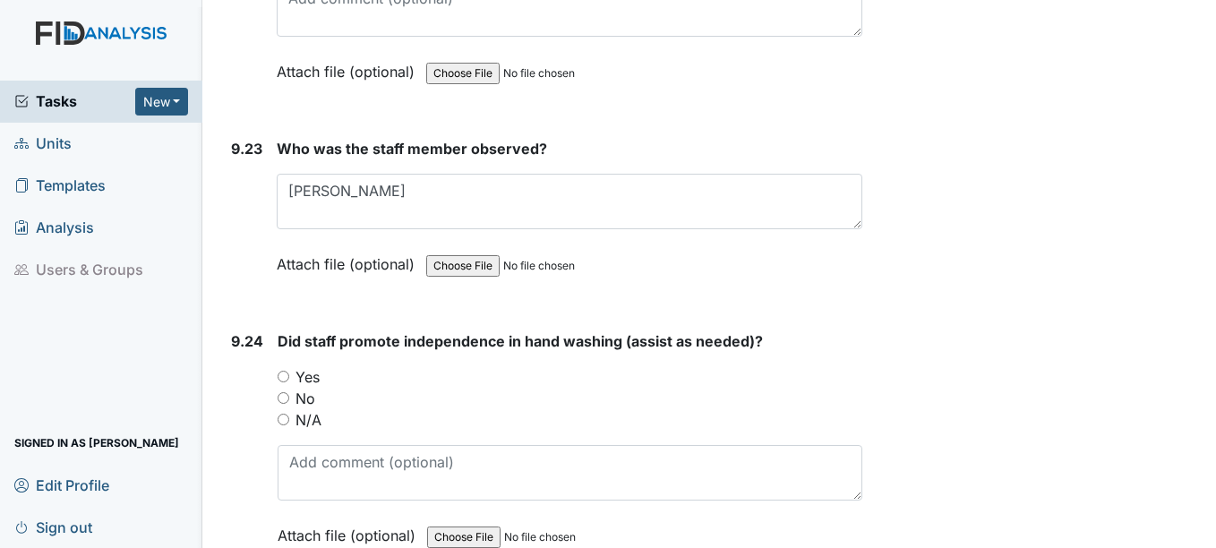
click at [281, 382] on input "Yes" at bounding box center [284, 377] width 12 height 12
radio input "true"
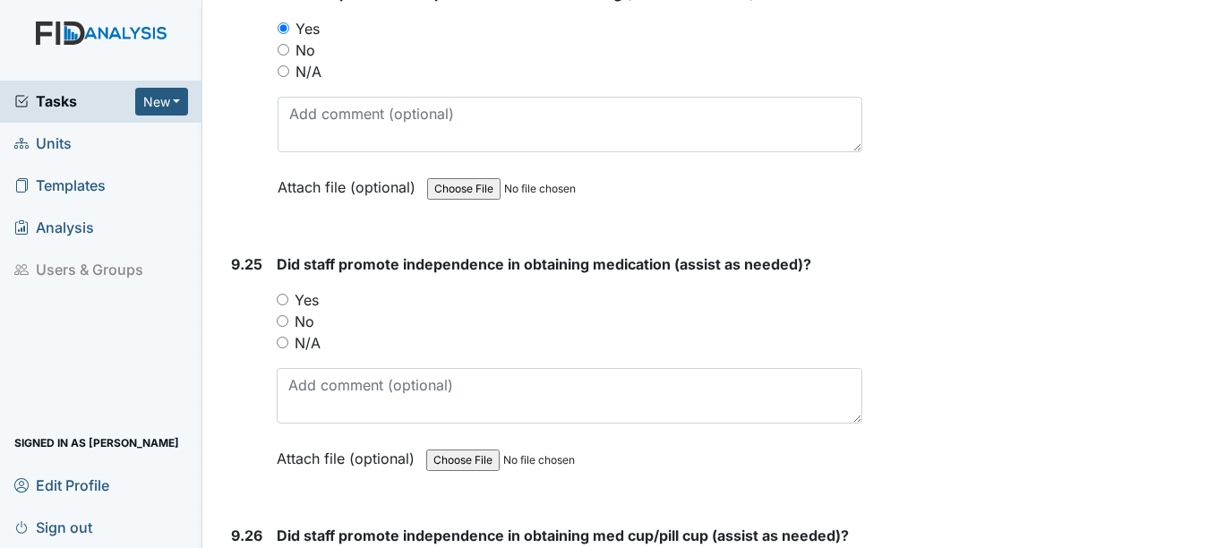
scroll to position [26692, 0]
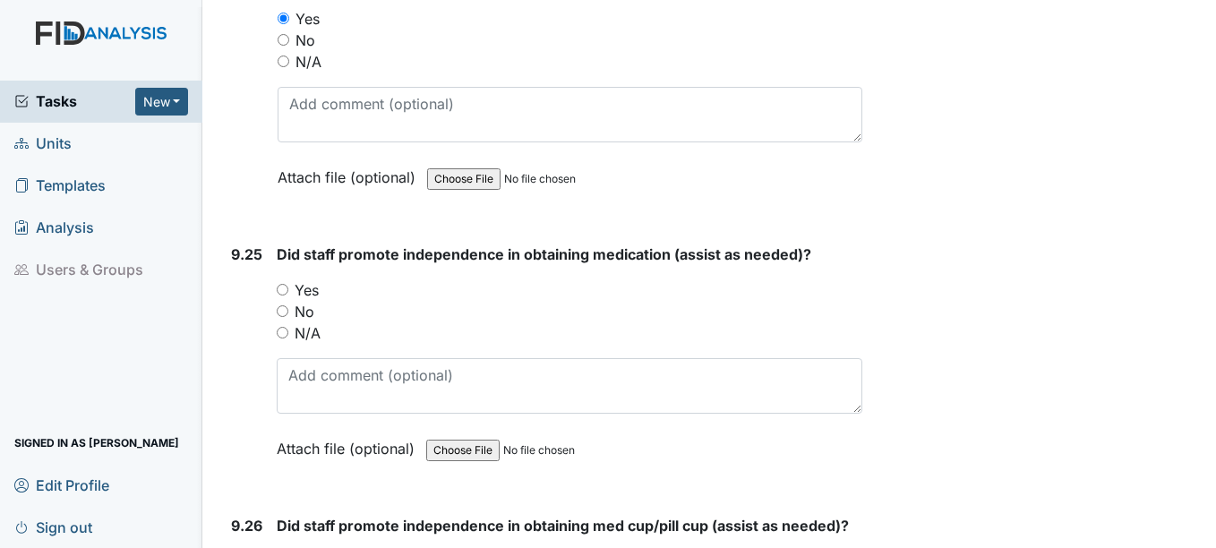
click at [285, 296] on input "Yes" at bounding box center [283, 290] width 12 height 12
radio input "true"
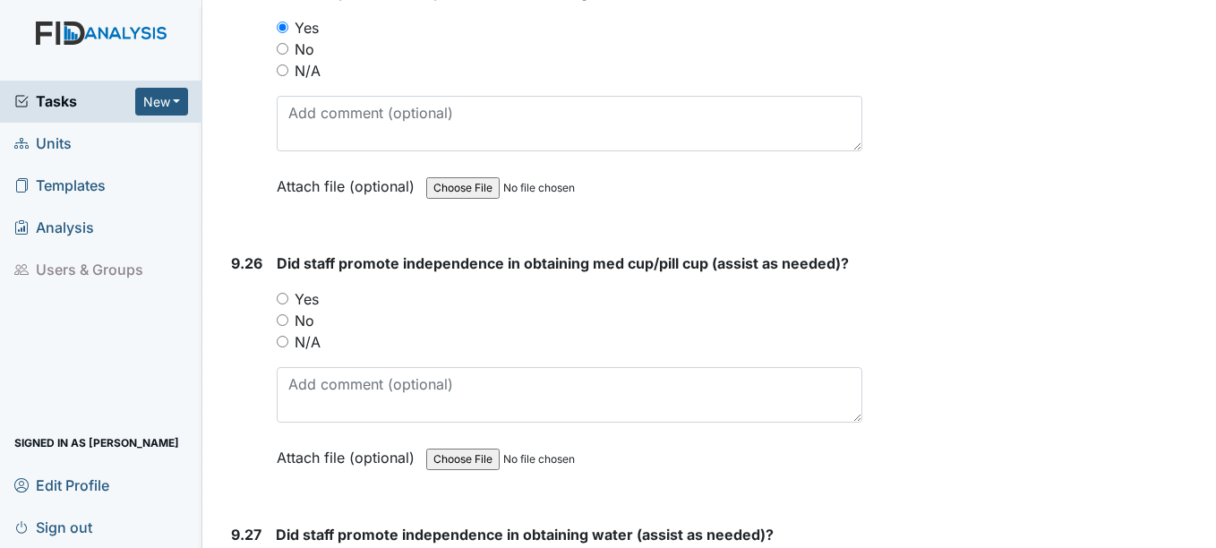
scroll to position [26961, 0]
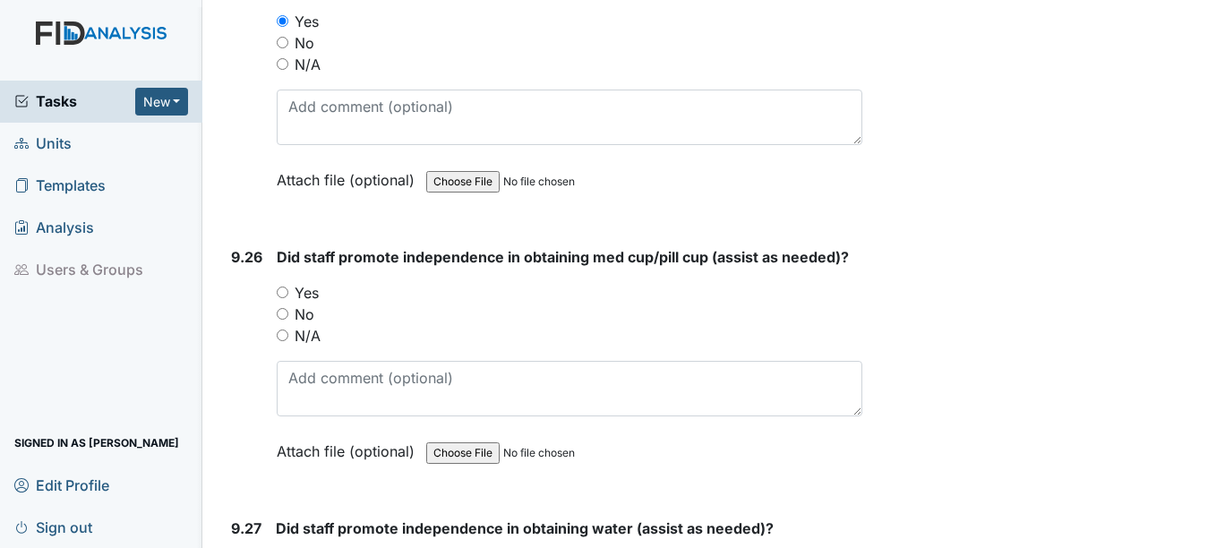
drag, startPoint x: 281, startPoint y: 313, endPoint x: 304, endPoint y: 334, distance: 31.0
click at [281, 298] on input "Yes" at bounding box center [283, 293] width 12 height 12
radio input "true"
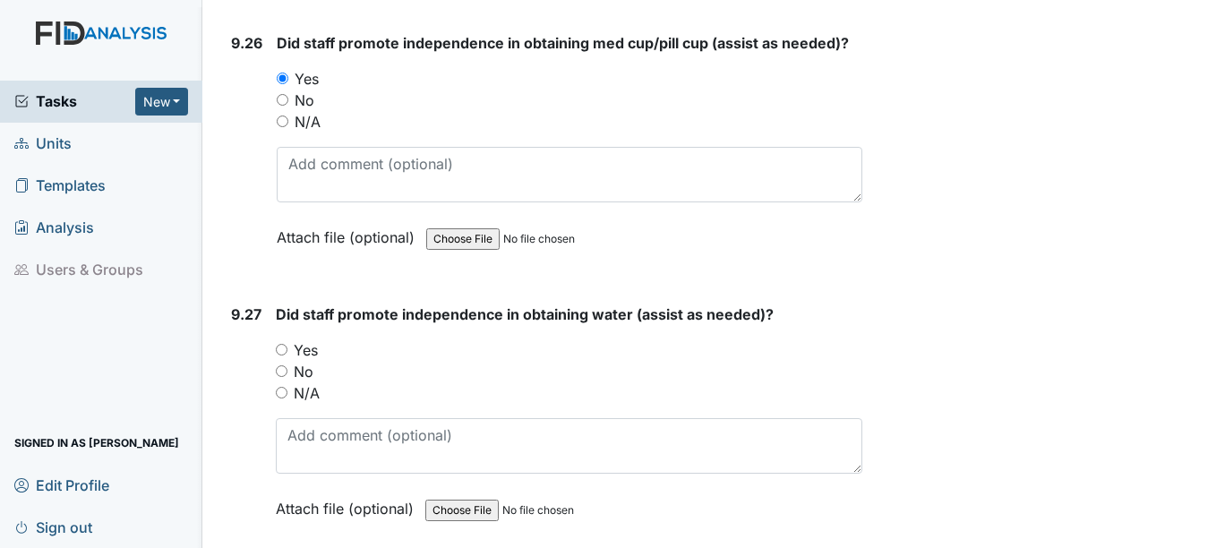
scroll to position [27230, 0]
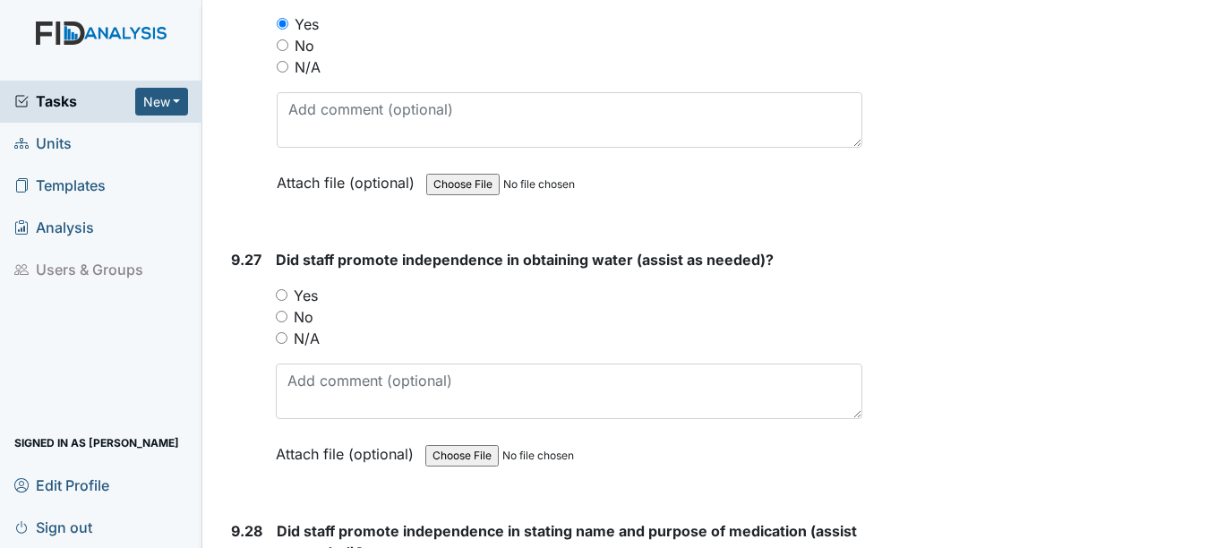
click at [283, 301] on input "Yes" at bounding box center [282, 295] width 12 height 12
radio input "true"
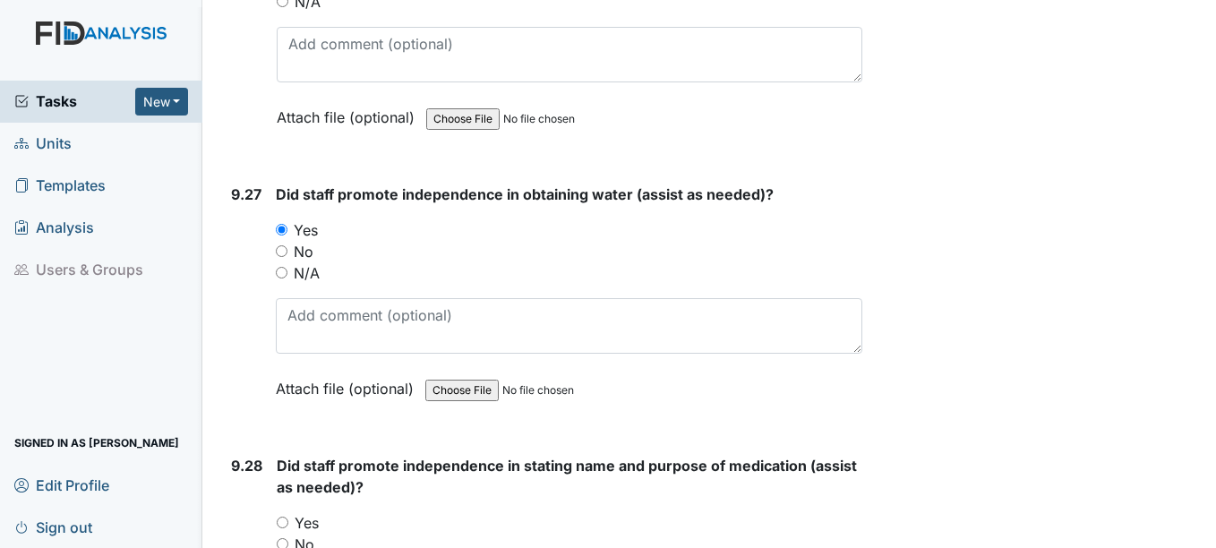
scroll to position [27498, 0]
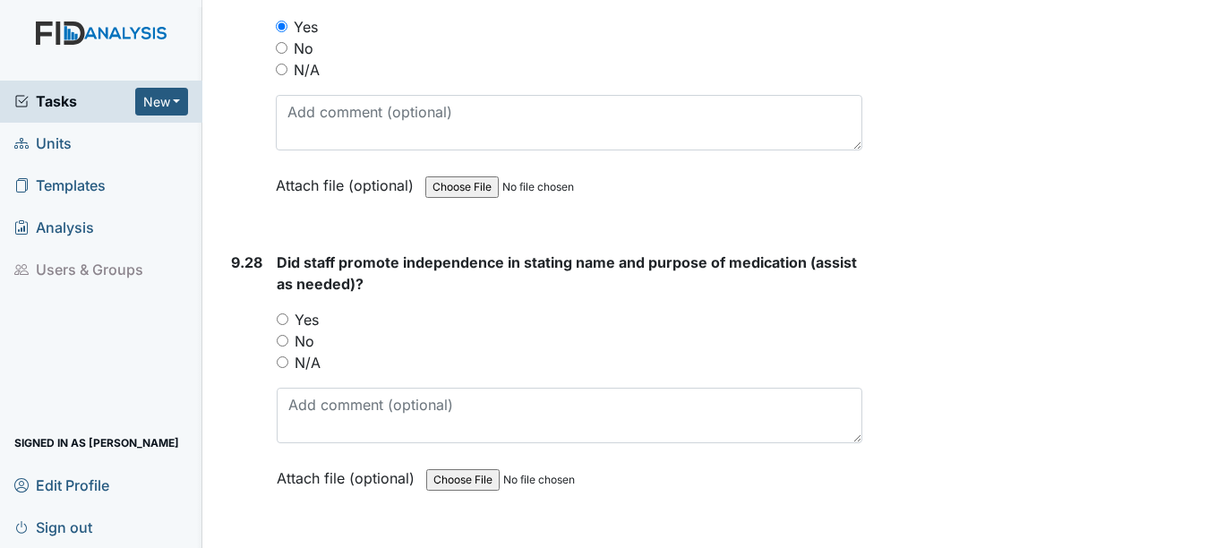
click at [284, 325] on input "Yes" at bounding box center [283, 319] width 12 height 12
radio input "true"
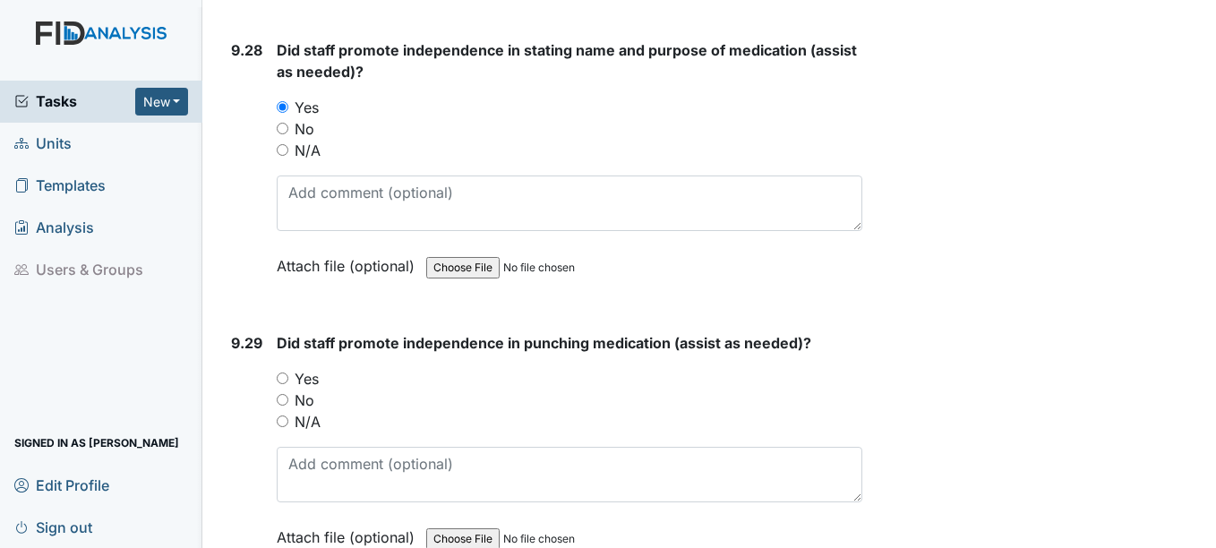
scroll to position [27857, 0]
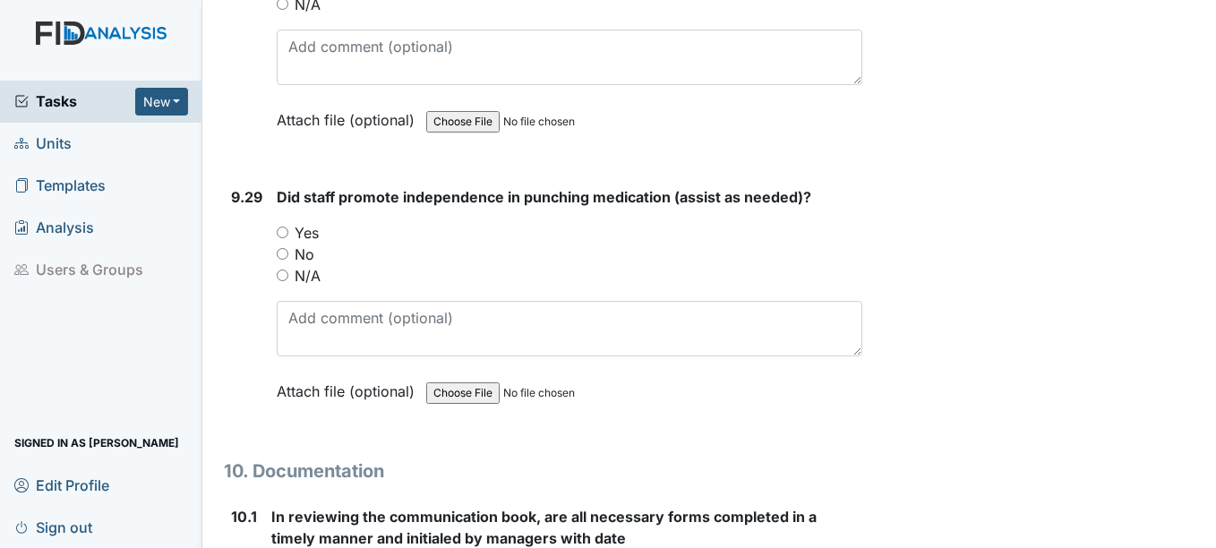
click at [284, 238] on input "Yes" at bounding box center [283, 233] width 12 height 12
radio input "true"
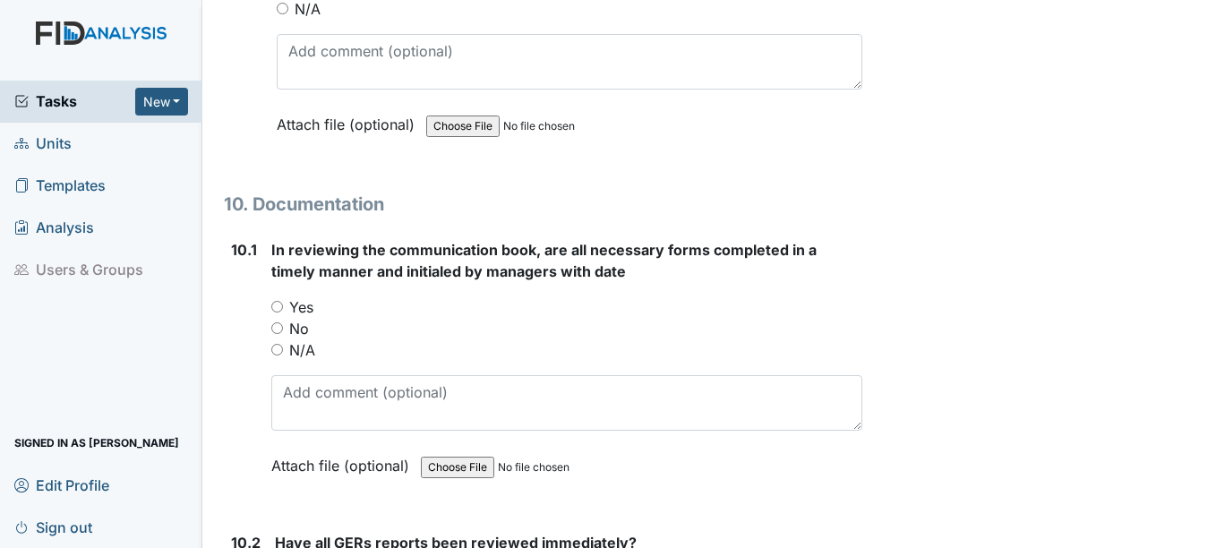
scroll to position [28125, 0]
click at [279, 311] on input "Yes" at bounding box center [277, 305] width 12 height 12
radio input "true"
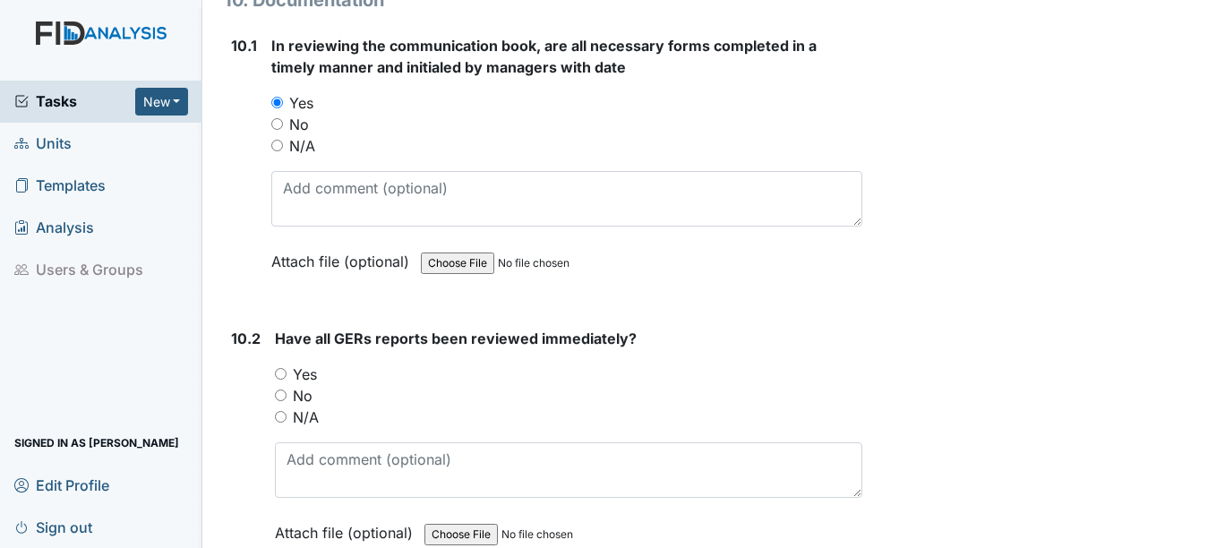
scroll to position [28394, 0]
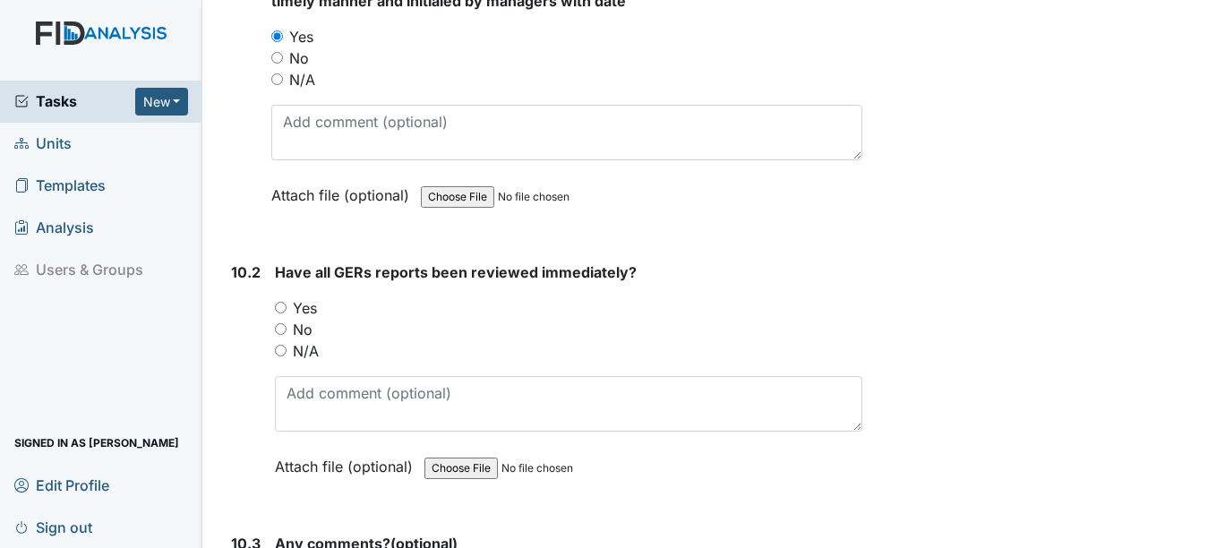
click at [280, 313] on input "Yes" at bounding box center [281, 308] width 12 height 12
radio input "true"
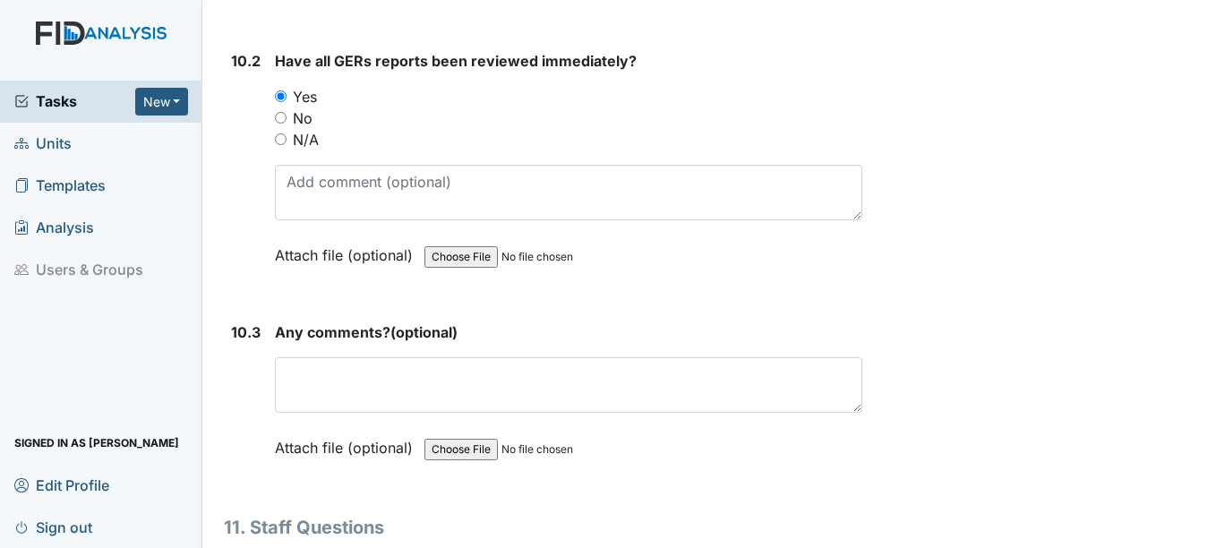
scroll to position [28663, 0]
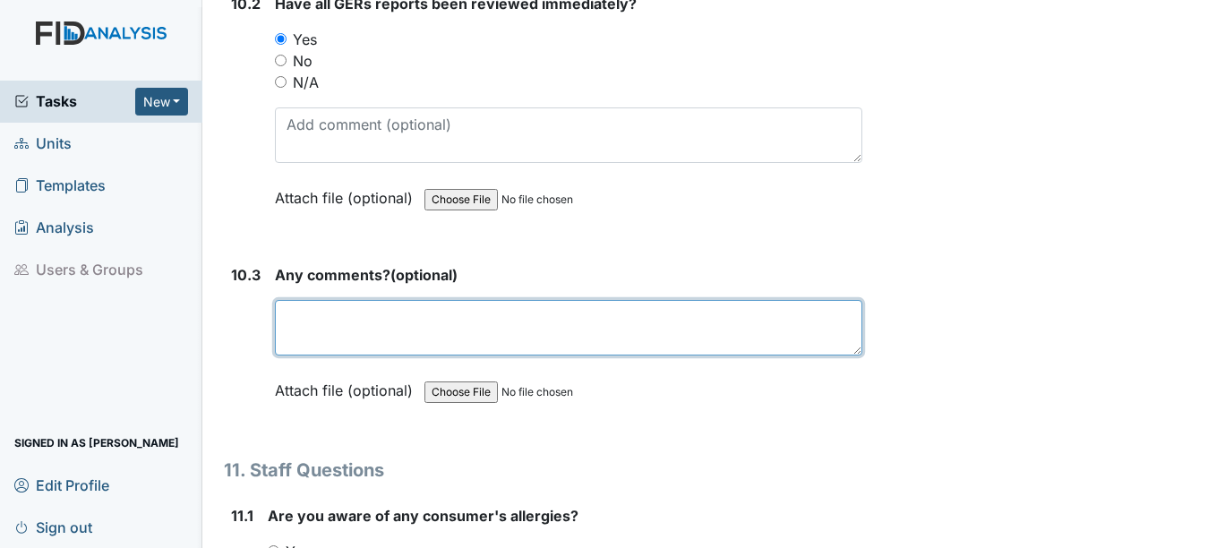
drag, startPoint x: 314, startPoint y: 341, endPoint x: 296, endPoint y: 333, distance: 19.6
click at [301, 337] on textarea at bounding box center [568, 328] width 587 height 56
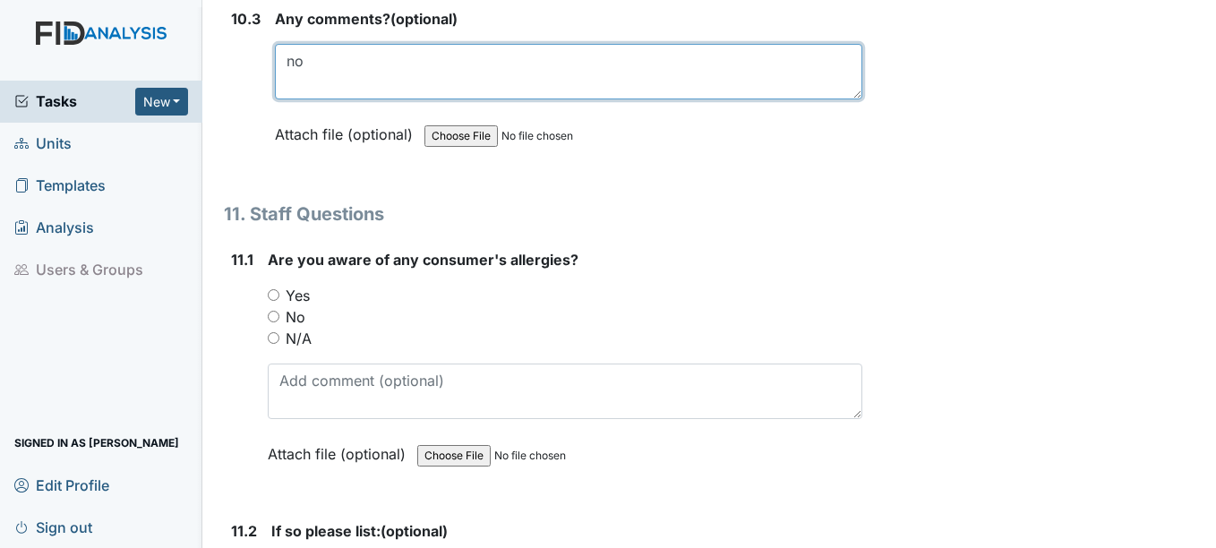
scroll to position [28931, 0]
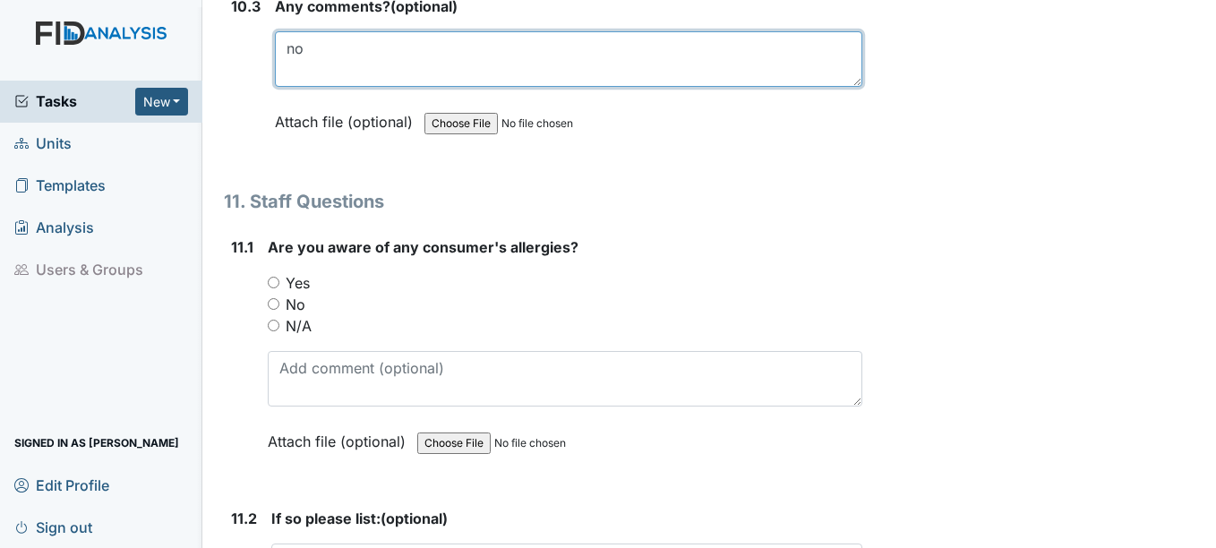
type textarea "no"
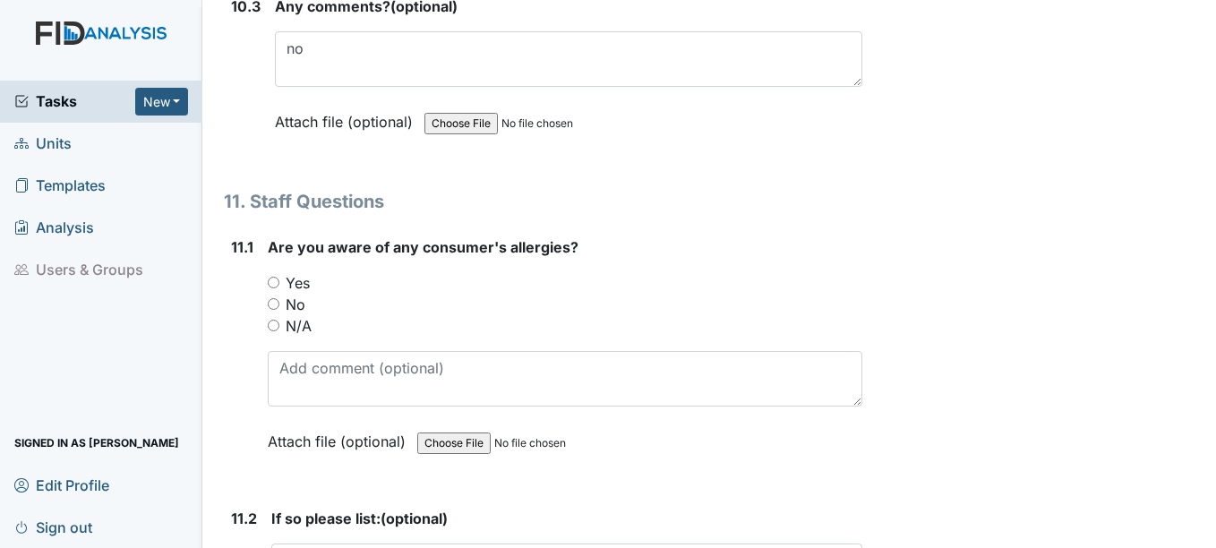
click at [275, 288] on input "Yes" at bounding box center [274, 283] width 12 height 12
radio input "true"
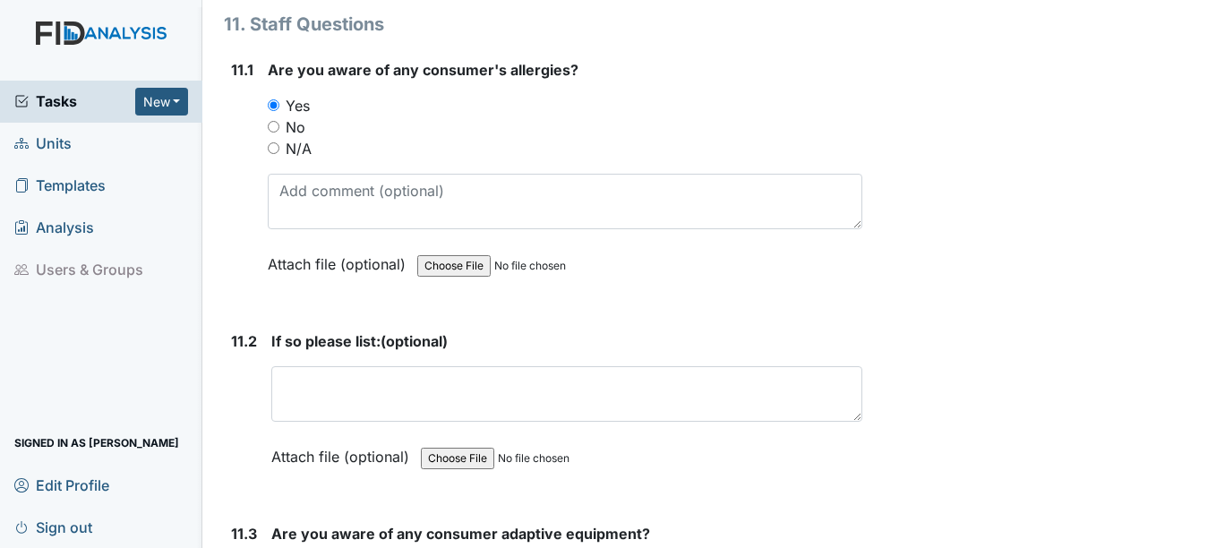
scroll to position [29111, 0]
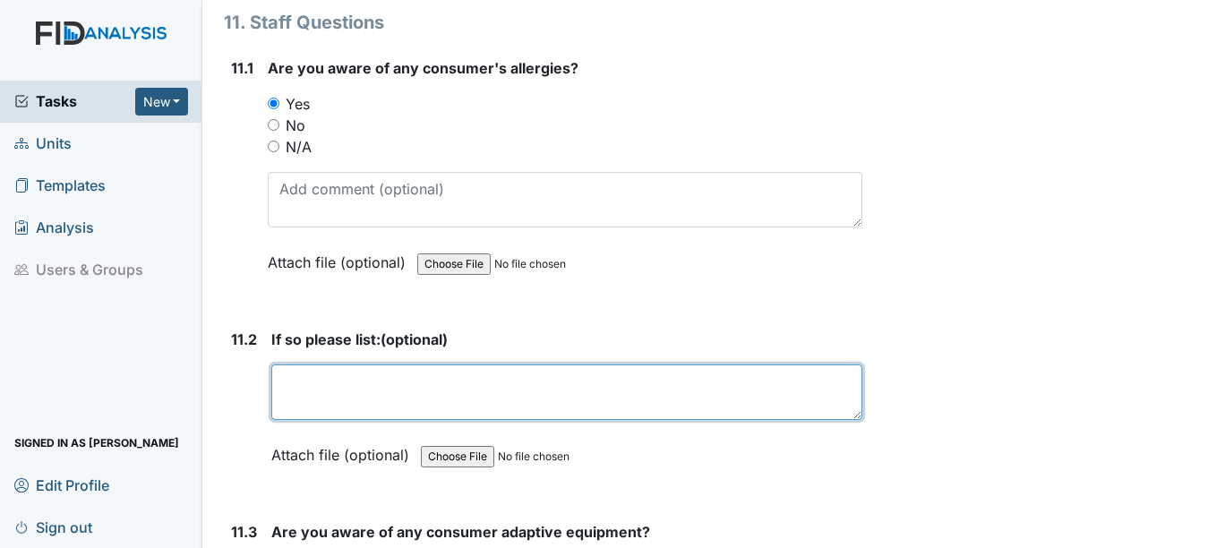
click at [318, 408] on textarea at bounding box center [566, 393] width 590 height 56
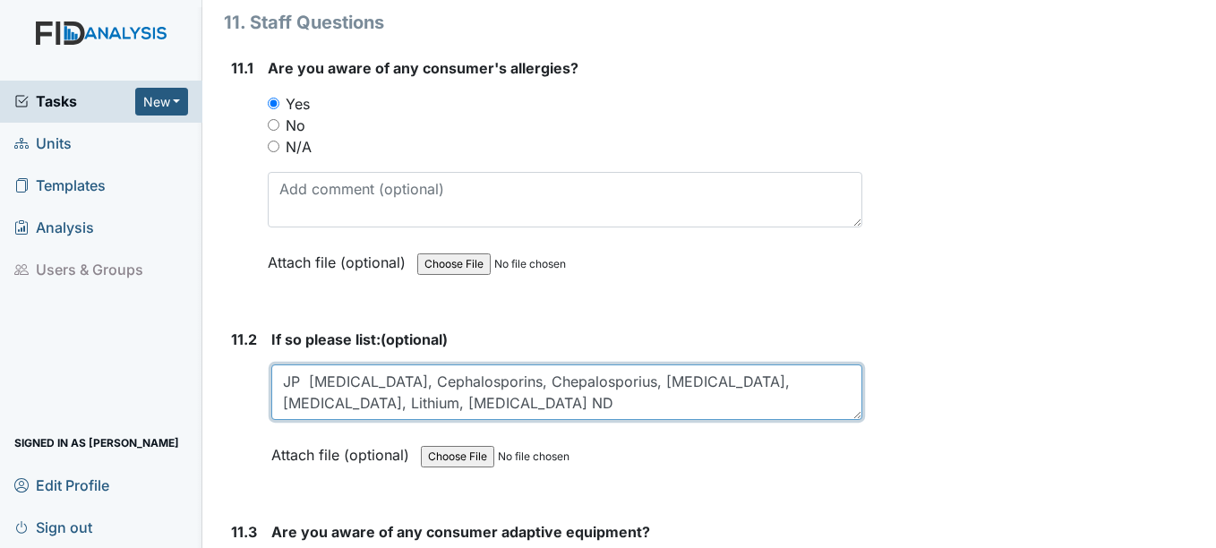
click at [329, 403] on textarea "JP Abilify, Cephalosporins, Chepalosporius, Clozapine, Latuda, Lithium, Seroque…" at bounding box center [566, 393] width 590 height 56
click at [303, 420] on textarea "JP Abilify, Cephalosporins, Chepalosporius, Clozapine, Latuda, Lithium, Seroque…" at bounding box center [566, 393] width 590 height 56
click at [650, 420] on textarea "JP Abilify, Cephalosporins, Chepalosporius, Clozapine, Latuda, Lithium, Seroque…" at bounding box center [566, 393] width 590 height 56
click at [780, 420] on textarea "JP Abilify, Cephalosporins, Chepalosporius, Clozapine, Latuda, Lithium, Seroque…" at bounding box center [566, 393] width 590 height 56
click at [826, 420] on textarea "JP Abilify, Cephalosporins, Chepalosporius, Clozapine, Latuda, Lithium, Seroque…" at bounding box center [566, 393] width 590 height 56
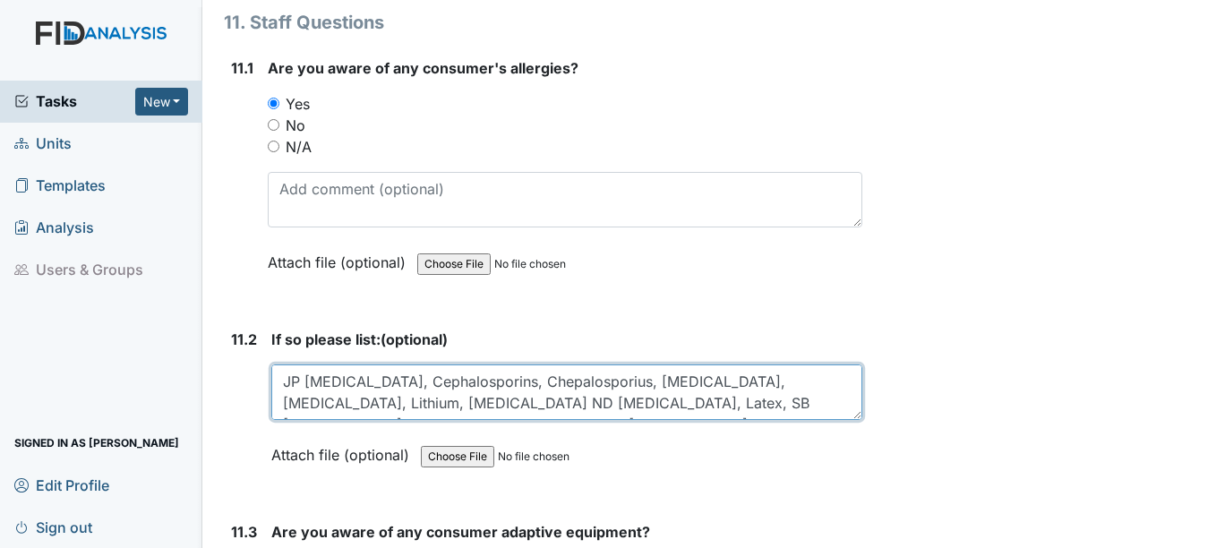
scroll to position [15, 0]
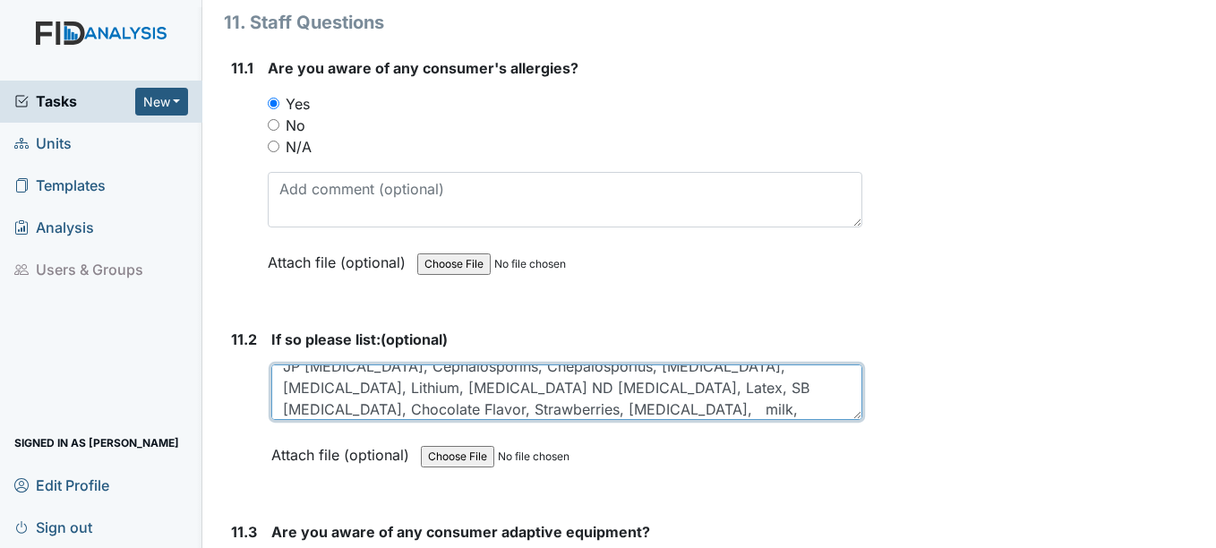
click at [319, 420] on textarea "JP Abilify, Cephalosporins, Chepalosporius, Clozapine, Latuda, Lithium, Seroque…" at bounding box center [566, 393] width 590 height 56
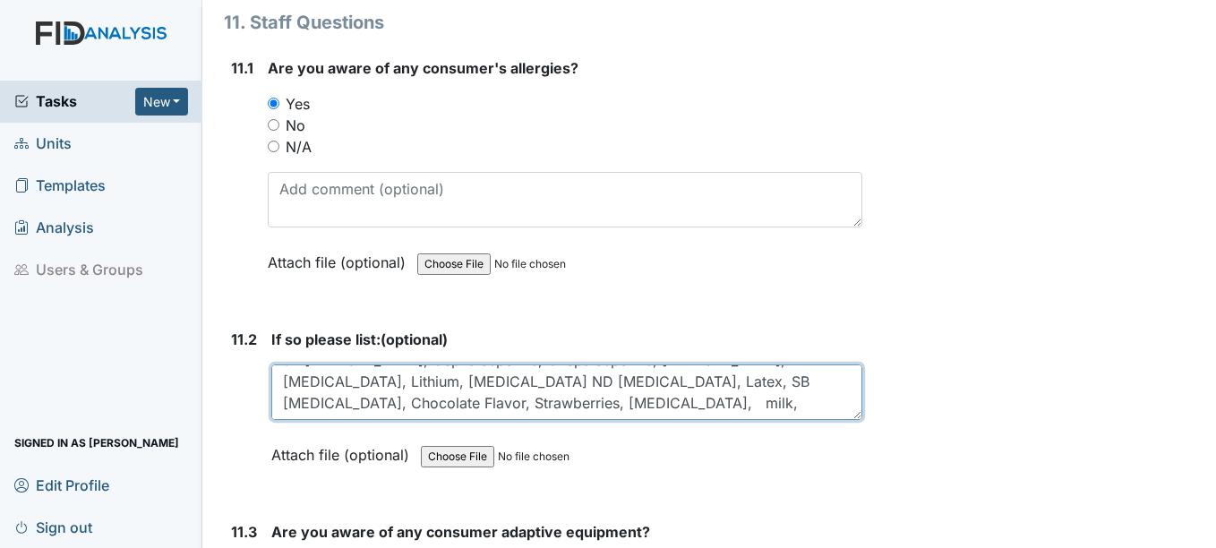
click at [476, 420] on textarea "JP Abilify, Cephalosporins, Chepalosporius, Clozapine, Latuda, Lithium, Seroque…" at bounding box center [566, 393] width 590 height 56
click at [307, 419] on textarea "JP Abilify, Cephalosporins, Chepalosporius, Clozapine, Latuda, Lithium, Seroque…" at bounding box center [566, 393] width 590 height 56
click at [368, 420] on textarea "JP Abilify, Cephalosporins, Chepalosporius, Clozapine, Latuda, Lithium, Seroque…" at bounding box center [566, 393] width 590 height 56
click at [510, 420] on textarea "JP Abilify, Cephalosporins, Chepalosporius, Clozapine, Latuda, Lithium, Seroque…" at bounding box center [566, 393] width 590 height 56
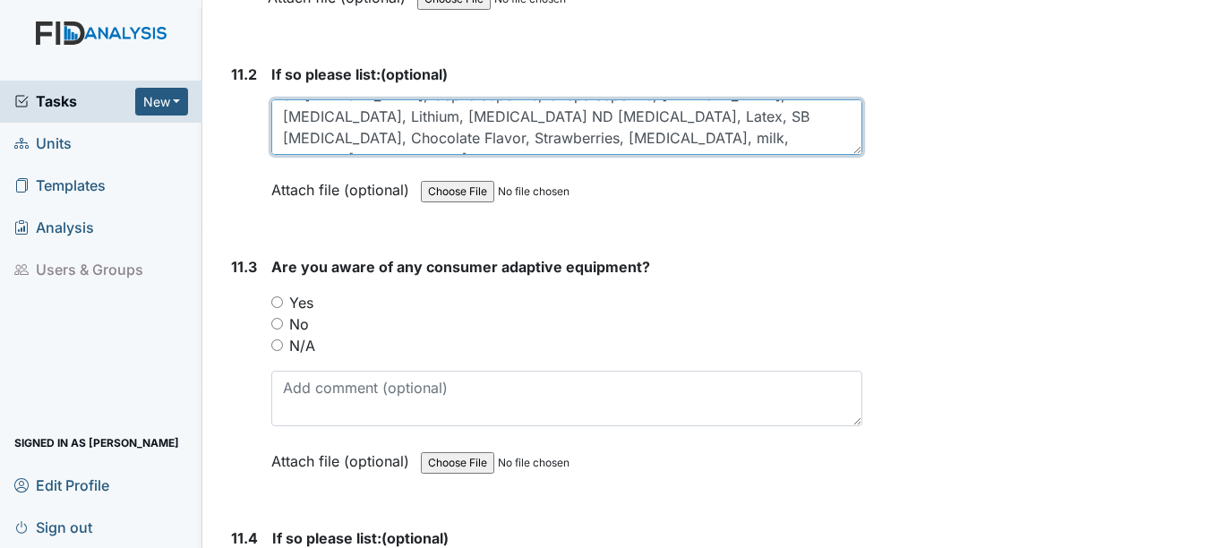
scroll to position [29379, 0]
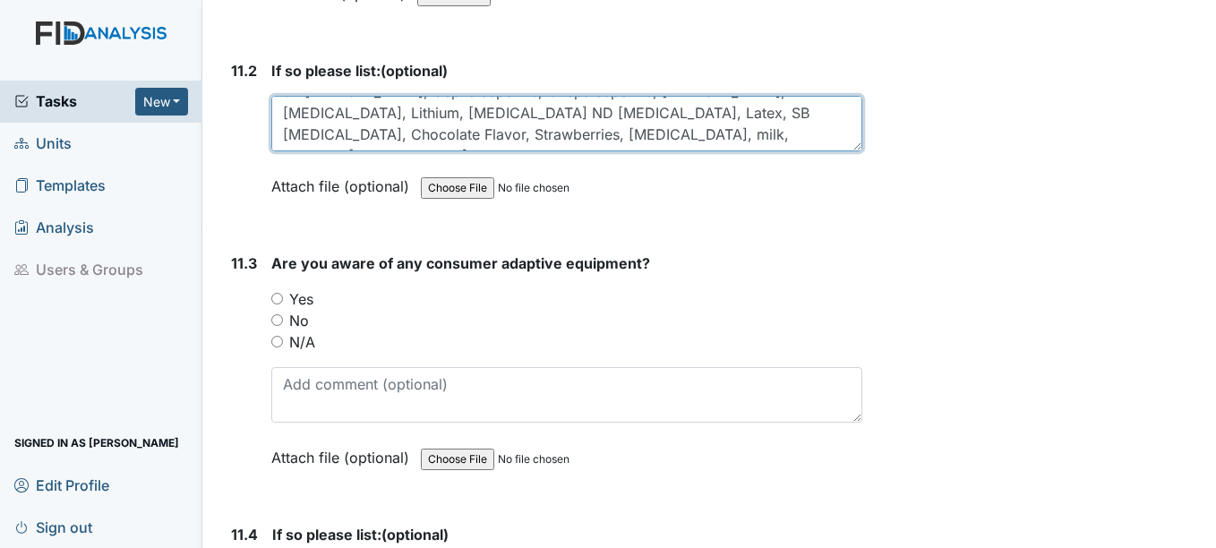
type textarea "JP Abilify, Cephalosporins, Chepalosporius, Clozapine, Latuda, Lithium, Seroque…"
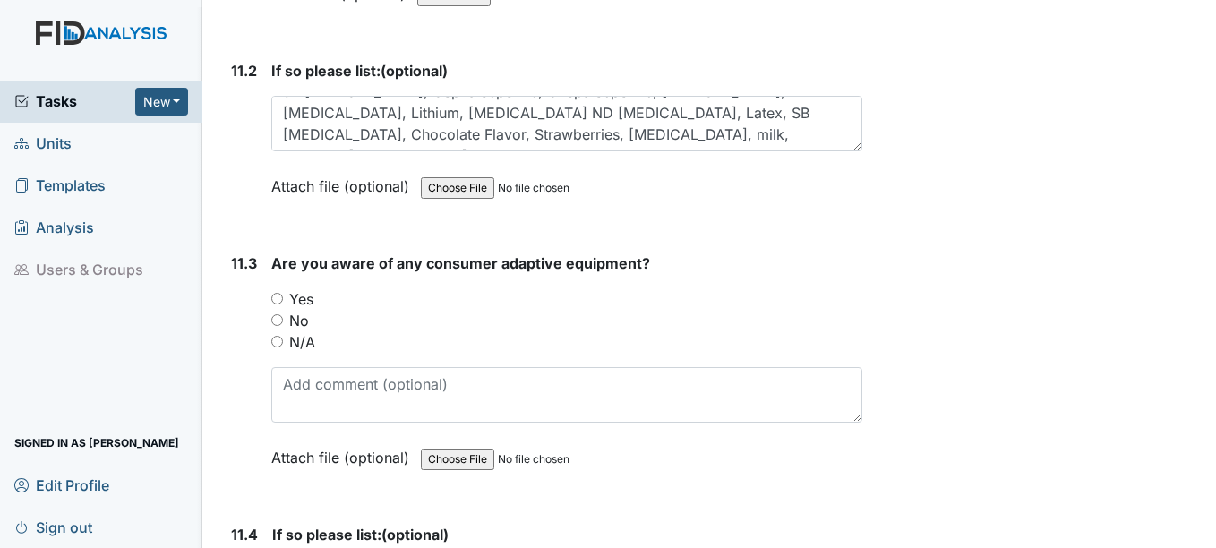
click at [279, 305] on input "Yes" at bounding box center [277, 299] width 12 height 12
radio input "true"
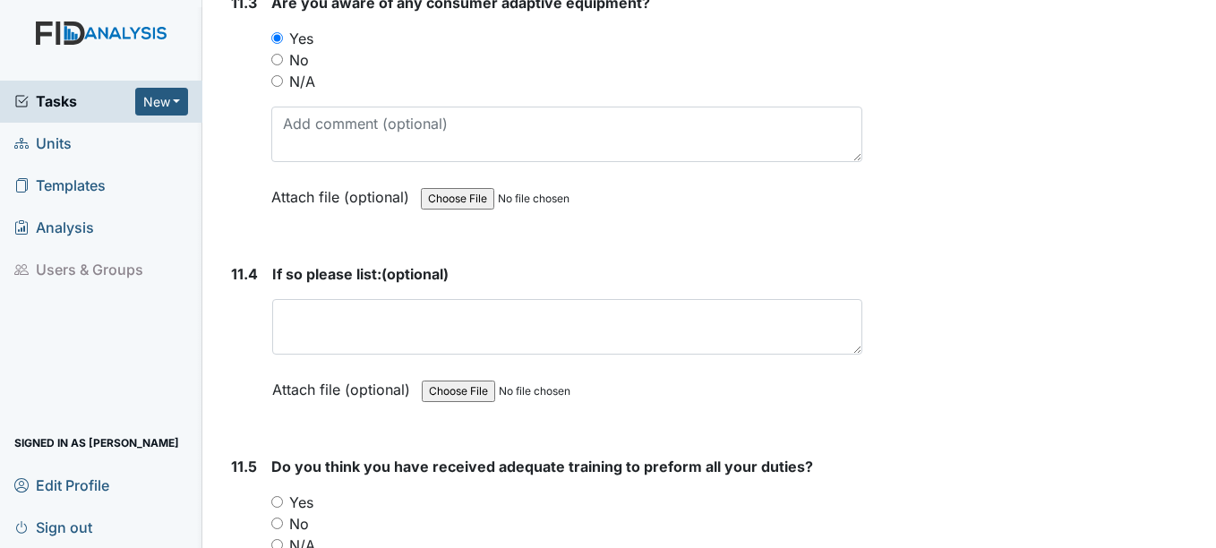
scroll to position [29648, 0]
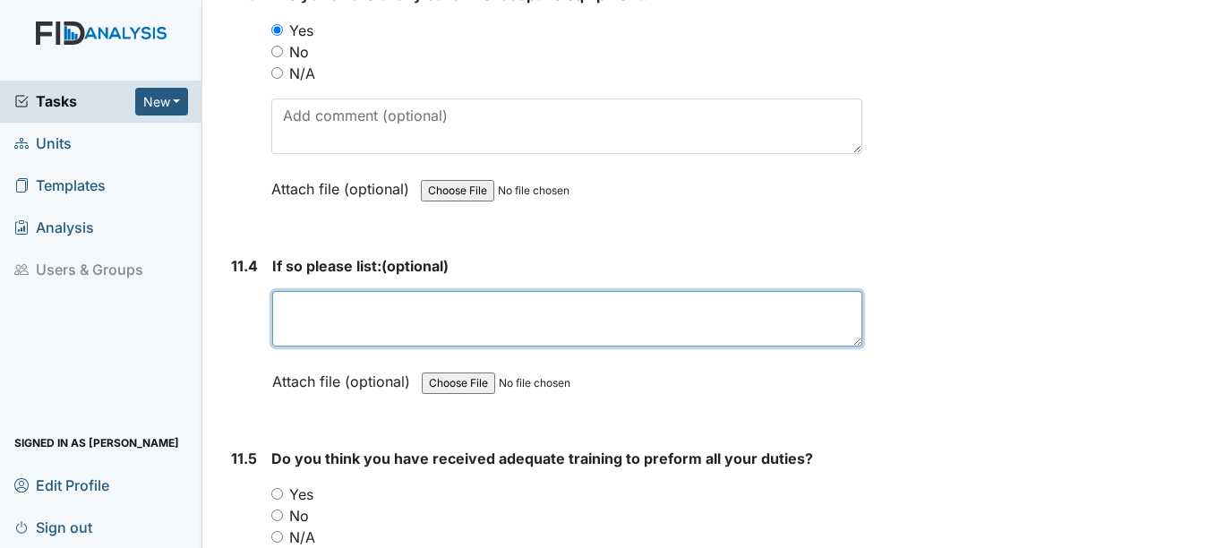
click at [304, 327] on textarea at bounding box center [566, 319] width 589 height 56
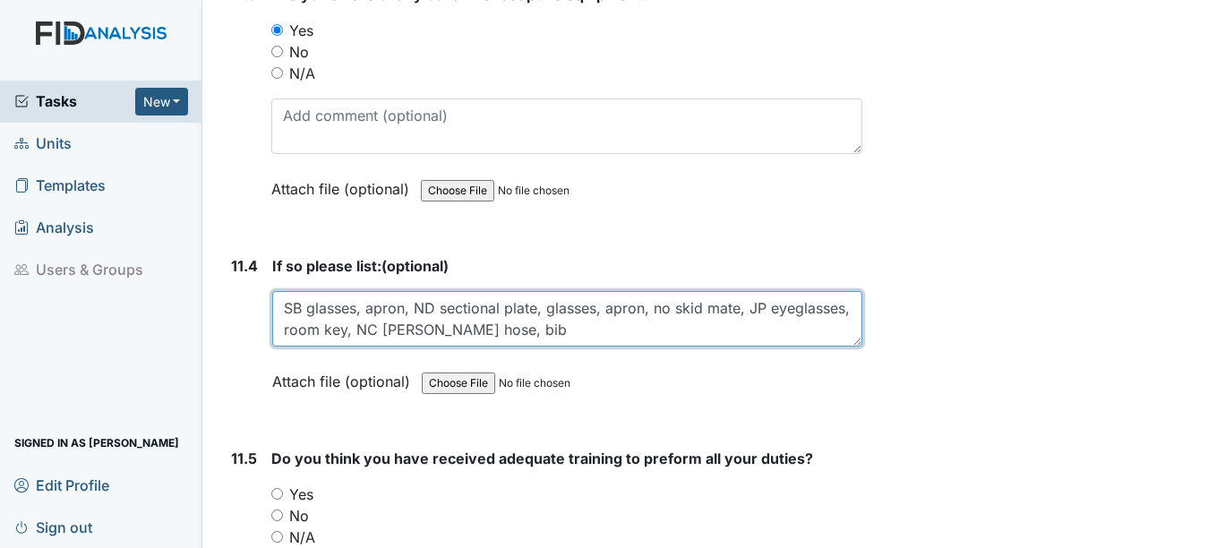
click at [623, 327] on textarea "SB glasses, apron, ND sectional plate, glasses, apron, no skid mate, JP eyeglas…" at bounding box center [566, 319] width 589 height 56
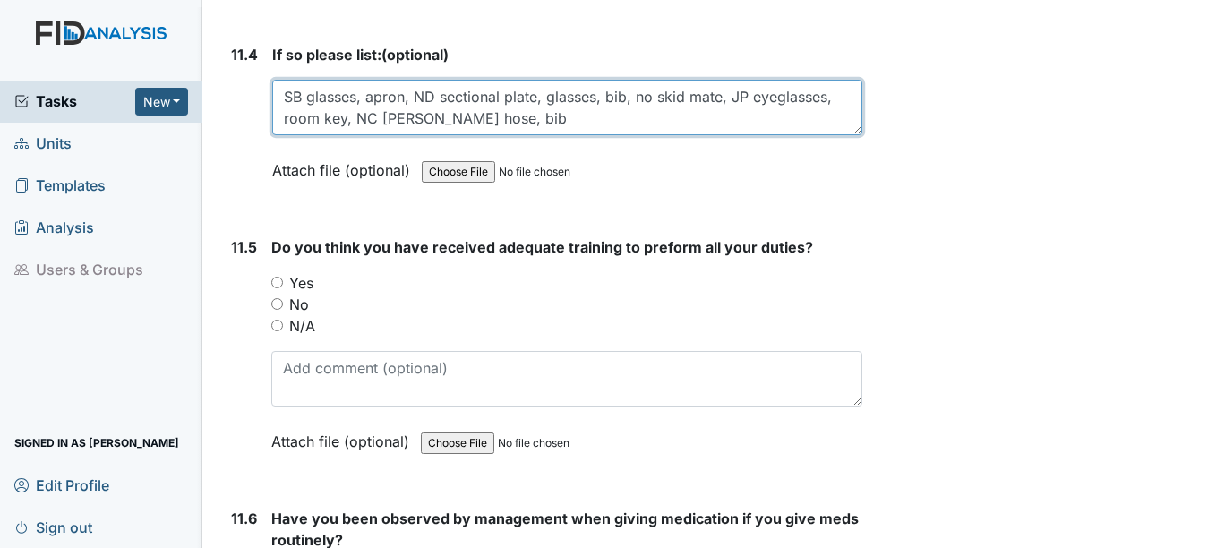
scroll to position [29917, 0]
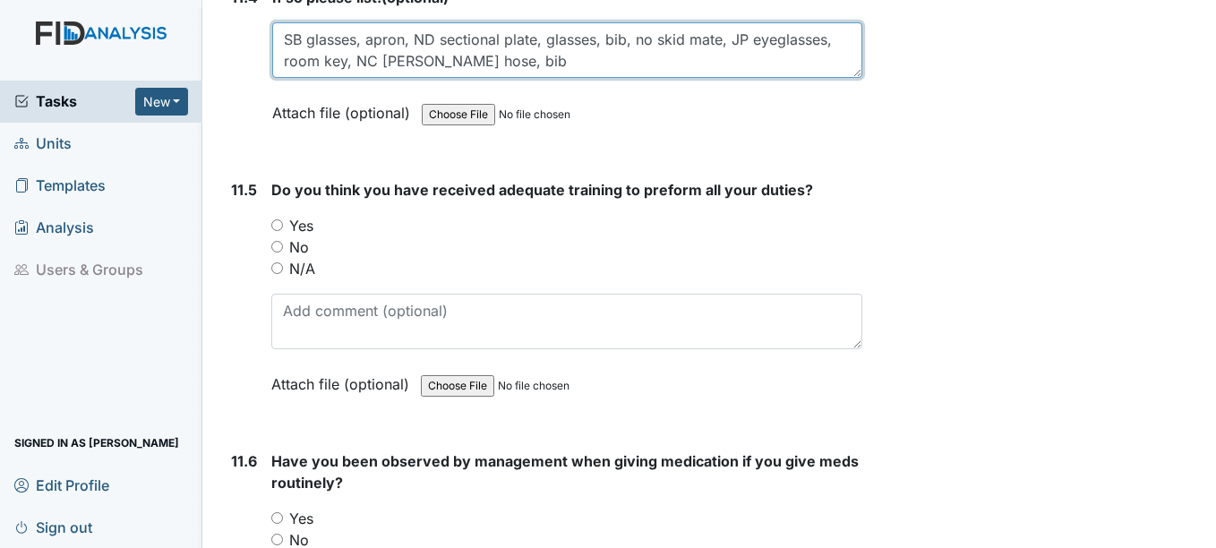
type textarea "SB glasses, apron, ND sectional plate, glasses, bib, no skid mate, JP eyeglasse…"
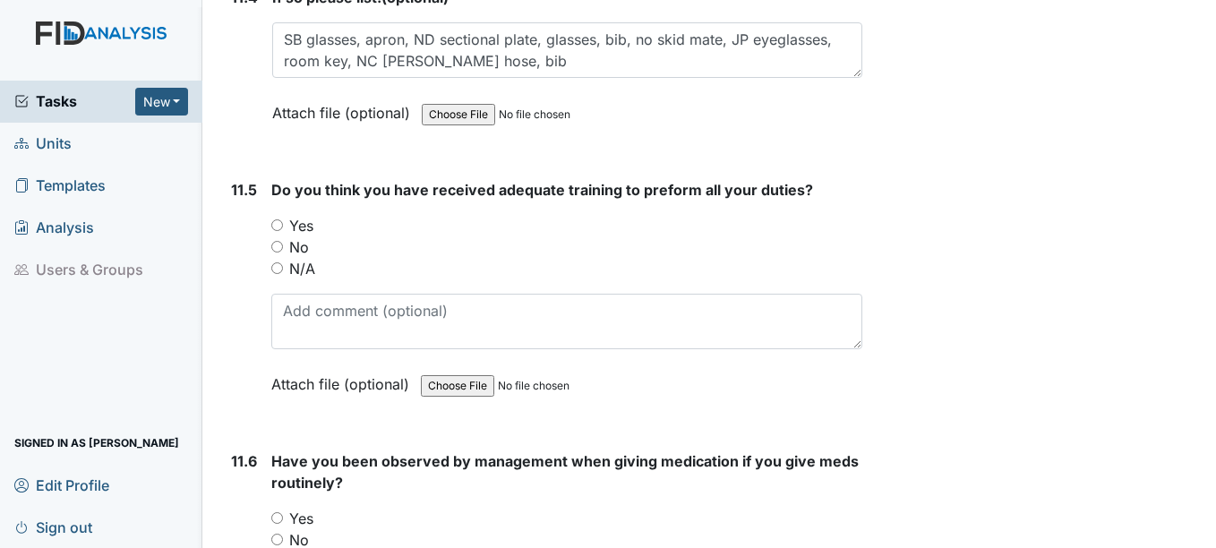
click at [272, 231] on input "Yes" at bounding box center [277, 225] width 12 height 12
radio input "true"
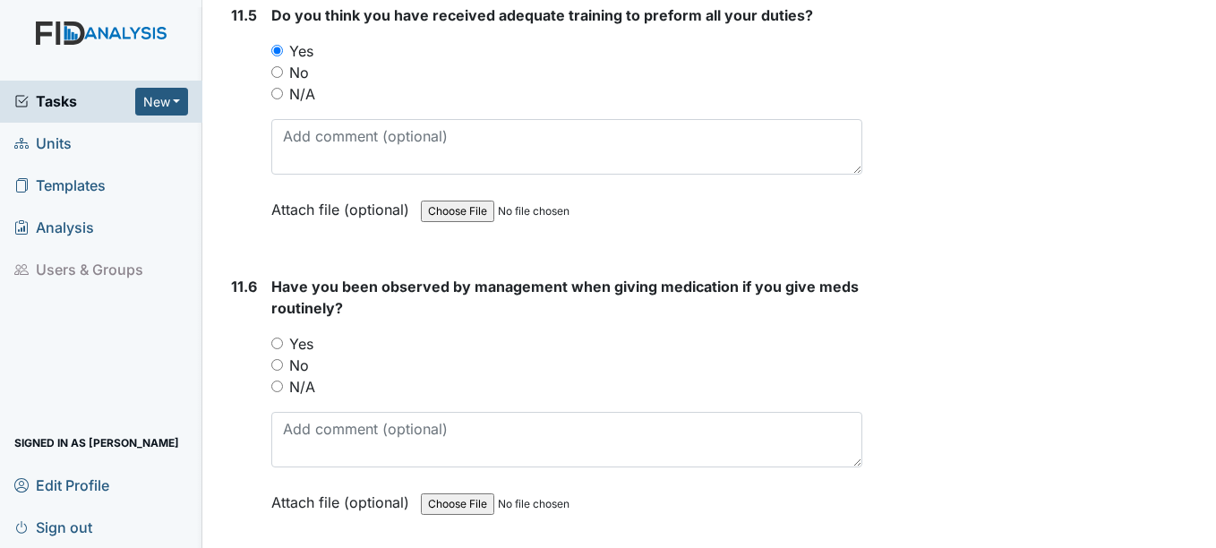
scroll to position [30096, 0]
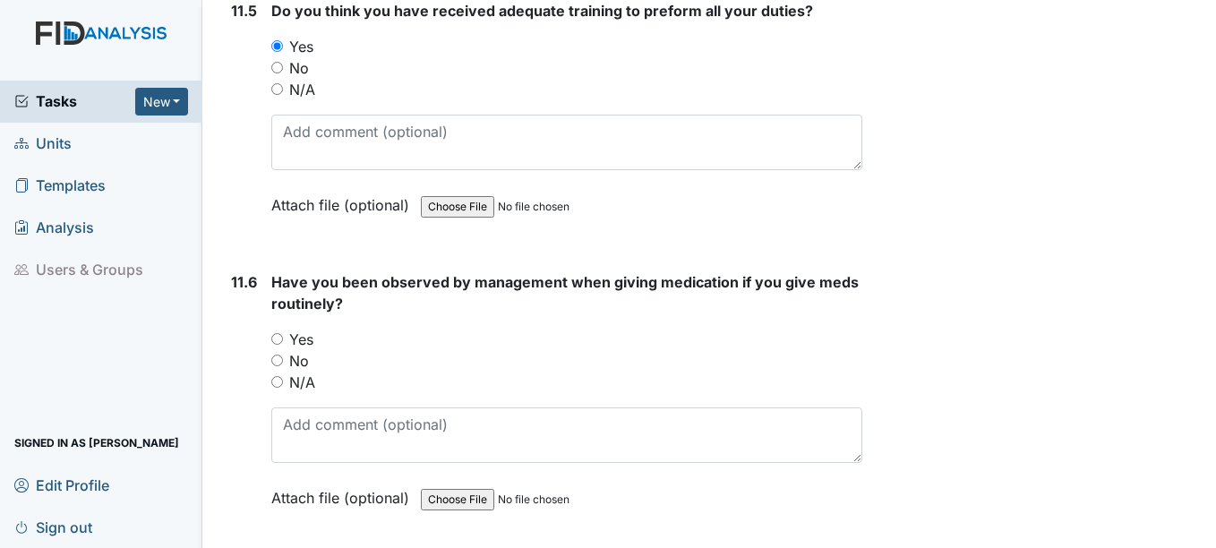
drag, startPoint x: 279, startPoint y: 360, endPoint x: 286, endPoint y: 374, distance: 14.8
click at [279, 345] on input "Yes" at bounding box center [277, 339] width 12 height 12
radio input "true"
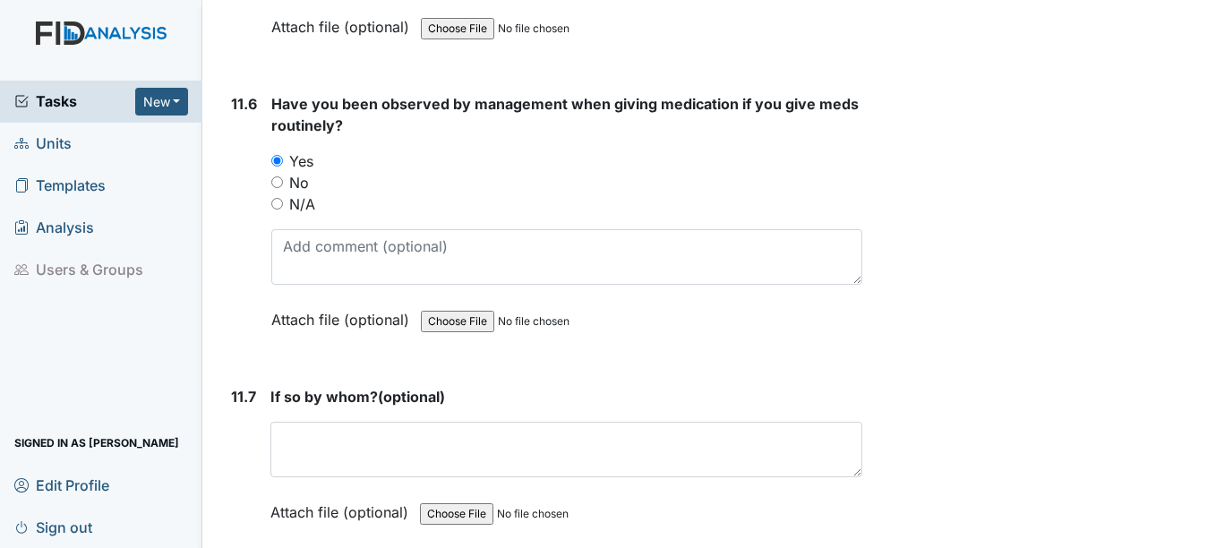
scroll to position [30275, 0]
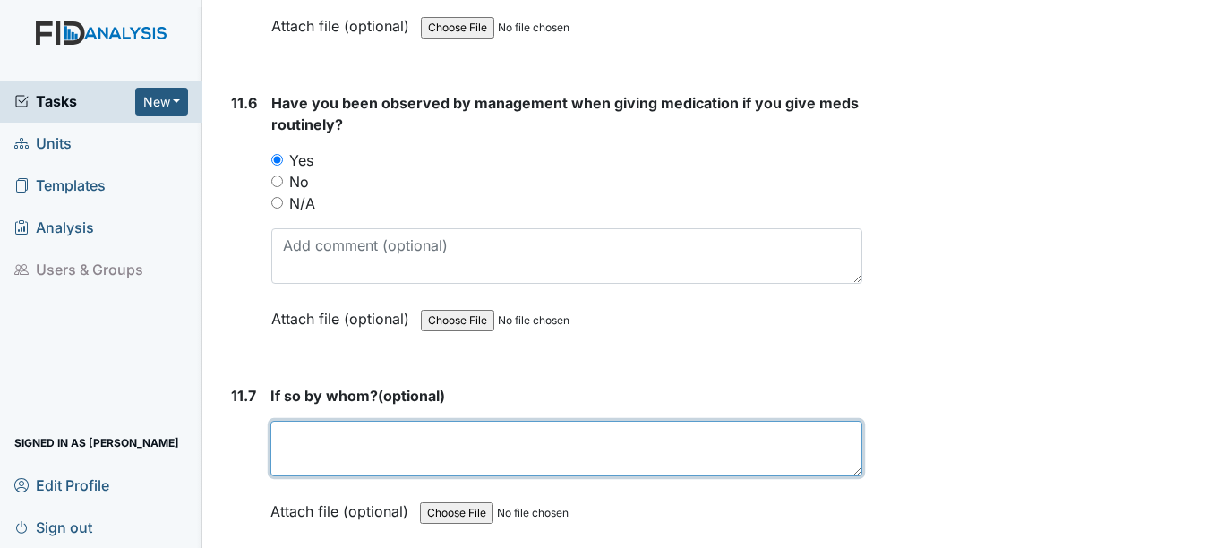
click at [287, 477] on textarea at bounding box center [566, 449] width 591 height 56
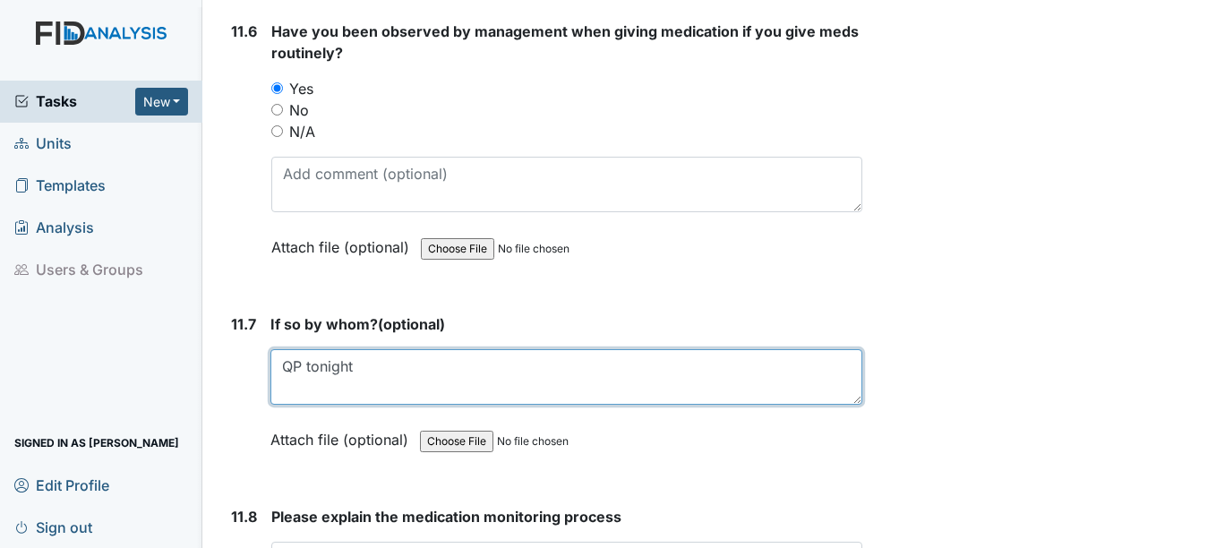
scroll to position [30544, 0]
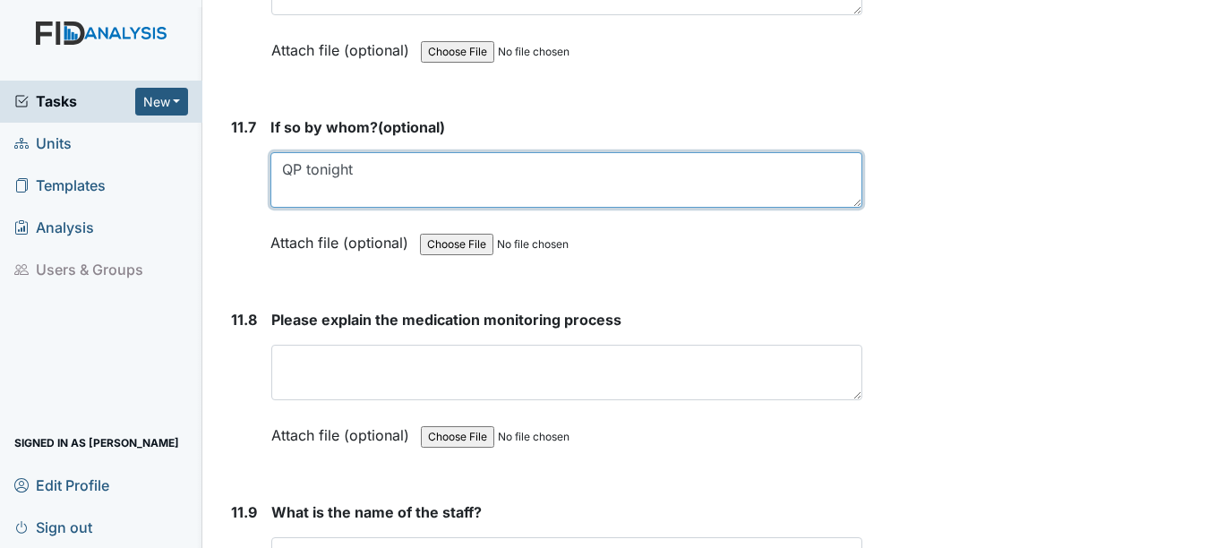
type textarea "QP tonight"
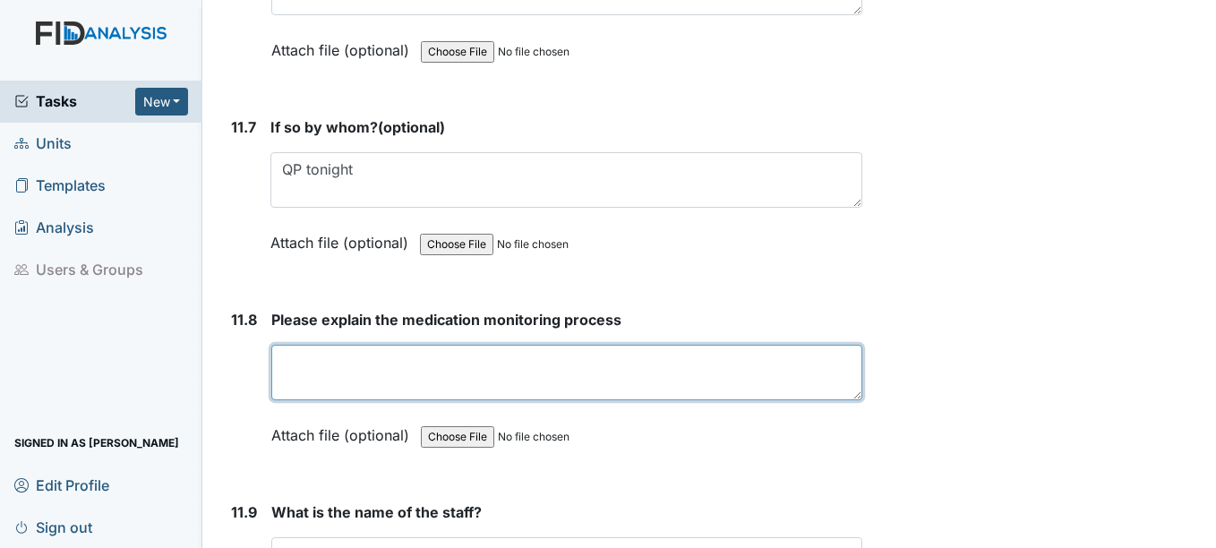
click at [340, 395] on textarea at bounding box center [566, 373] width 590 height 56
click at [688, 395] on textarea "check within one hour right, time, med, person, route, docunebtation," at bounding box center [566, 373] width 590 height 56
click at [769, 384] on textarea "check within one hour right, time, med, person, route, documentation," at bounding box center [566, 373] width 590 height 56
click at [771, 382] on textarea "check within one hour right, time, med, person, route, documentation," at bounding box center [566, 373] width 590 height 56
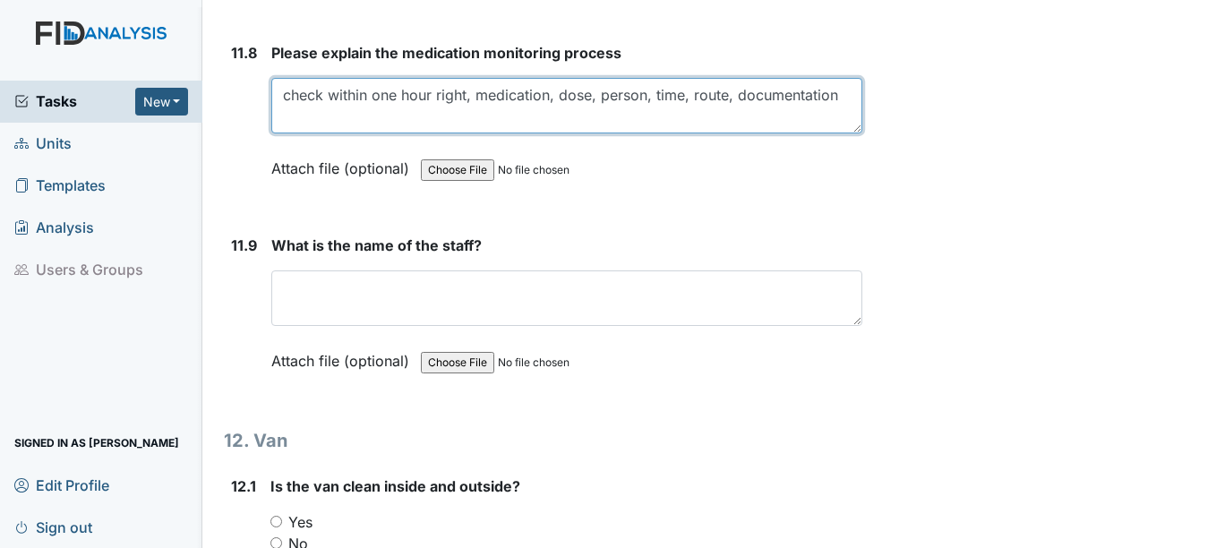
scroll to position [30812, 0]
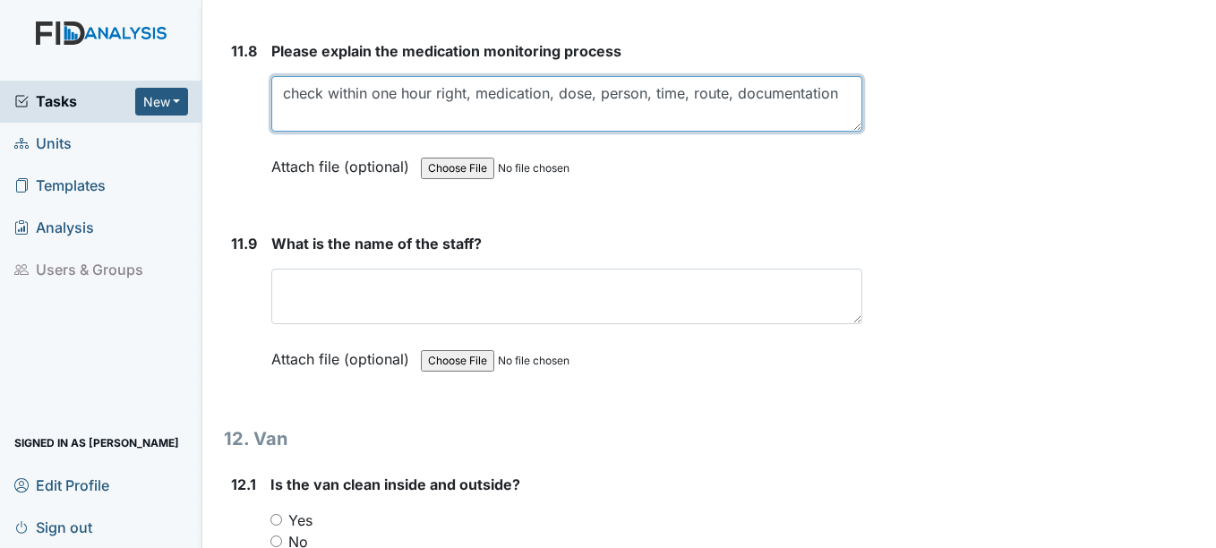
type textarea "check within one hour right, medication, dose, person, time, route, documentati…"
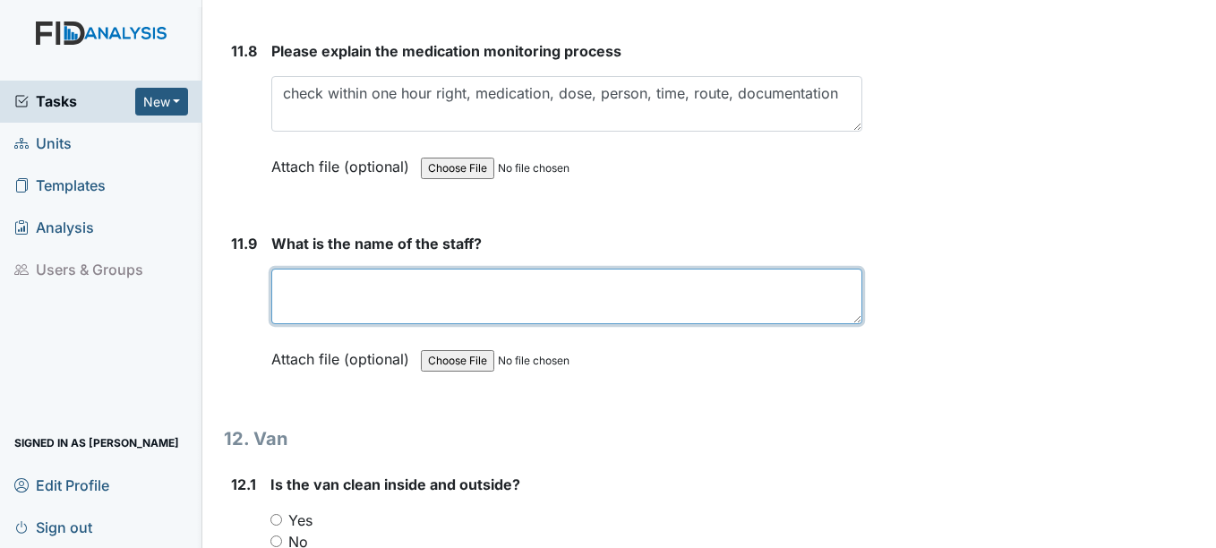
click at [364, 313] on textarea at bounding box center [566, 297] width 590 height 56
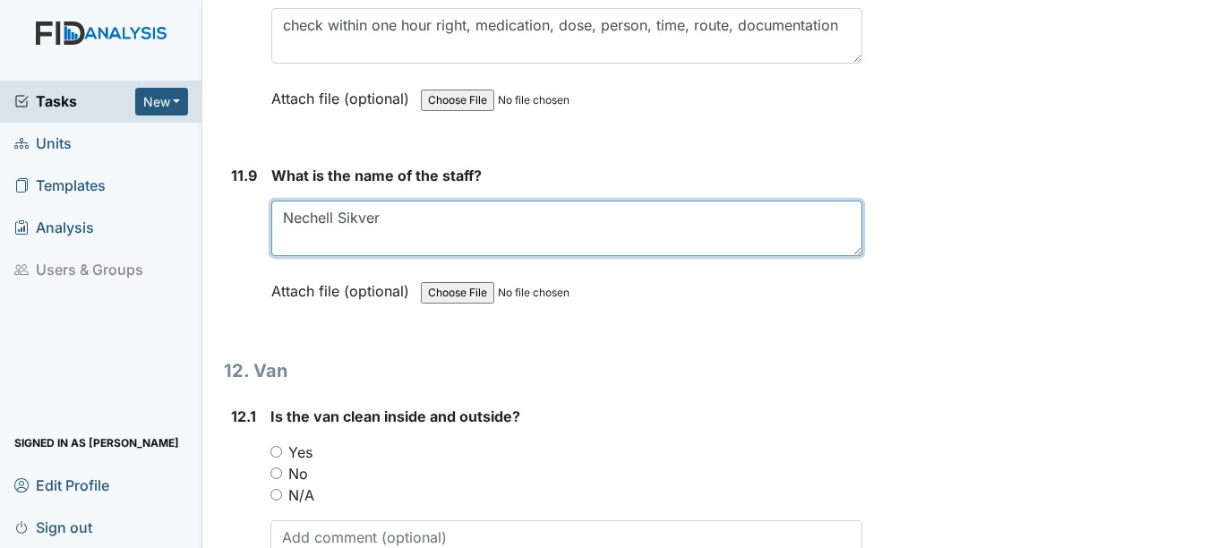
scroll to position [31081, 0]
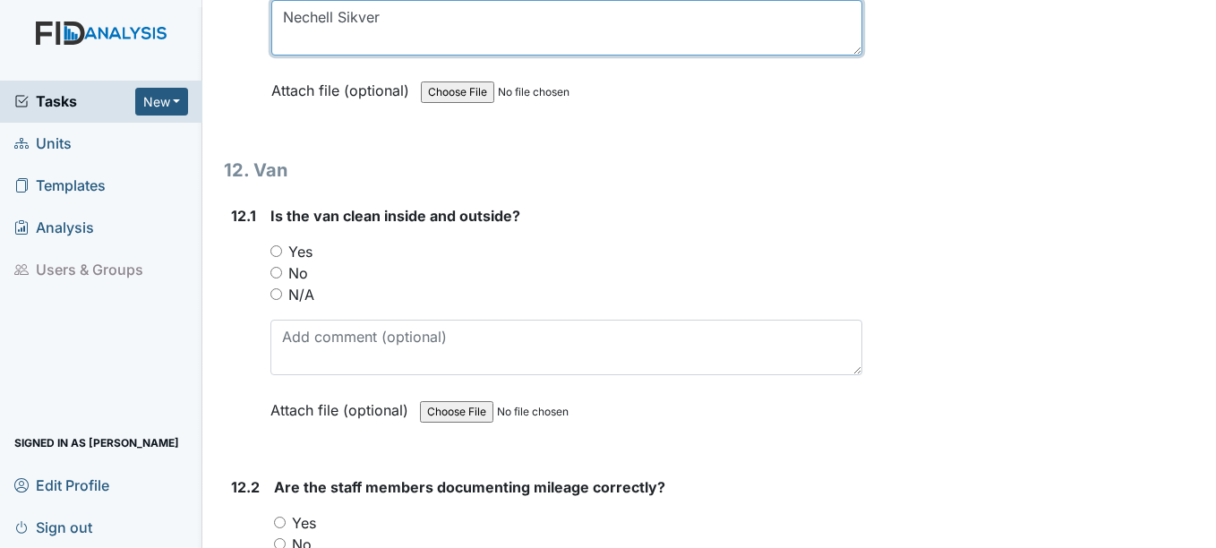
type textarea "Nechell Sikver"
click at [279, 257] on input "Yes" at bounding box center [277, 251] width 12 height 12
radio input "true"
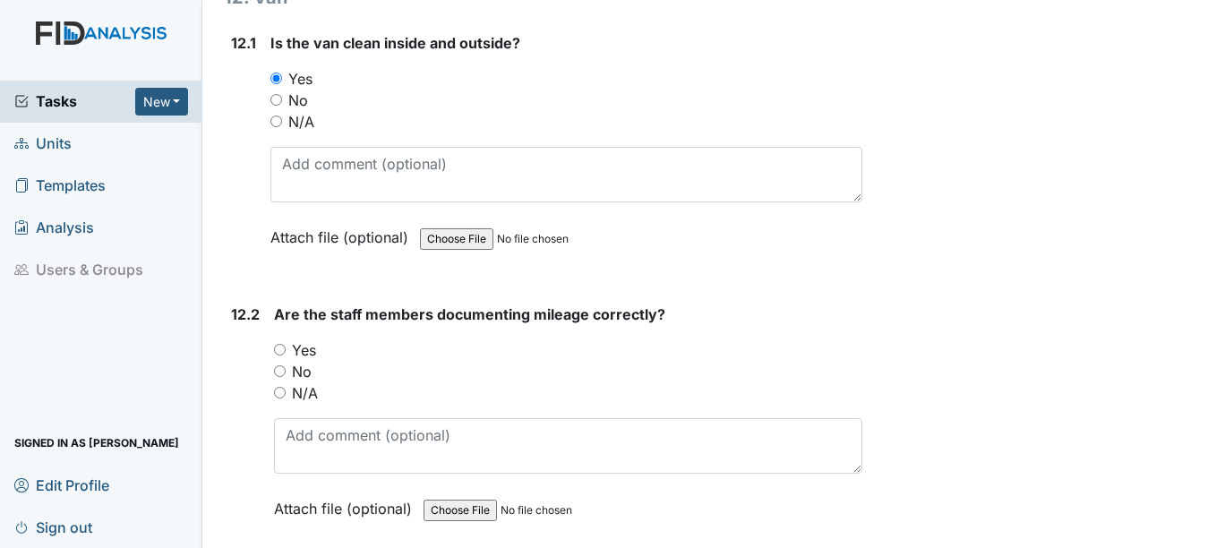
scroll to position [31260, 0]
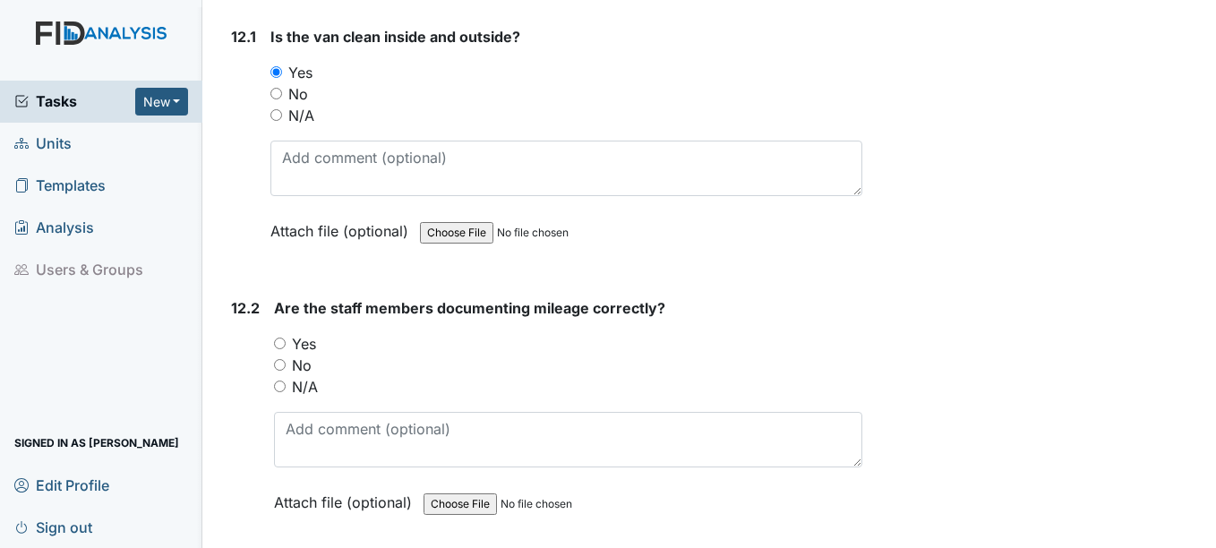
click at [282, 349] on input "Yes" at bounding box center [280, 344] width 12 height 12
radio input "true"
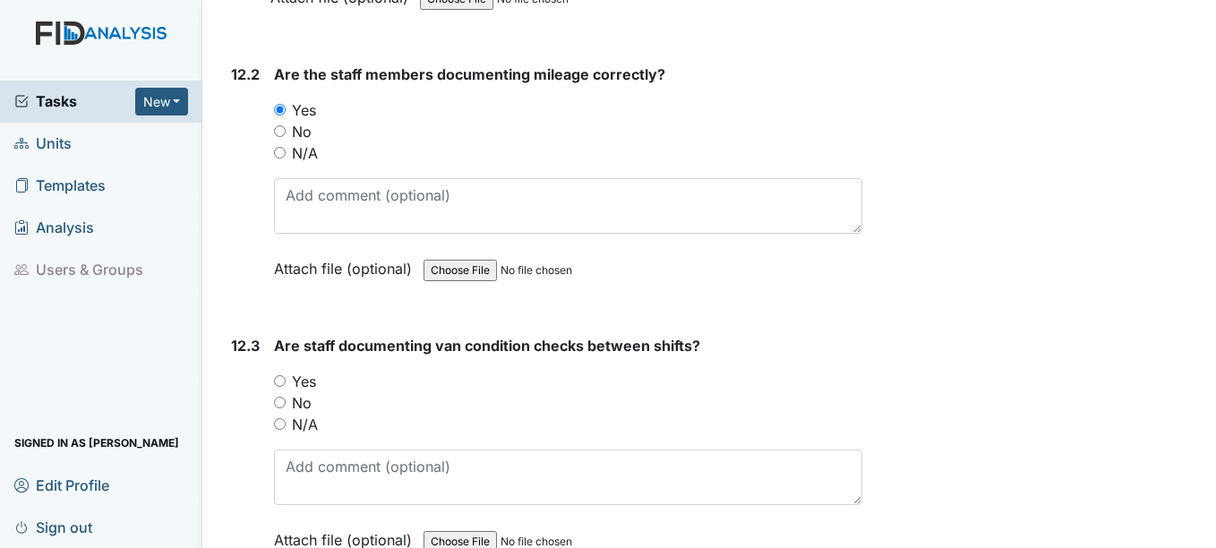
scroll to position [31529, 0]
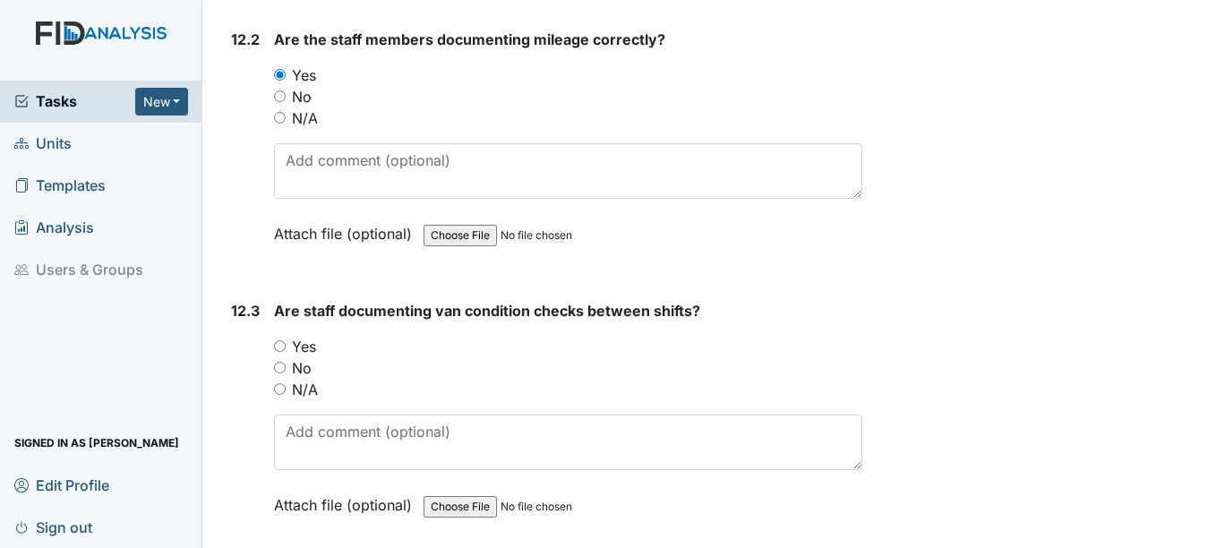
click at [282, 352] on input "Yes" at bounding box center [280, 346] width 12 height 12
radio input "true"
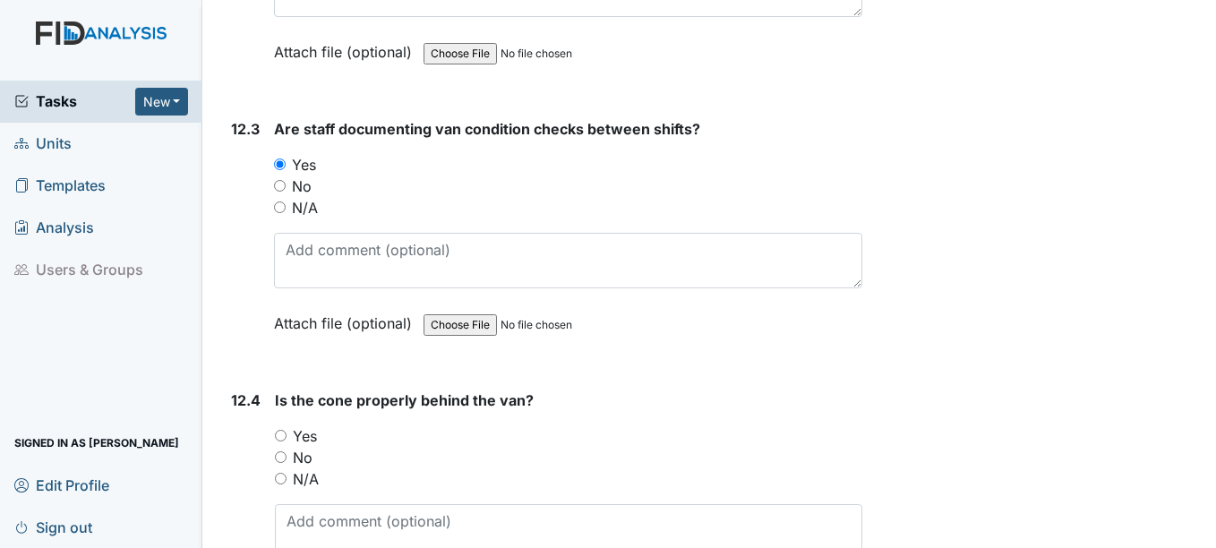
scroll to position [31798, 0]
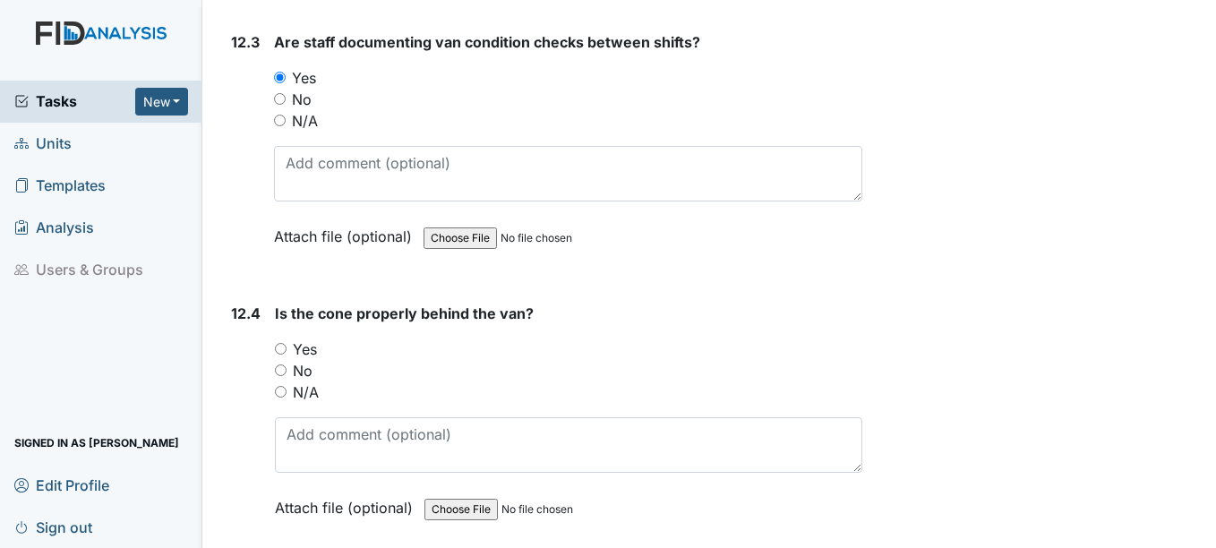
click at [279, 355] on input "Yes" at bounding box center [281, 349] width 12 height 12
radio input "true"
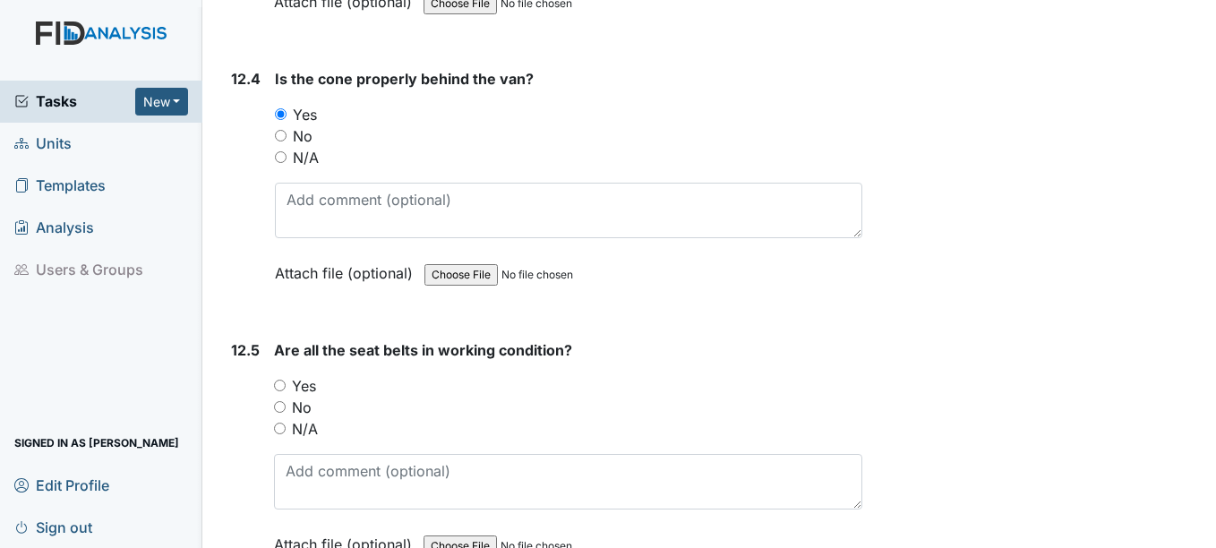
scroll to position [32066, 0]
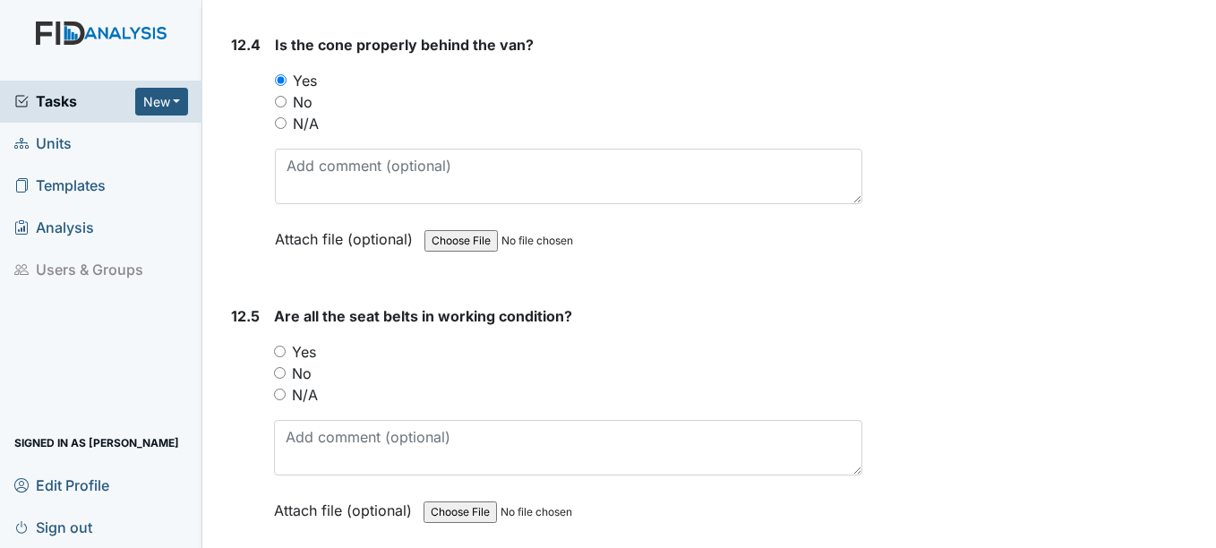
click at [279, 357] on input "Yes" at bounding box center [280, 352] width 12 height 12
radio input "true"
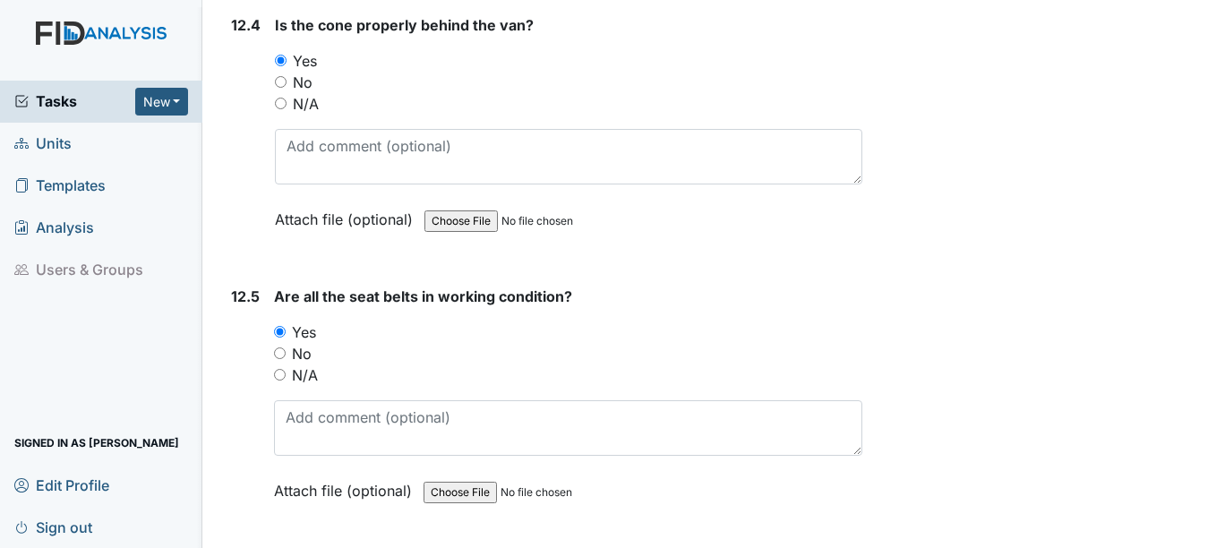
scroll to position [32165, 0]
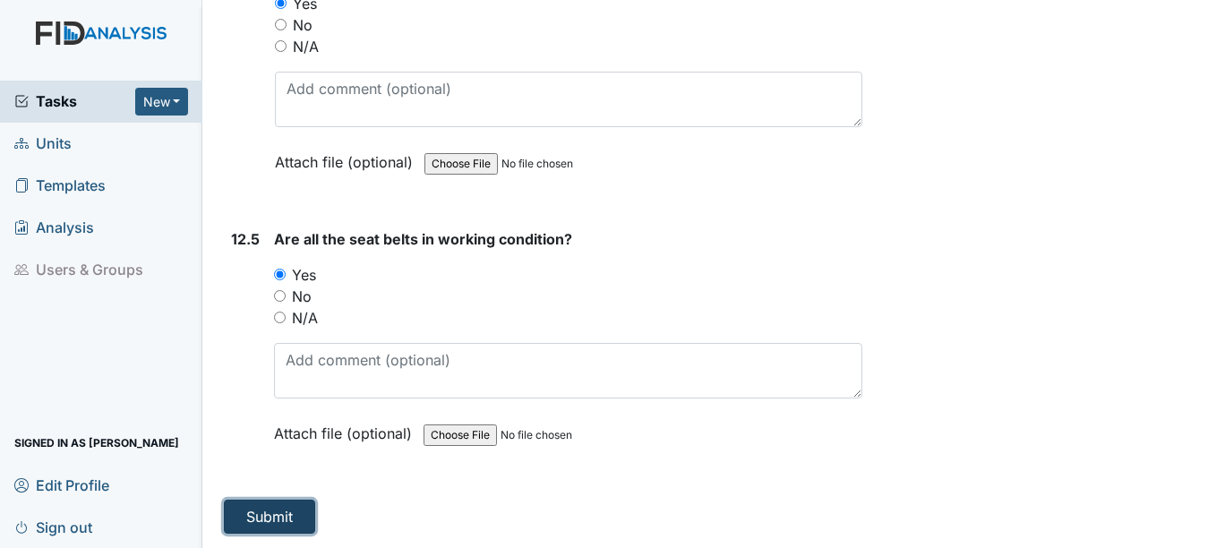
click at [279, 508] on button "Submit" at bounding box center [269, 517] width 91 height 34
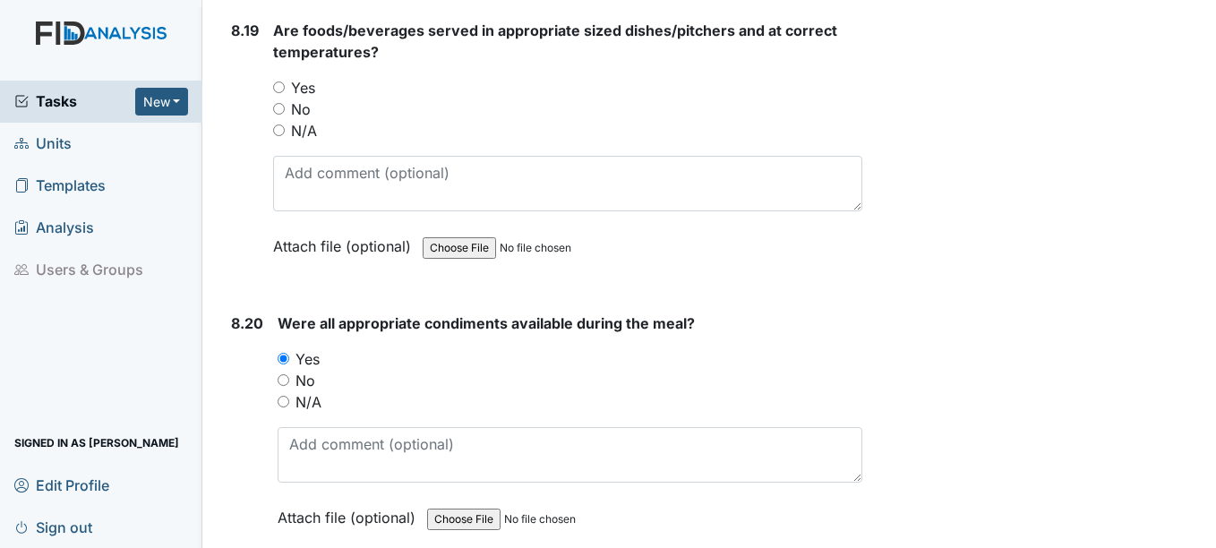
scroll to position [18550, 0]
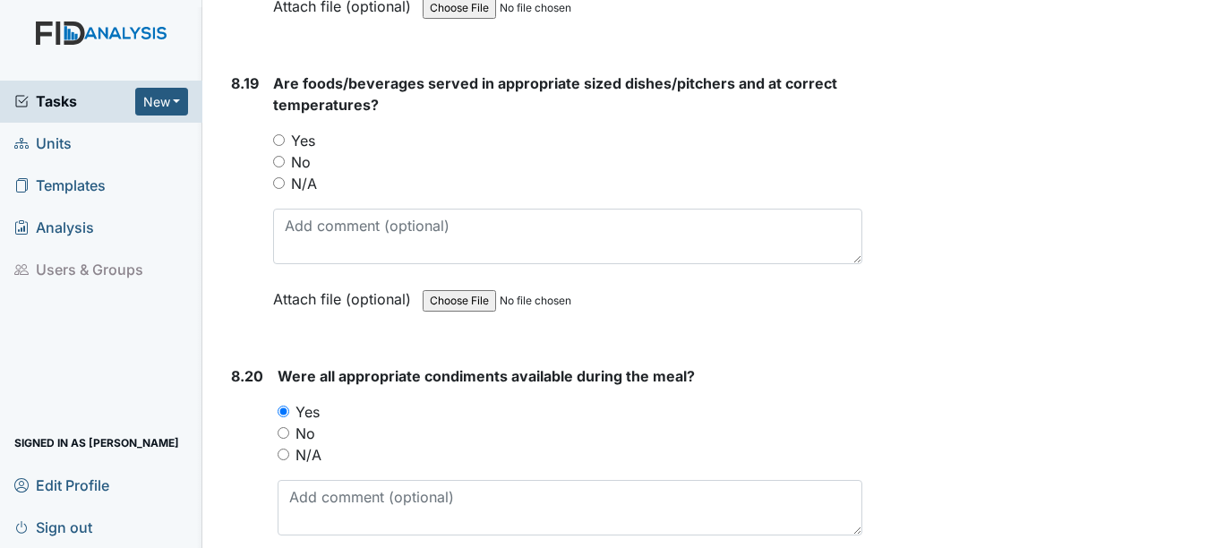
click at [279, 146] on input "Yes" at bounding box center [279, 140] width 12 height 12
radio input "true"
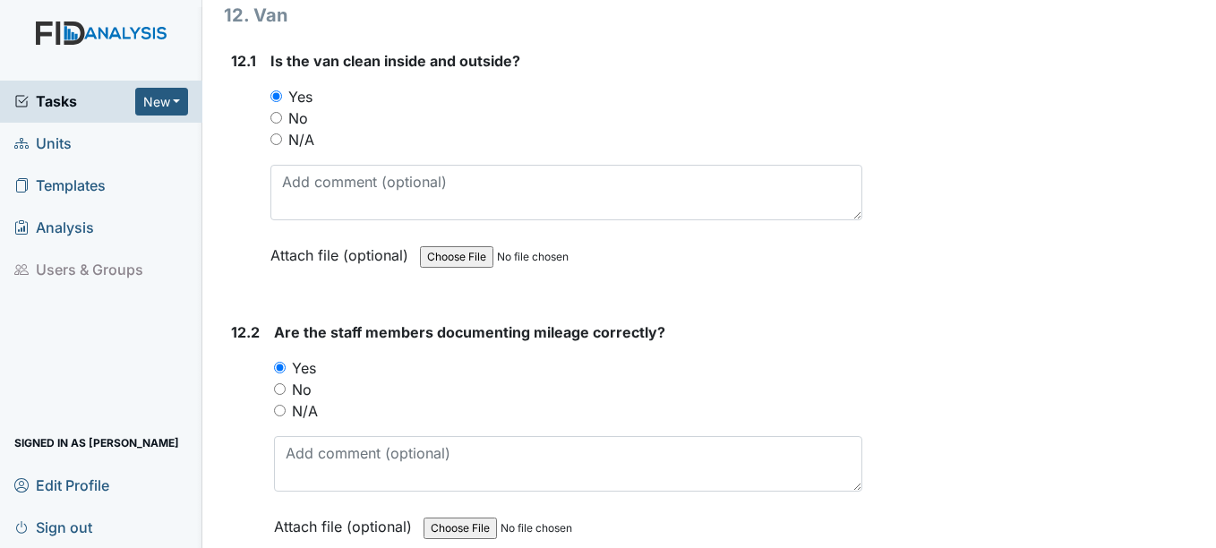
scroll to position [32165, 0]
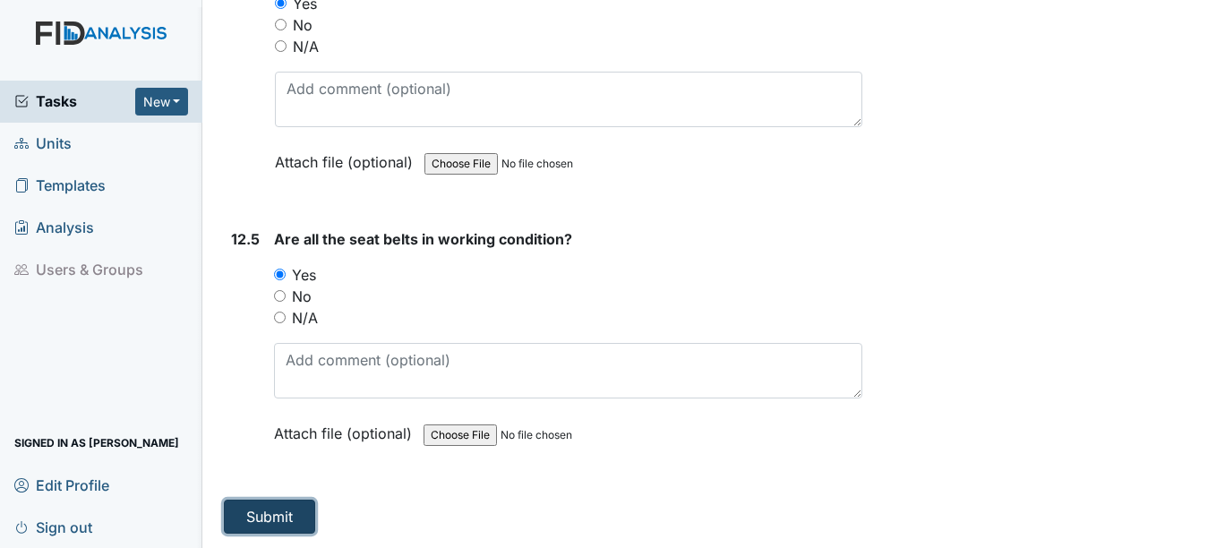
click at [271, 514] on button "Submit" at bounding box center [269, 517] width 91 height 34
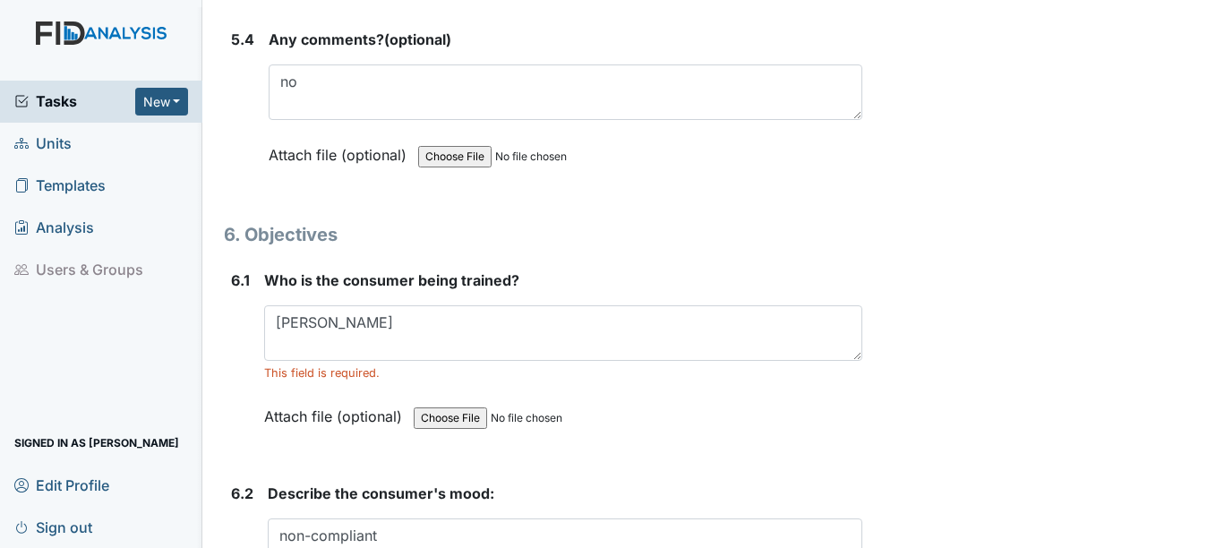
scroll to position [10390, 0]
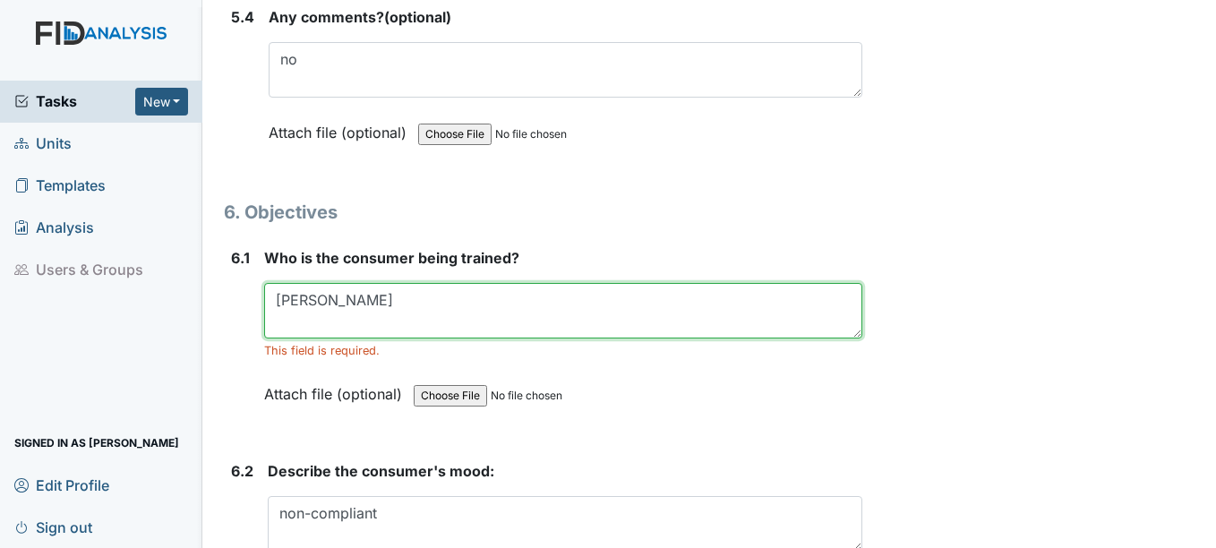
click at [370, 310] on textarea "Nina Clark" at bounding box center [562, 311] width 597 height 56
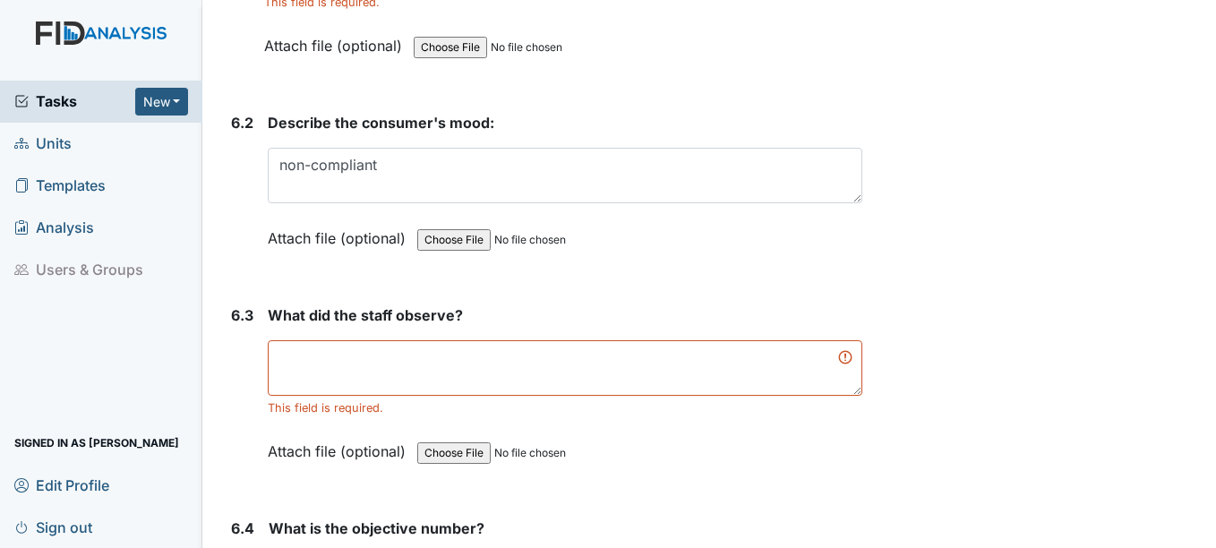
scroll to position [10749, 0]
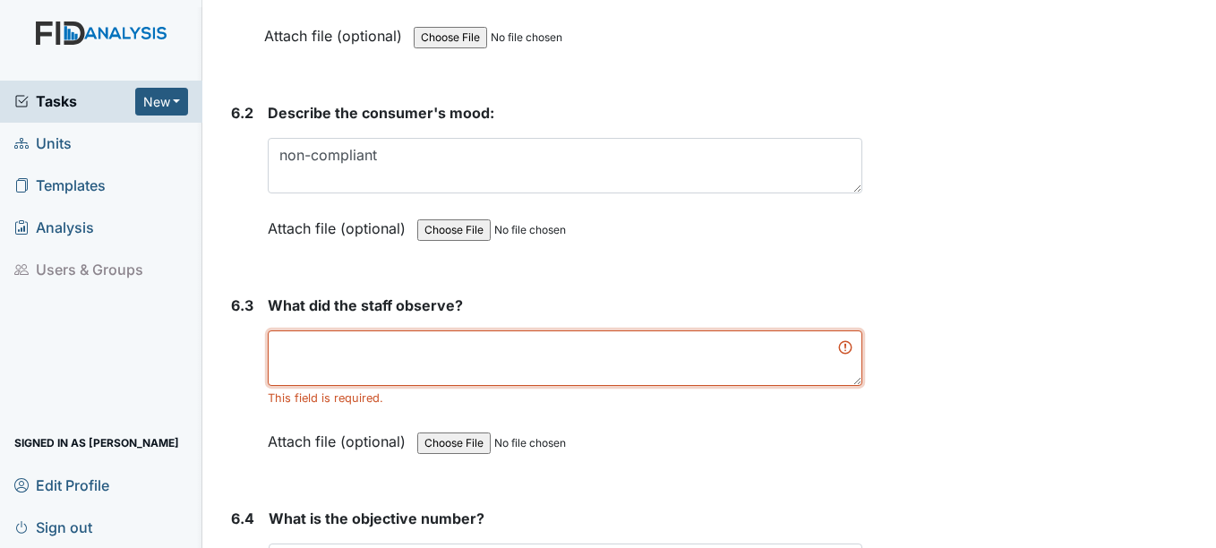
click at [311, 359] on textarea at bounding box center [565, 359] width 594 height 56
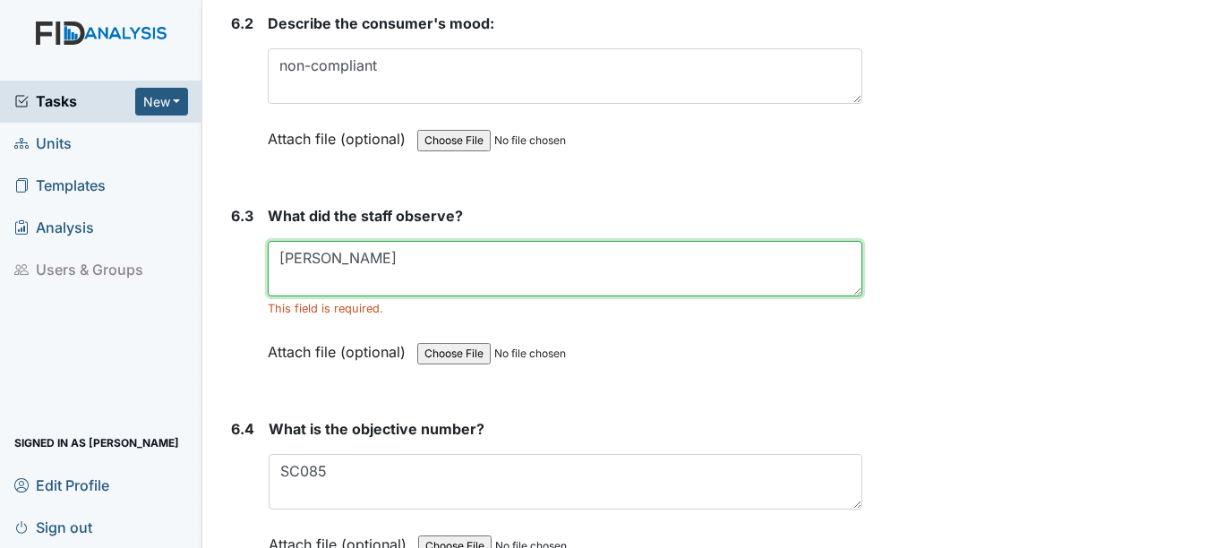
click at [391, 253] on textarea "Netany Dubois" at bounding box center [565, 269] width 594 height 56
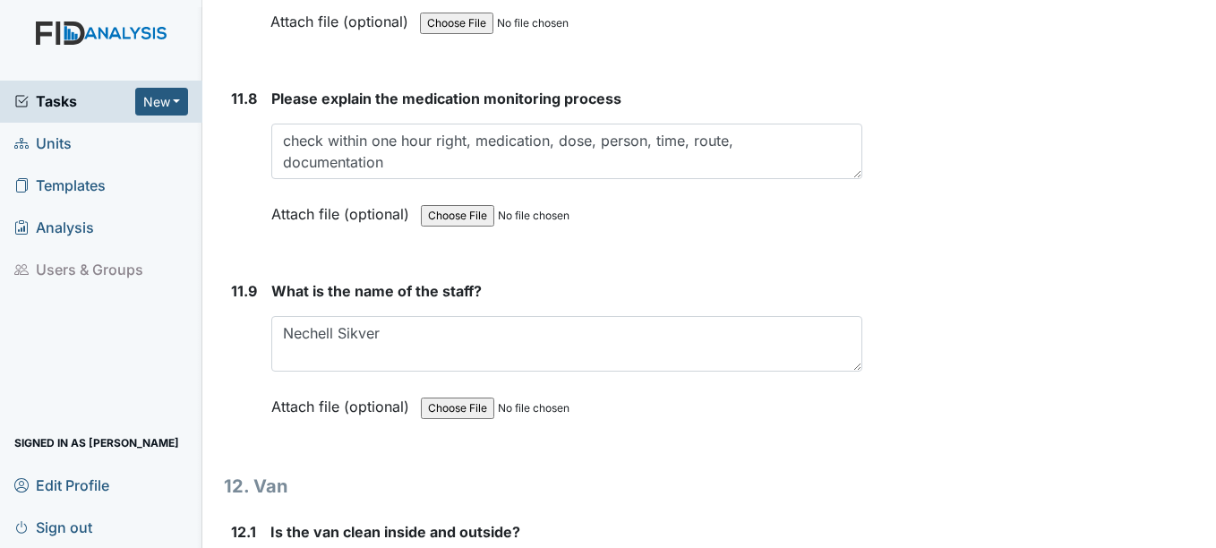
scroll to position [32165, 0]
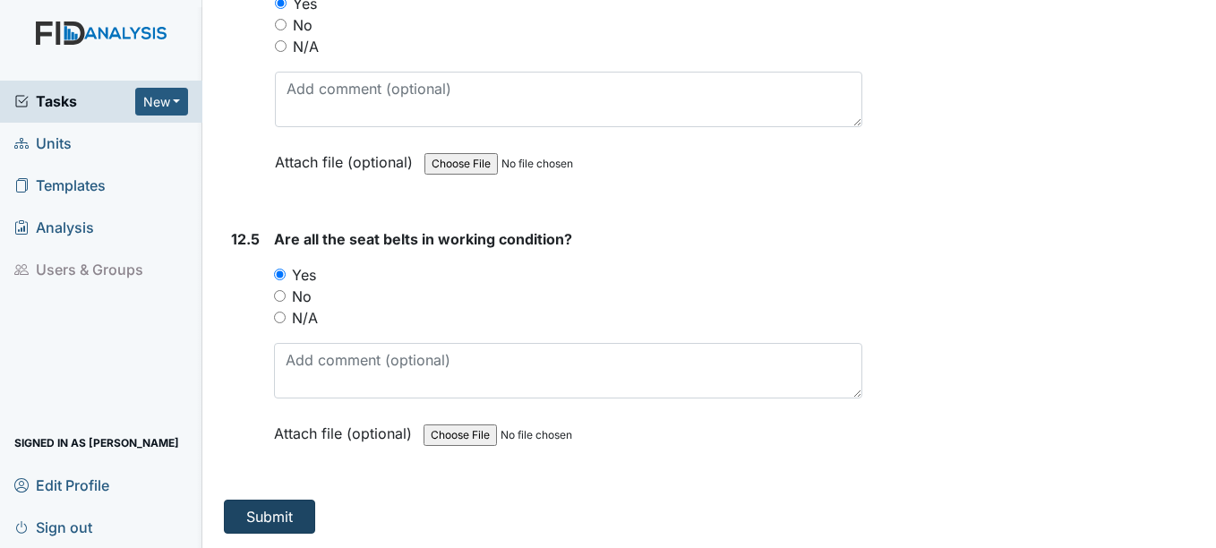
type textarea "Netanya Dubois"
click at [266, 514] on button "Submit" at bounding box center [269, 517] width 91 height 34
